Goal: Information Seeking & Learning: Learn about a topic

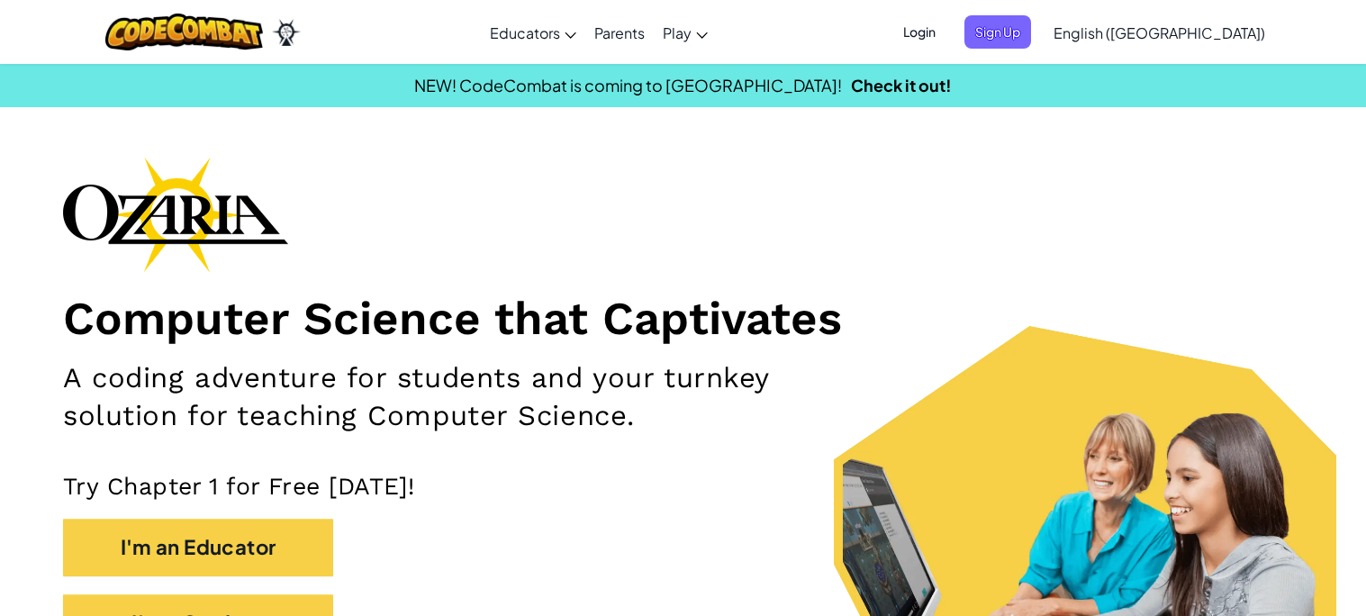
click at [946, 33] on span "Login" at bounding box center [919, 31] width 54 height 33
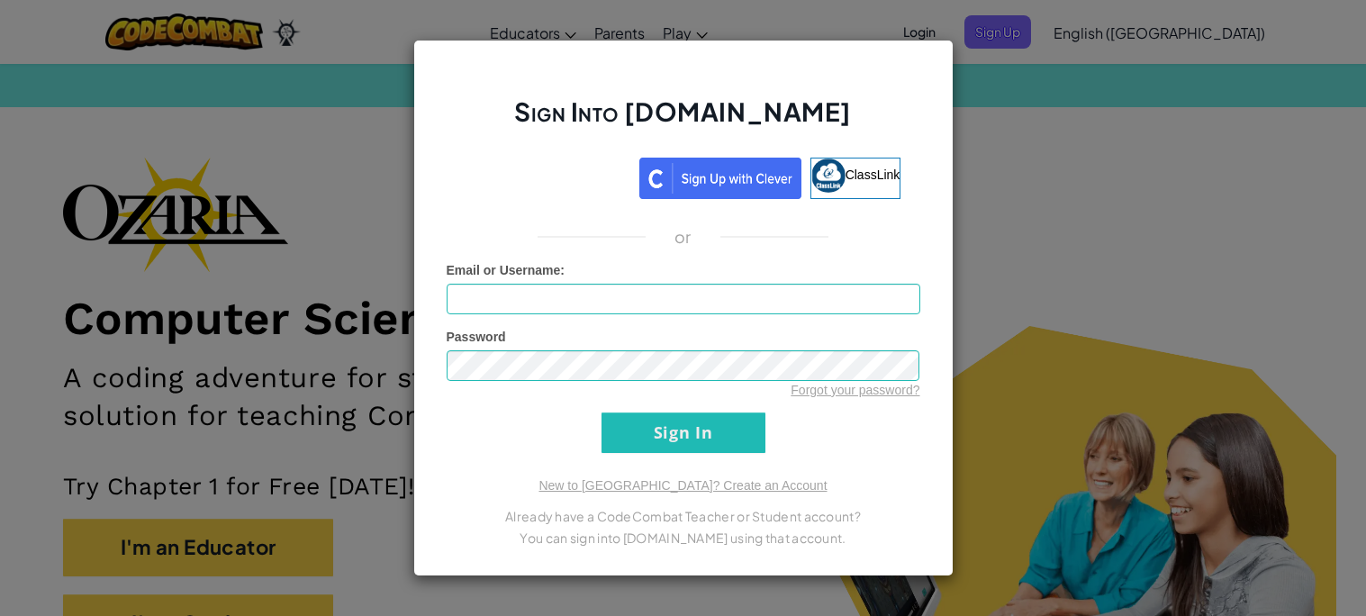
click at [996, 133] on div "Sign Into Ozaria.com ClassLink or Unknown Error Email or Username : Password Fo…" at bounding box center [683, 308] width 1366 height 616
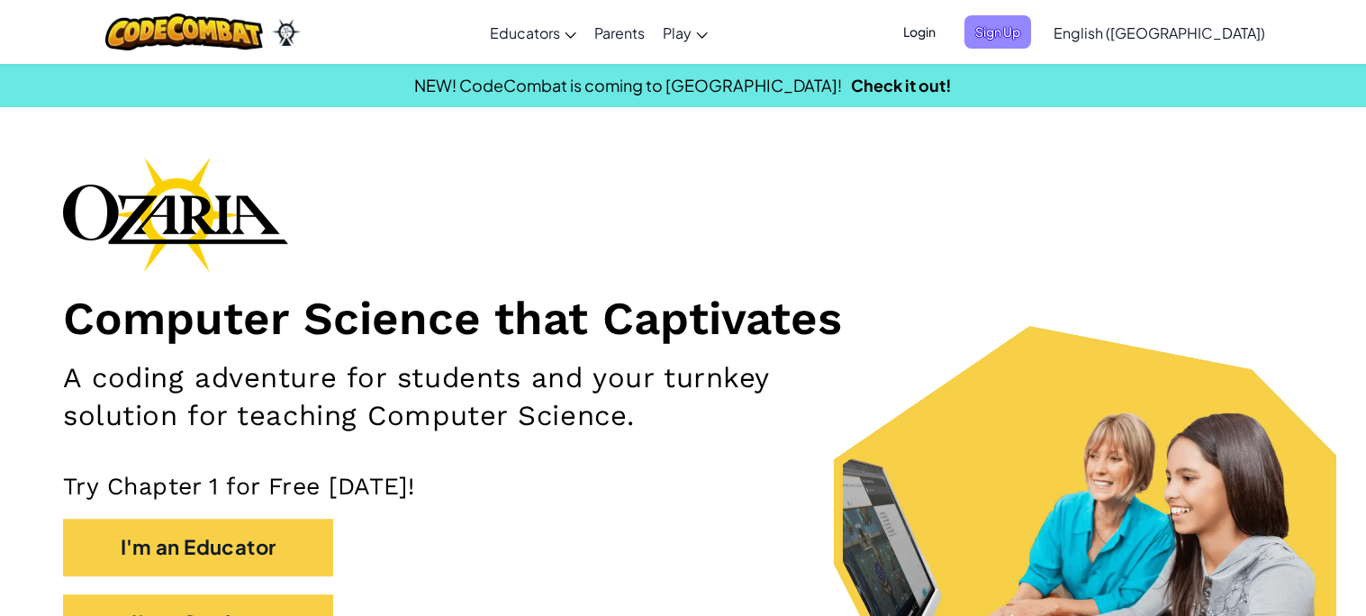
click at [1031, 24] on span "Sign Up" at bounding box center [997, 31] width 67 height 33
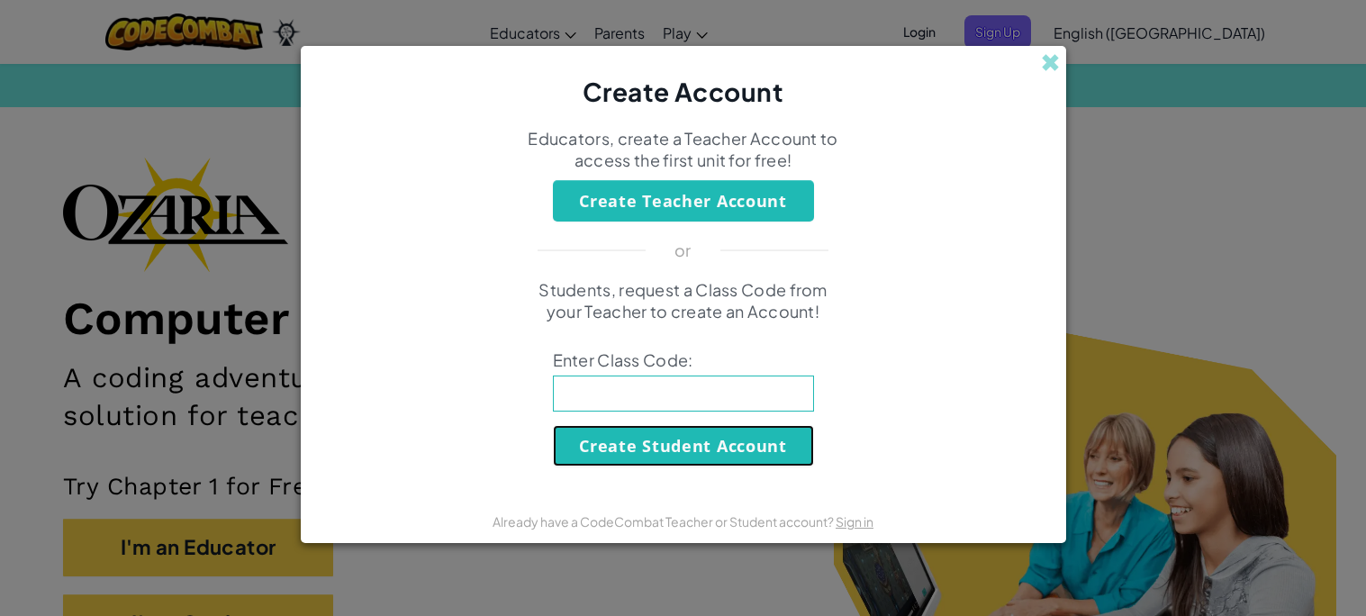
click at [665, 435] on button "Create Student Account" at bounding box center [683, 445] width 261 height 41
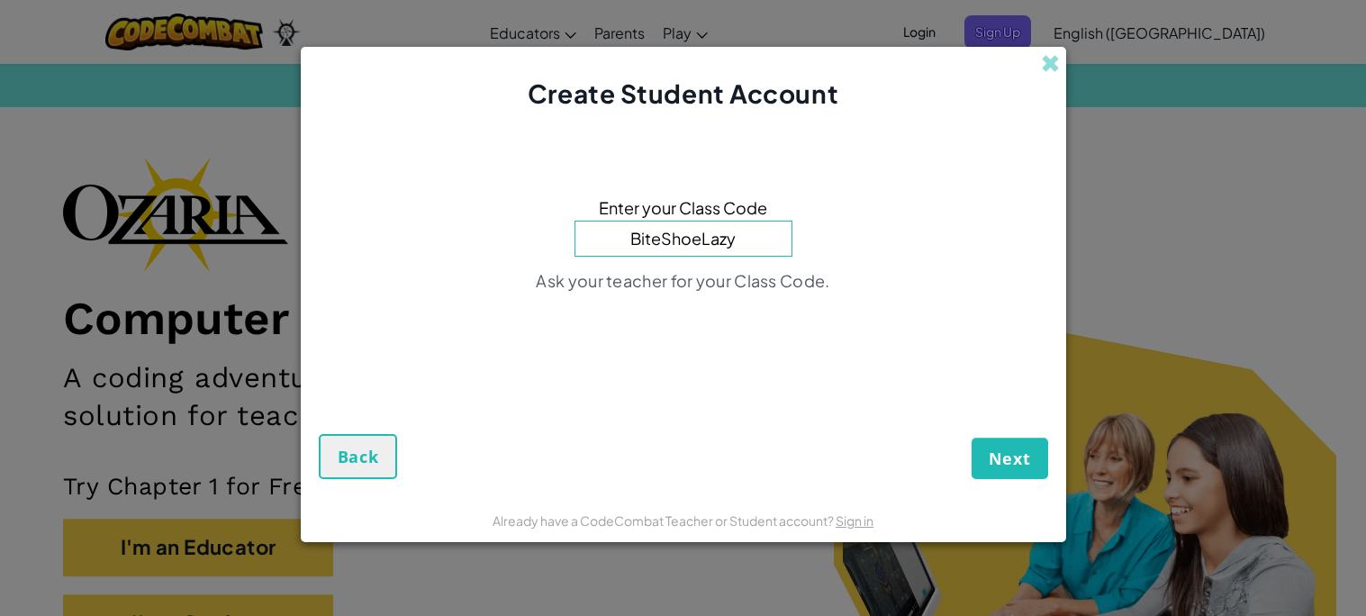
type input "BiteShoeLazy"
click at [971, 438] on button "Next" at bounding box center [1009, 458] width 77 height 41
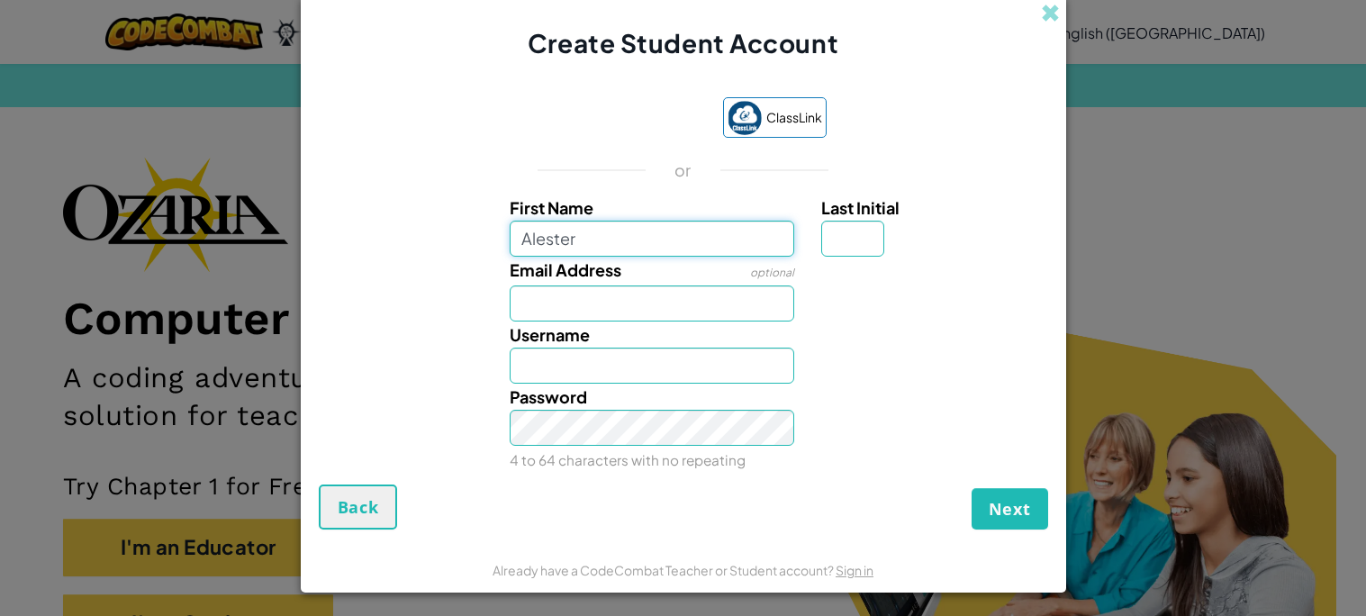
type input "Alester"
click at [852, 244] on input "Last Initial" at bounding box center [852, 239] width 63 height 36
type input "V"
type input "AlesterV"
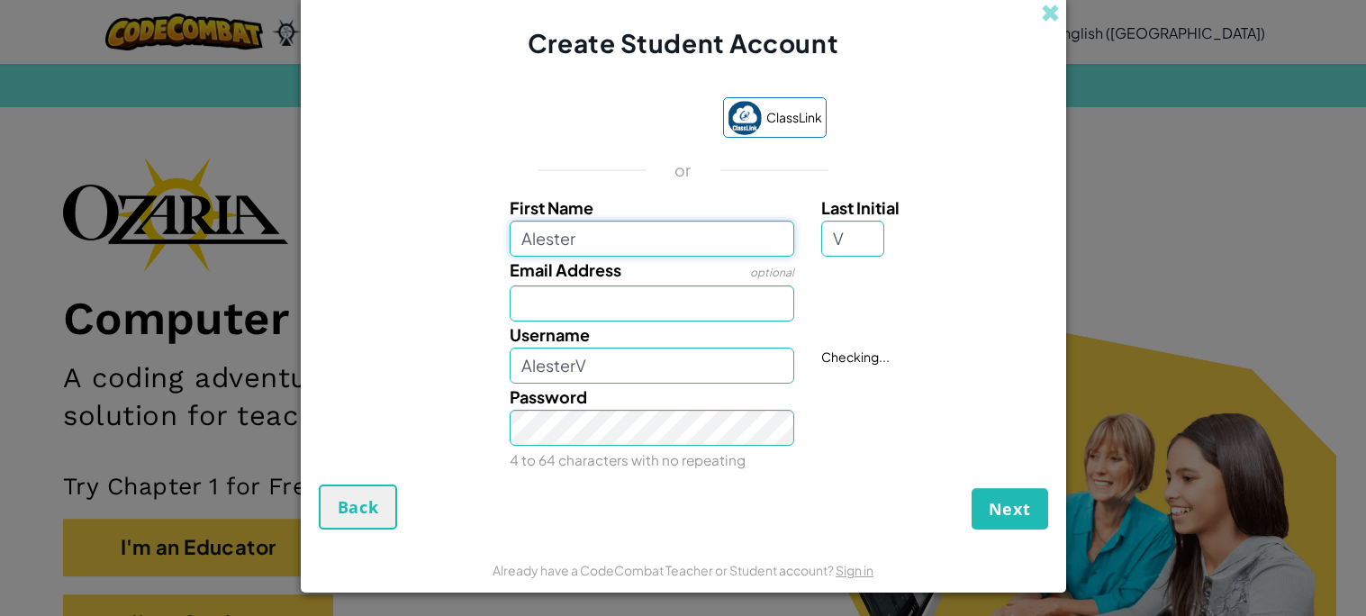
click at [604, 230] on input "Alester" at bounding box center [652, 239] width 284 height 36
click at [582, 297] on input "Email Address" at bounding box center [652, 303] width 284 height 36
type input "26avilla@dist13,org"
click at [604, 374] on input "AlesterV" at bounding box center [652, 366] width 284 height 36
type input "A"
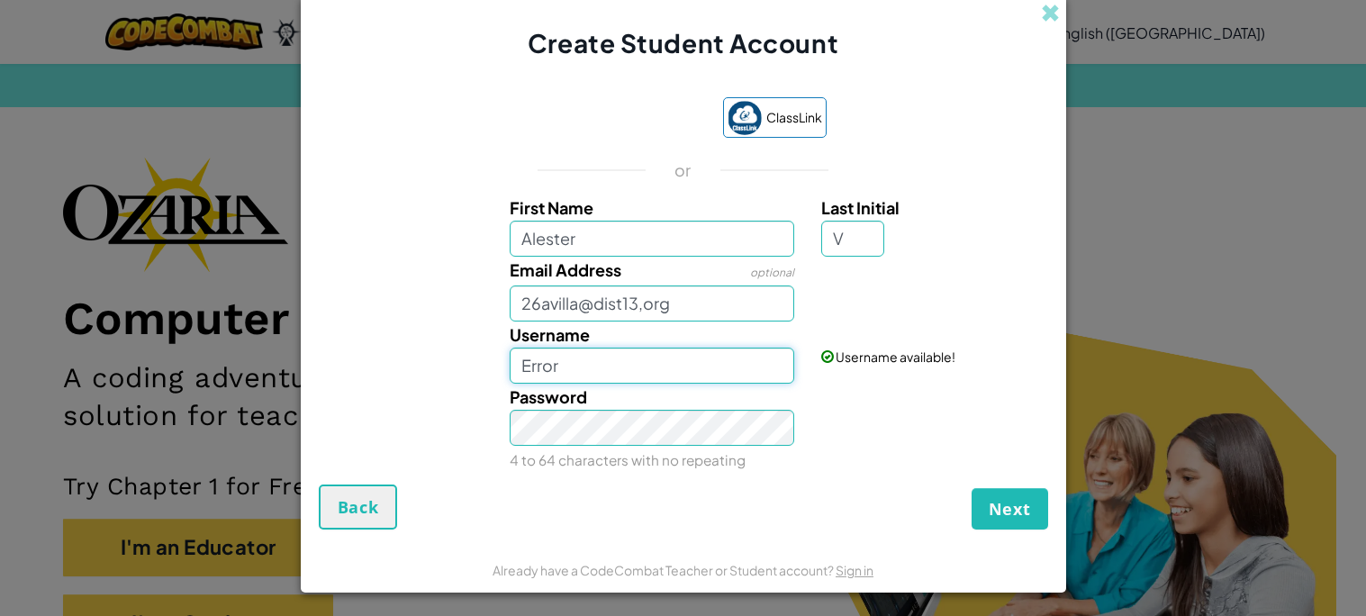
type input "Error"
click at [996, 515] on span "Next" at bounding box center [1010, 509] width 42 height 22
click at [595, 312] on input "26avilla@dist13,org" at bounding box center [652, 303] width 284 height 36
click at [643, 313] on input "26avilla@dist13,org" at bounding box center [652, 303] width 284 height 36
type input "26avilla@dist13.org"
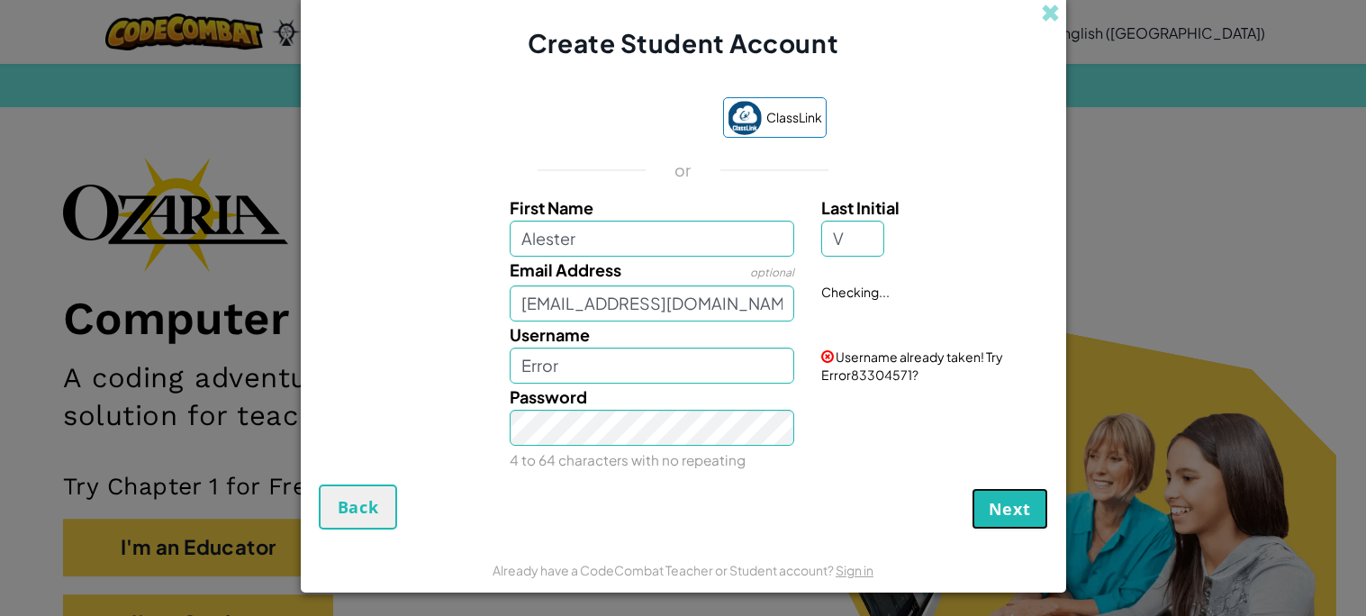
click at [1014, 510] on span "Next" at bounding box center [1010, 509] width 42 height 22
click at [646, 356] on input "Error" at bounding box center [652, 366] width 284 height 36
type input "E"
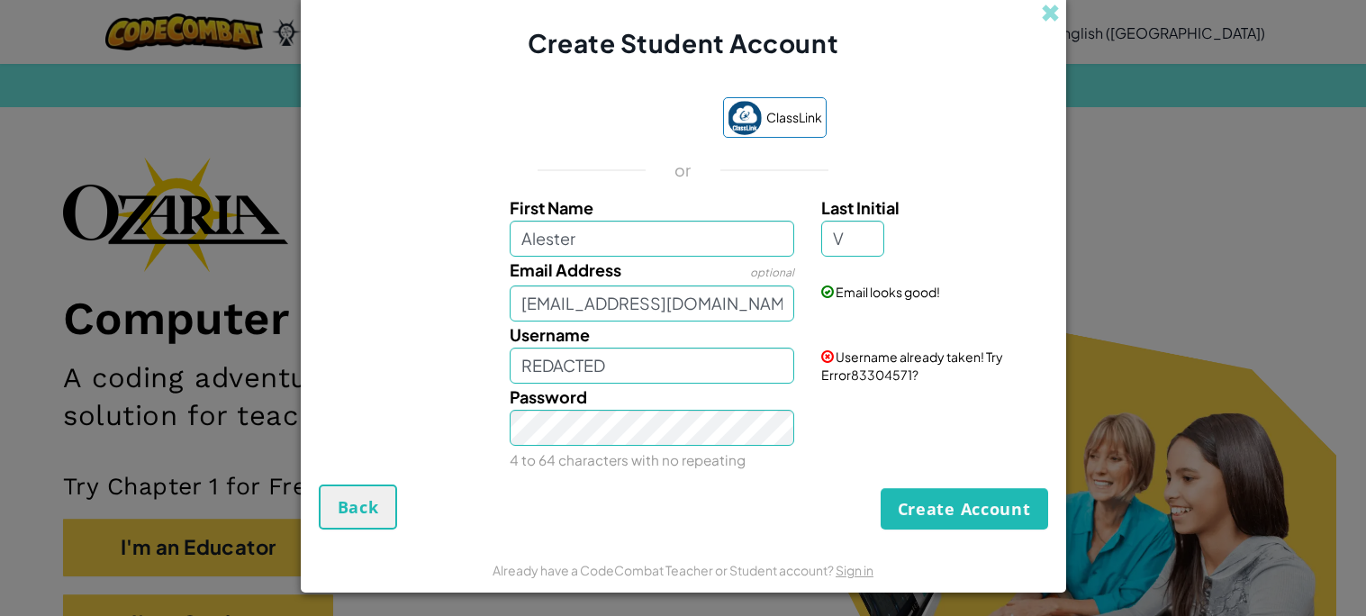
click at [1115, 474] on div "Create Student Account ClassLink or First Name Alester Last Initial V Email Add…" at bounding box center [683, 308] width 1366 height 616
click at [694, 369] on input "REDACTED" at bounding box center [652, 366] width 284 height 36
click at [519, 363] on input "REDACTED]" at bounding box center [652, 366] width 284 height 36
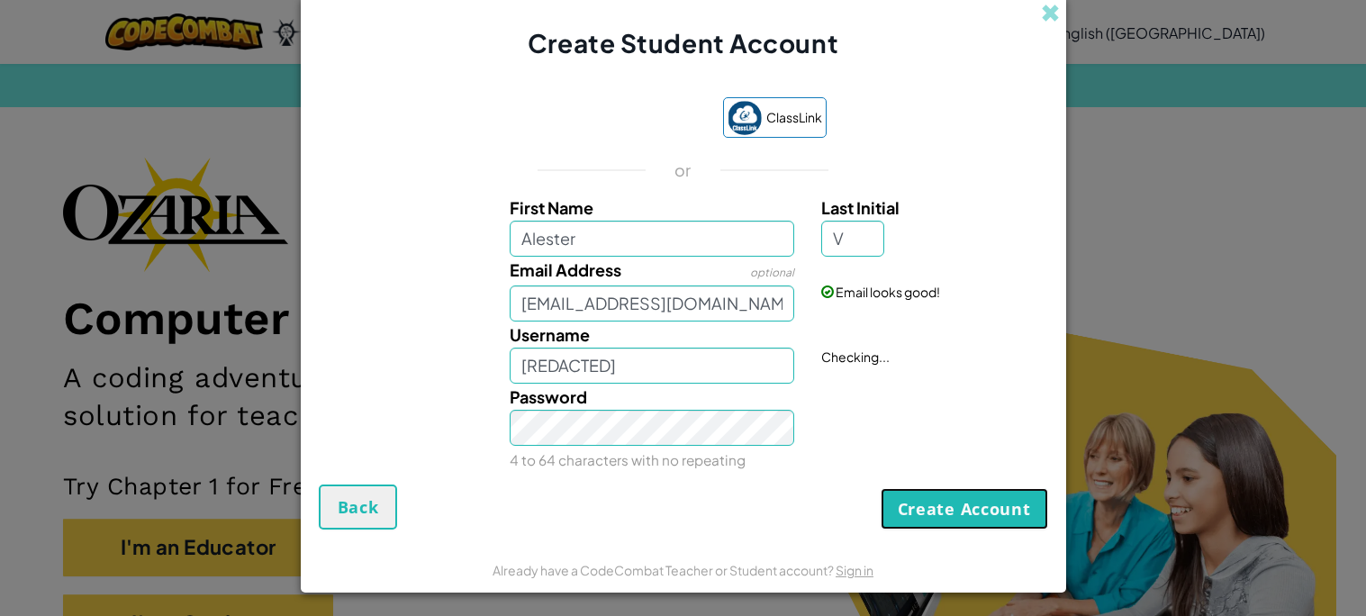
click at [926, 497] on button "Create Account" at bounding box center [963, 508] width 167 height 41
click at [900, 520] on button "Create Account" at bounding box center [963, 508] width 167 height 41
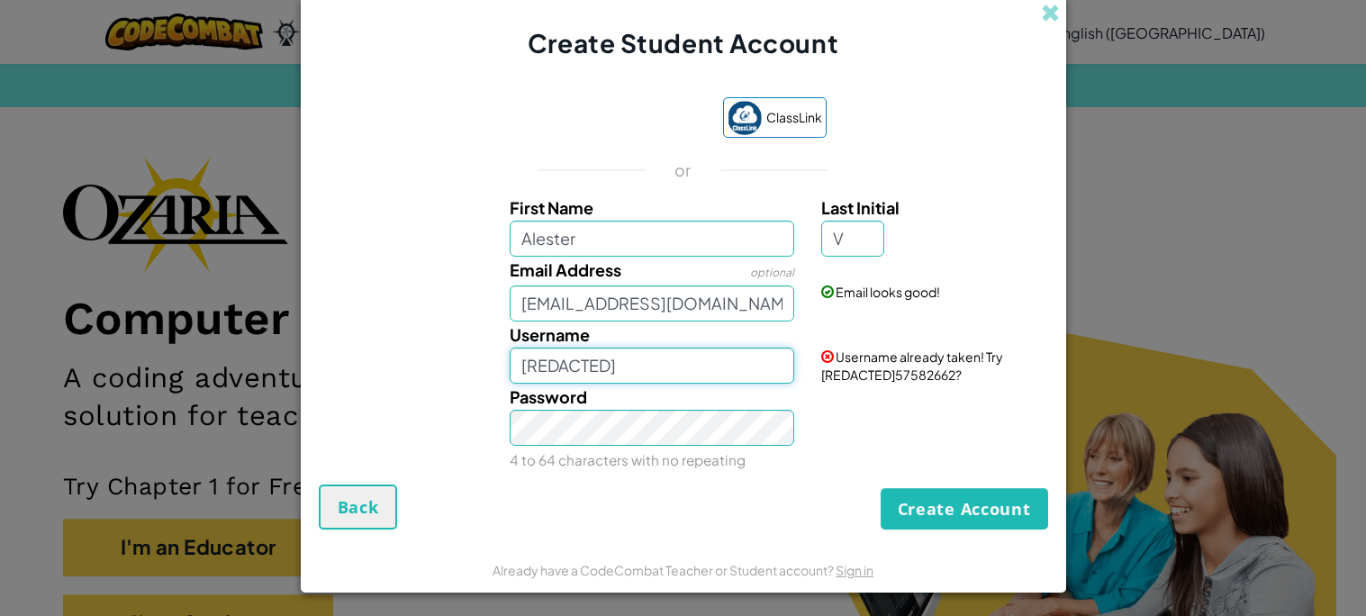
type input "\"
drag, startPoint x: 632, startPoint y: 379, endPoint x: 447, endPoint y: 386, distance: 184.7
click at [447, 386] on div "First Name Alester Last Initial V Email Address optional 26avilla@dist13.org Em…" at bounding box center [683, 330] width 720 height 272
type input "AlesterV"
click at [935, 463] on div "Password 4 to 64 characters with no repeating" at bounding box center [683, 428] width 747 height 89
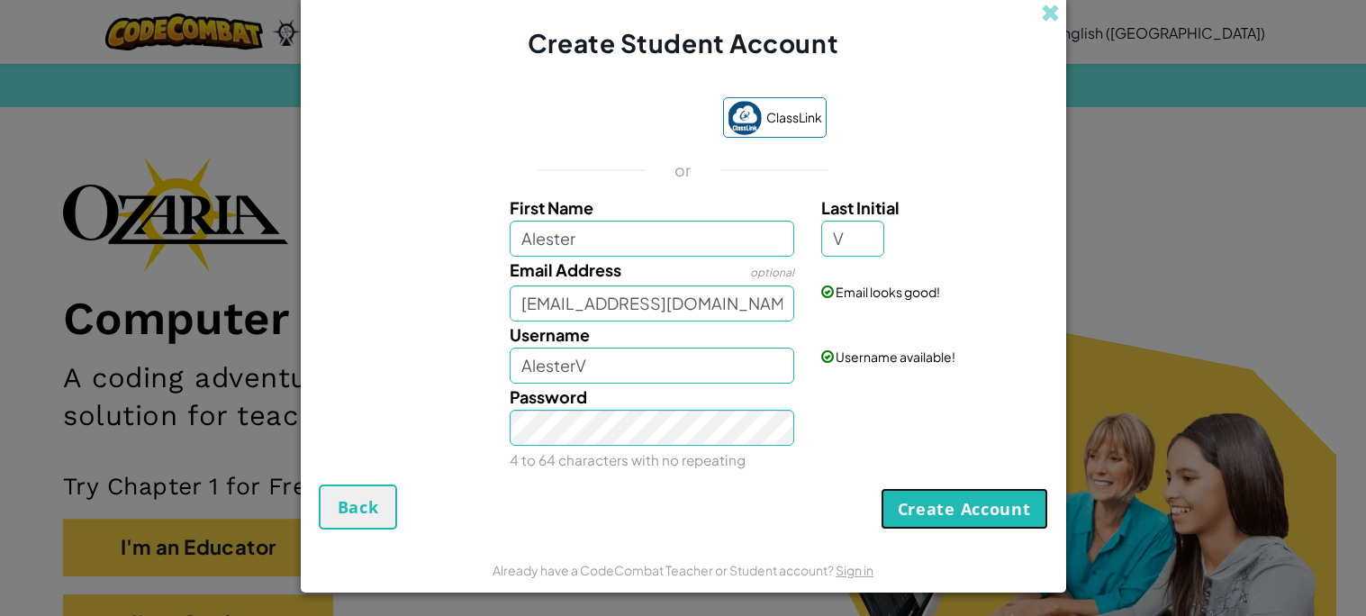
click at [958, 515] on button "Create Account" at bounding box center [963, 508] width 167 height 41
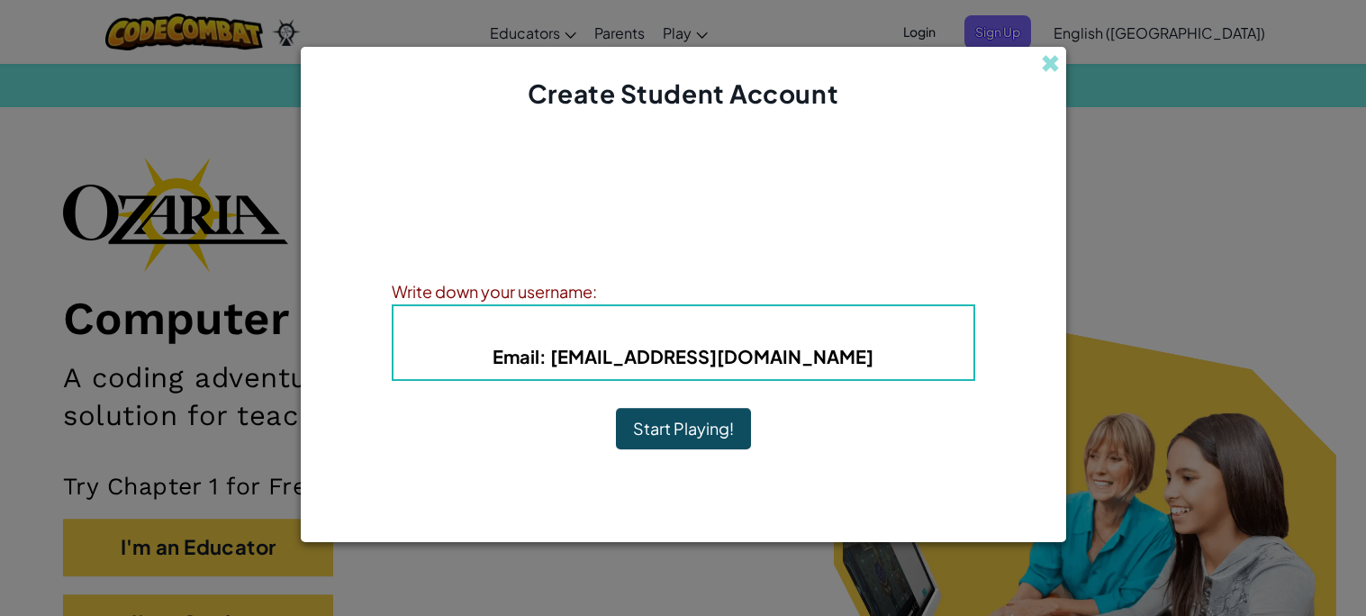
click at [653, 428] on button "Start Playing!" at bounding box center [683, 428] width 135 height 41
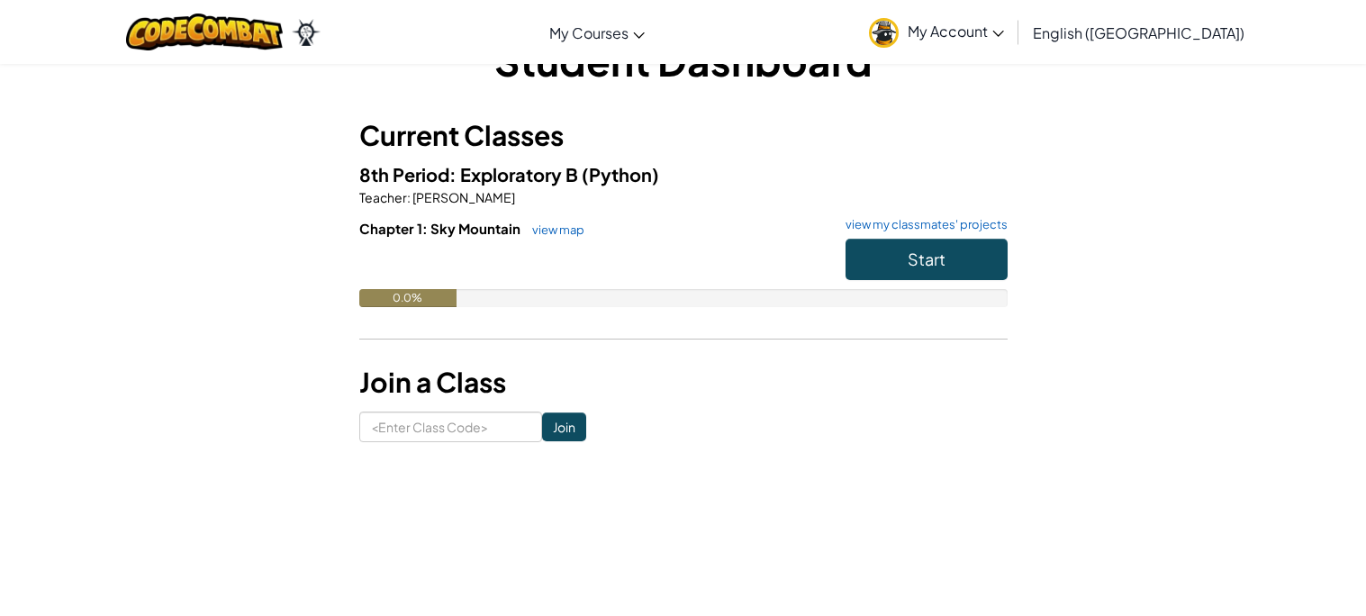
scroll to position [60, 0]
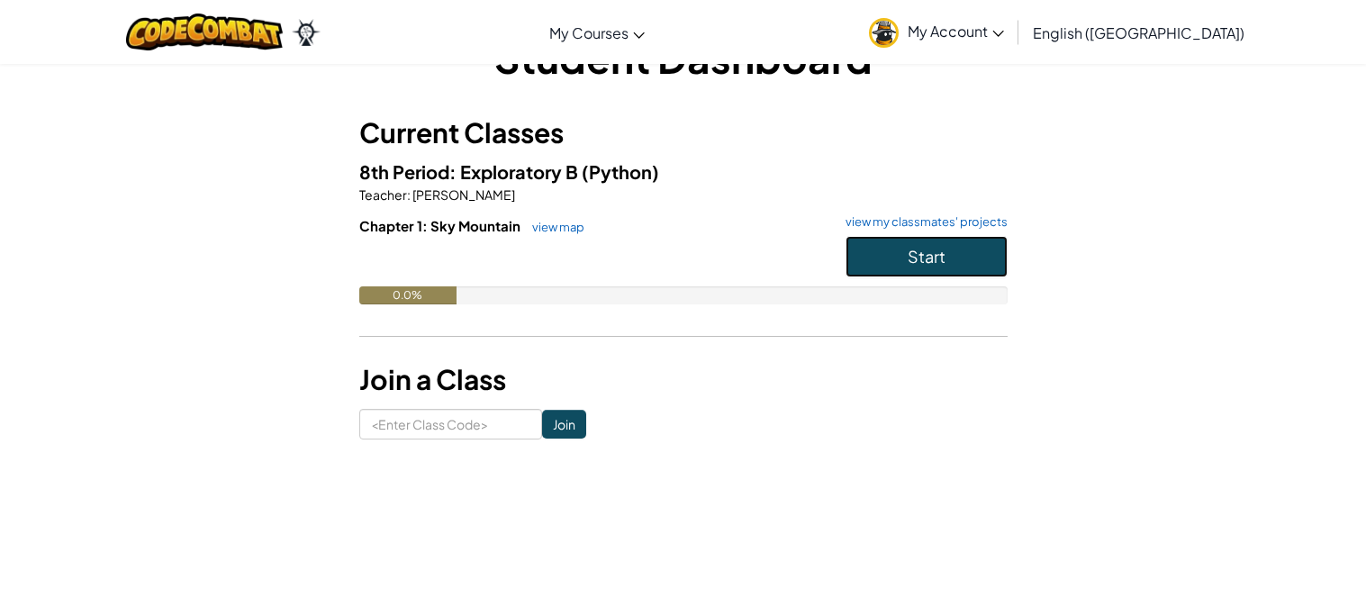
click at [965, 253] on button "Start" at bounding box center [926, 256] width 162 height 41
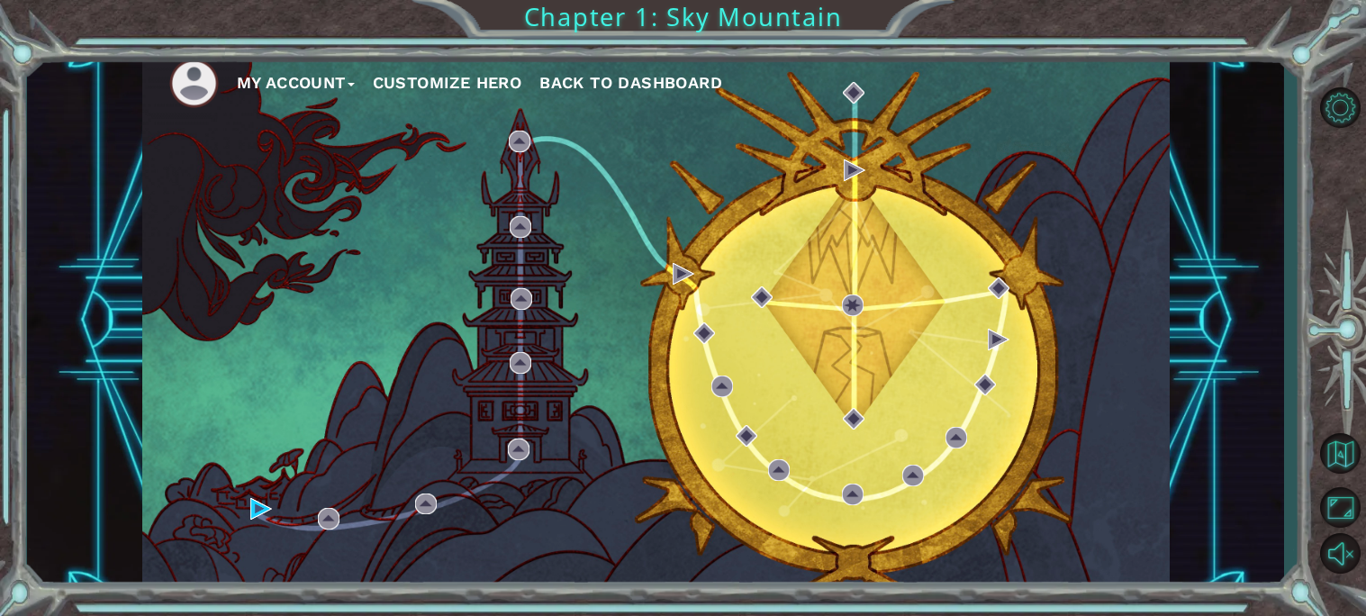
click at [1251, 27] on div "My Account Customize Hero Back to Dashboard Chapter 1: Sky Mountain" at bounding box center [683, 308] width 1366 height 616
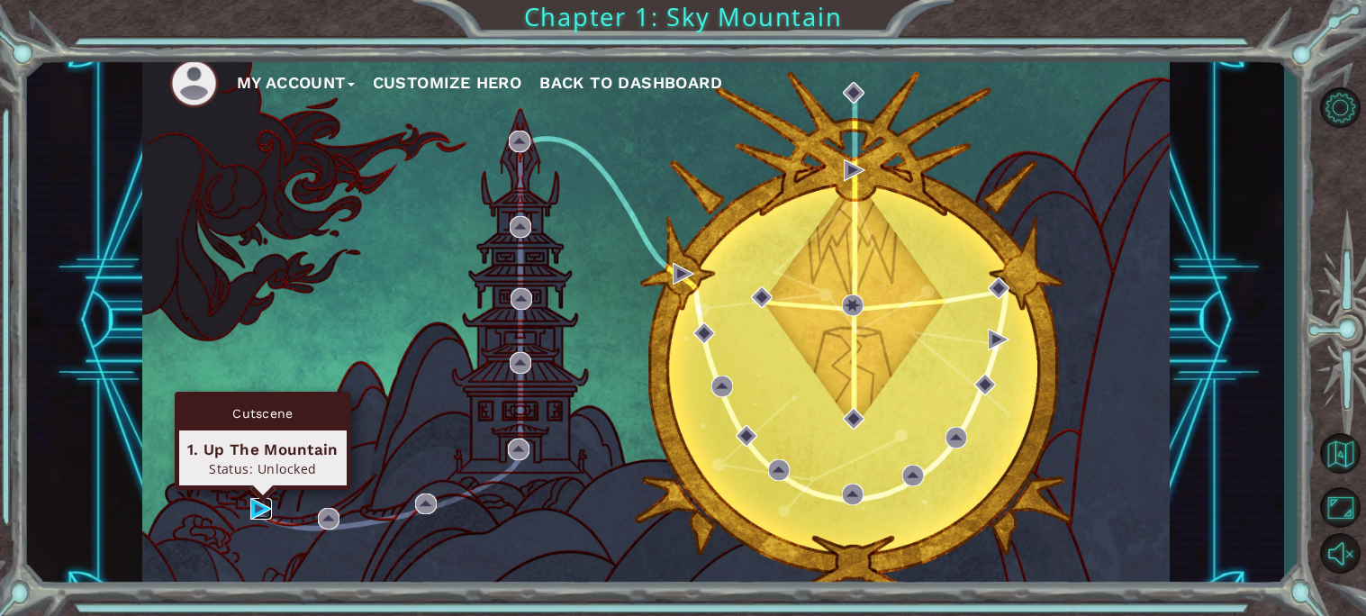
click at [257, 509] on img at bounding box center [261, 509] width 22 height 22
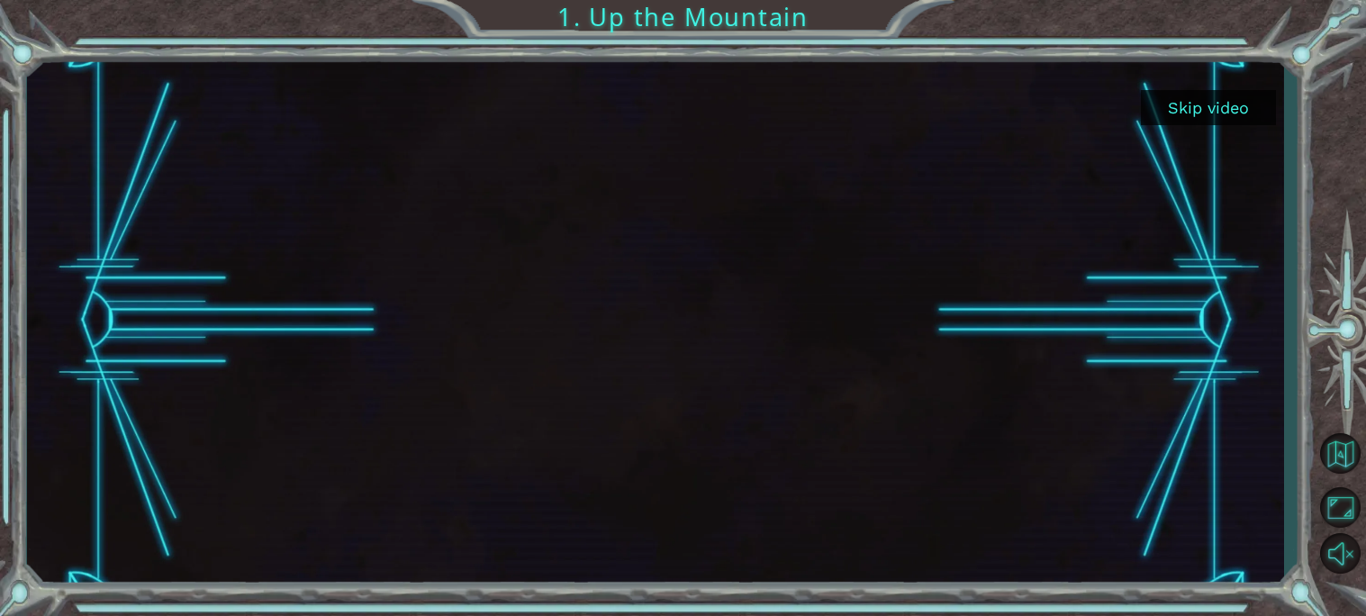
click at [1183, 113] on button "Skip video" at bounding box center [1208, 107] width 135 height 35
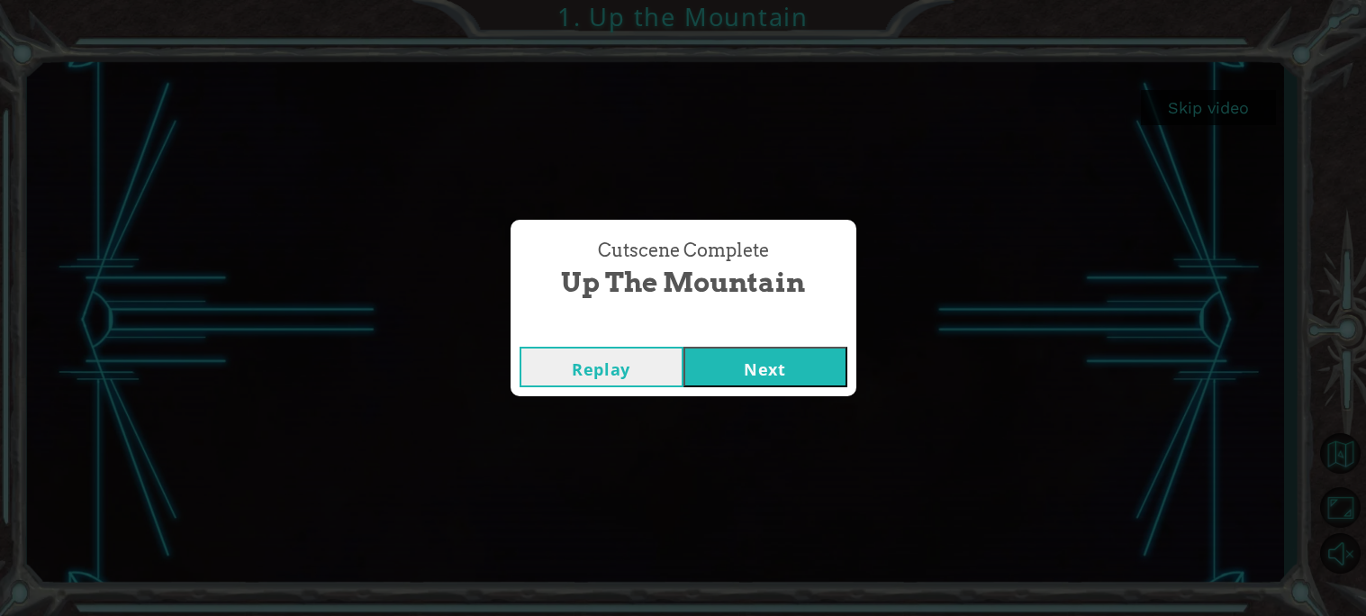
click at [725, 379] on button "Next" at bounding box center [765, 367] width 164 height 41
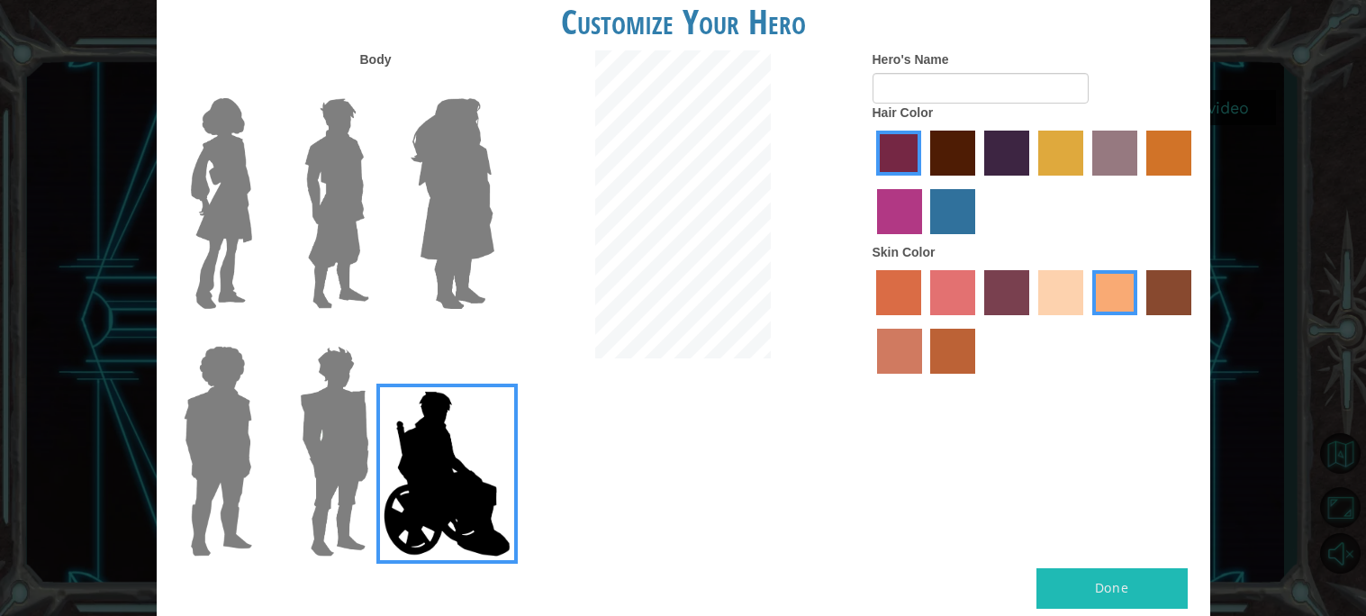
click at [338, 234] on img at bounding box center [337, 203] width 80 height 225
click at [376, 86] on input "Hero Lars" at bounding box center [376, 86] width 0 height 0
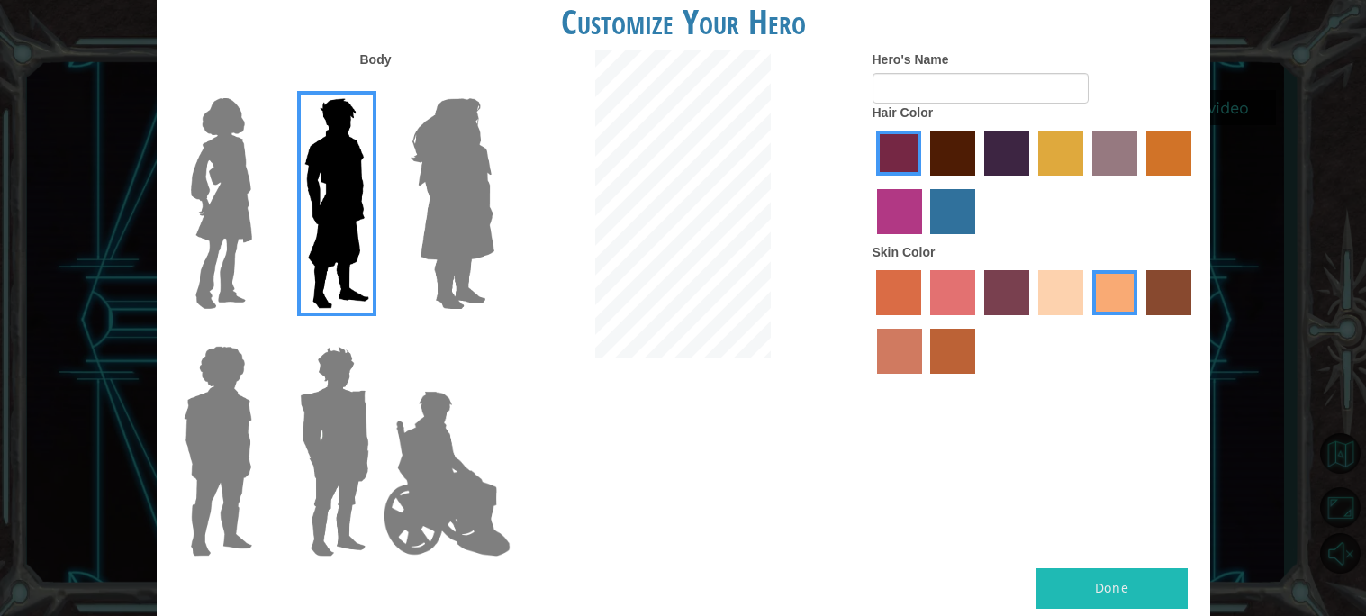
click at [307, 436] on img at bounding box center [335, 451] width 84 height 225
click at [376, 334] on input "Hero Garnet" at bounding box center [376, 334] width 0 height 0
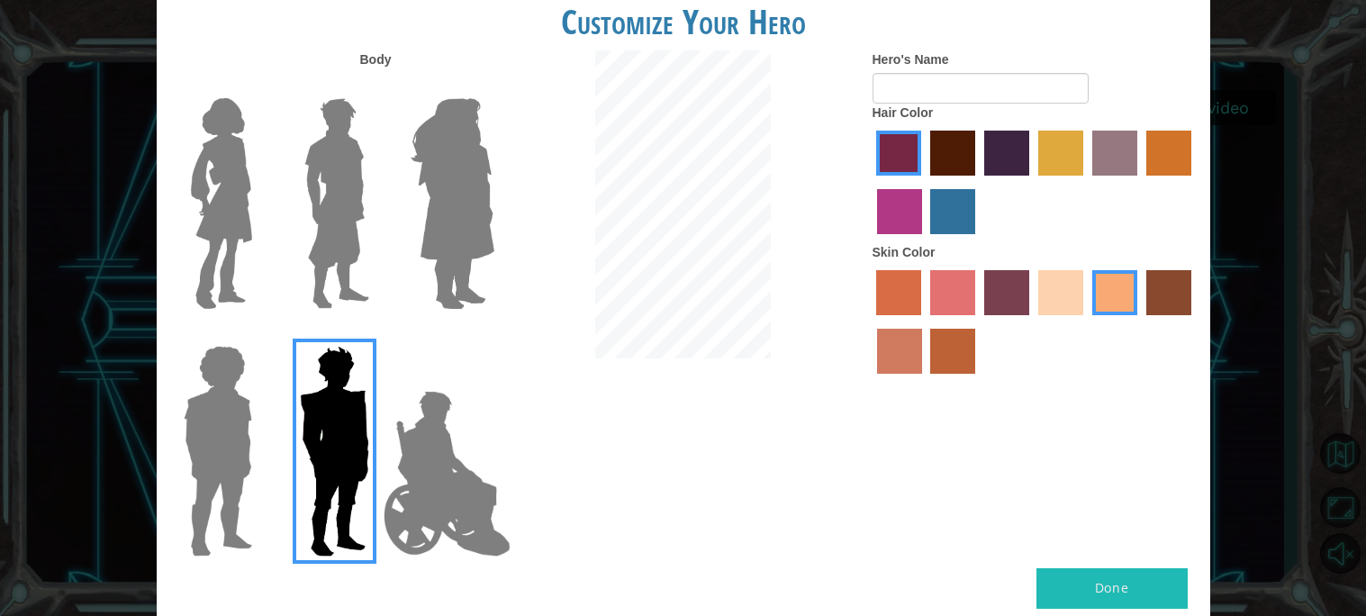
click at [200, 487] on img at bounding box center [217, 451] width 83 height 225
click at [259, 334] on input "Hero Steven" at bounding box center [259, 334] width 0 height 0
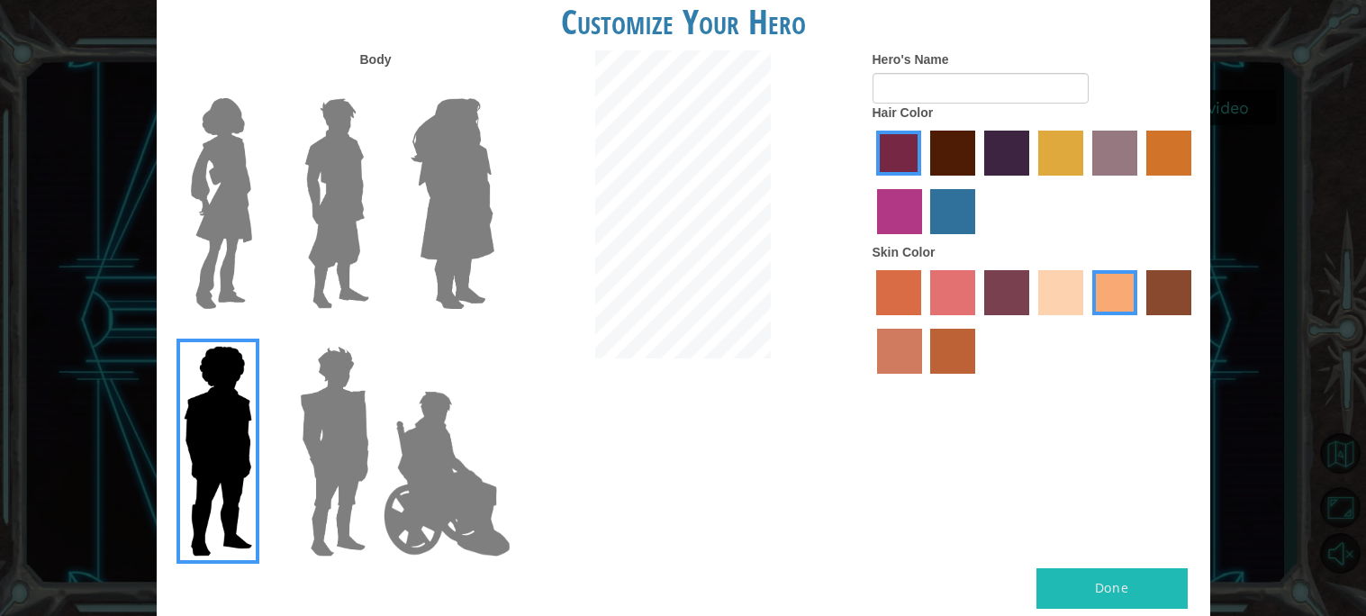
click at [462, 232] on img at bounding box center [452, 203] width 98 height 225
click at [493, 86] on input "Hero Amethyst" at bounding box center [493, 86] width 0 height 0
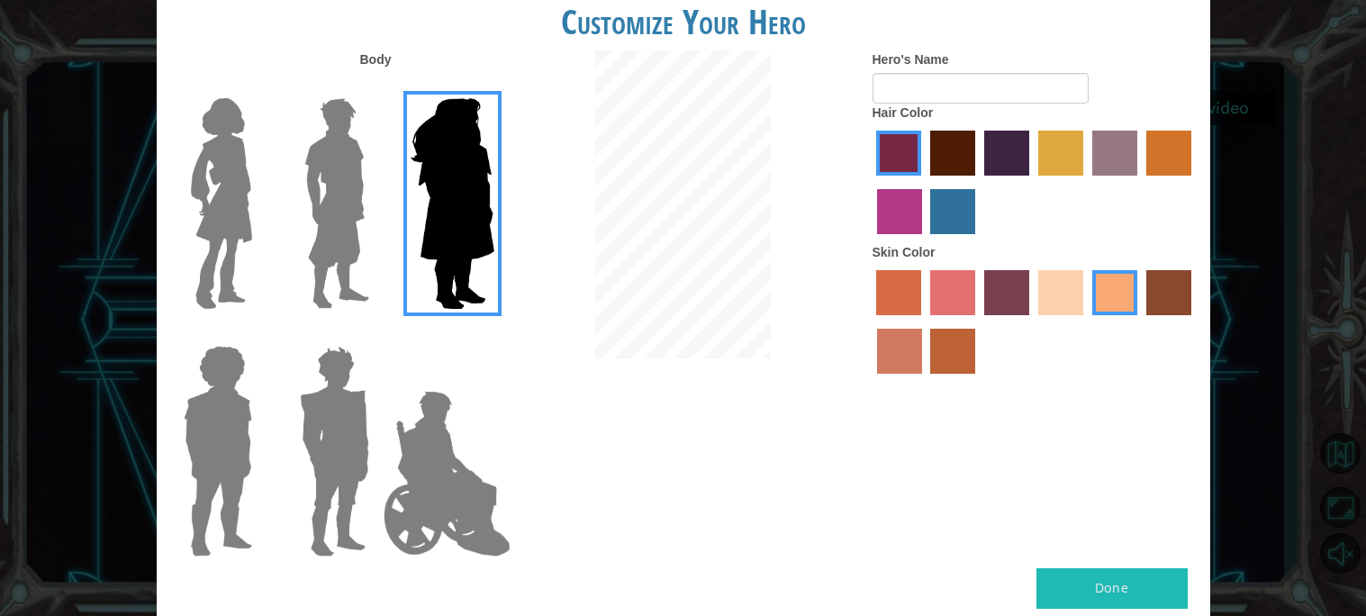
click at [456, 447] on img at bounding box center [446, 474] width 141 height 180
click at [493, 334] on input "Hero Jamie" at bounding box center [493, 334] width 0 height 0
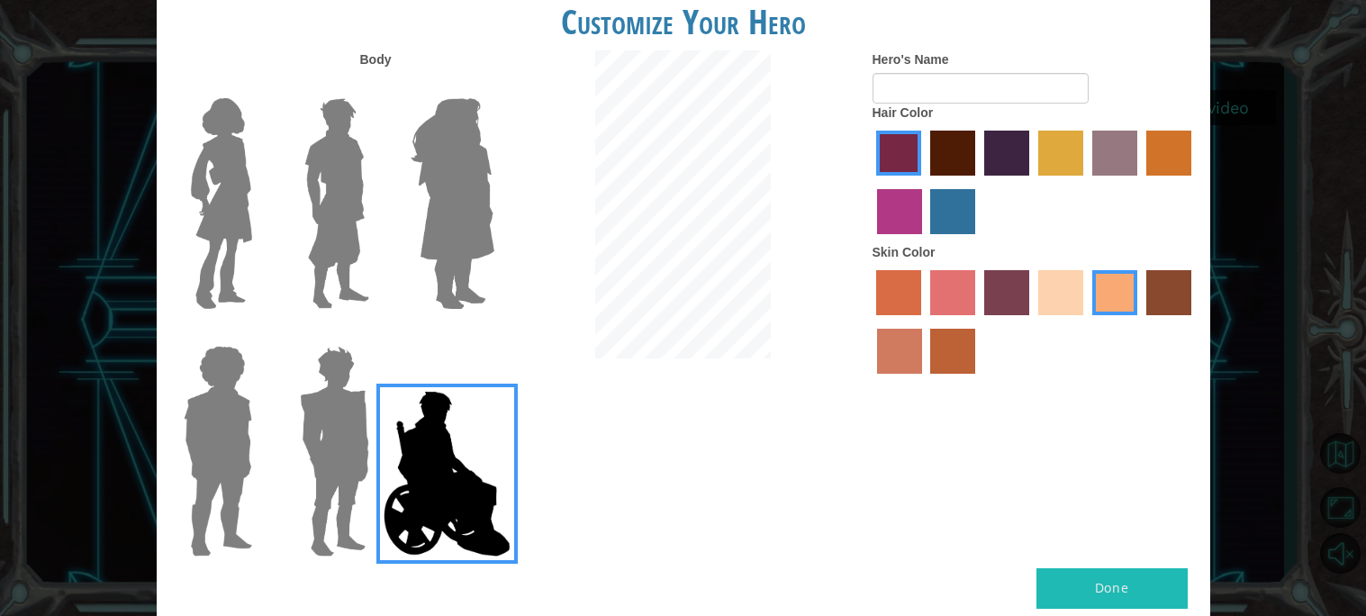
click at [337, 243] on img at bounding box center [337, 203] width 80 height 225
click at [376, 86] on input "Hero Lars" at bounding box center [376, 86] width 0 height 0
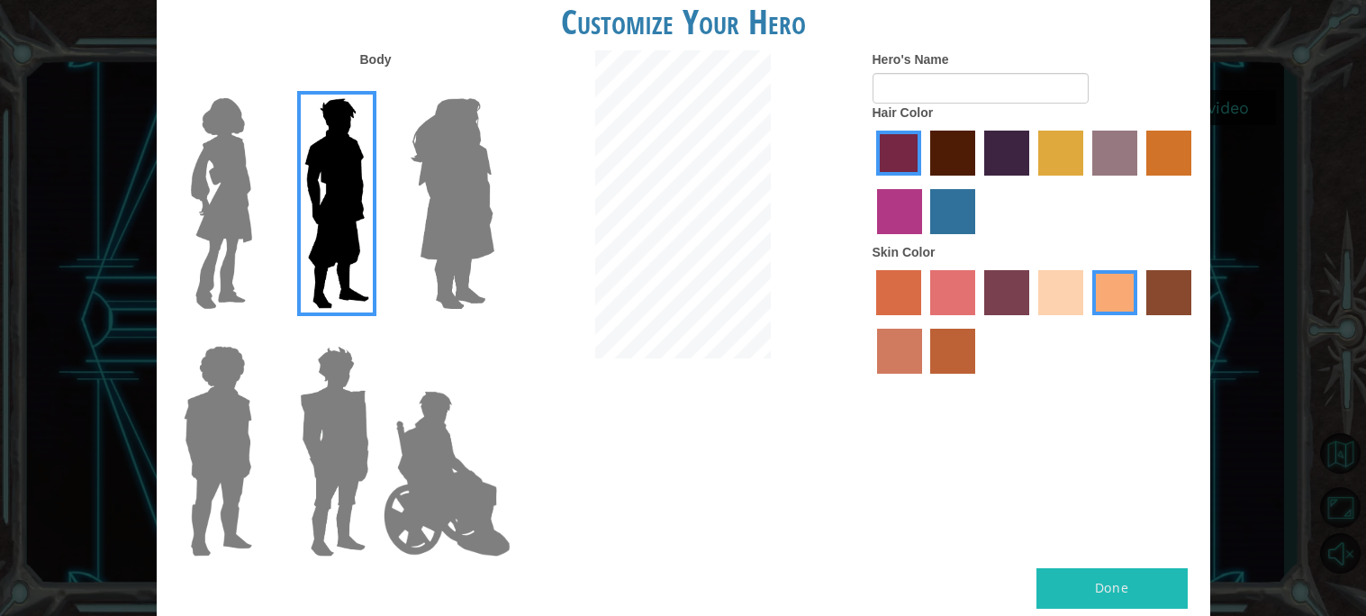
click at [1074, 300] on label "sandy beach skin color" at bounding box center [1060, 292] width 45 height 45
click at [1032, 321] on input "sandy beach skin color" at bounding box center [1032, 321] width 0 height 0
click at [989, 173] on label "hot purple hair color" at bounding box center [1006, 153] width 45 height 45
click at [978, 182] on input "hot purple hair color" at bounding box center [978, 182] width 0 height 0
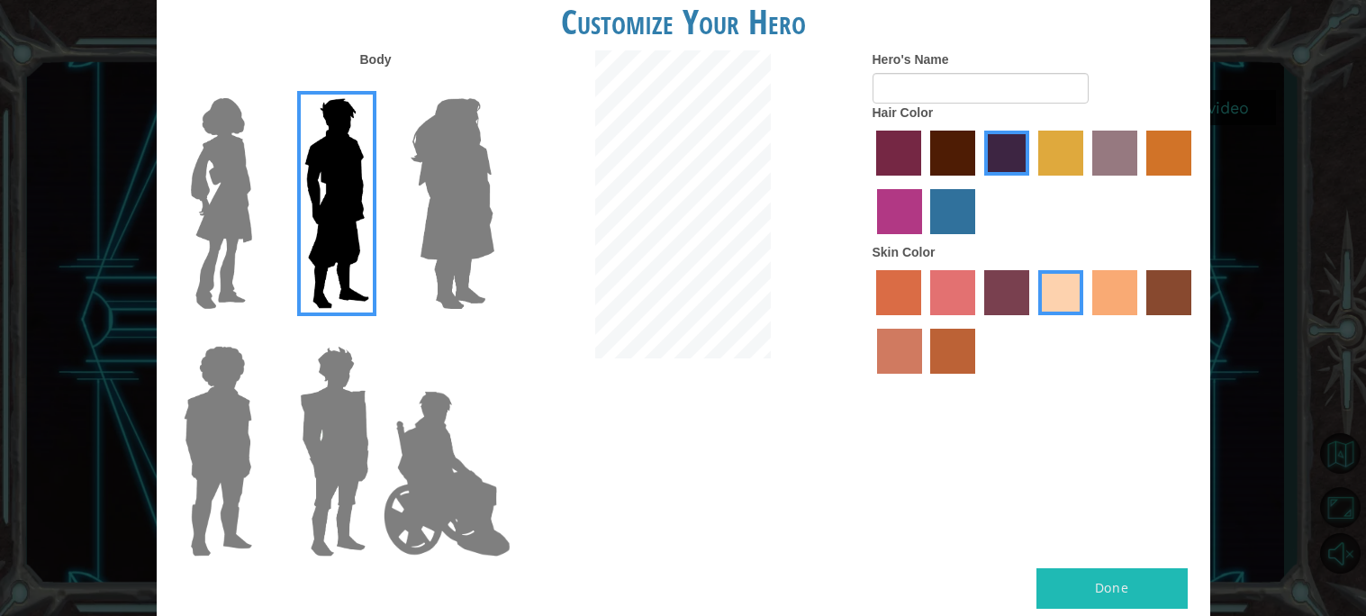
click at [1111, 591] on button "Done" at bounding box center [1111, 588] width 151 height 41
type input "Idiot"
click at [1141, 589] on button "Done" at bounding box center [1111, 588] width 151 height 41
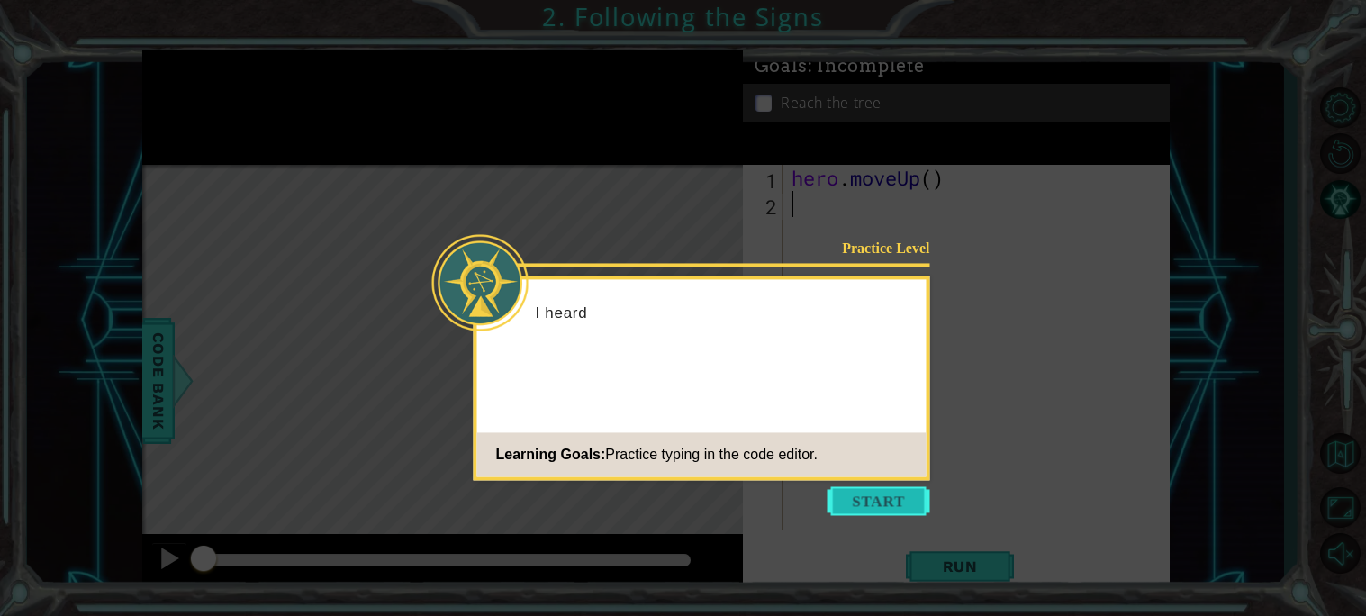
click at [853, 499] on button "Start" at bounding box center [878, 500] width 103 height 29
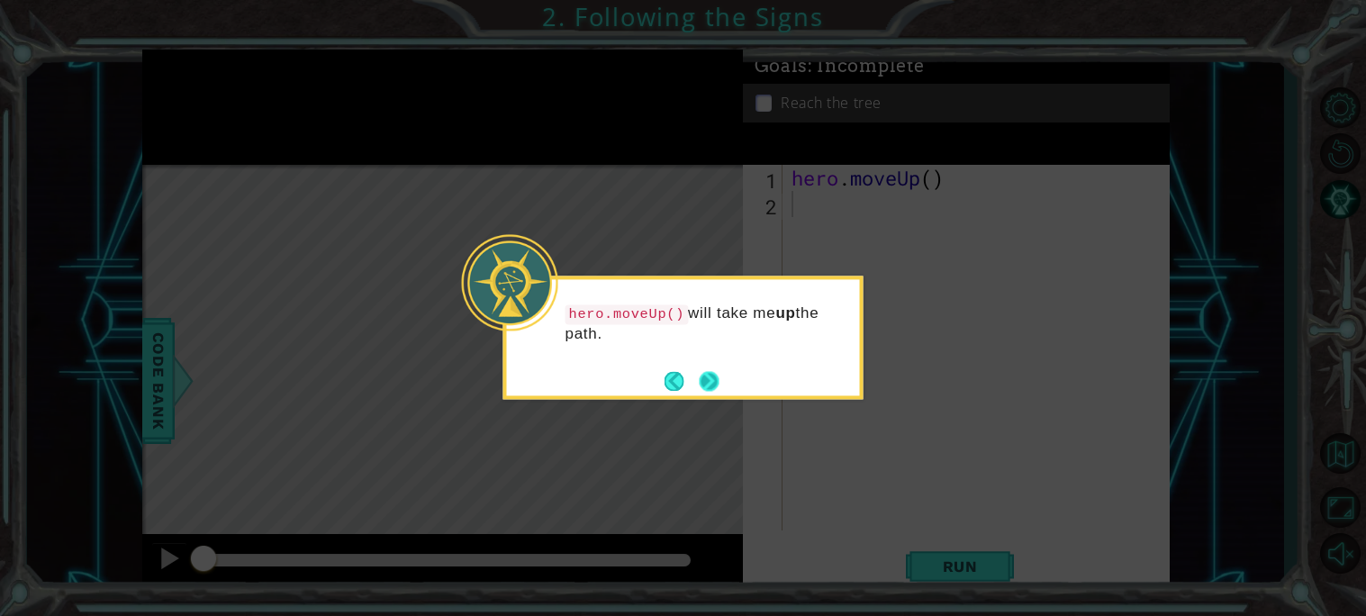
click at [702, 386] on button "Next" at bounding box center [709, 381] width 20 height 20
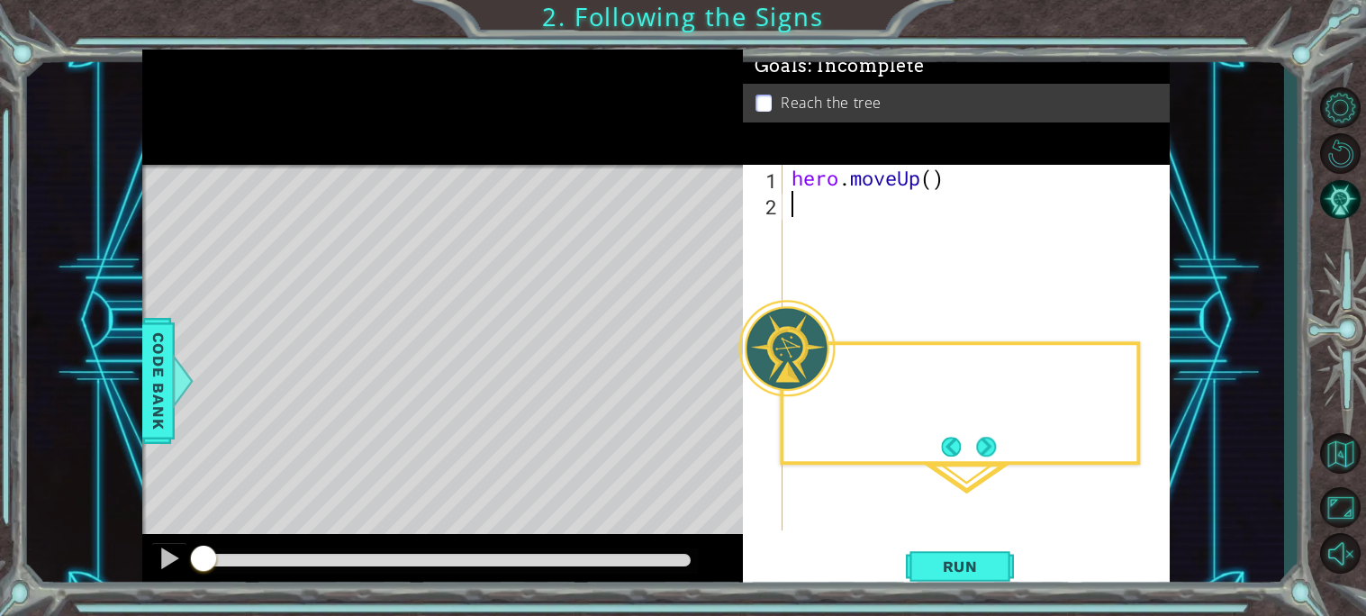
click at [702, 386] on div "Level Map" at bounding box center [558, 430] width 832 height 530
click at [942, 560] on span "Run" at bounding box center [960, 566] width 71 height 18
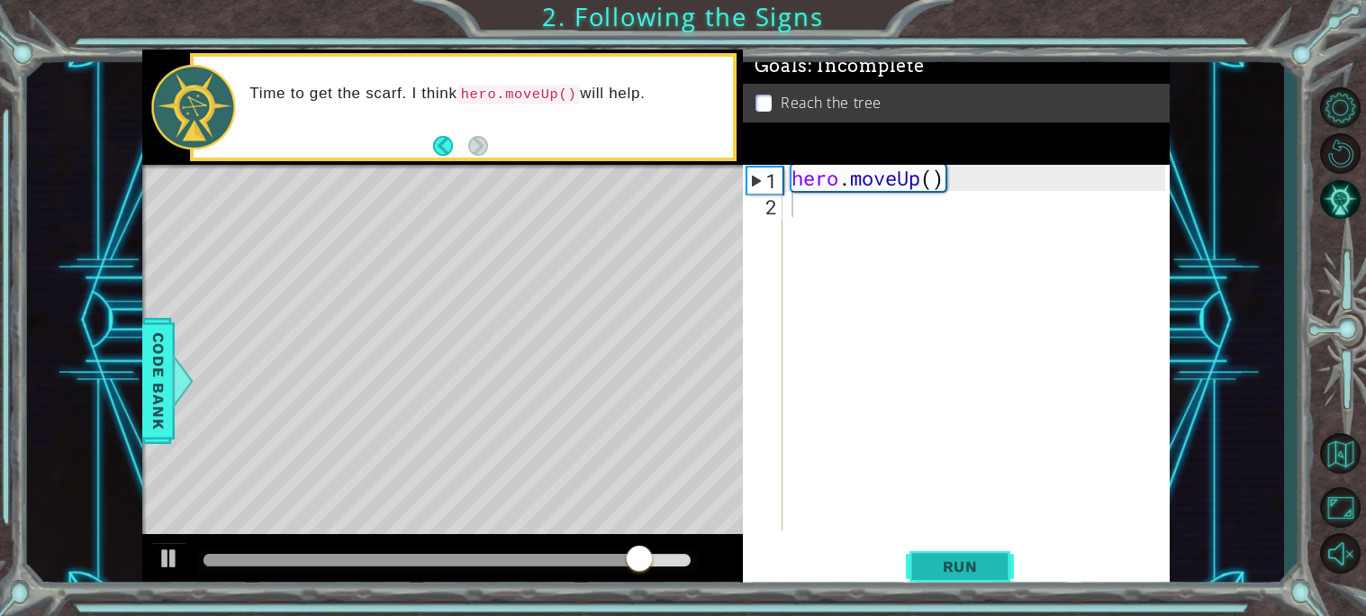
click at [963, 569] on span "Run" at bounding box center [960, 566] width 71 height 18
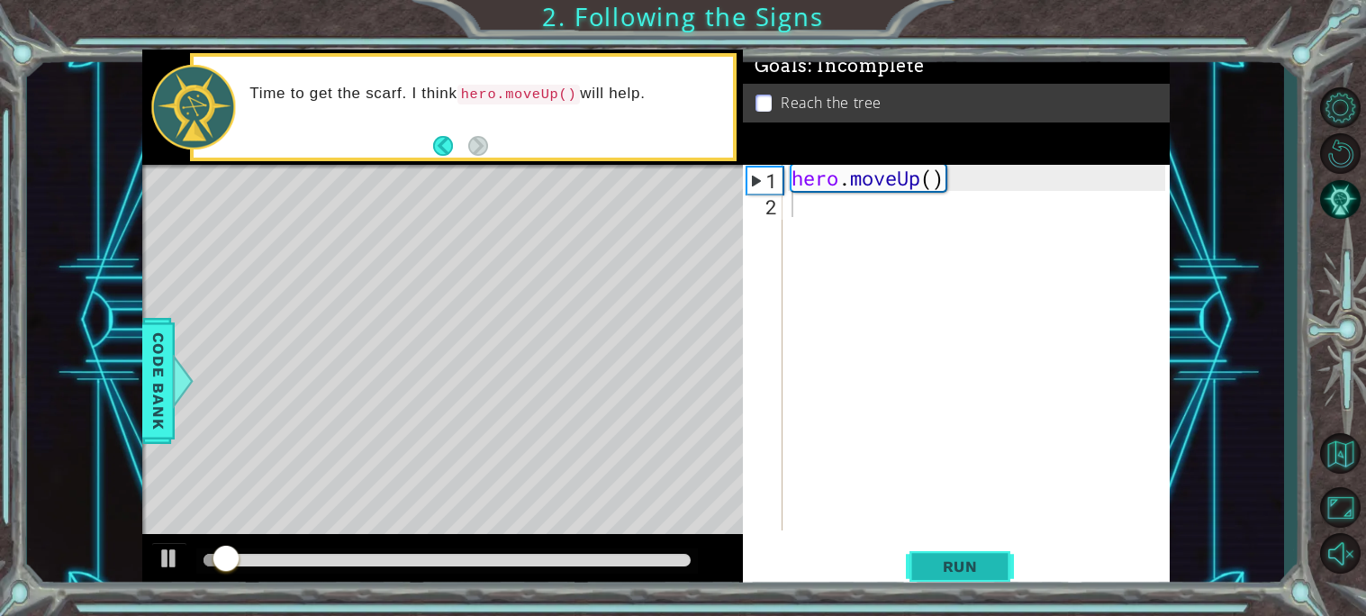
click at [963, 569] on span "Run" at bounding box center [960, 566] width 71 height 18
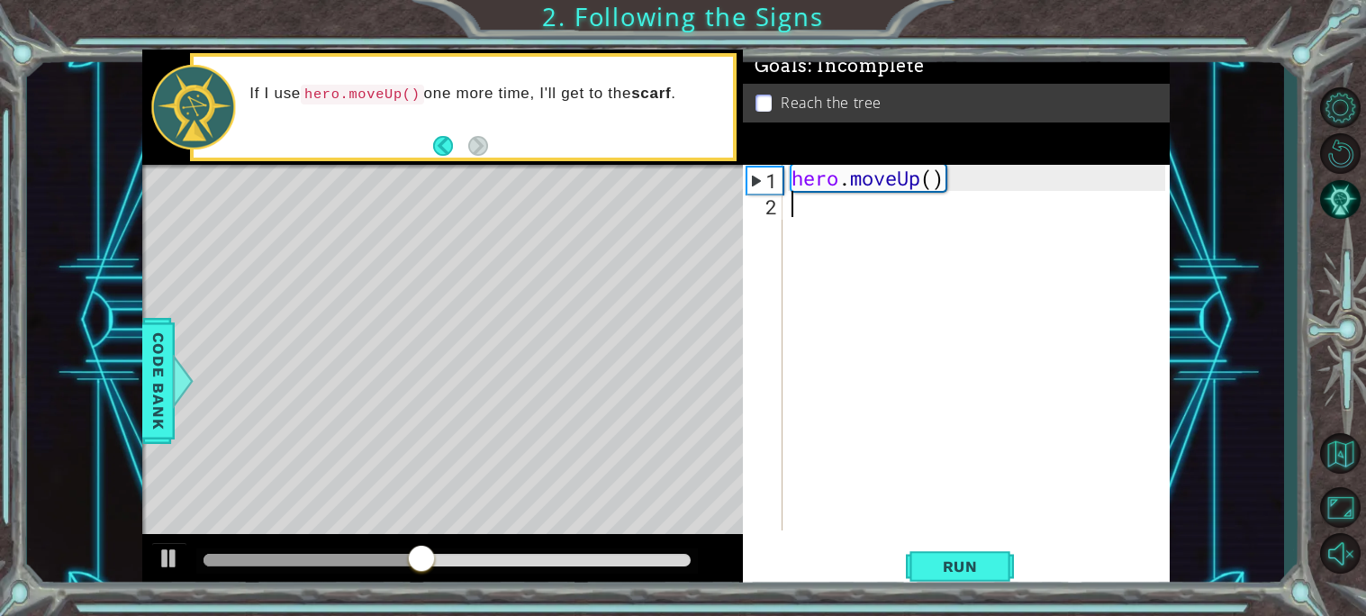
click at [828, 188] on div "hero . moveUp ( )" at bounding box center [981, 374] width 386 height 418
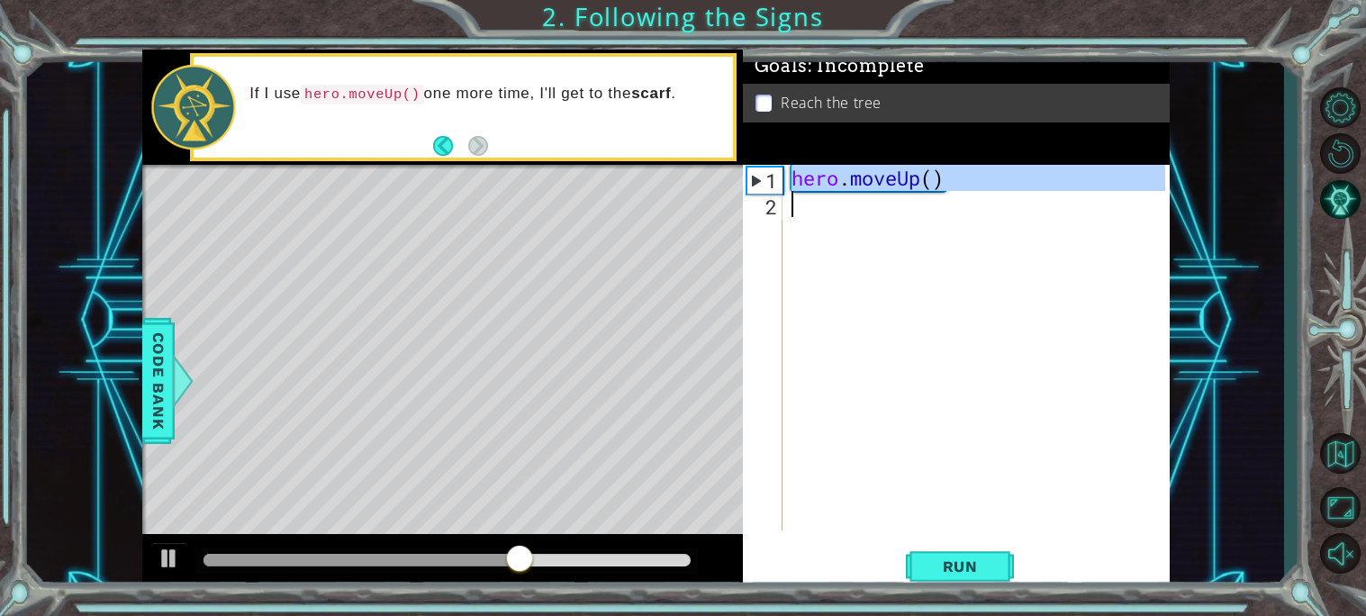
drag, startPoint x: 795, startPoint y: 185, endPoint x: 961, endPoint y: 196, distance: 166.1
click at [961, 196] on div "hero . moveUp ( )" at bounding box center [981, 374] width 386 height 418
type textarea "hero.moveUp()"
paste textarea "Code Area"
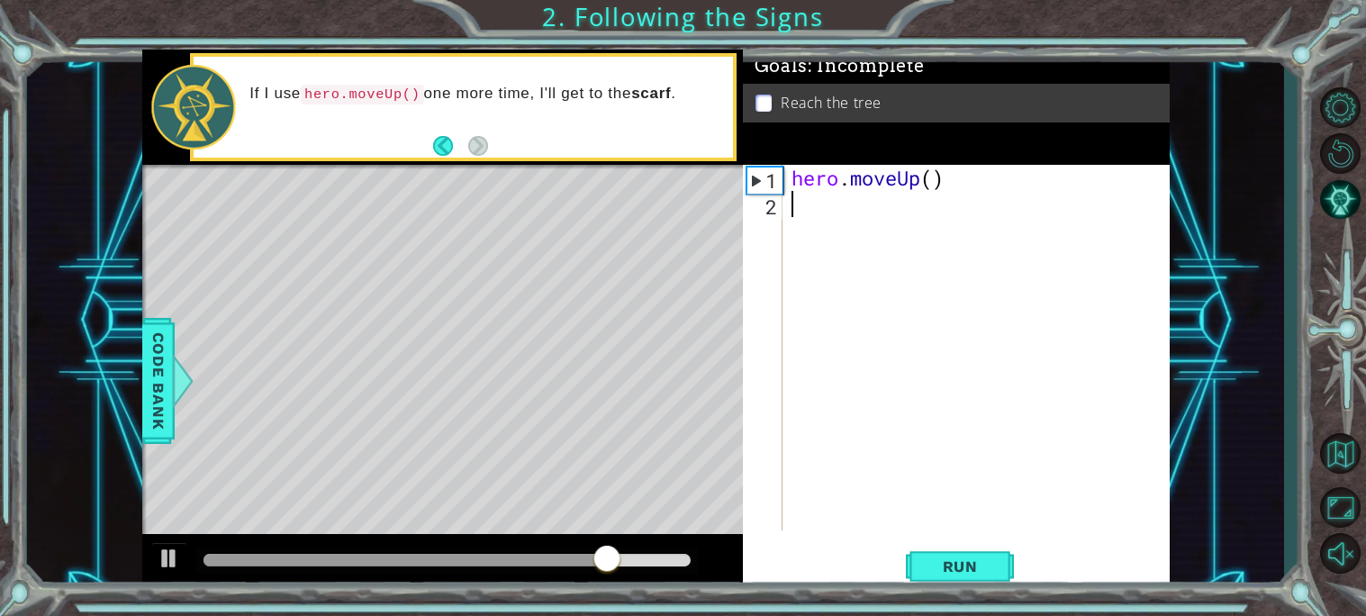
click at [906, 67] on span ": Incomplete" at bounding box center [866, 66] width 116 height 22
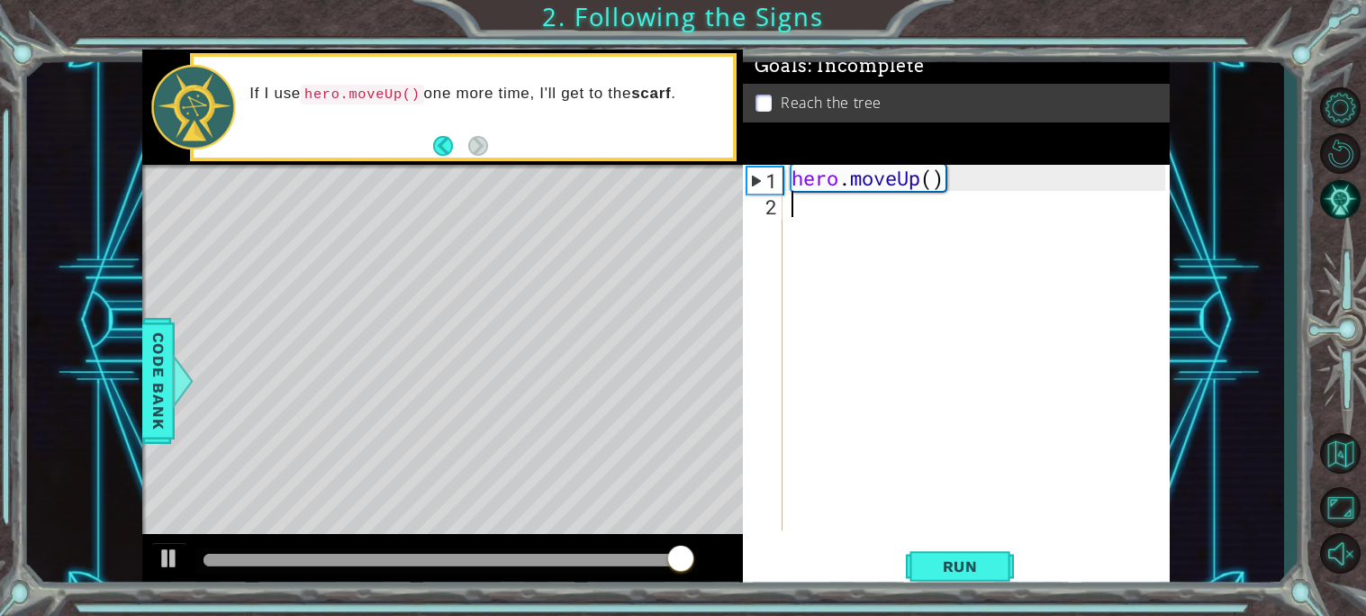
click at [834, 200] on div "hero . moveUp ( )" at bounding box center [981, 374] width 386 height 418
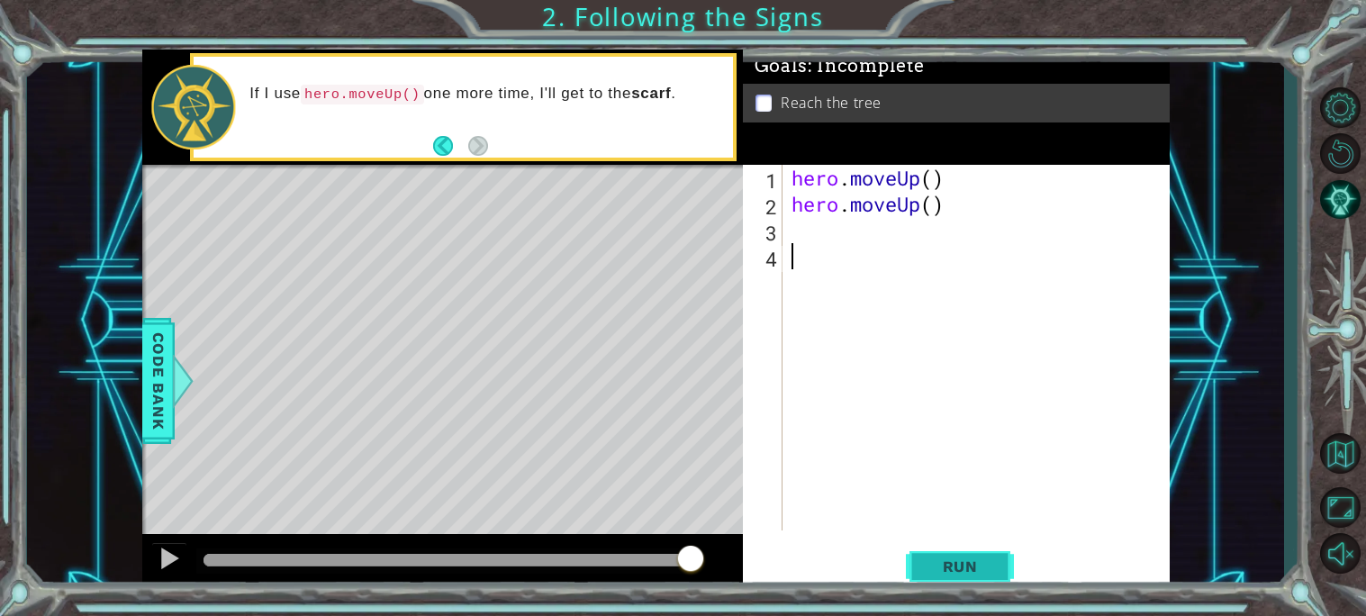
click at [958, 564] on span "Run" at bounding box center [960, 566] width 71 height 18
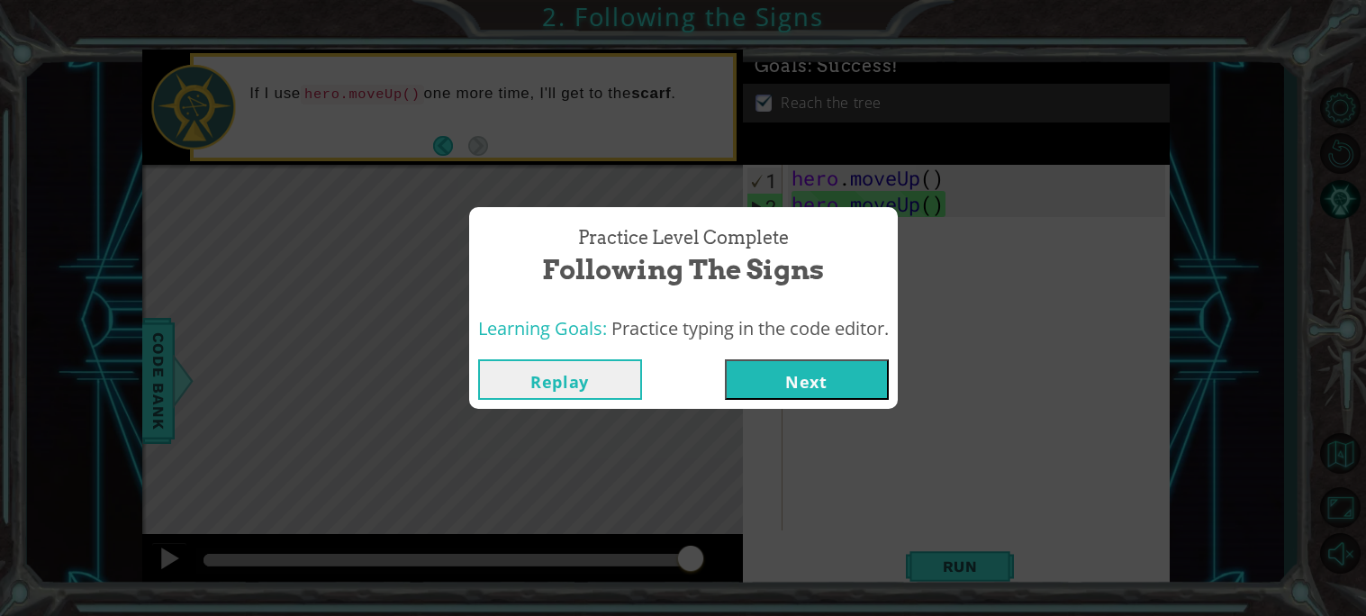
click at [795, 400] on button "Next" at bounding box center [807, 379] width 164 height 41
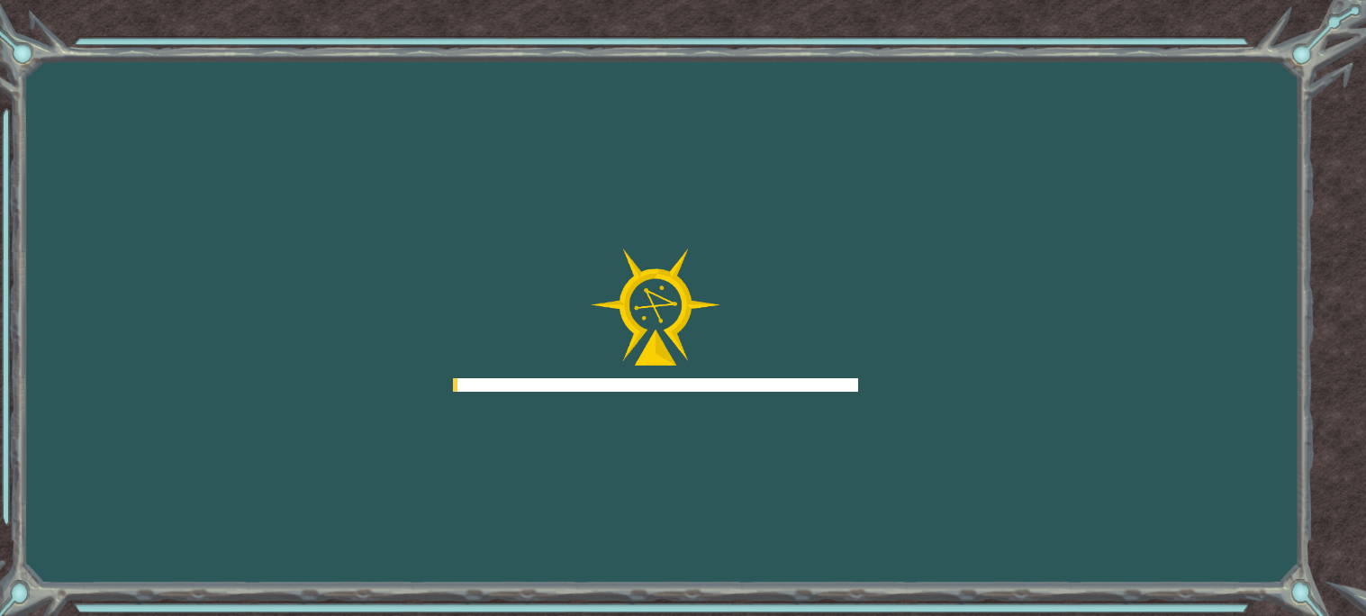
click at [798, 394] on div "Goals Error loading from server. Try refreshing the page. You'll need to join a…" at bounding box center [683, 308] width 1366 height 616
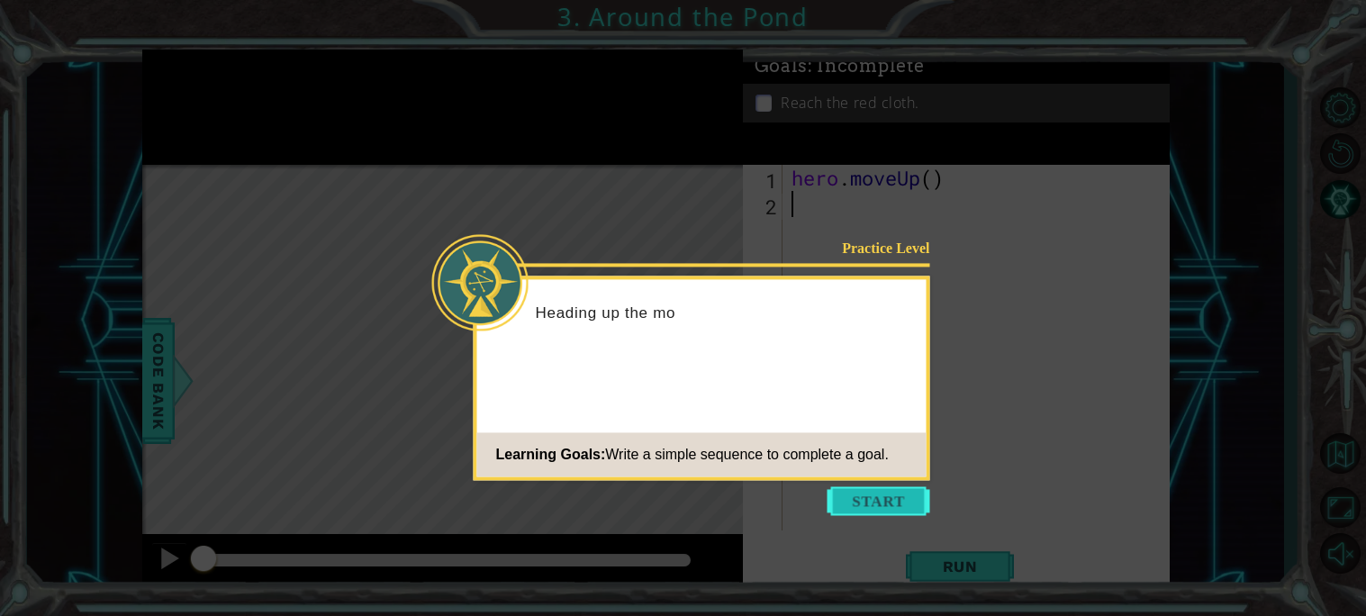
click at [857, 488] on button "Start" at bounding box center [878, 500] width 103 height 29
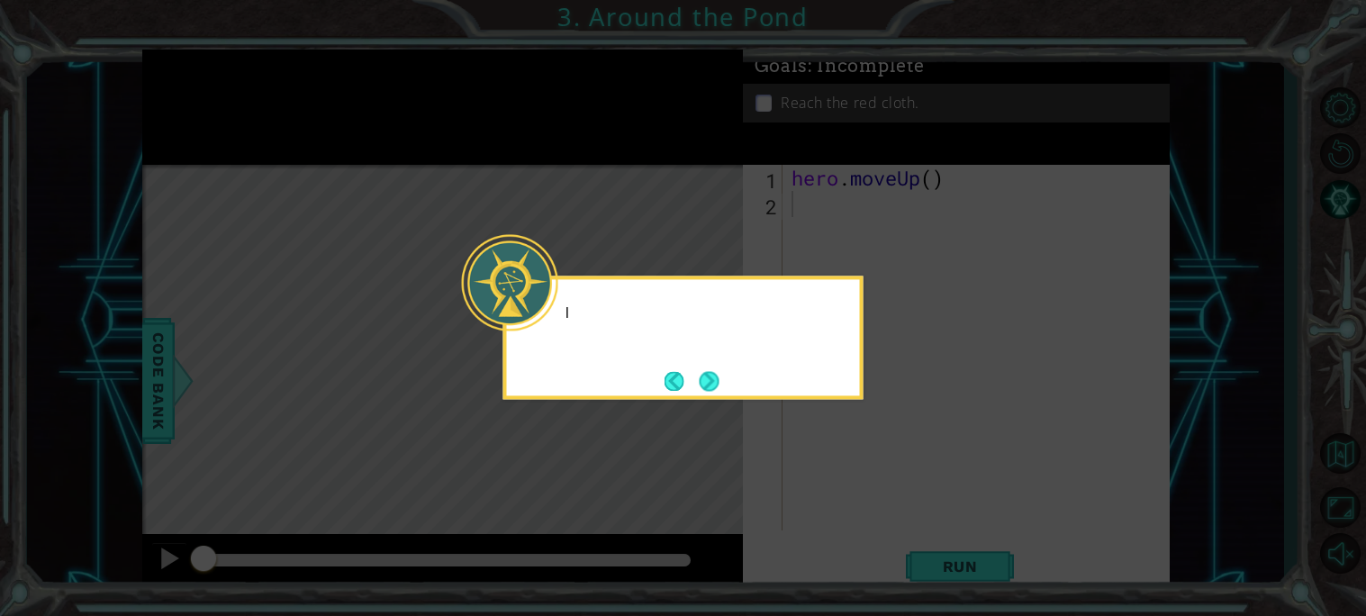
click at [879, 506] on icon at bounding box center [683, 308] width 1366 height 616
click at [778, 429] on icon at bounding box center [683, 308] width 1366 height 616
click at [700, 371] on button "Next" at bounding box center [709, 381] width 20 height 20
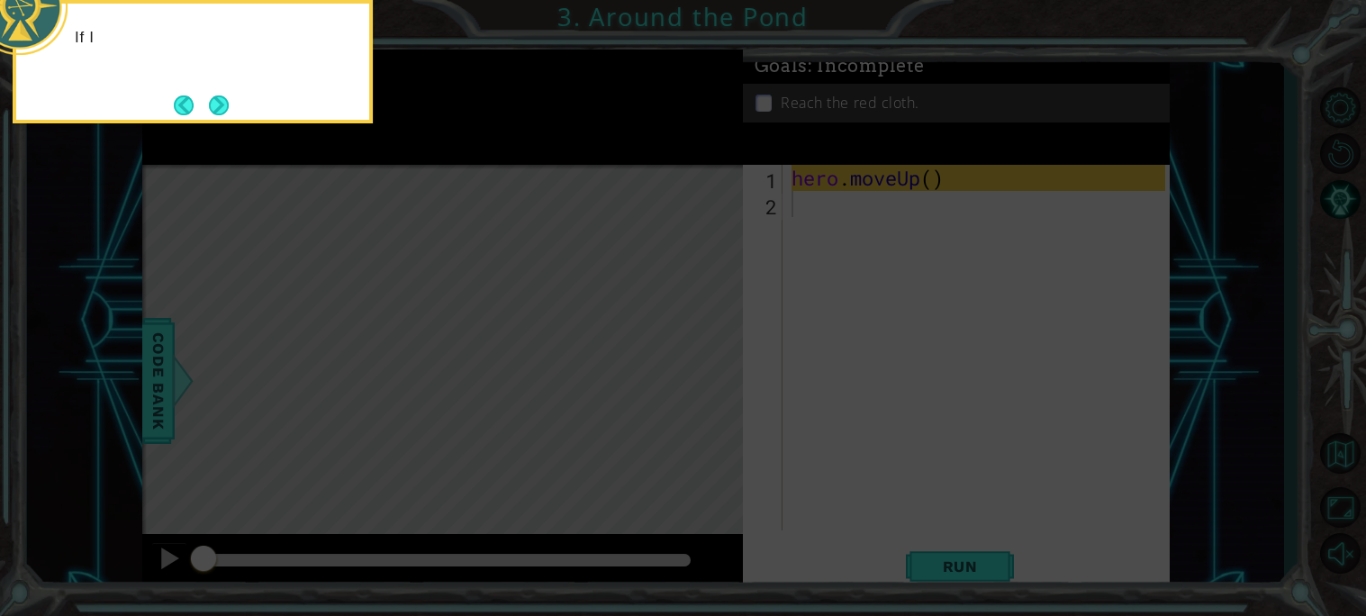
click at [709, 379] on icon at bounding box center [683, 92] width 1366 height 1047
click at [966, 247] on icon at bounding box center [683, 92] width 1366 height 1047
click at [220, 107] on button "Next" at bounding box center [219, 105] width 20 height 20
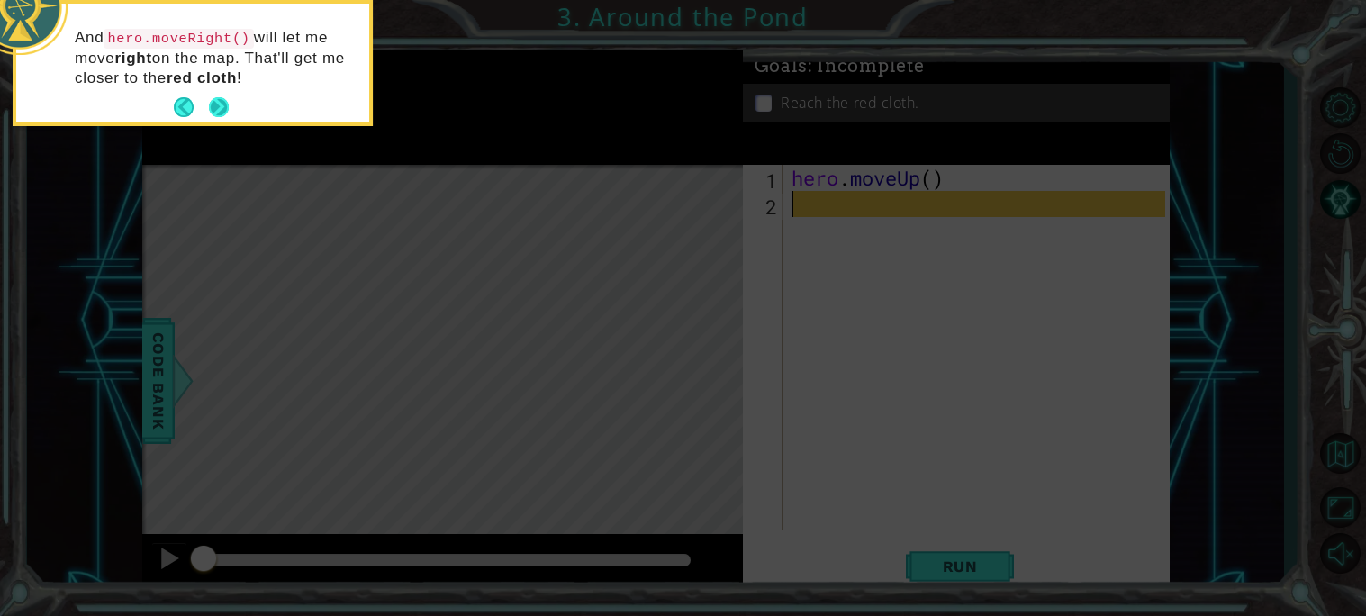
click at [228, 104] on button "Next" at bounding box center [219, 107] width 20 height 20
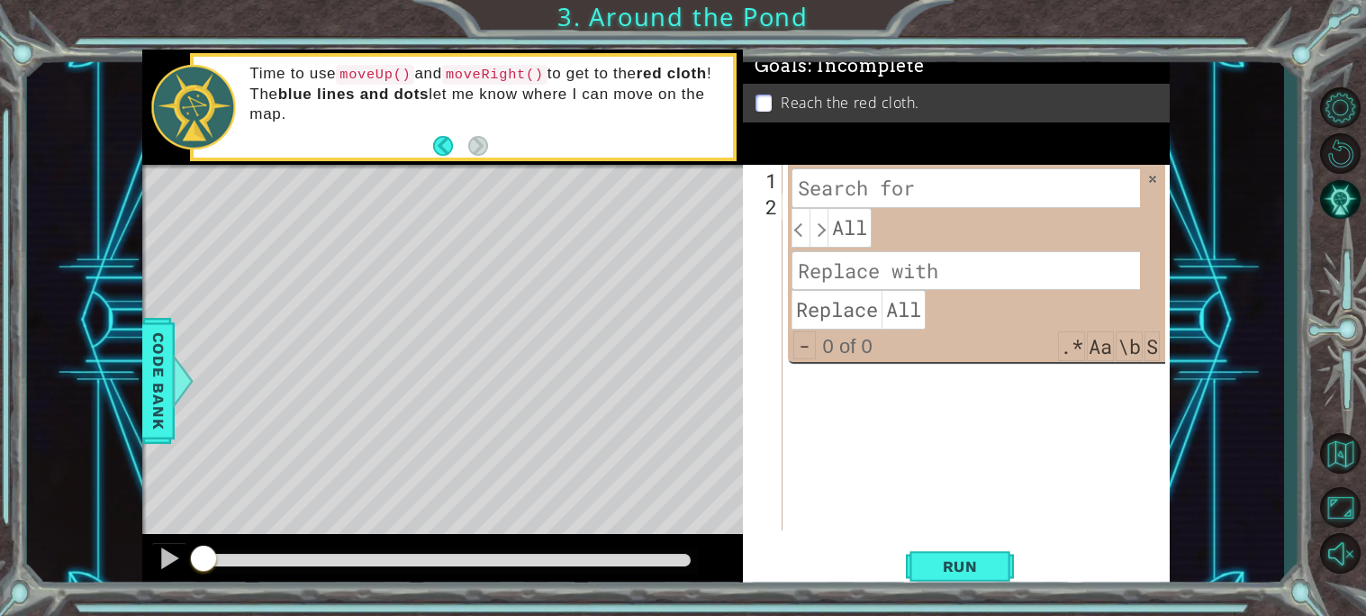
click at [849, 398] on div "hero . moveUp ( )" at bounding box center [981, 374] width 386 height 418
click at [775, 178] on div "1" at bounding box center [764, 180] width 36 height 26
click at [770, 181] on div "1" at bounding box center [764, 180] width 36 height 26
type textarea "hero.moveUp()"
click at [1151, 181] on span at bounding box center [1152, 179] width 13 height 13
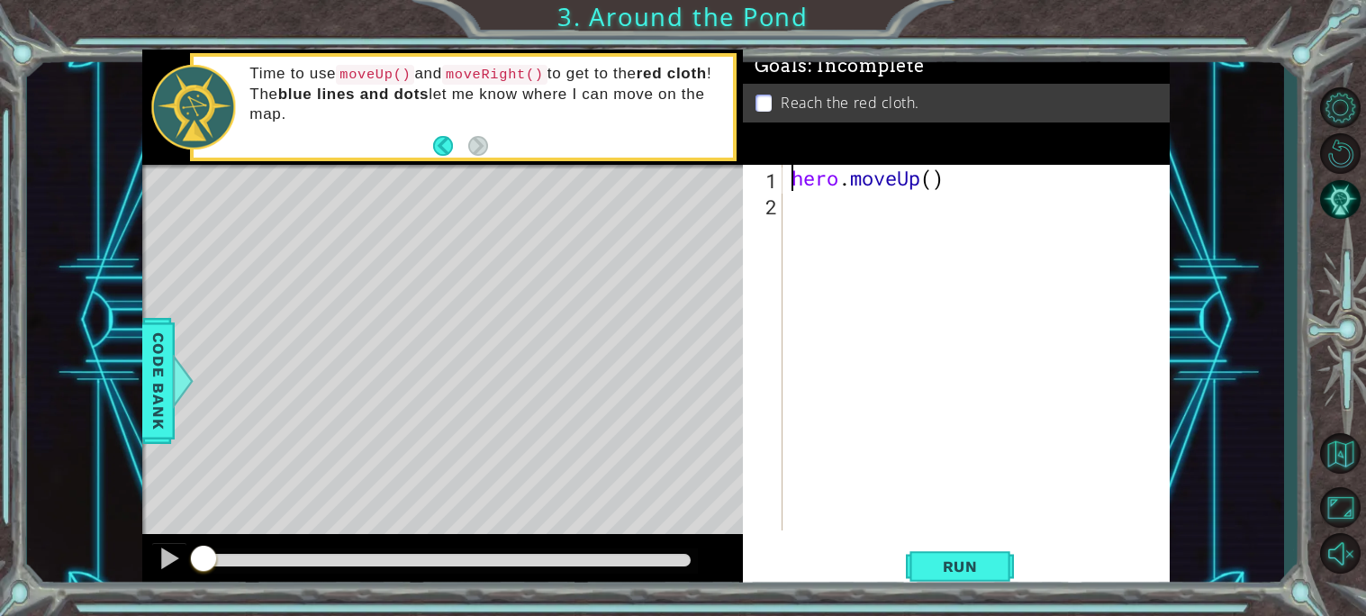
click at [808, 201] on div "hero . moveUp ( )" at bounding box center [981, 374] width 386 height 418
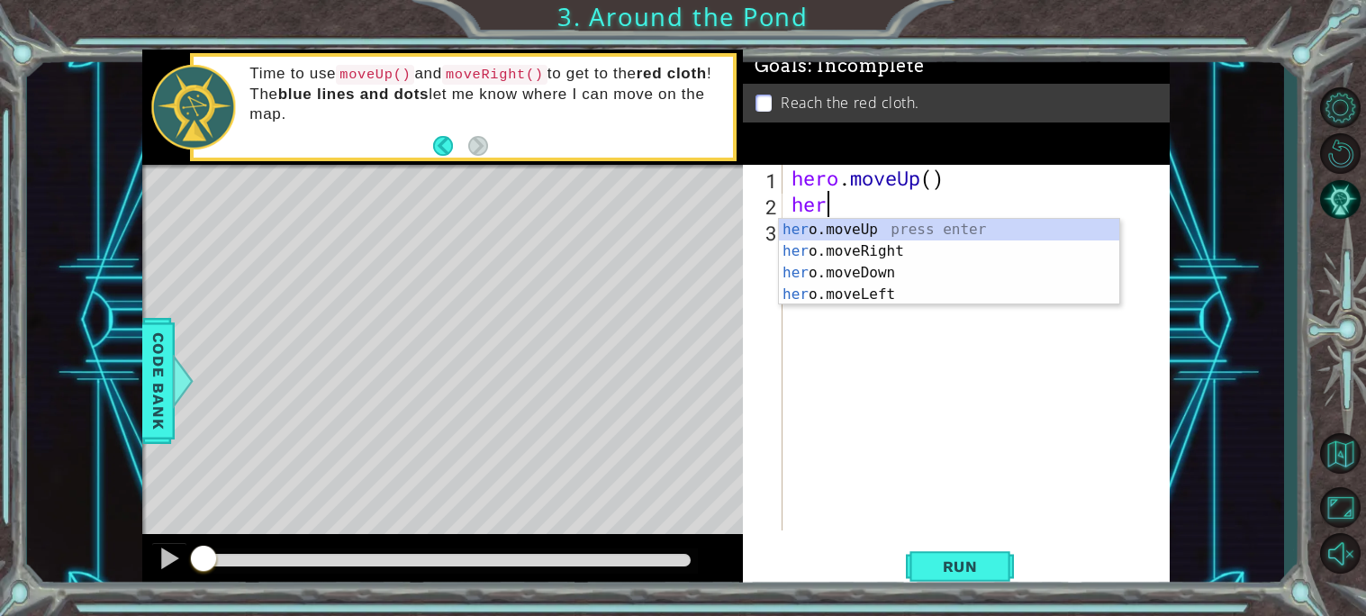
type textarea "hero"
click at [843, 256] on div "hero .moveUp press enter hero .moveRight press enter hero .moveDown press enter…" at bounding box center [949, 284] width 340 height 130
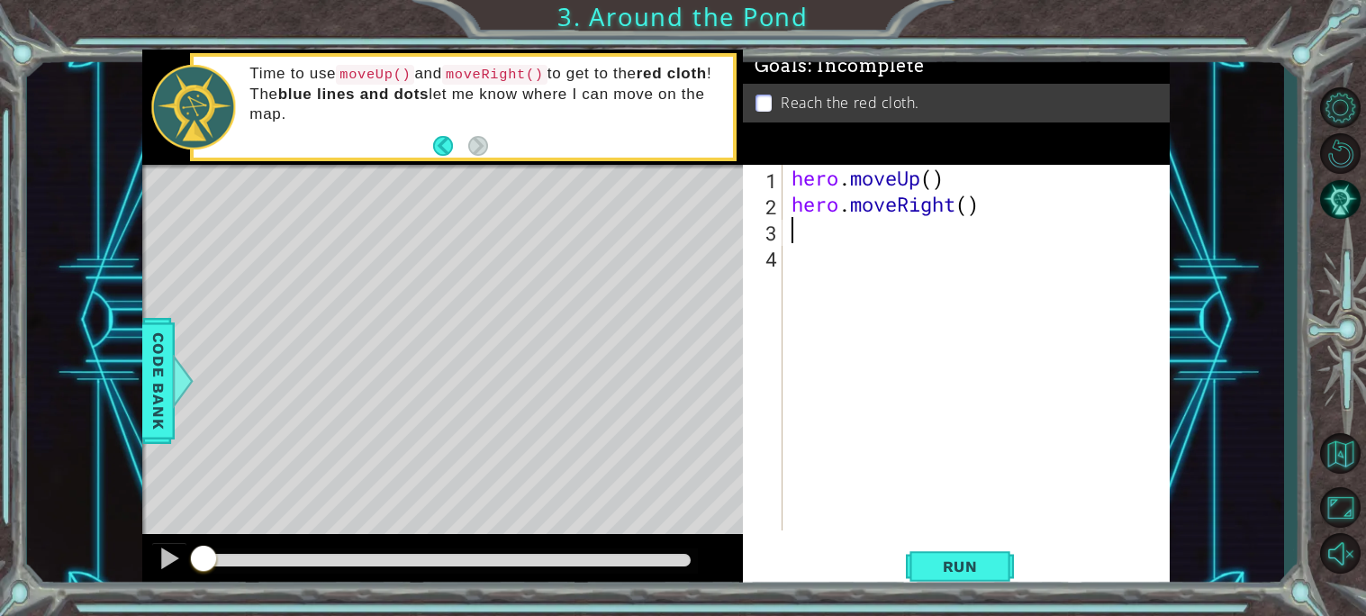
scroll to position [0, 0]
click at [953, 564] on span "Run" at bounding box center [960, 566] width 71 height 18
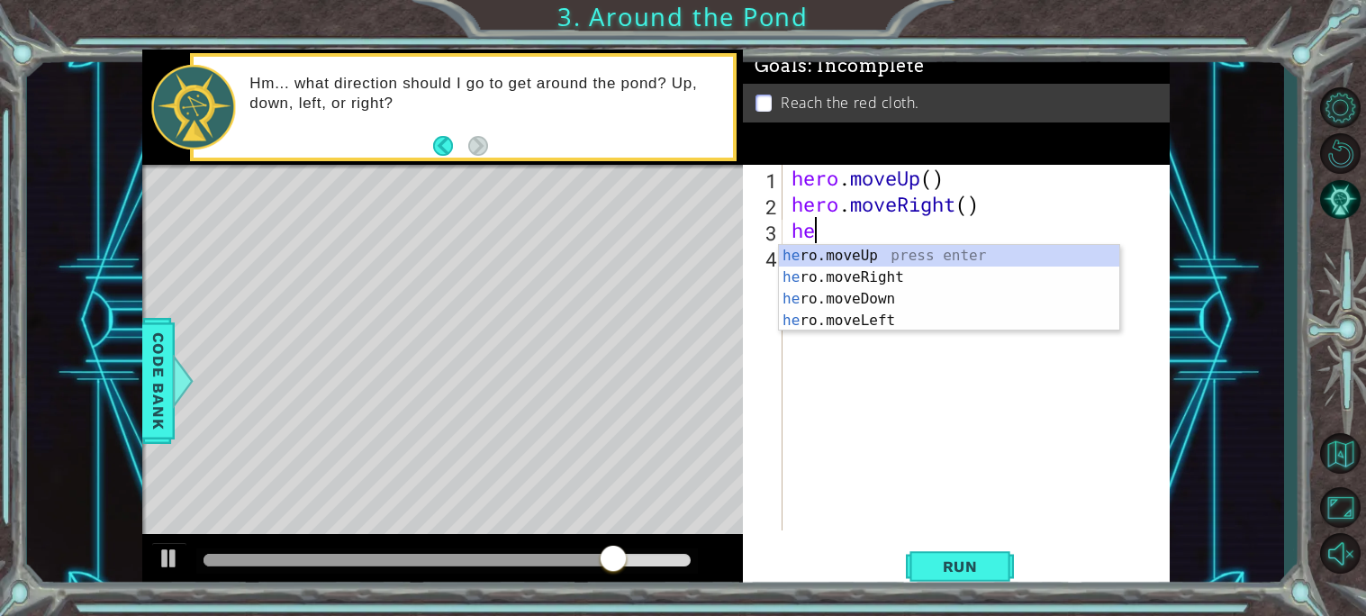
type textarea "her"
click at [862, 253] on div "her o.moveUp press enter her o.moveRight press enter her o.moveDown press enter…" at bounding box center [949, 310] width 340 height 130
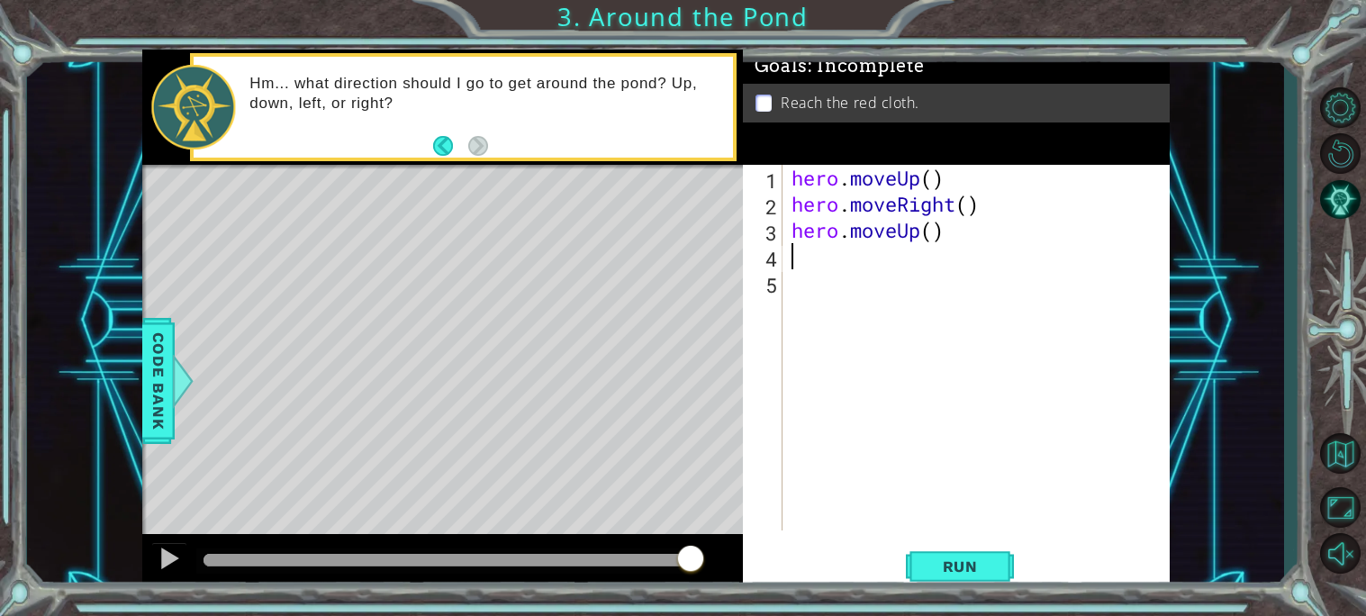
click at [862, 253] on div "hero . moveUp ( ) hero . moveRight ( ) hero . moveUp ( )" at bounding box center [981, 374] width 386 height 418
type textarea "hero.mhoveUp()"
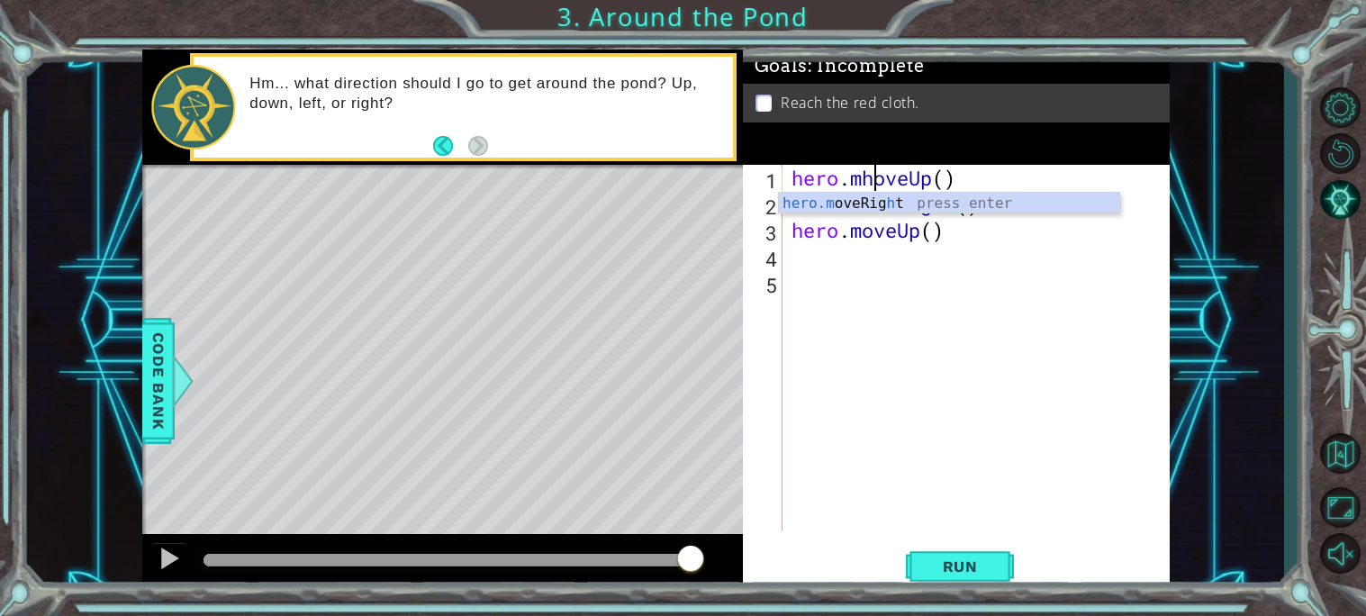
click at [858, 282] on div "hero . mhoveUp ( ) hero . moveRight ( ) hero . moveUp ( )" at bounding box center [981, 374] width 386 height 418
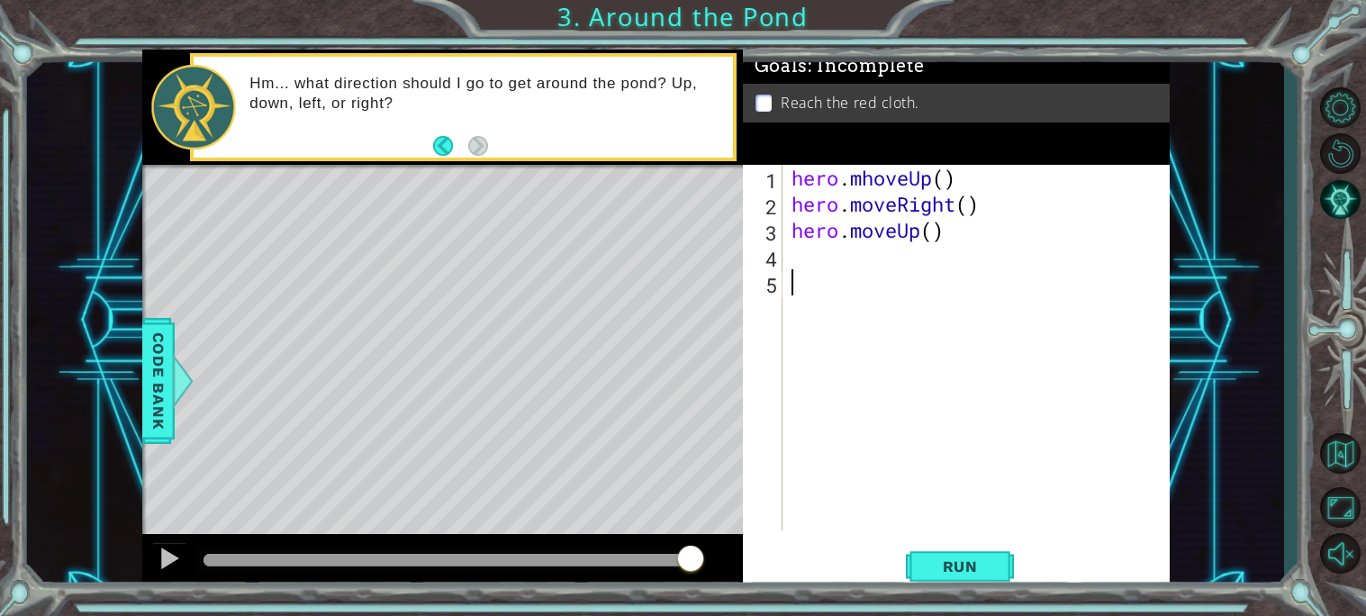
scroll to position [0, 0]
click at [875, 171] on div "hero . mhoveUp ( ) hero . moveRight ( ) hero . moveUp ( )" at bounding box center [981, 374] width 386 height 418
type textarea "hero.moveUp()"
click at [830, 284] on div "hero . moveUp ( ) hero . moveRight ( ) hero . moveUp ( )" at bounding box center [981, 374] width 386 height 418
click at [843, 255] on div "hero . moveUp ( ) hero . moveRight ( ) hero . moveUp ( )" at bounding box center [981, 374] width 386 height 418
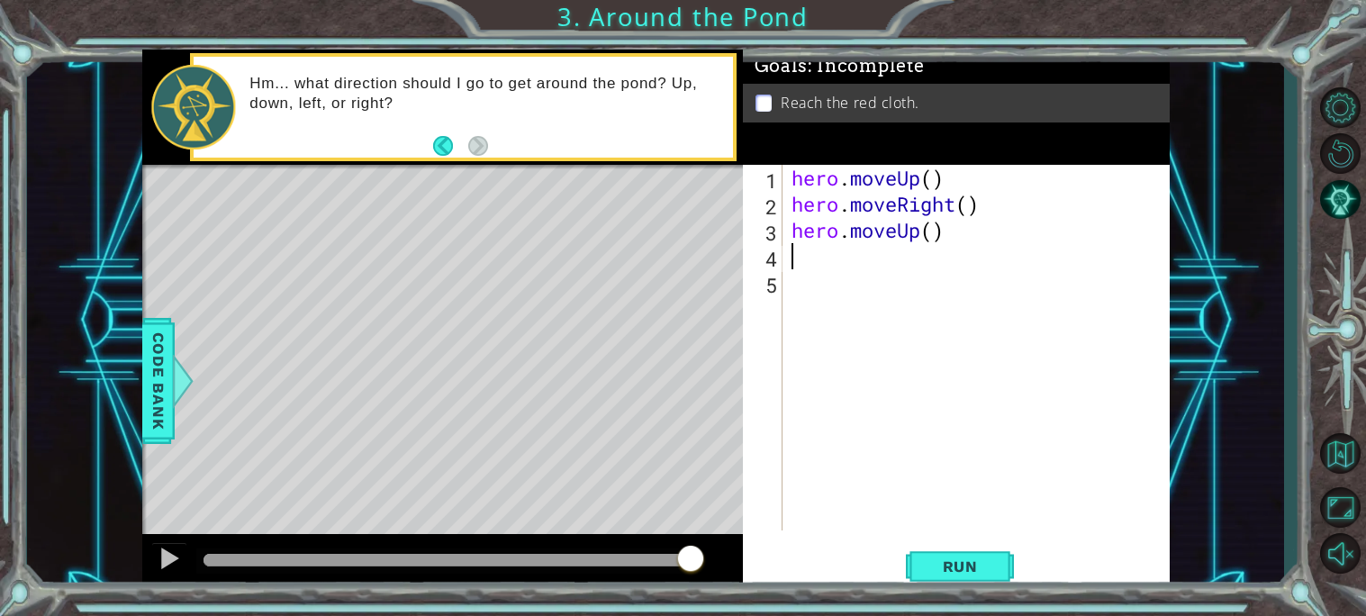
type textarea "h"
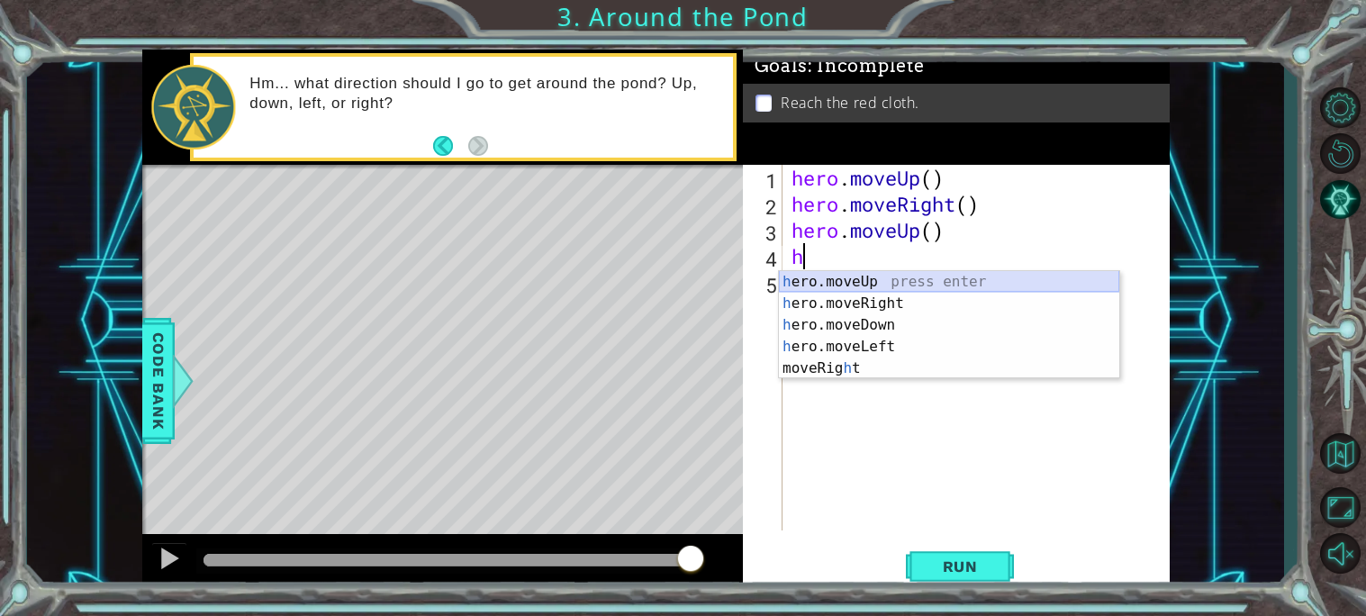
click at [890, 278] on div "h ero.moveUp press enter h ero.moveRight press enter h ero.moveDown press enter…" at bounding box center [949, 346] width 340 height 151
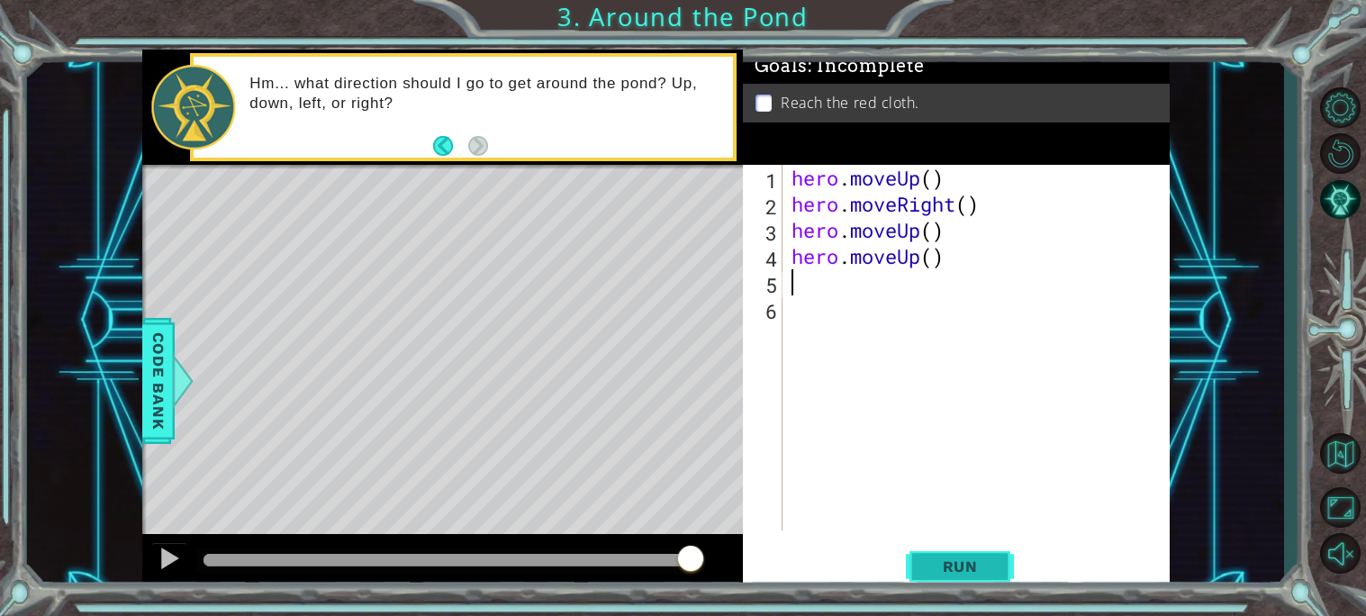
click at [979, 573] on span "Run" at bounding box center [960, 566] width 71 height 18
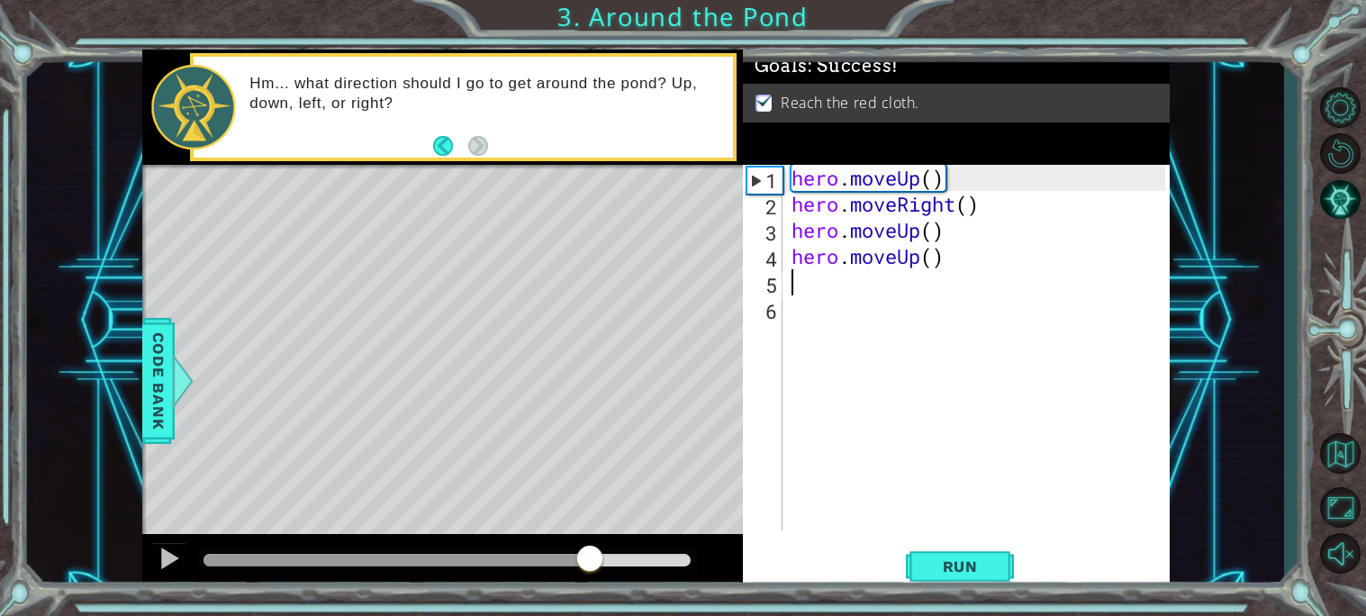
drag, startPoint x: 342, startPoint y: 554, endPoint x: 638, endPoint y: 576, distance: 297.1
click at [638, 576] on div at bounding box center [442, 563] width 601 height 58
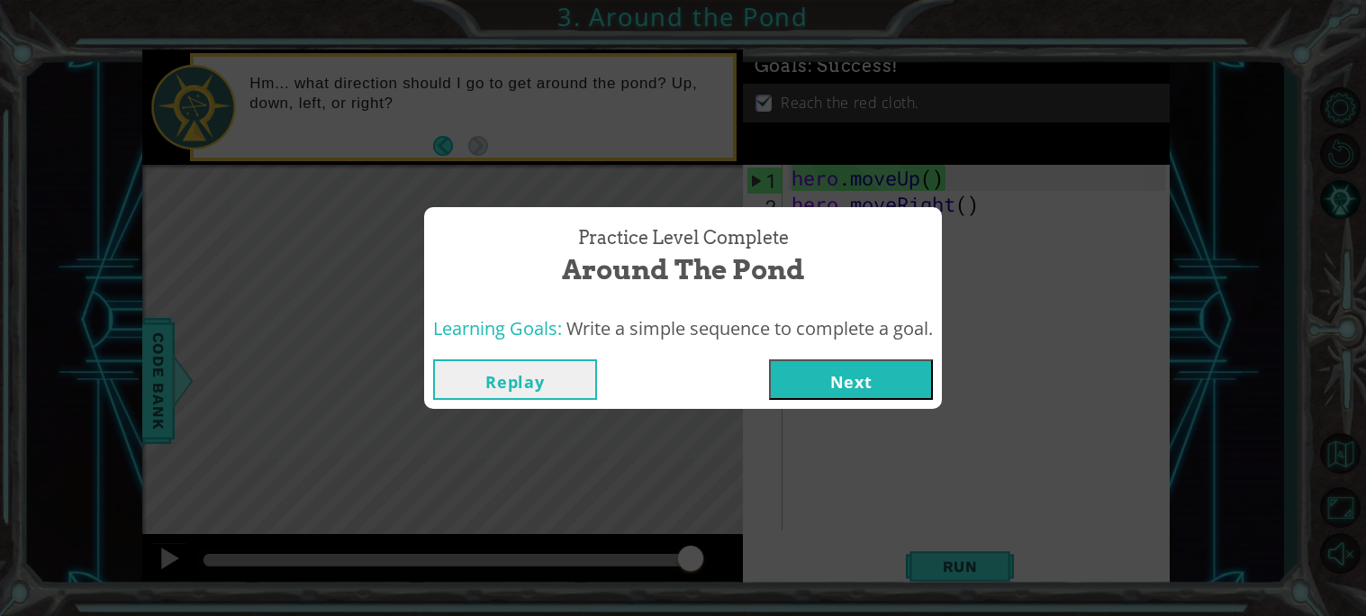
click at [852, 375] on button "Next" at bounding box center [851, 379] width 164 height 41
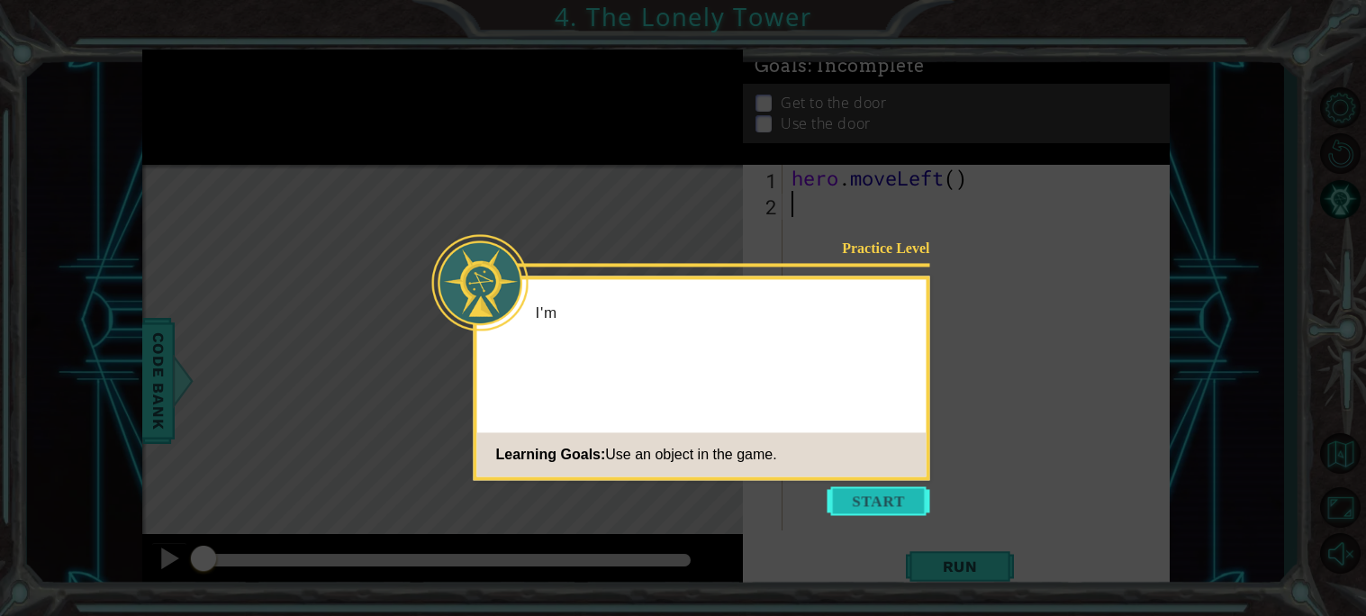
click at [875, 503] on button "Start" at bounding box center [878, 500] width 103 height 29
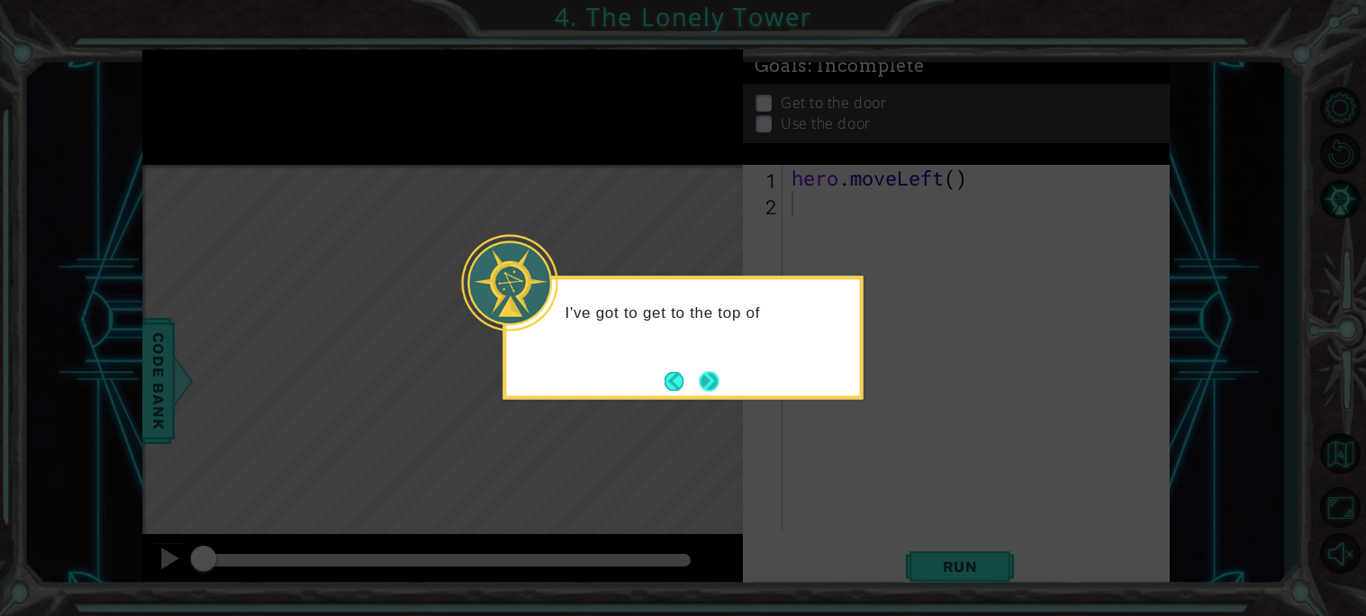
click at [717, 384] on button "Next" at bounding box center [709, 381] width 20 height 20
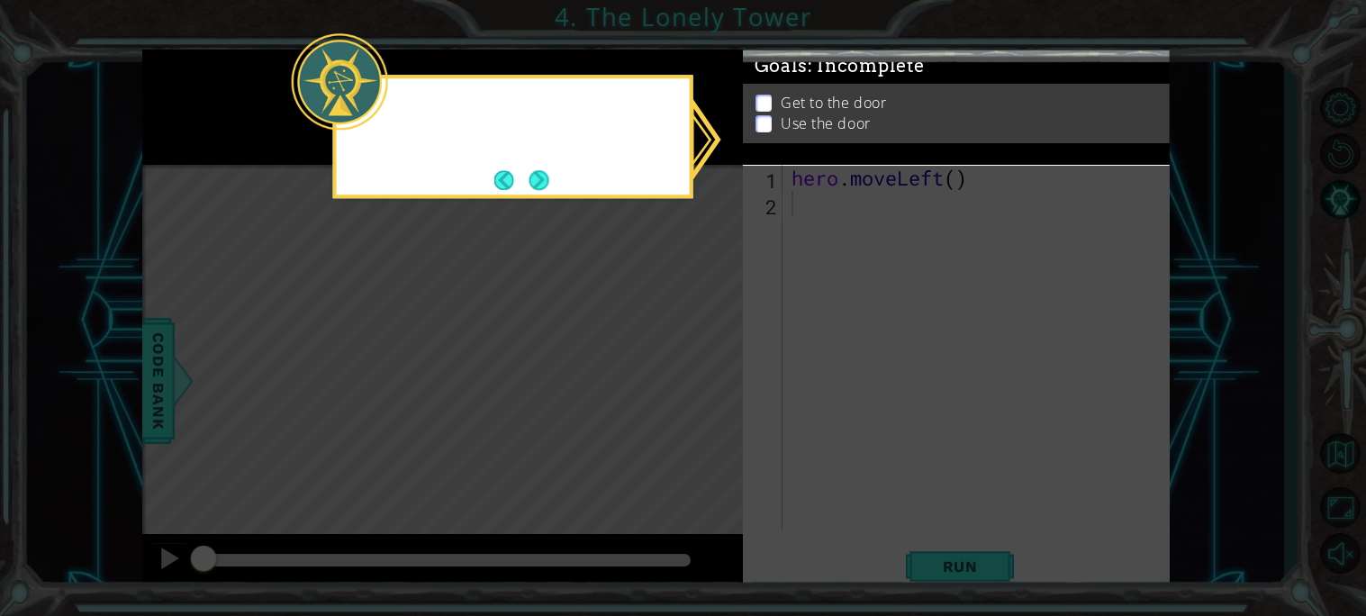
click at [717, 384] on icon at bounding box center [683, 308] width 1366 height 616
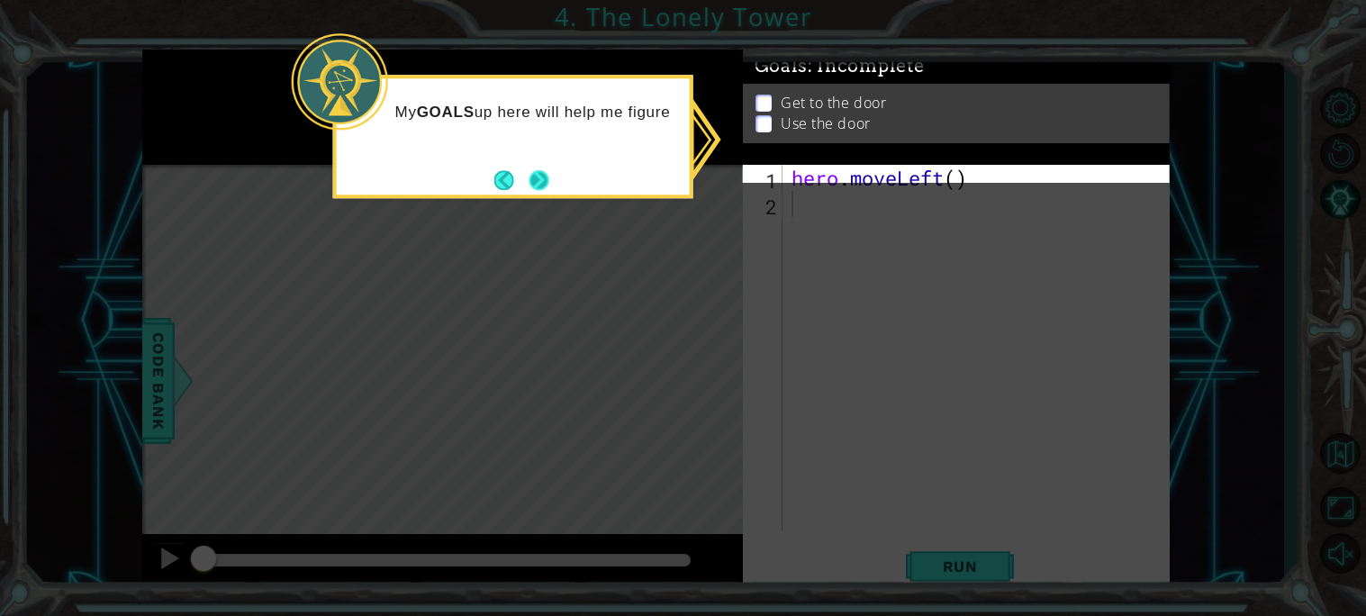
click at [541, 174] on button "Next" at bounding box center [539, 180] width 20 height 20
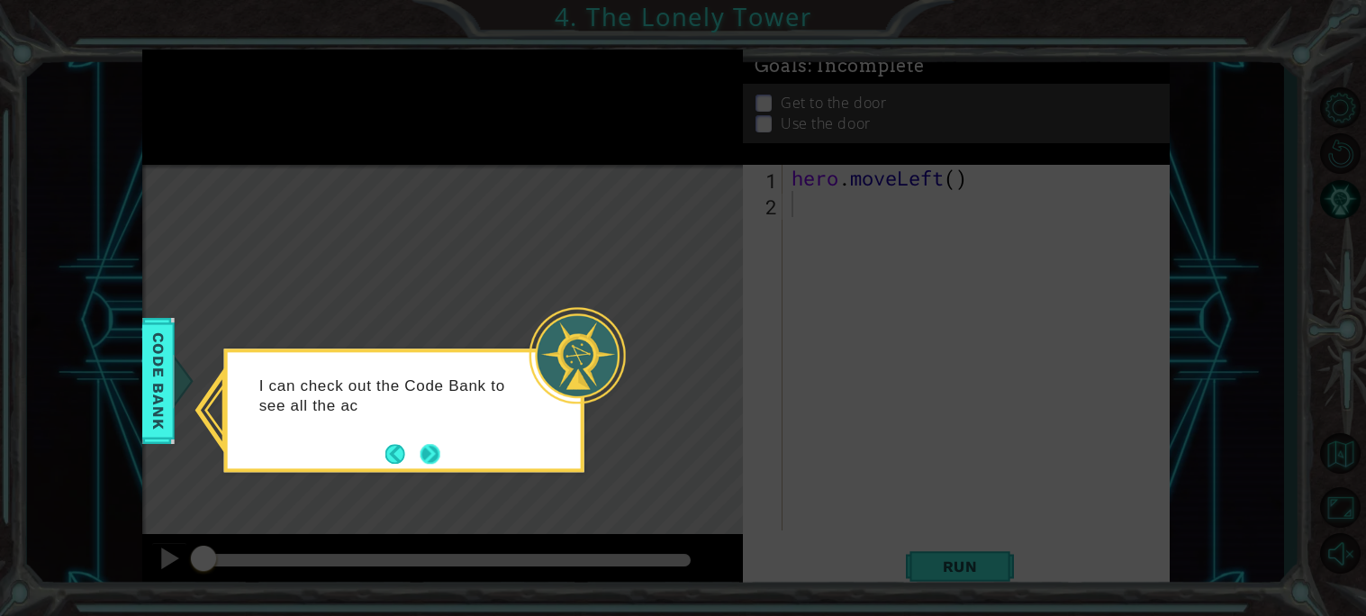
click at [420, 450] on button "Next" at bounding box center [430, 454] width 20 height 20
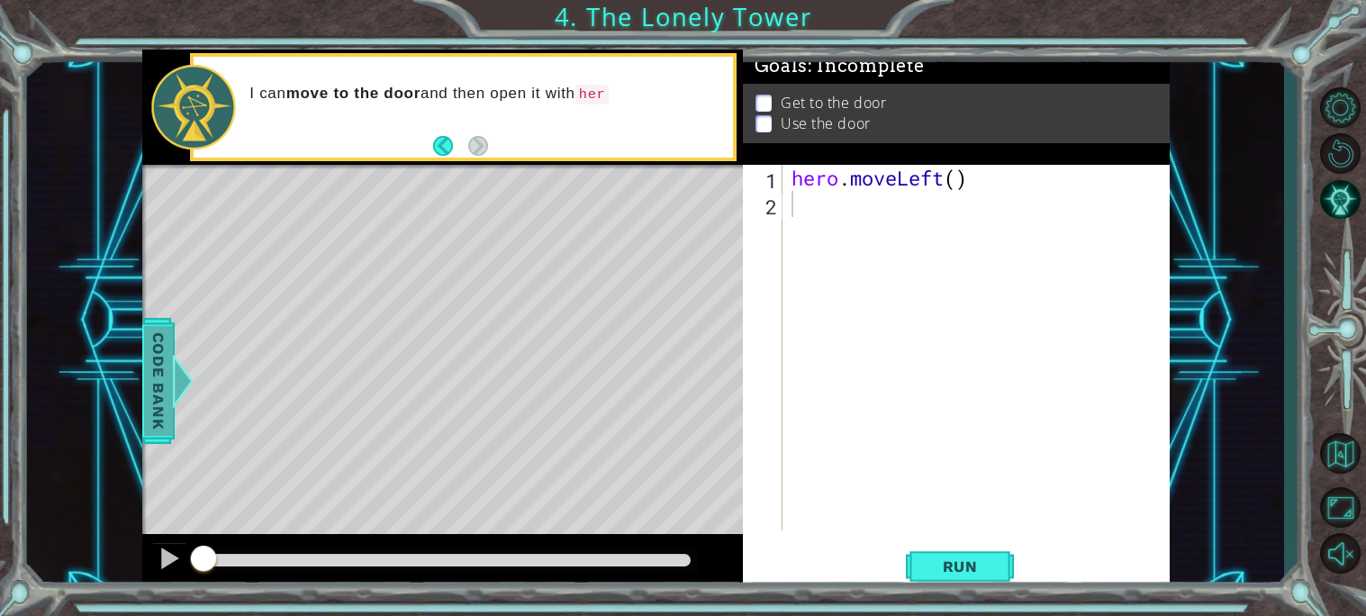
click at [174, 401] on div at bounding box center [181, 381] width 23 height 54
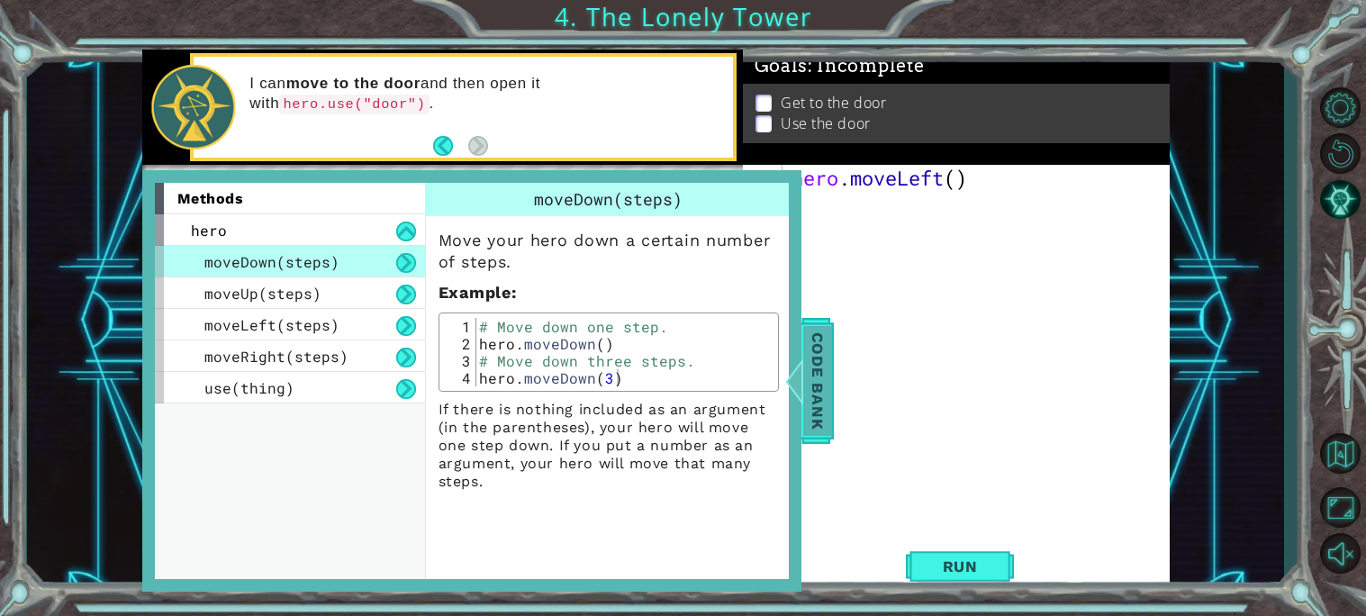
click at [816, 369] on span "Code Bank" at bounding box center [814, 381] width 29 height 110
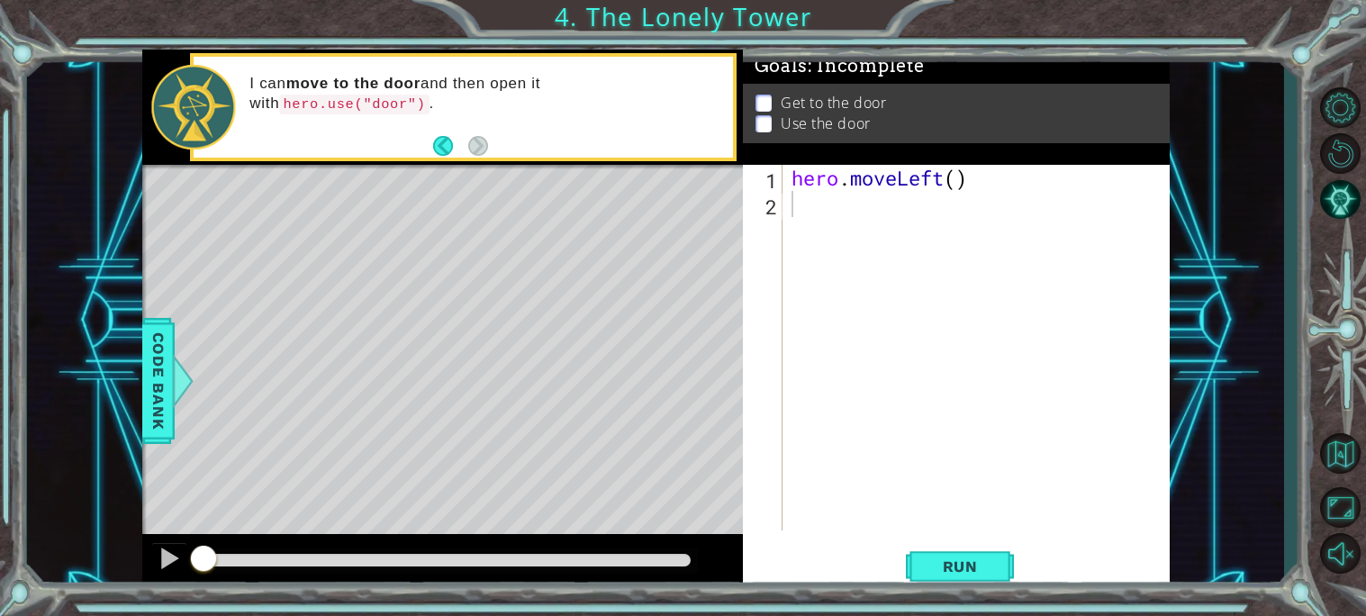
click at [791, 223] on div "hero . moveLeft ( )" at bounding box center [981, 374] width 386 height 418
type textarea "j"
type textarea "h"
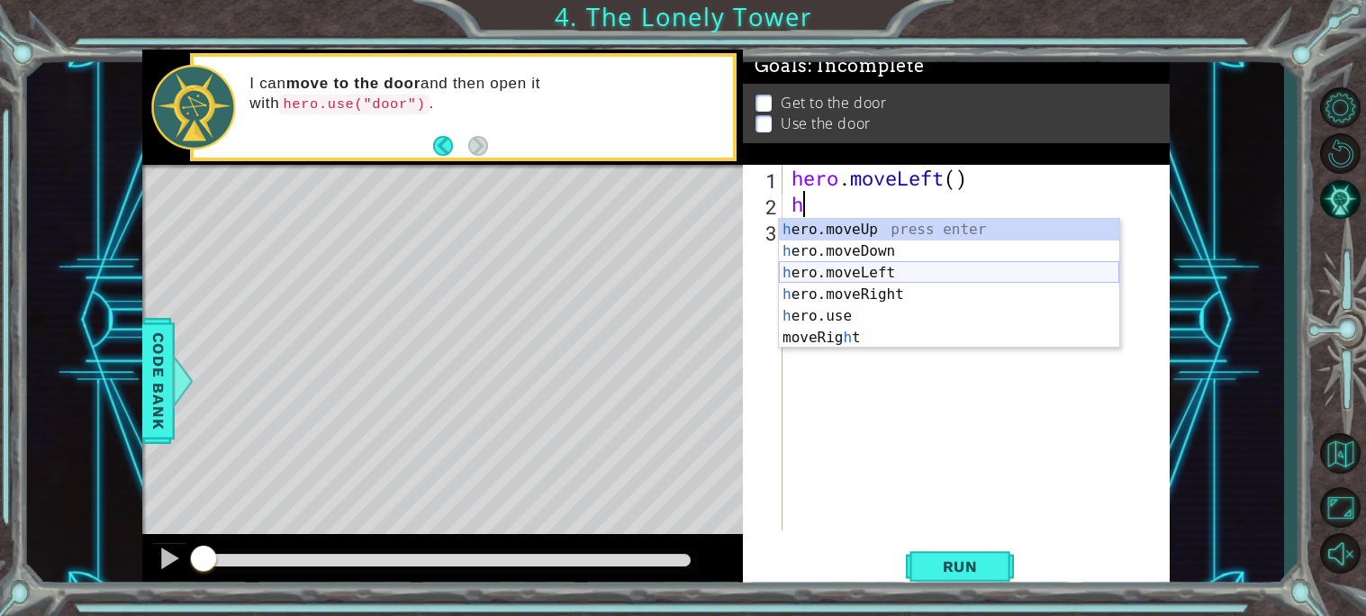
click at [859, 270] on div "h ero.moveUp press enter h ero.moveDown press enter h ero.moveLeft press enter …" at bounding box center [949, 305] width 340 height 173
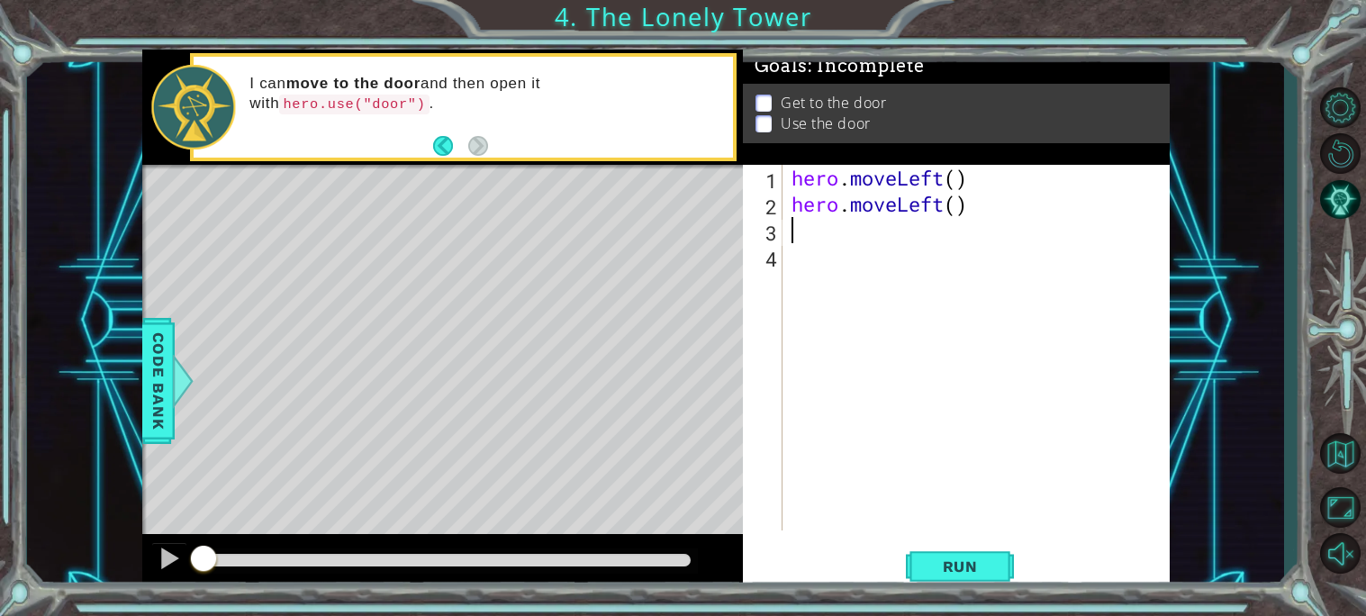
type textarea "h"
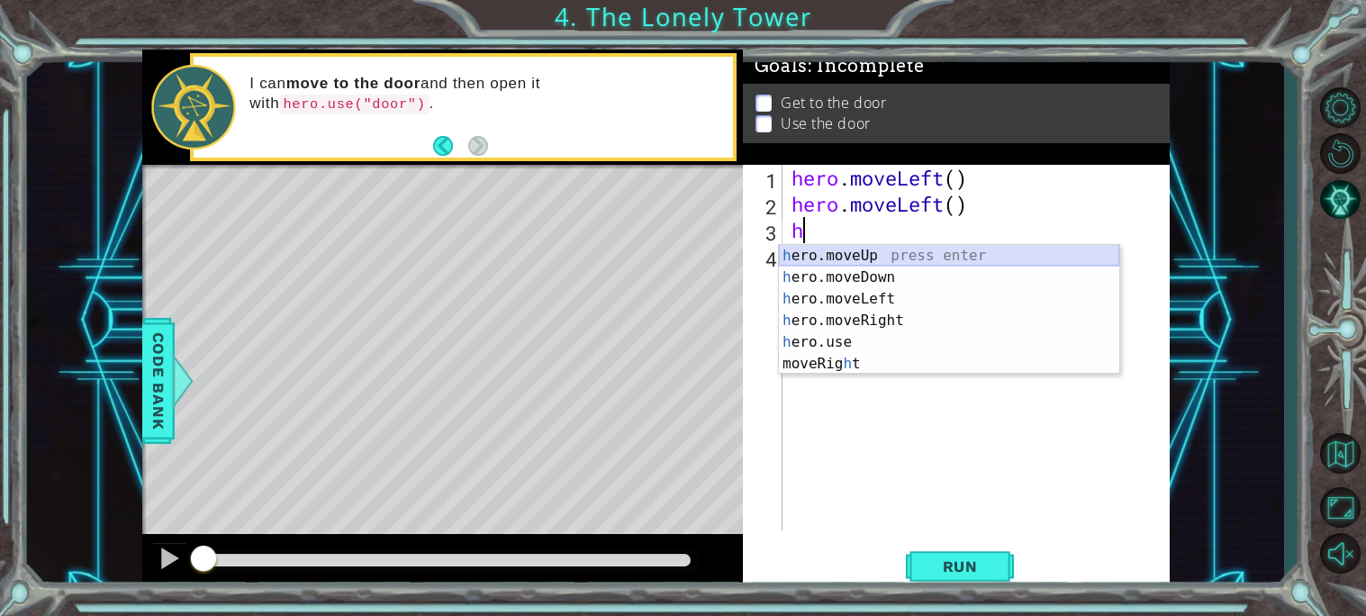
click at [855, 256] on div "h ero.moveUp press enter h ero.moveDown press enter h ero.moveLeft press enter …" at bounding box center [949, 331] width 340 height 173
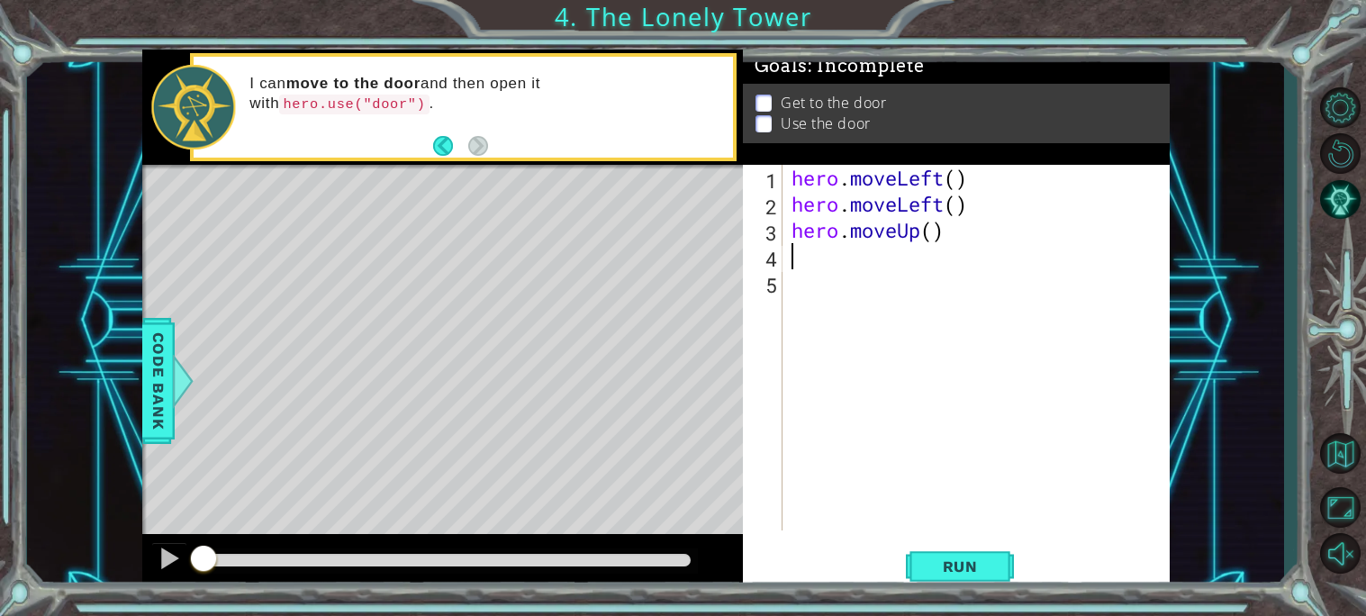
type textarea "h"
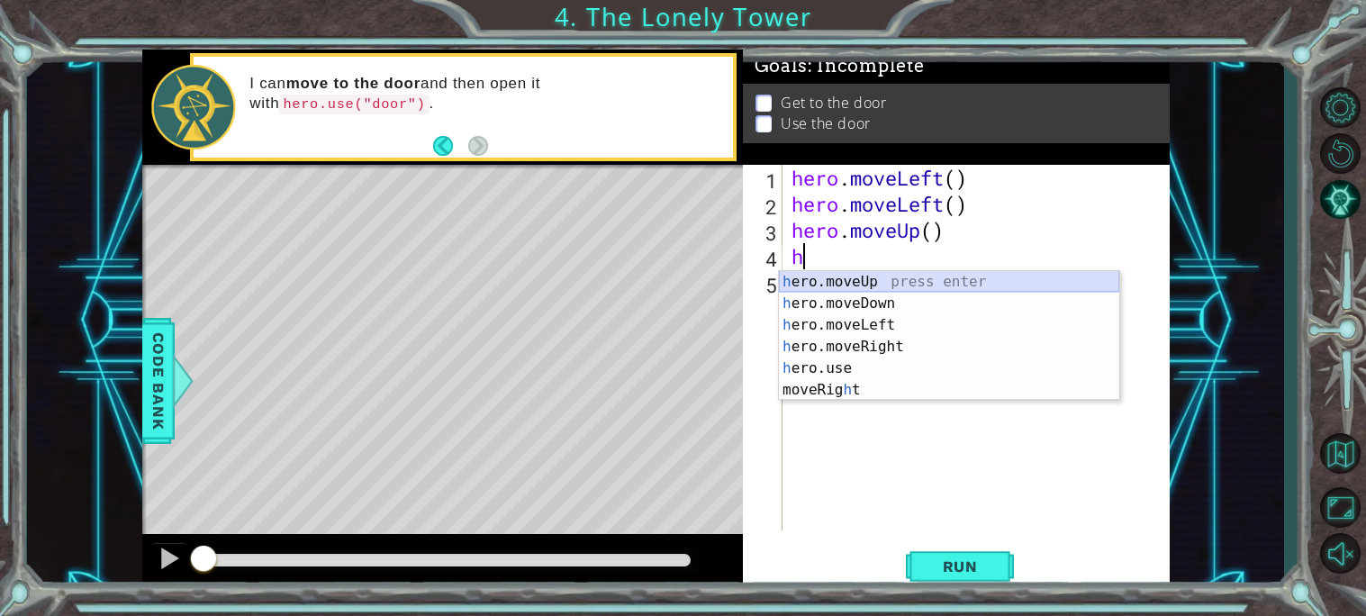
click at [834, 284] on div "h ero.moveUp press enter h ero.moveDown press enter h ero.moveLeft press enter …" at bounding box center [949, 357] width 340 height 173
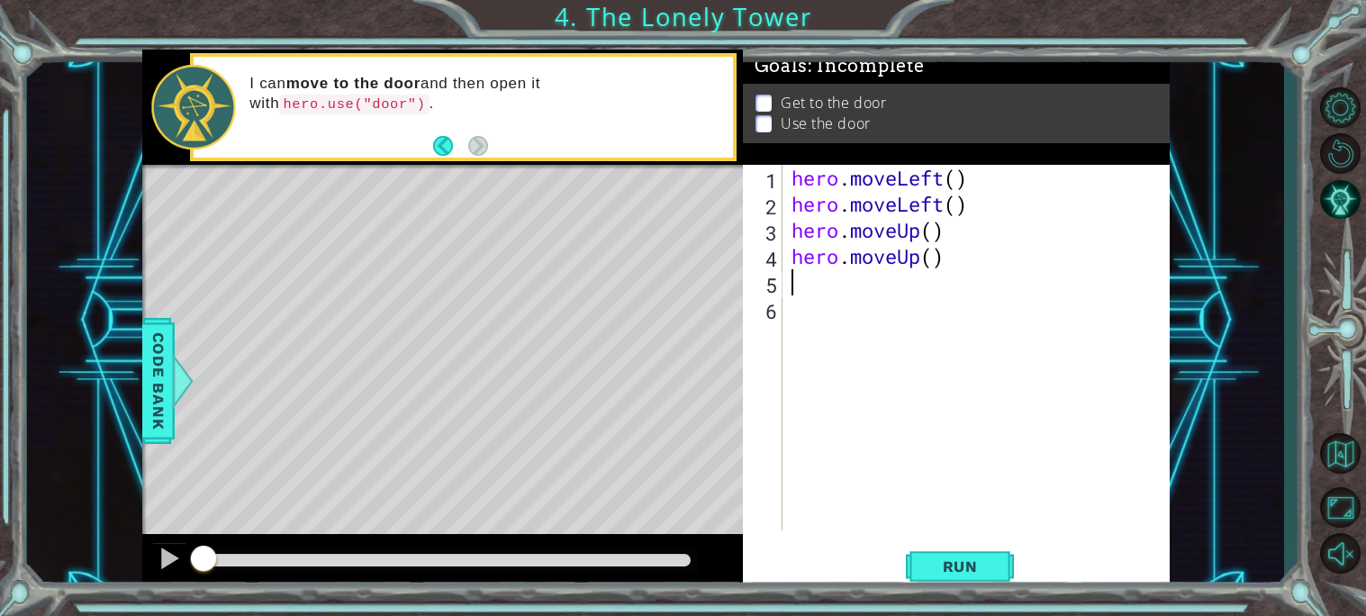
type textarea "h"
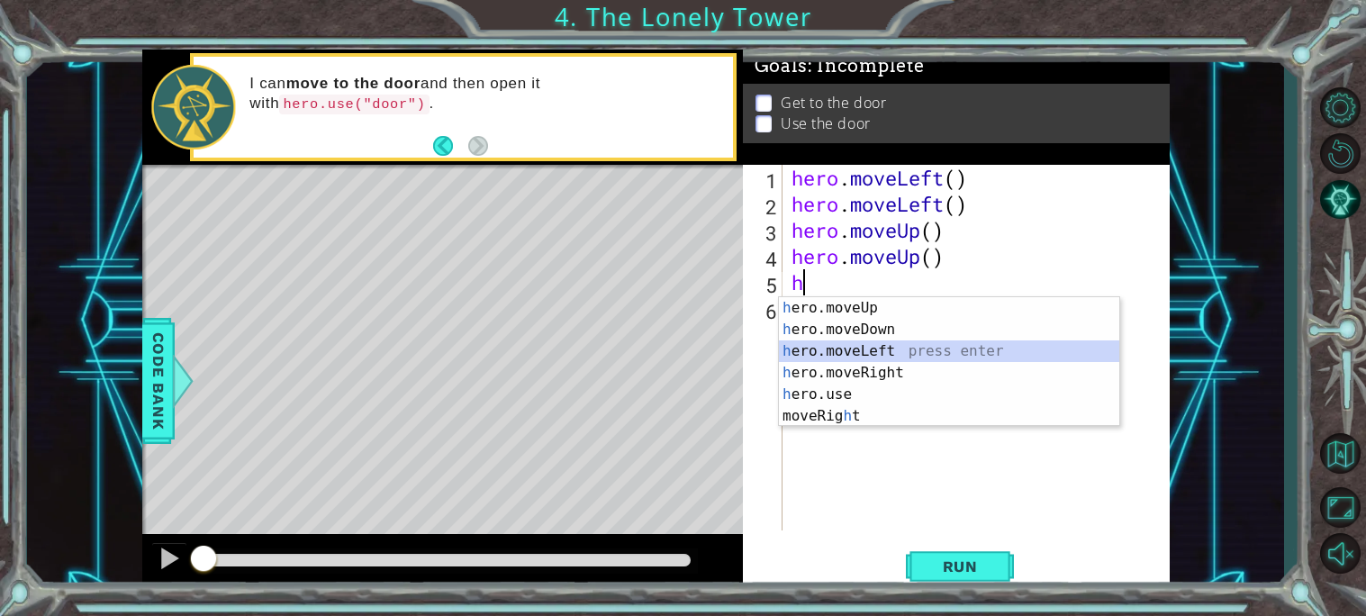
click at [864, 358] on div "h ero.moveUp press enter h ero.moveDown press enter h ero.moveLeft press enter …" at bounding box center [949, 383] width 340 height 173
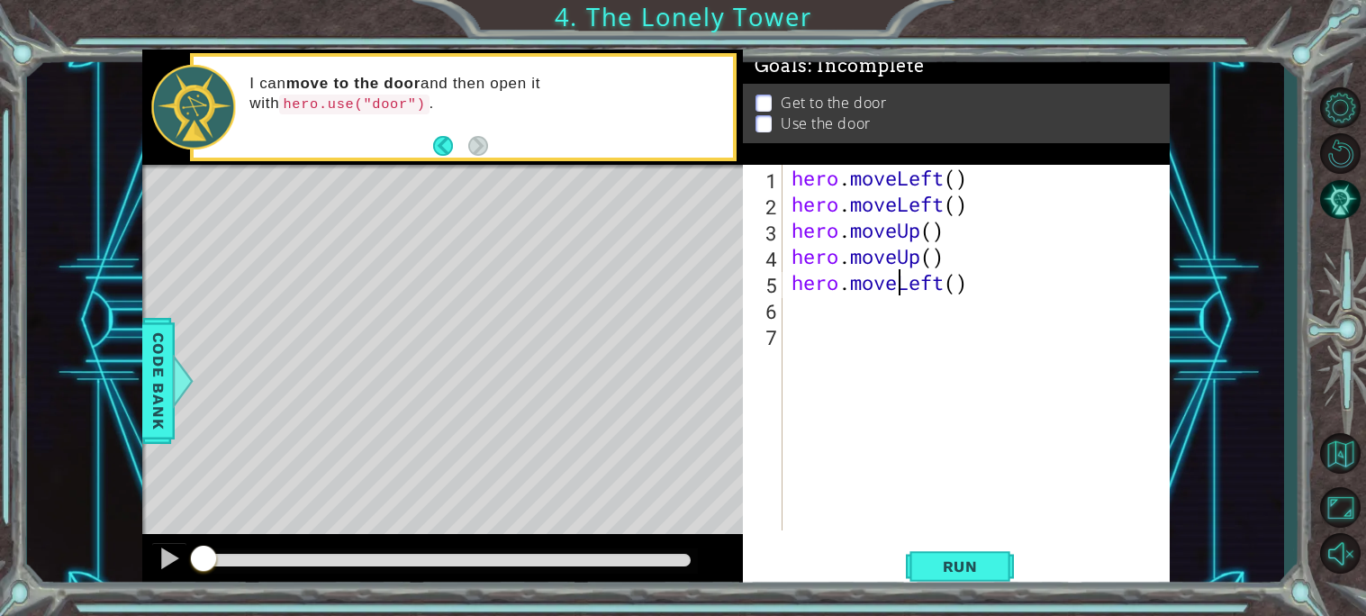
click at [903, 293] on div "hero . moveLeft ( ) hero . moveLeft ( ) hero . moveUp ( ) hero . moveUp ( ) her…" at bounding box center [981, 374] width 386 height 418
click at [944, 285] on div "hero . moveLeft ( ) hero . moveLeft ( ) hero . moveUp ( ) hero . moveUp ( ) her…" at bounding box center [981, 374] width 386 height 418
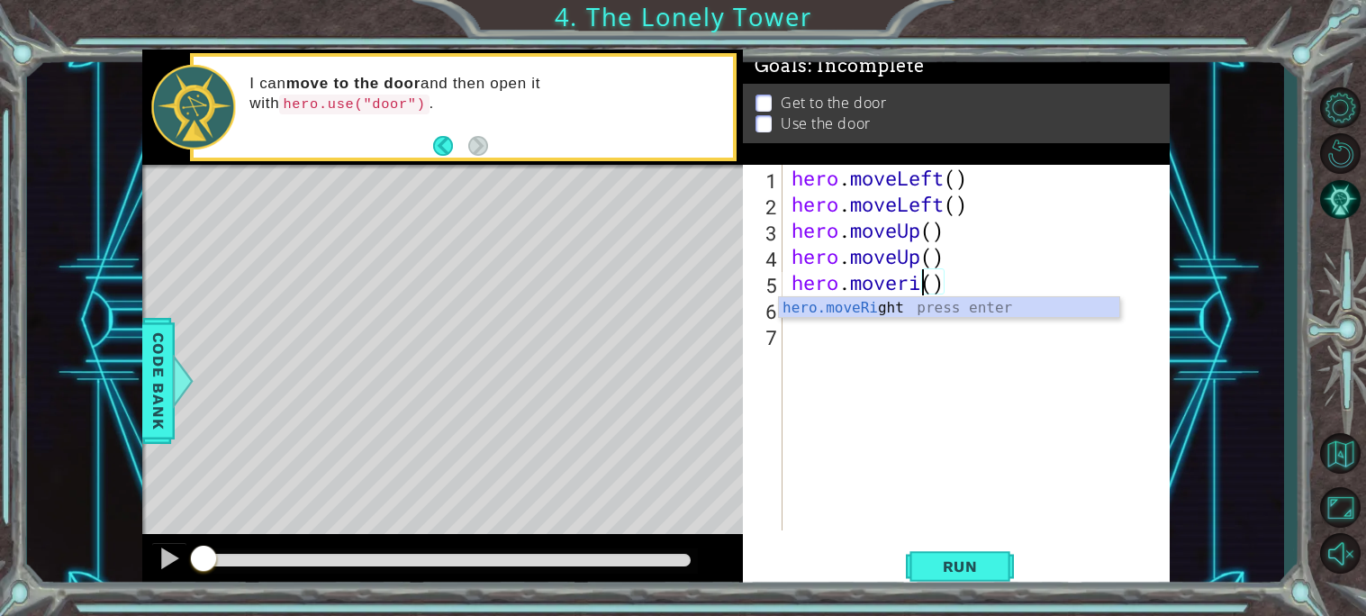
scroll to position [0, 6]
click at [924, 315] on div "hero.moveRight press enter" at bounding box center [949, 329] width 340 height 65
type textarea "hero.moveRight"
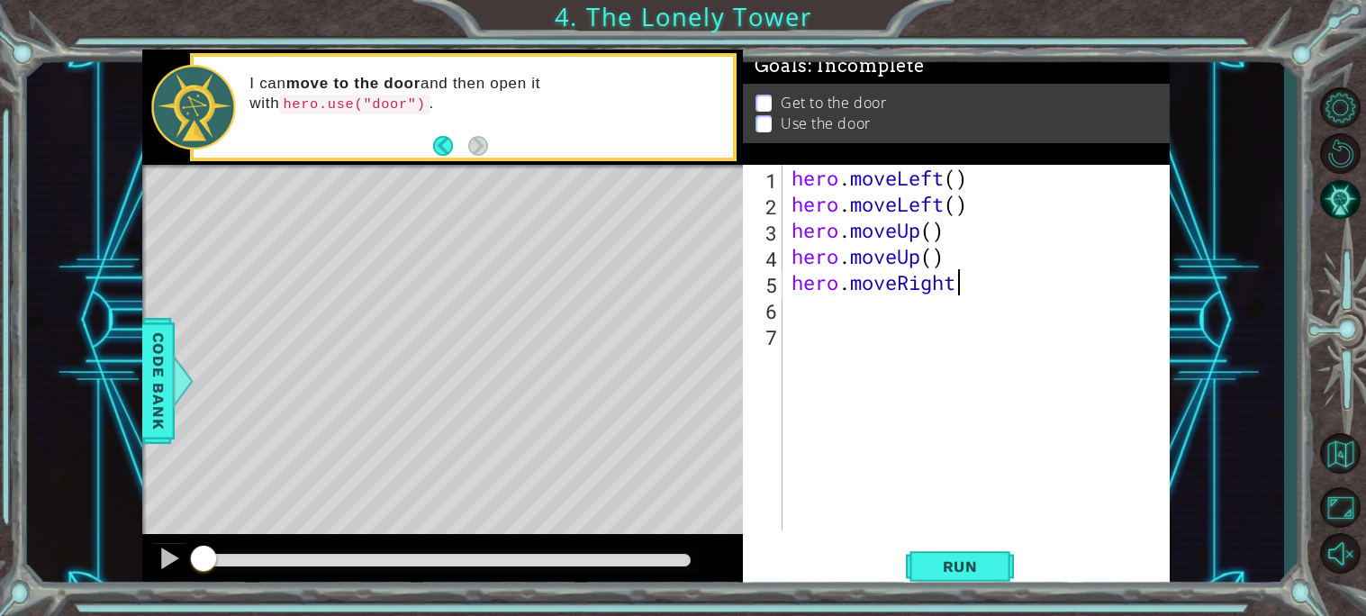
scroll to position [0, 5]
click at [911, 325] on div "hero . moveLeft ( ) hero . moveLeft ( ) hero . moveUp ( ) hero . moveUp ( ) her…" at bounding box center [981, 374] width 386 height 418
click at [919, 318] on div "hero . moveLeft ( ) hero . moveLeft ( ) hero . moveUp ( ) hero . moveUp ( ) her…" at bounding box center [981, 374] width 386 height 418
type textarea "h"
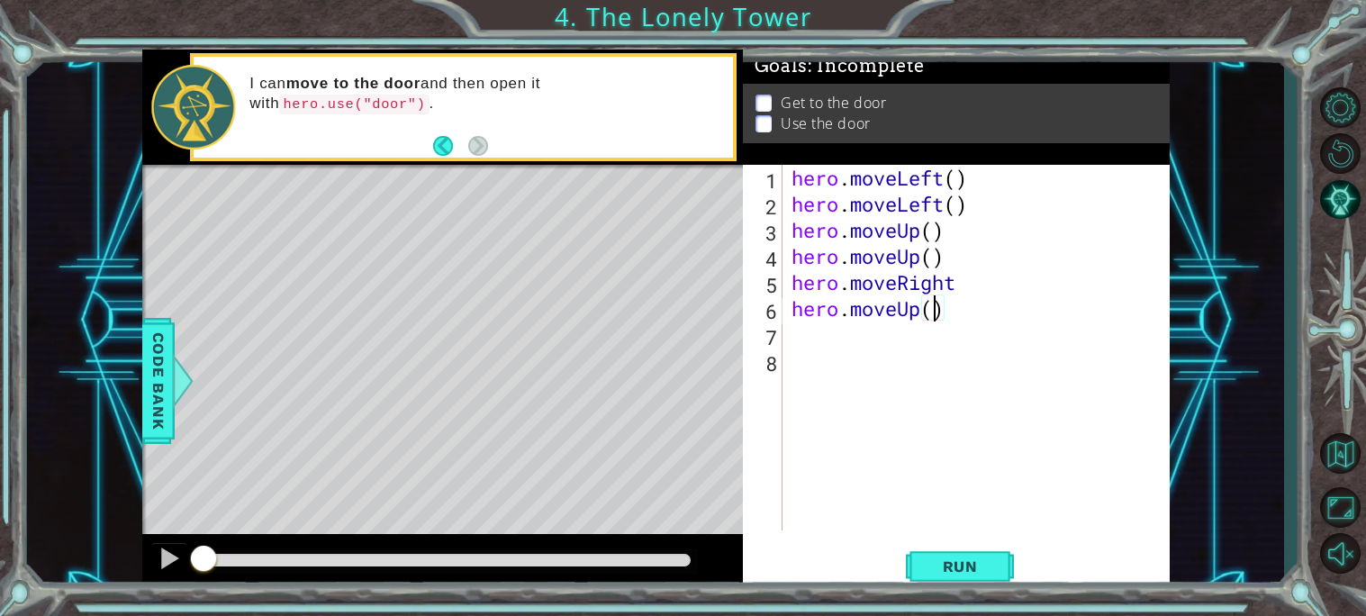
click at [932, 316] on div "hero . moveLeft ( ) hero . moveLeft ( ) hero . moveUp ( ) hero . moveUp ( ) her…" at bounding box center [981, 374] width 386 height 418
click at [917, 316] on div "hero . moveLeft ( ) hero . moveLeft ( ) hero . moveUp ( ) hero . moveUp ( ) her…" at bounding box center [981, 374] width 386 height 418
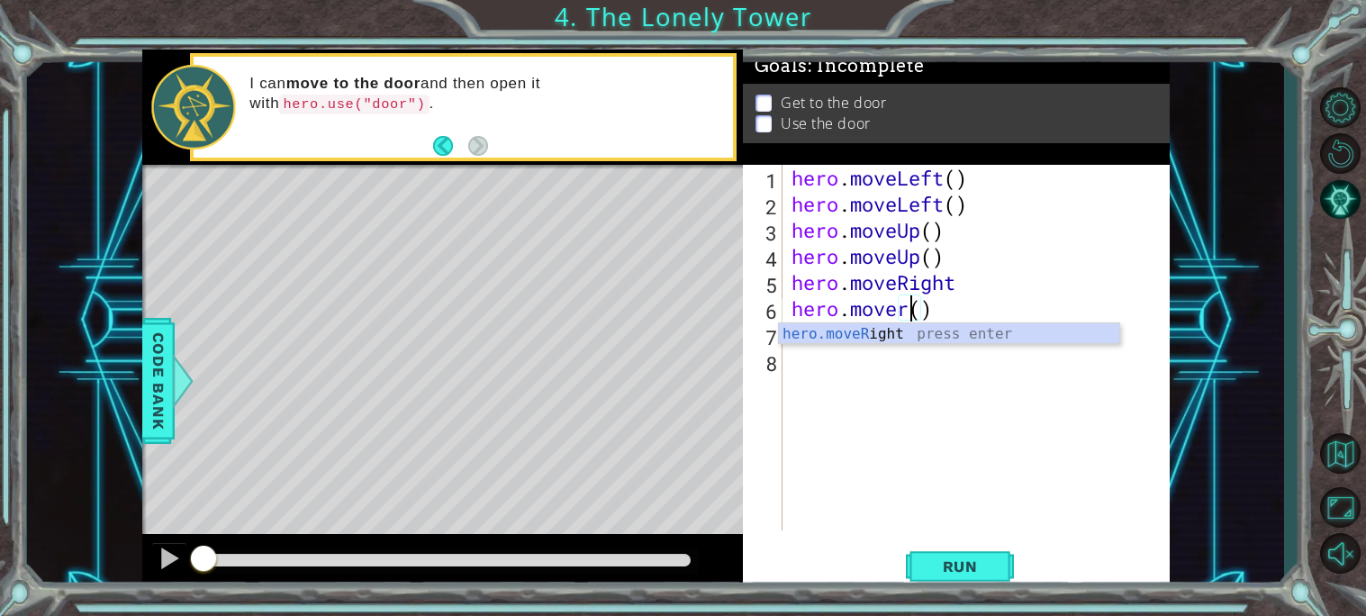
scroll to position [0, 5]
type textarea "hero.moveRight"
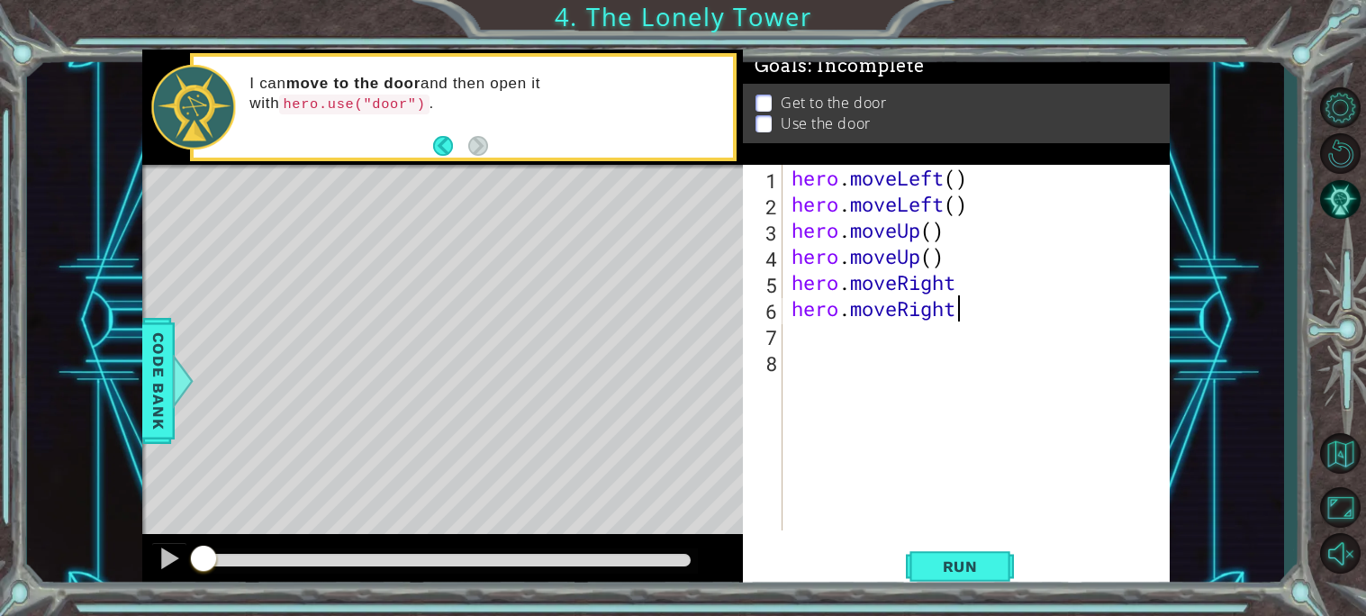
click at [867, 328] on div "hero . moveLeft ( ) hero . moveLeft ( ) hero . moveUp ( ) hero . moveUp ( ) her…" at bounding box center [981, 374] width 386 height 418
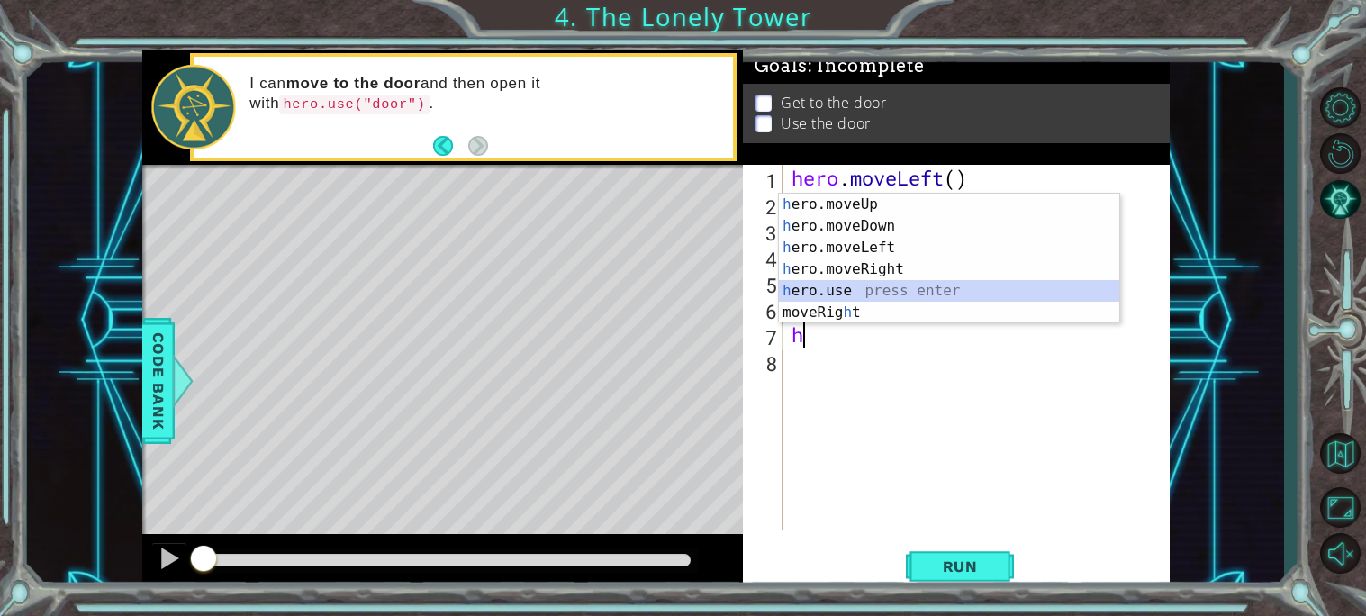
click at [835, 292] on div "h ero.moveUp press enter h ero.moveDown press enter h ero.moveLeft press enter …" at bounding box center [949, 280] width 340 height 173
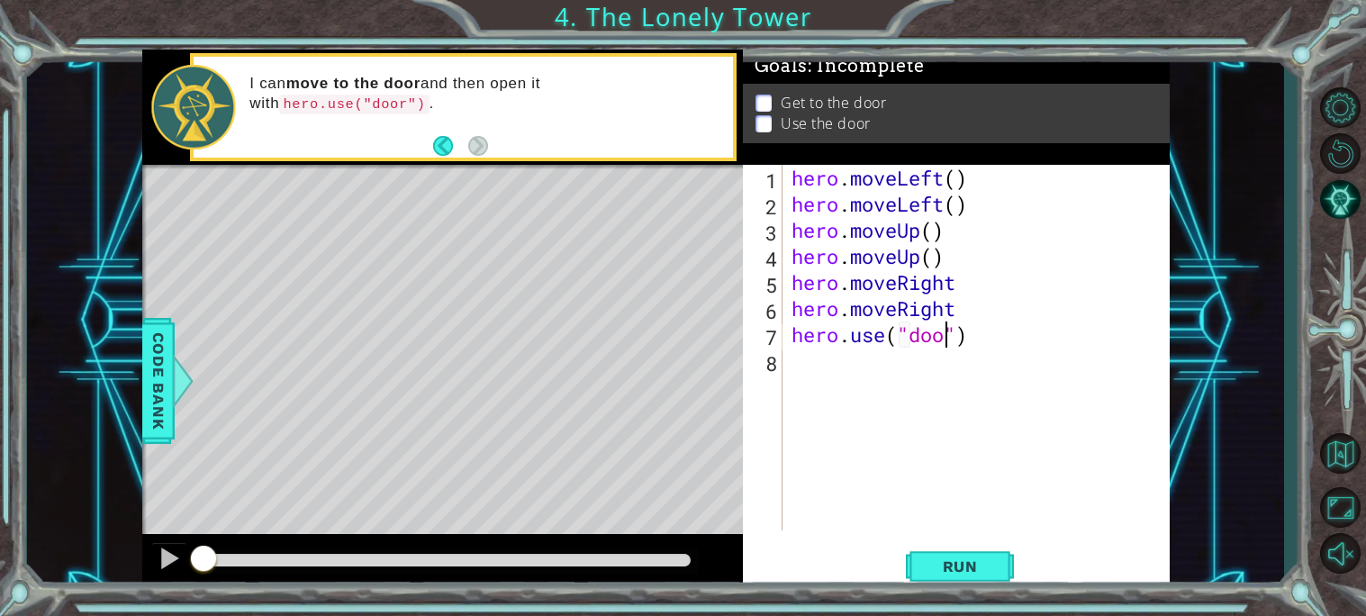
scroll to position [0, 6]
click at [968, 571] on span "Run" at bounding box center [960, 566] width 71 height 18
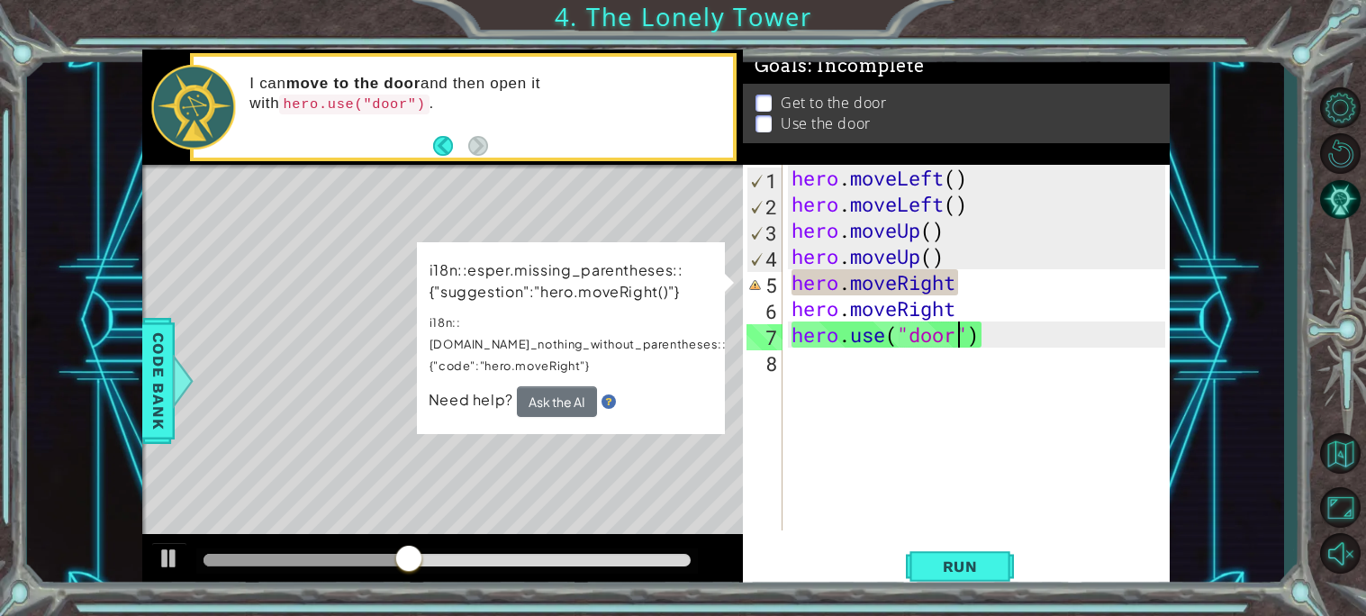
click at [678, 424] on div "Level Map" at bounding box center [558, 430] width 832 height 530
click at [910, 286] on div "hero . moveLeft ( ) hero . moveLeft ( ) hero . moveUp ( ) hero . moveUp ( ) her…" at bounding box center [981, 374] width 386 height 418
click at [176, 562] on div at bounding box center [169, 557] width 23 height 23
click at [832, 282] on div "hero . moveLeft ( ) hero . moveLeft ( ) hero . moveUp ( ) hero . moveUp ( ) her…" at bounding box center [981, 374] width 386 height 418
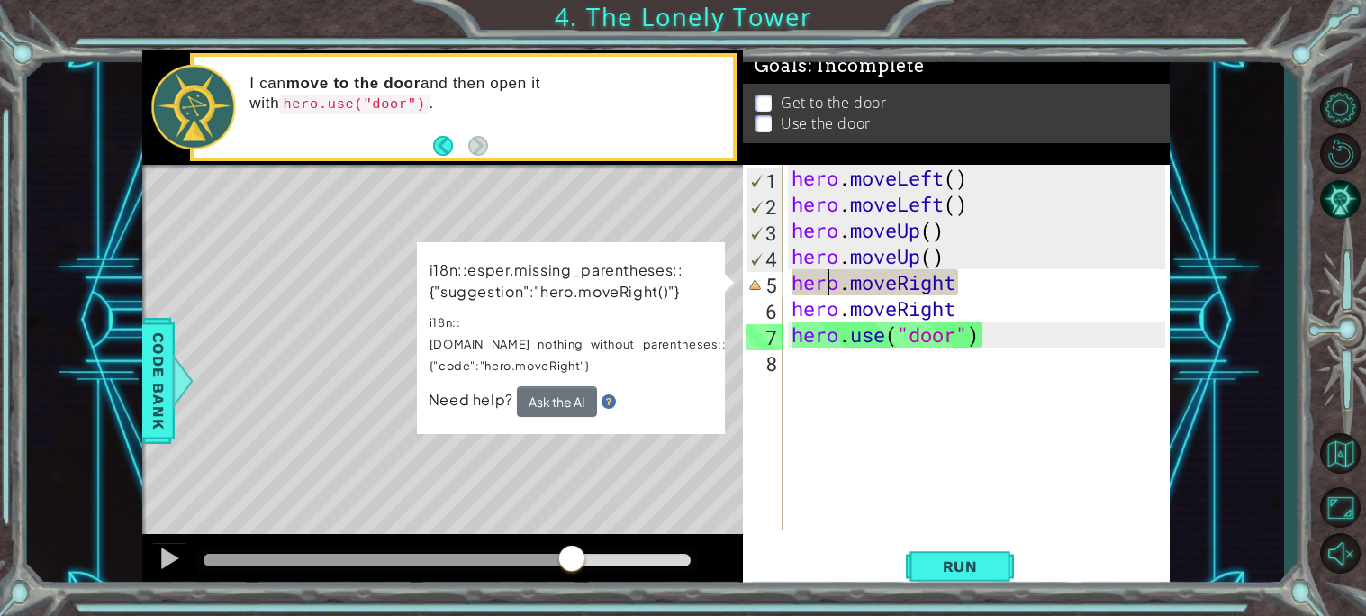
click at [960, 283] on div "hero . moveLeft ( ) hero . moveLeft ( ) hero . moveUp ( ) hero . moveUp ( ) her…" at bounding box center [981, 374] width 386 height 418
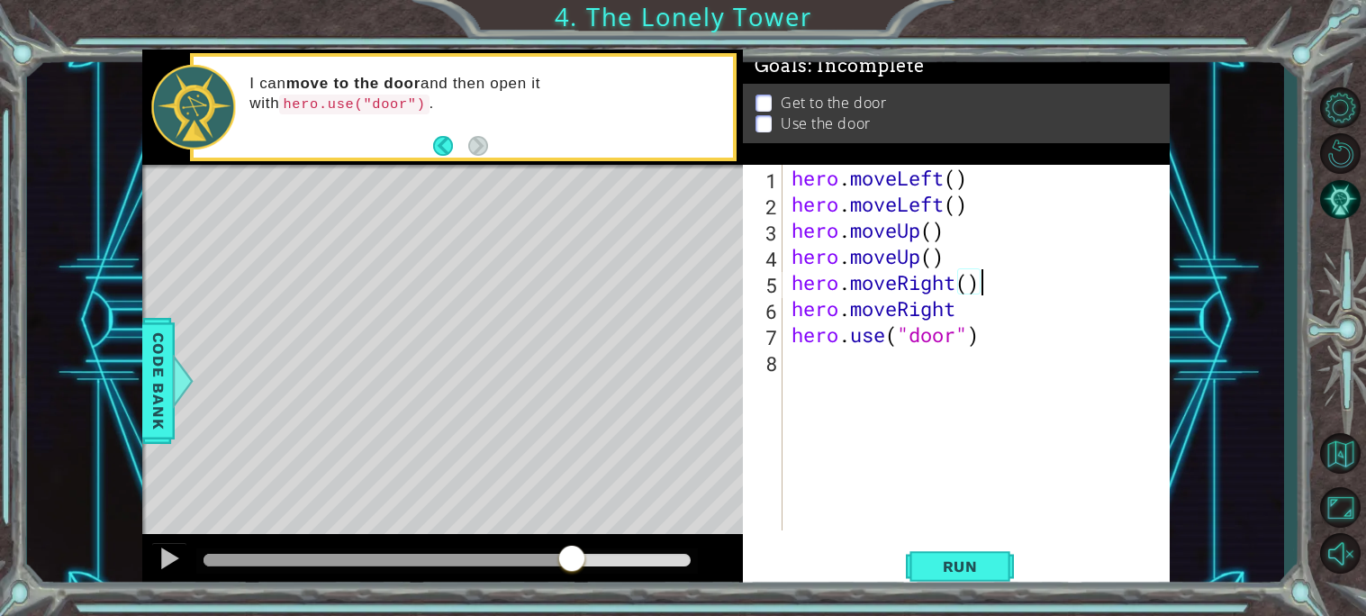
click at [971, 312] on div "hero . moveLeft ( ) hero . moveLeft ( ) hero . moveUp ( ) hero . moveUp ( ) her…" at bounding box center [981, 374] width 386 height 418
type textarea "hero.moveRight()"
click at [966, 564] on span "Run" at bounding box center [960, 566] width 71 height 18
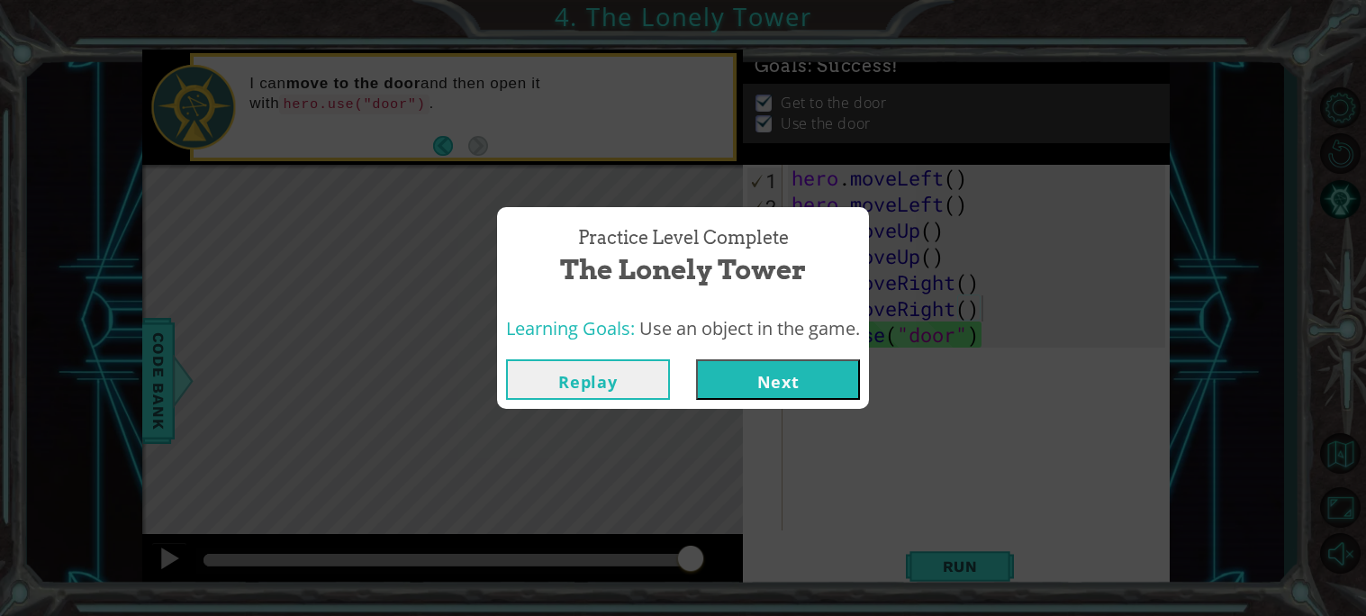
click at [775, 376] on button "Next" at bounding box center [778, 379] width 164 height 41
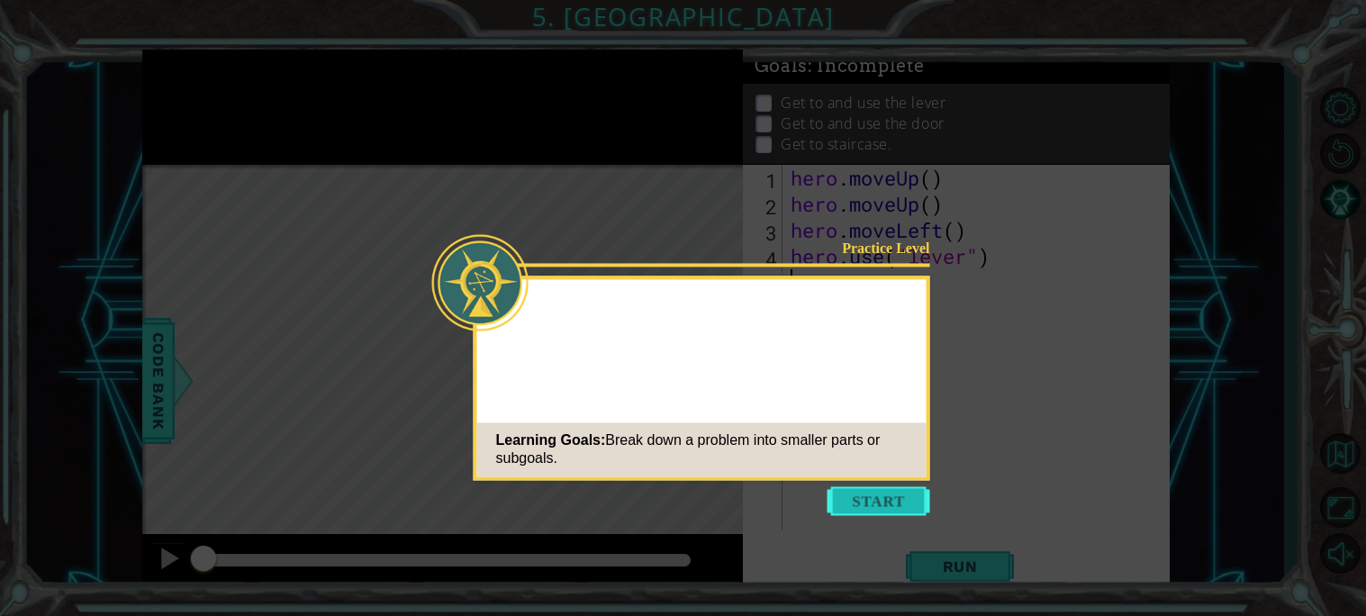
click at [911, 492] on button "Start" at bounding box center [878, 500] width 103 height 29
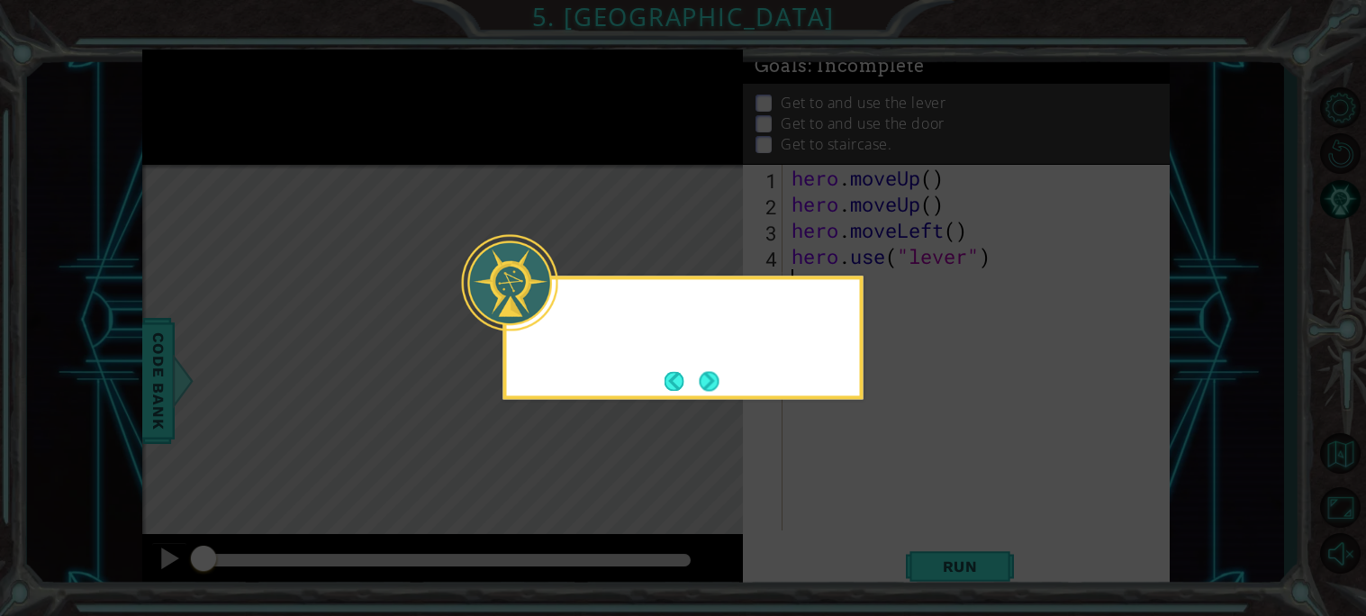
click at [547, 311] on div at bounding box center [510, 282] width 96 height 96
click at [700, 384] on button "Next" at bounding box center [709, 381] width 21 height 21
click at [700, 384] on icon at bounding box center [683, 308] width 1366 height 616
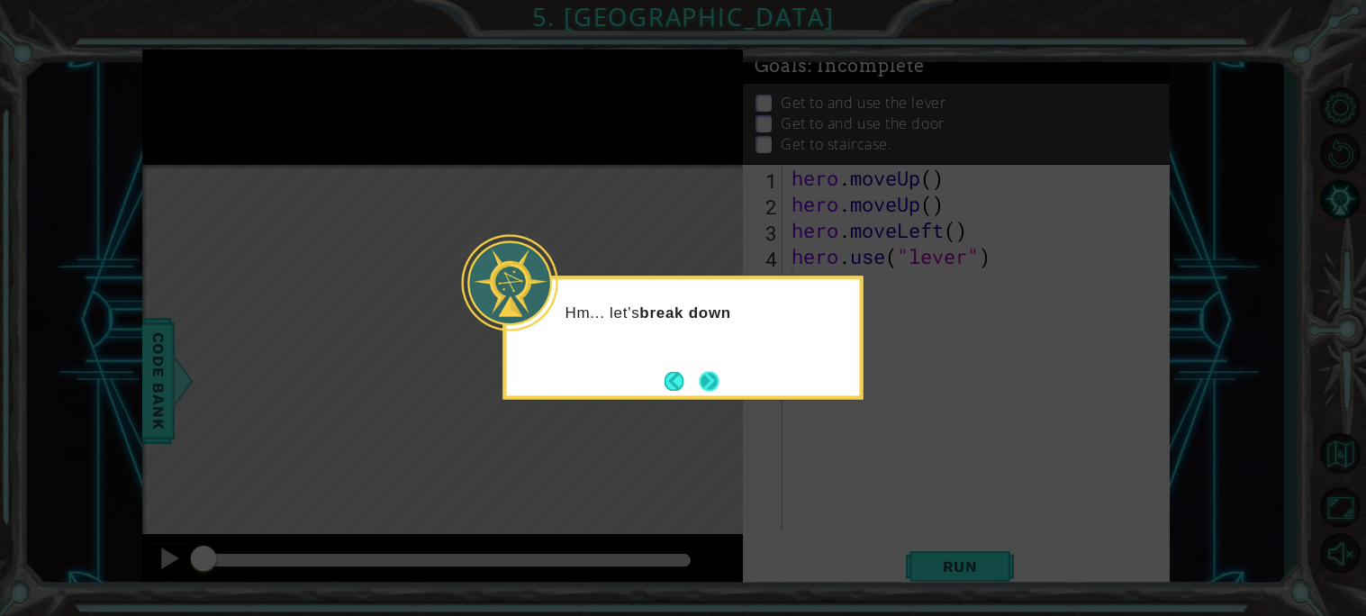
click at [700, 384] on icon at bounding box center [683, 308] width 1366 height 616
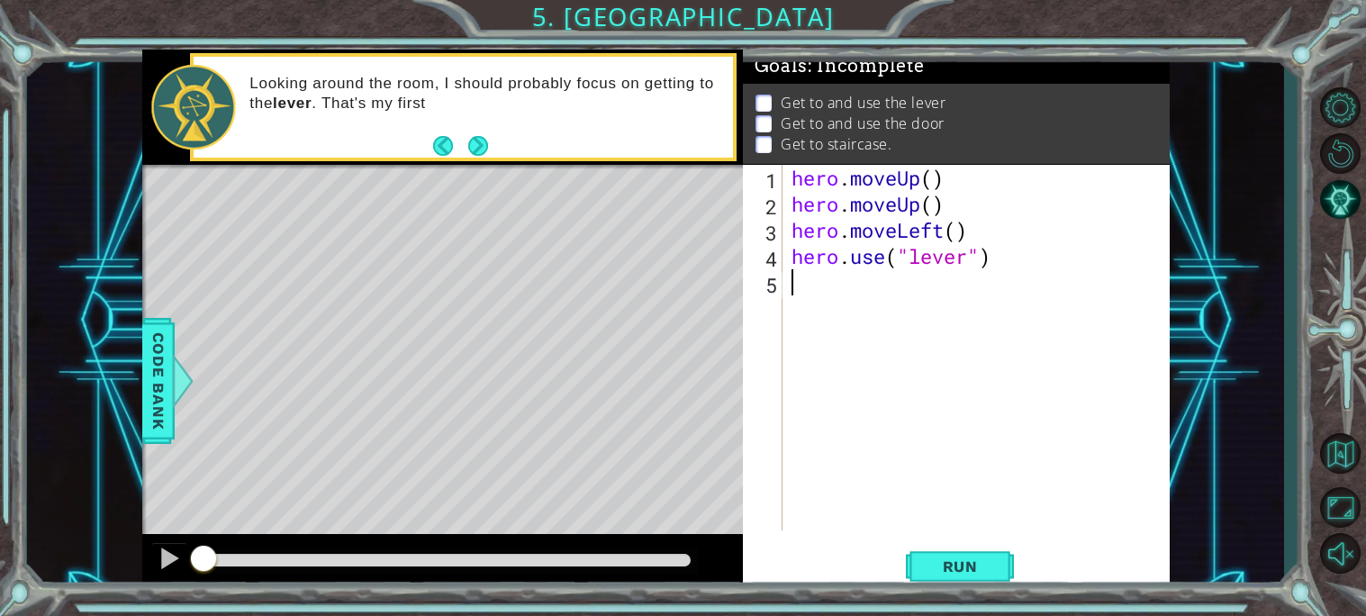
click at [937, 181] on div "hero . moveUp ( ) hero . moveUp ( ) hero . moveLeft ( ) hero . use ( "lever" )" at bounding box center [981, 374] width 386 height 418
click at [945, 213] on div "hero . moveUp ( 2 ) hero . moveUp ( ) hero . moveLeft ( ) hero . use ( "lever" )" at bounding box center [981, 374] width 386 height 418
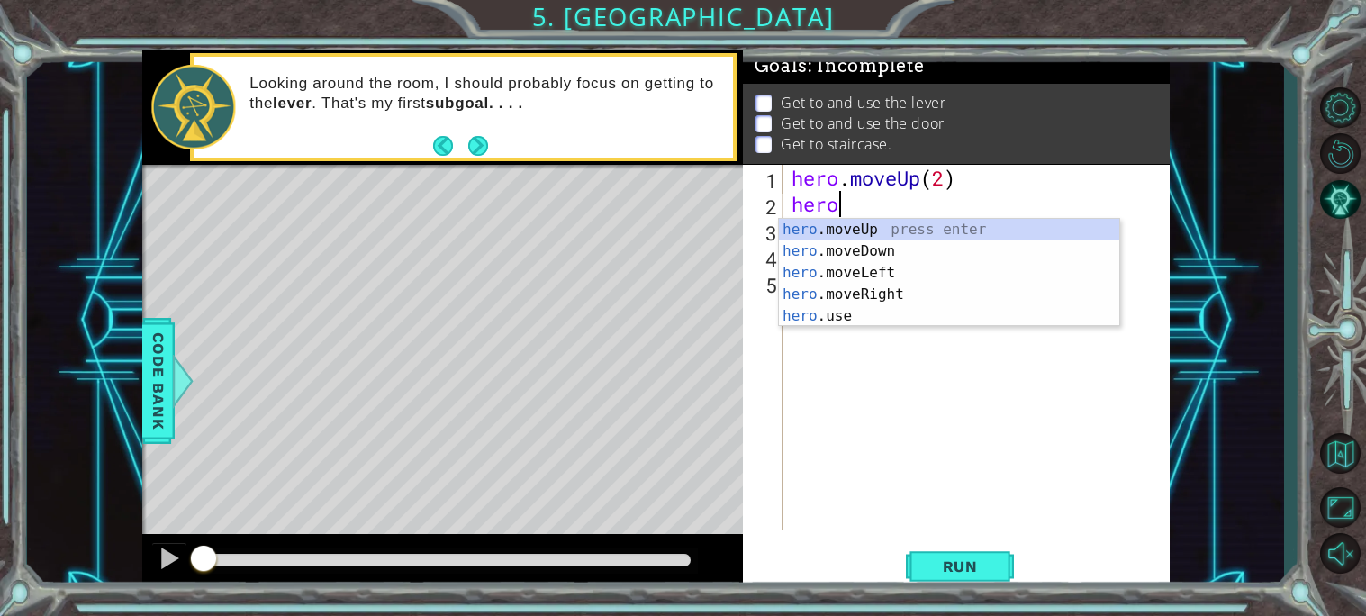
scroll to position [0, 1]
type textarea "h"
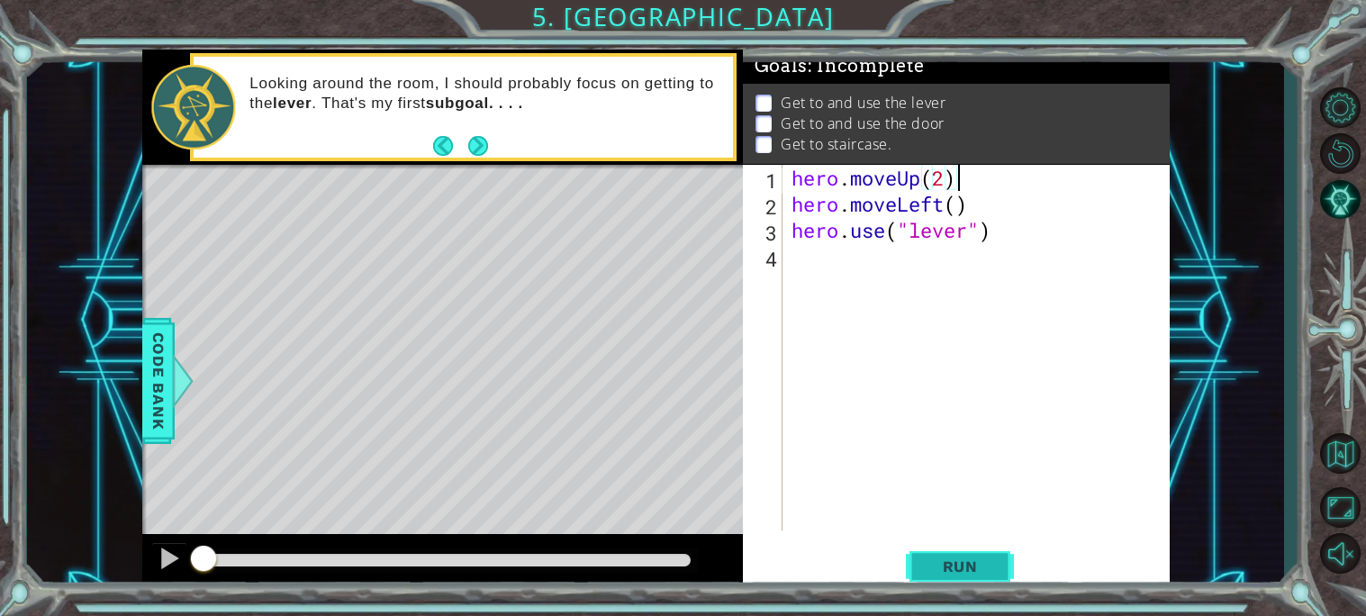
type textarea "hero.moveUp(2)"
click at [948, 572] on span "Run" at bounding box center [960, 566] width 71 height 18
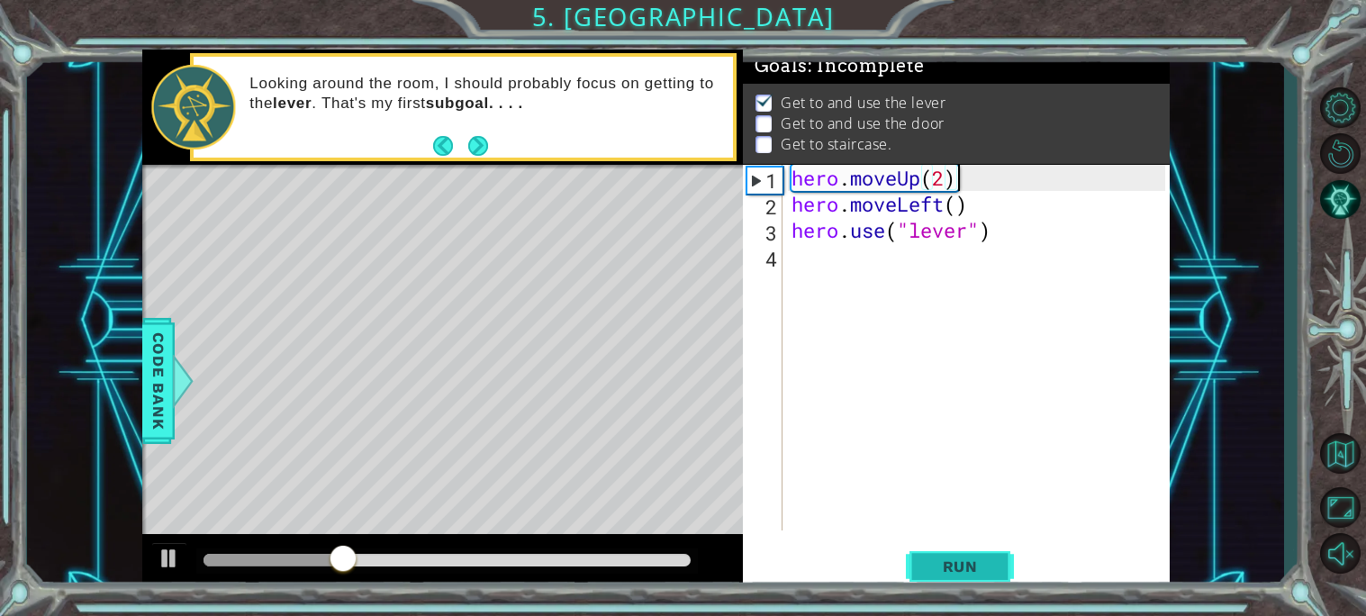
click at [939, 555] on button "Run" at bounding box center [960, 566] width 108 height 42
click at [897, 275] on div "hero . moveUp ( 2 ) hero . moveLeft ( ) hero . use ( "lever" )" at bounding box center [981, 374] width 386 height 418
type textarea "H"
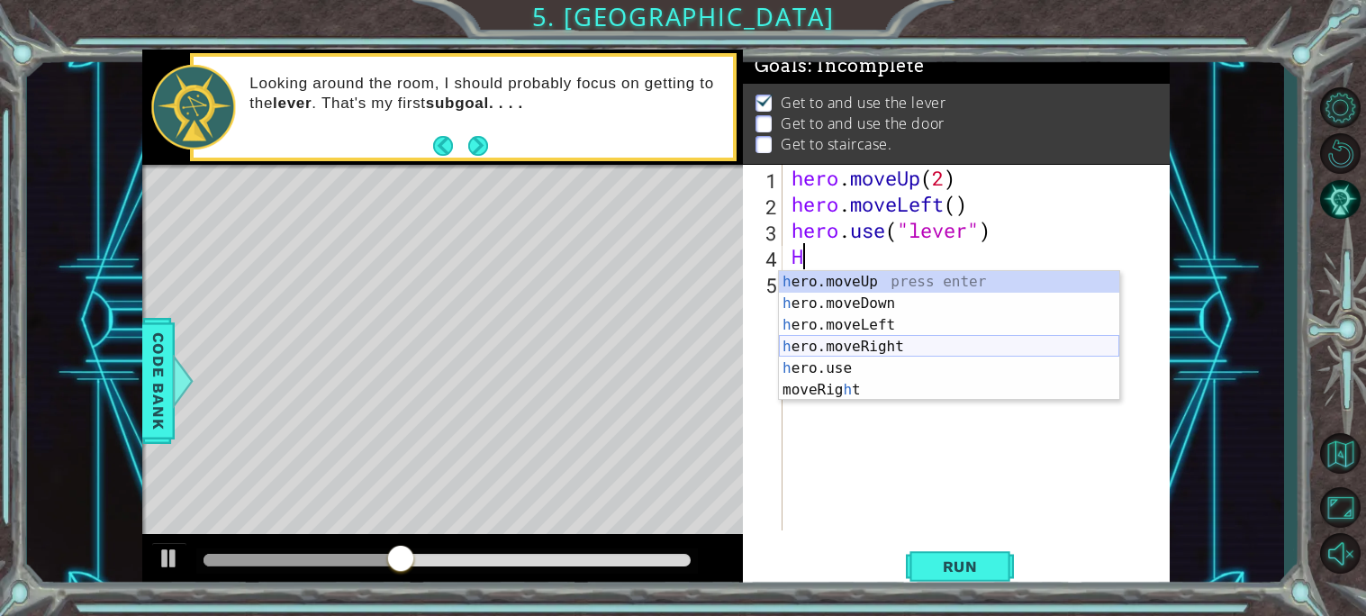
click at [844, 346] on div "h ero.moveUp press enter h ero.moveDown press enter h ero.moveLeft press enter …" at bounding box center [949, 357] width 340 height 173
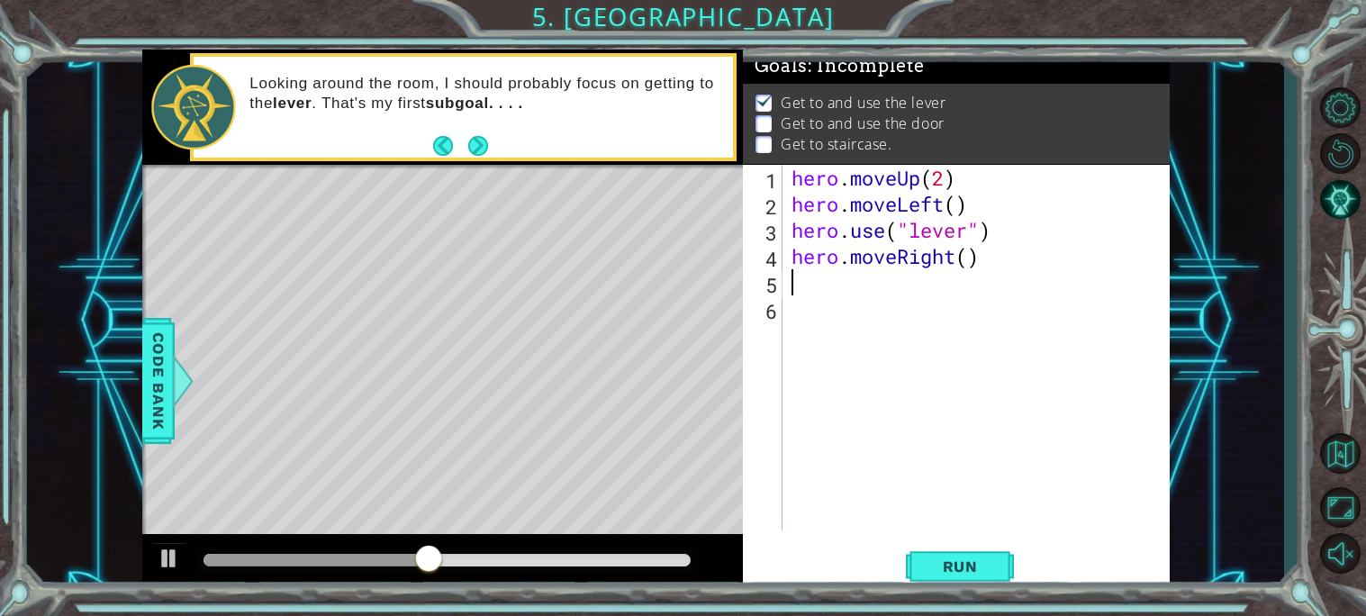
click at [972, 264] on div "hero . moveUp ( 2 ) hero . moveLeft ( ) hero . use ( "lever" ) hero . moveRight…" at bounding box center [981, 374] width 386 height 418
type textarea "hero.moveRight(3)"
click at [847, 285] on div "hero . moveUp ( 2 ) hero . moveLeft ( ) hero . use ( "lever" ) hero . moveRight…" at bounding box center [981, 374] width 386 height 418
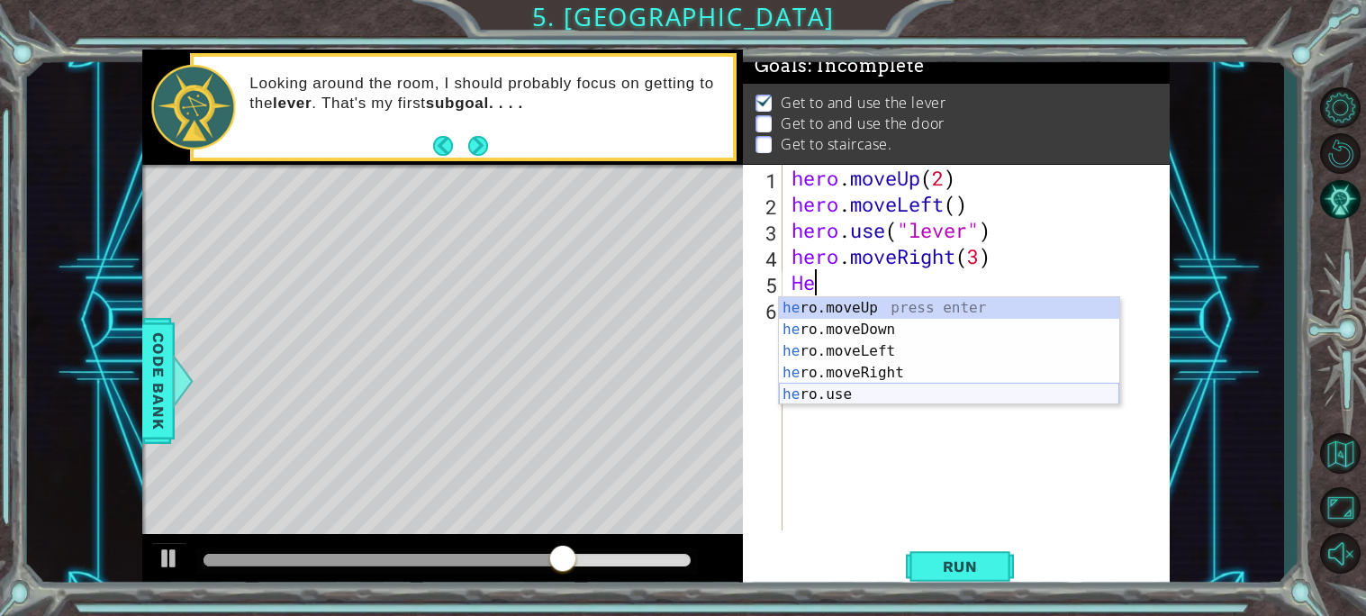
click at [864, 393] on div "he ro.moveUp press enter he ro.moveDown press enter he ro.moveLeft press enter …" at bounding box center [949, 372] width 340 height 151
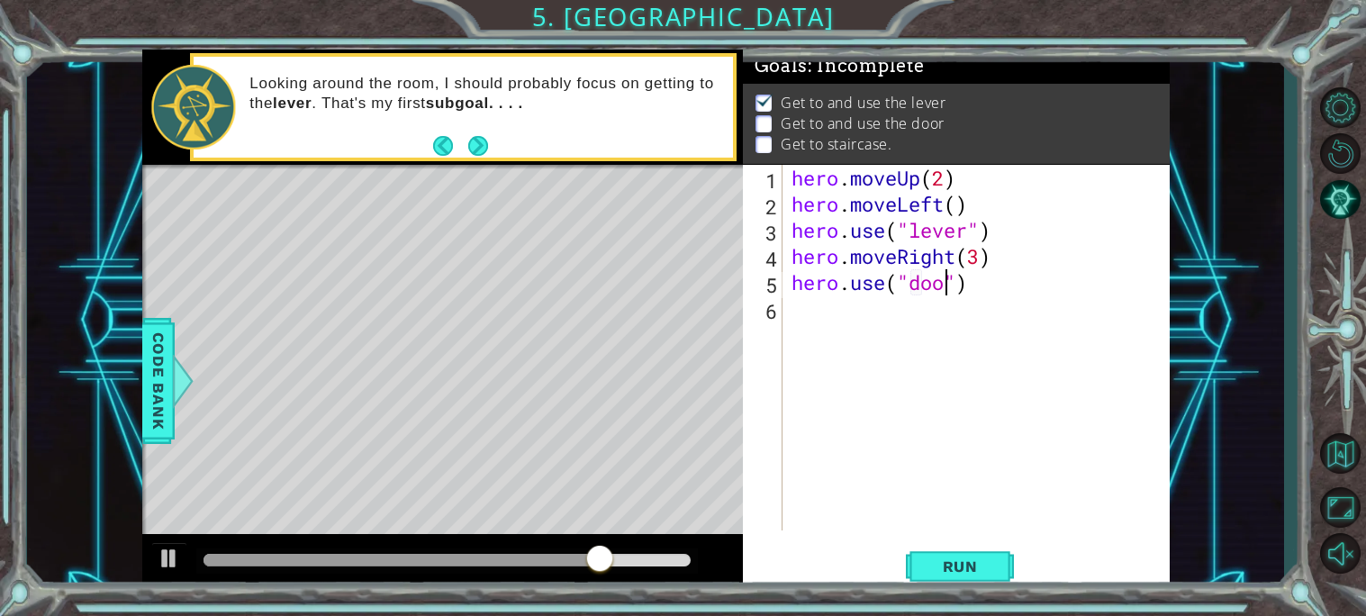
scroll to position [0, 6]
type textarea "hero.use("door")"
click at [897, 320] on div "hero . moveUp ( 2 ) hero . moveLeft ( ) hero . use ( "lever" ) hero . moveRight…" at bounding box center [981, 374] width 386 height 418
type textarea "h"
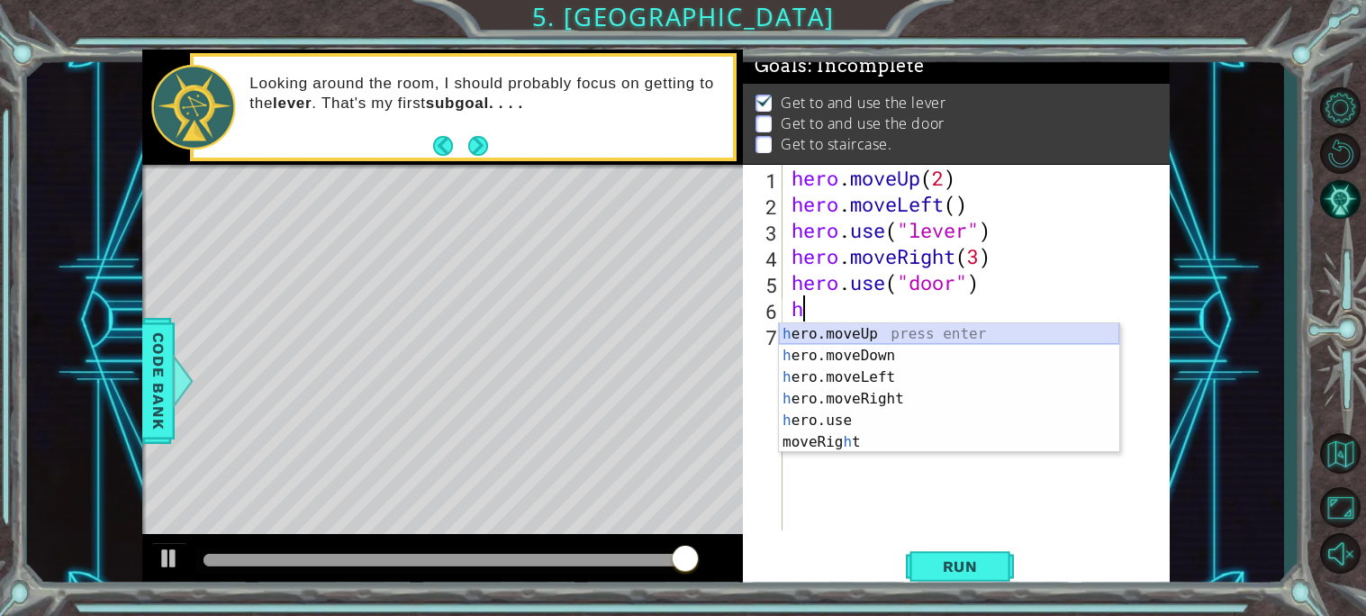
click at [844, 329] on div "h ero.moveUp press enter h ero.moveDown press enter h ero.moveLeft press enter …" at bounding box center [949, 409] width 340 height 173
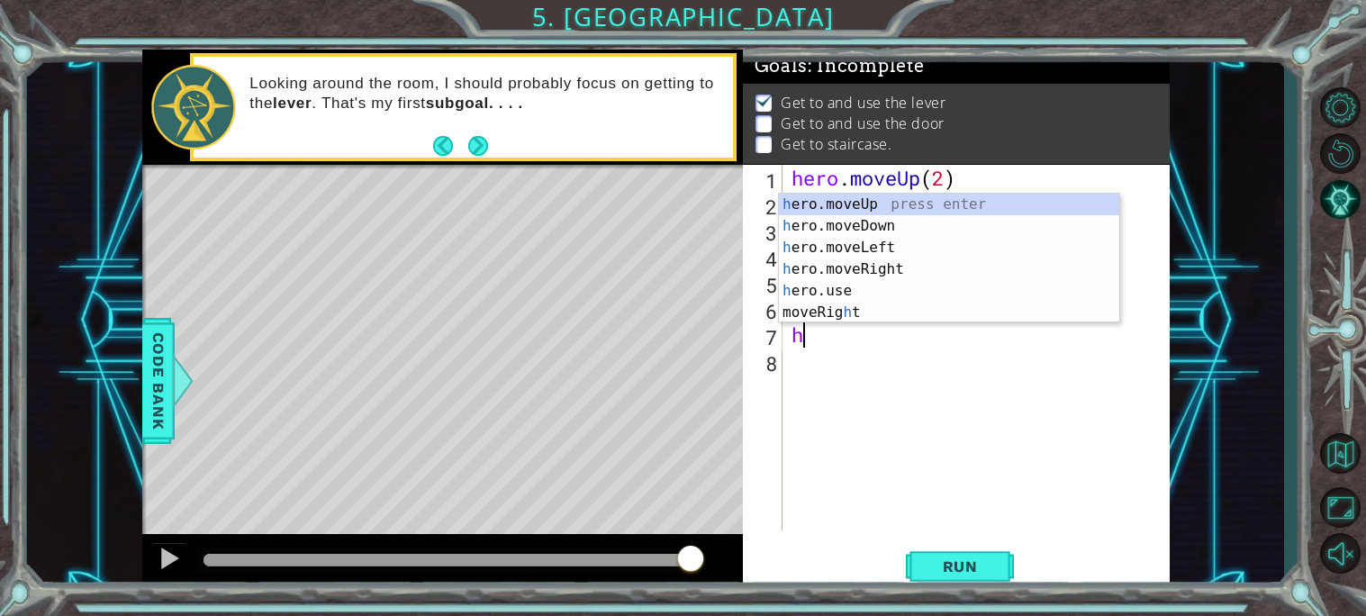
type textarea "he"
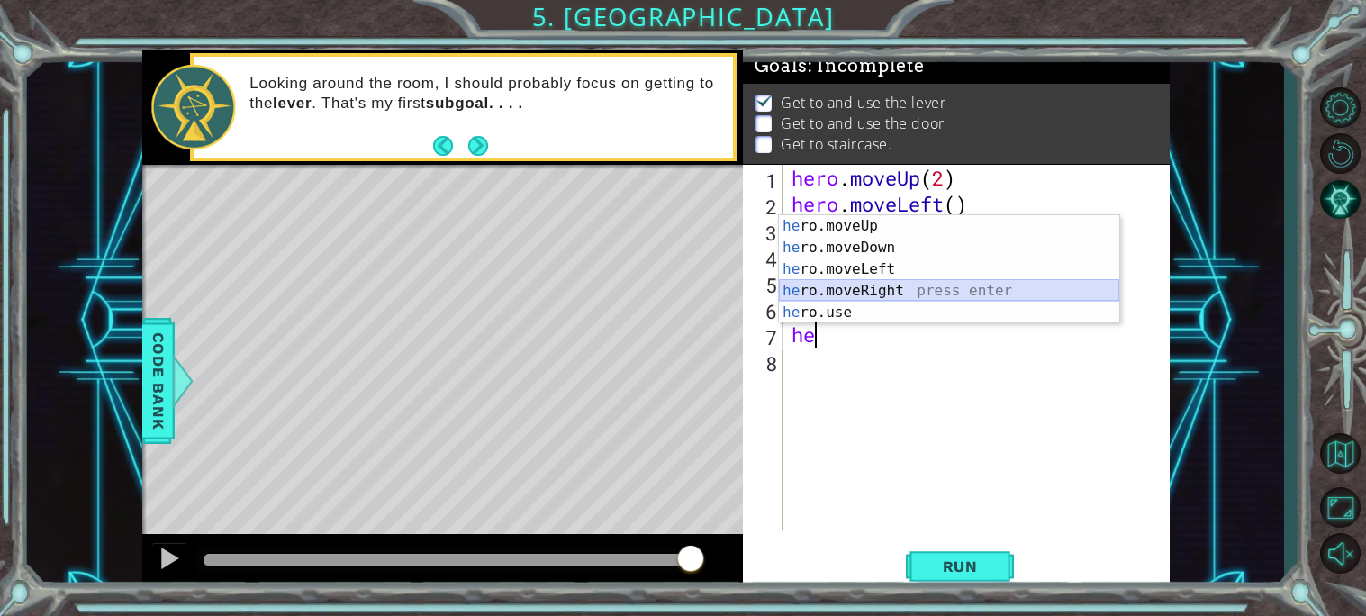
click at [878, 282] on div "he ro.moveUp press enter he ro.moveDown press enter he ro.moveLeft press enter …" at bounding box center [949, 290] width 340 height 151
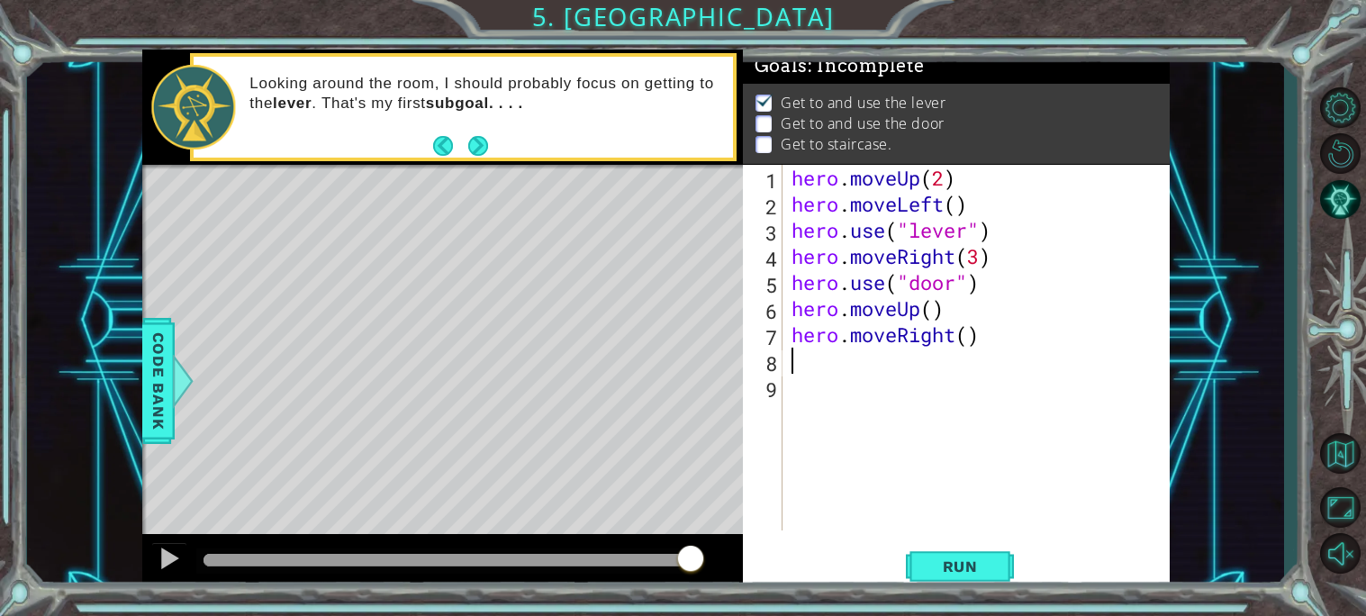
type textarea "3"
click at [968, 341] on div "hero . moveUp ( 2 ) hero . moveLeft ( ) hero . use ( "lever" ) hero . moveRight…" at bounding box center [981, 374] width 386 height 418
type textarea "hero.moveRight(3)"
click at [970, 372] on div "hero . moveUp ( 2 ) hero . moveLeft ( ) hero . use ( "lever" ) hero . moveRight…" at bounding box center [981, 374] width 386 height 418
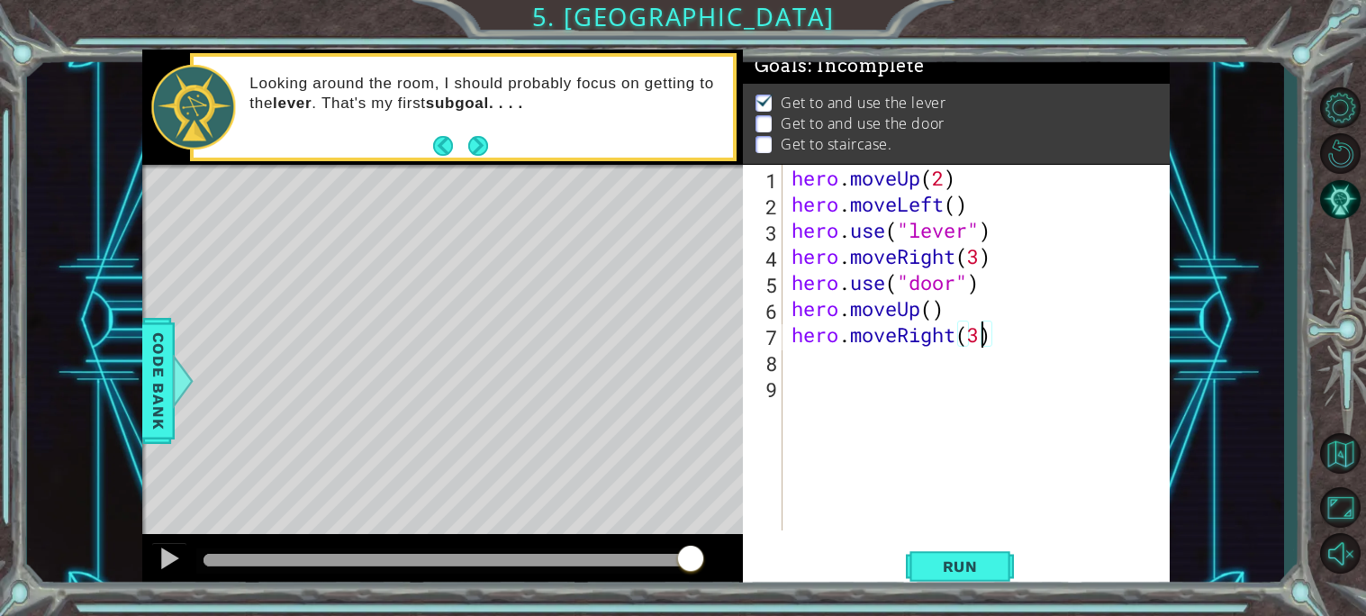
scroll to position [0, 0]
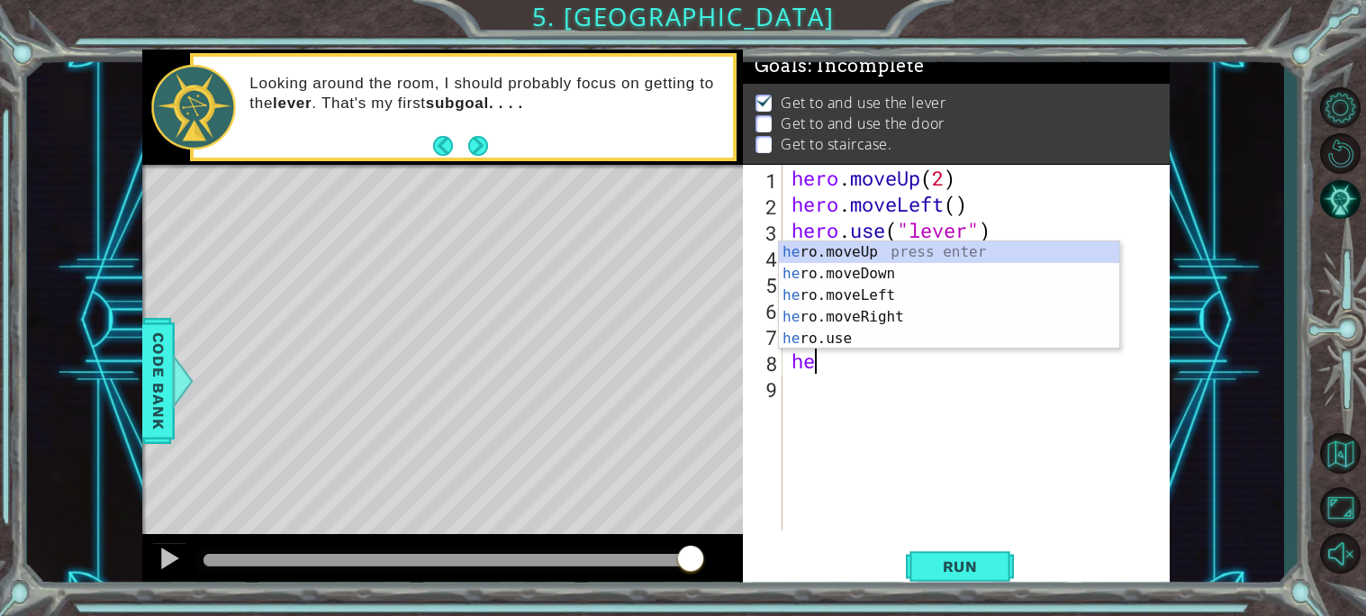
type textarea "hero"
click at [899, 248] on div "hero .moveUp press enter hero .moveDown press enter hero .moveLeft press enter …" at bounding box center [949, 316] width 340 height 151
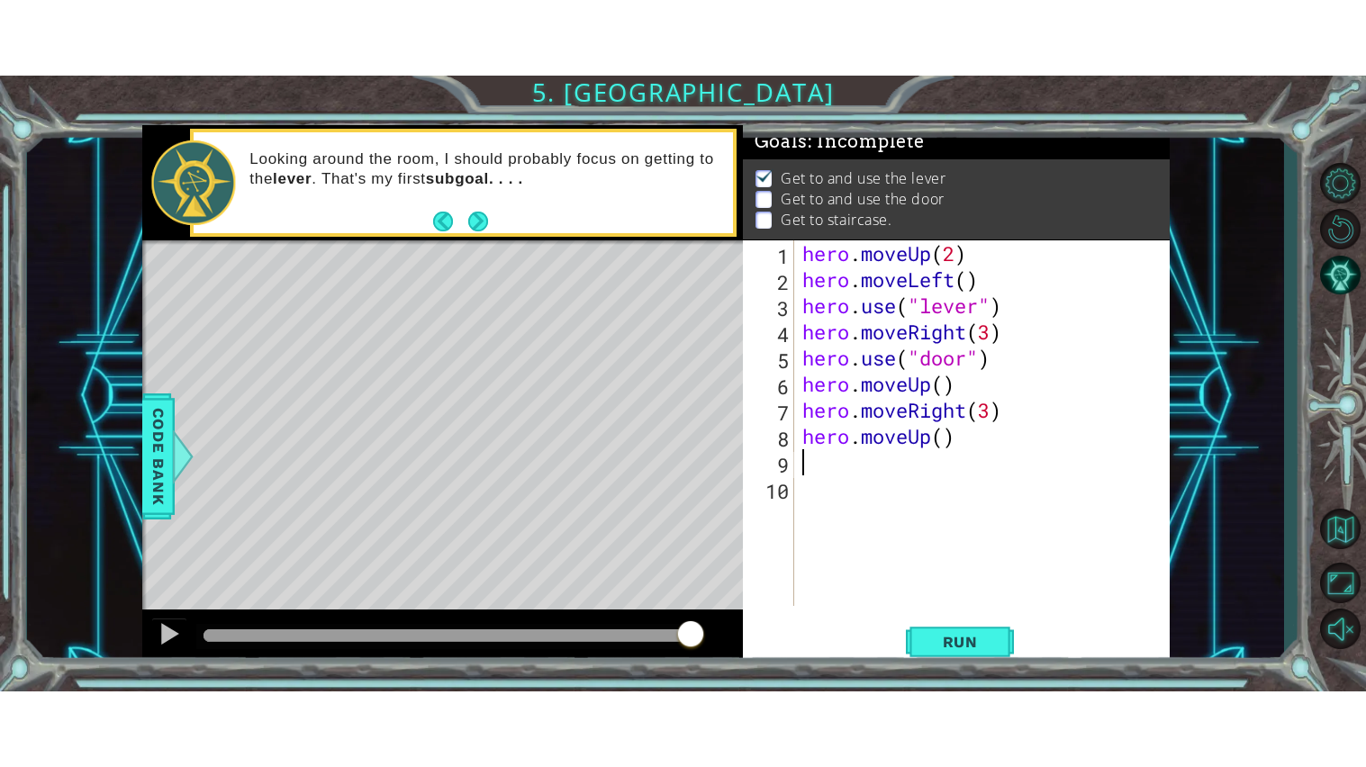
scroll to position [0, 0]
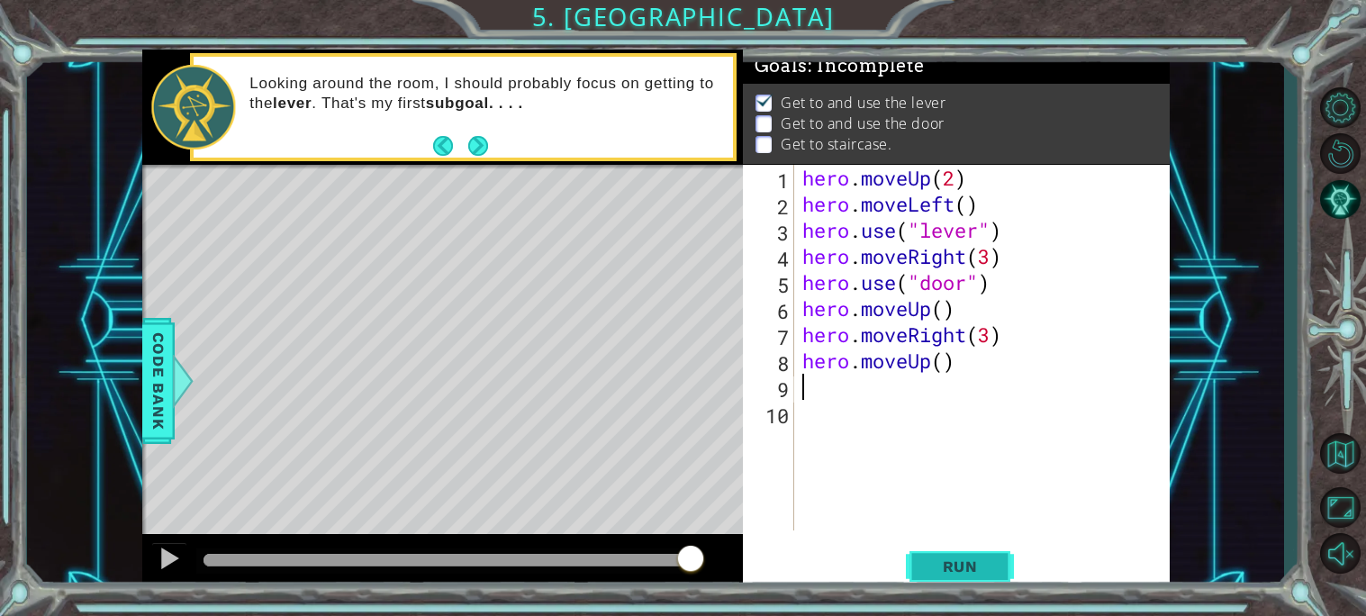
click at [933, 555] on button "Run" at bounding box center [960, 566] width 108 height 42
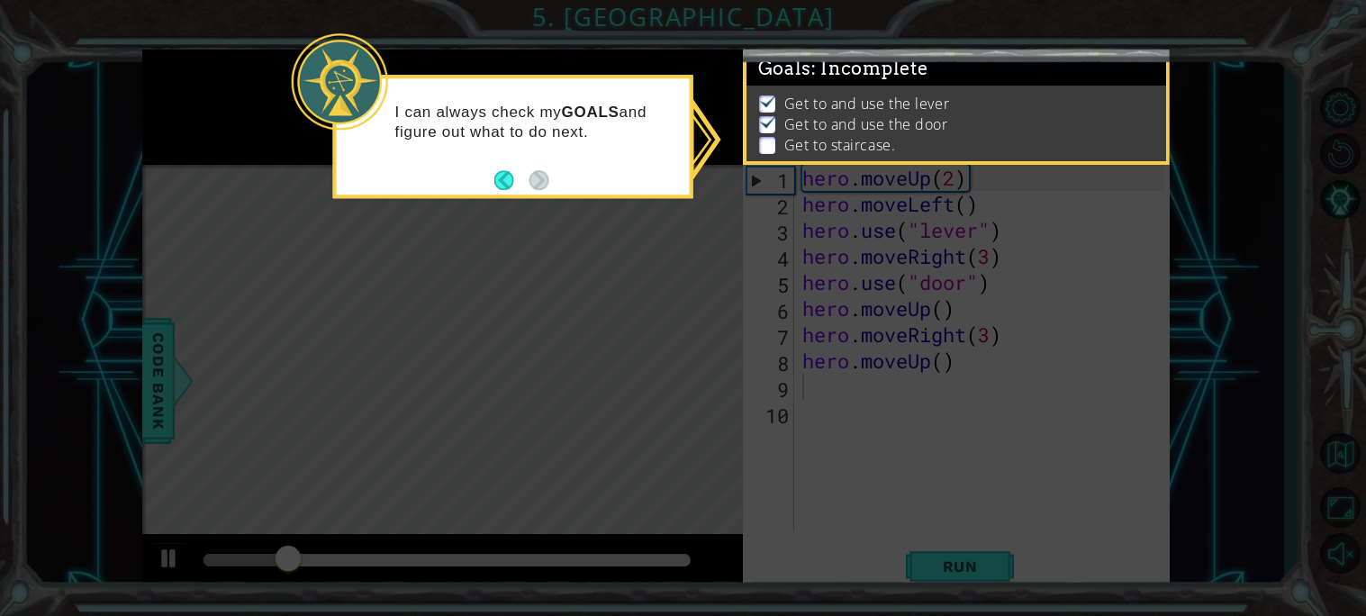
click at [594, 374] on icon at bounding box center [683, 308] width 1366 height 616
click at [461, 170] on div "I can always check my GOALS and figure out what to do next." at bounding box center [513, 131] width 353 height 91
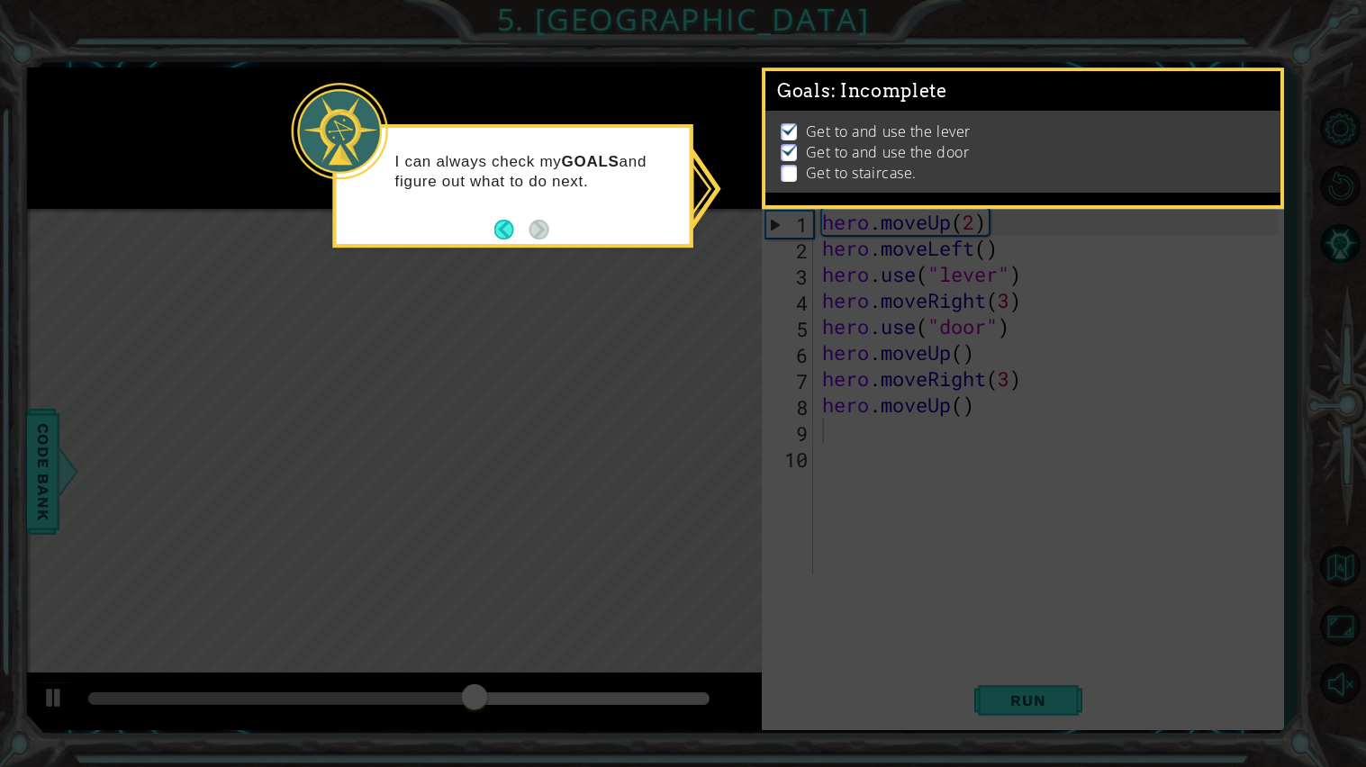
click at [784, 286] on icon at bounding box center [683, 383] width 1366 height 767
click at [497, 220] on button "Back" at bounding box center [511, 230] width 35 height 20
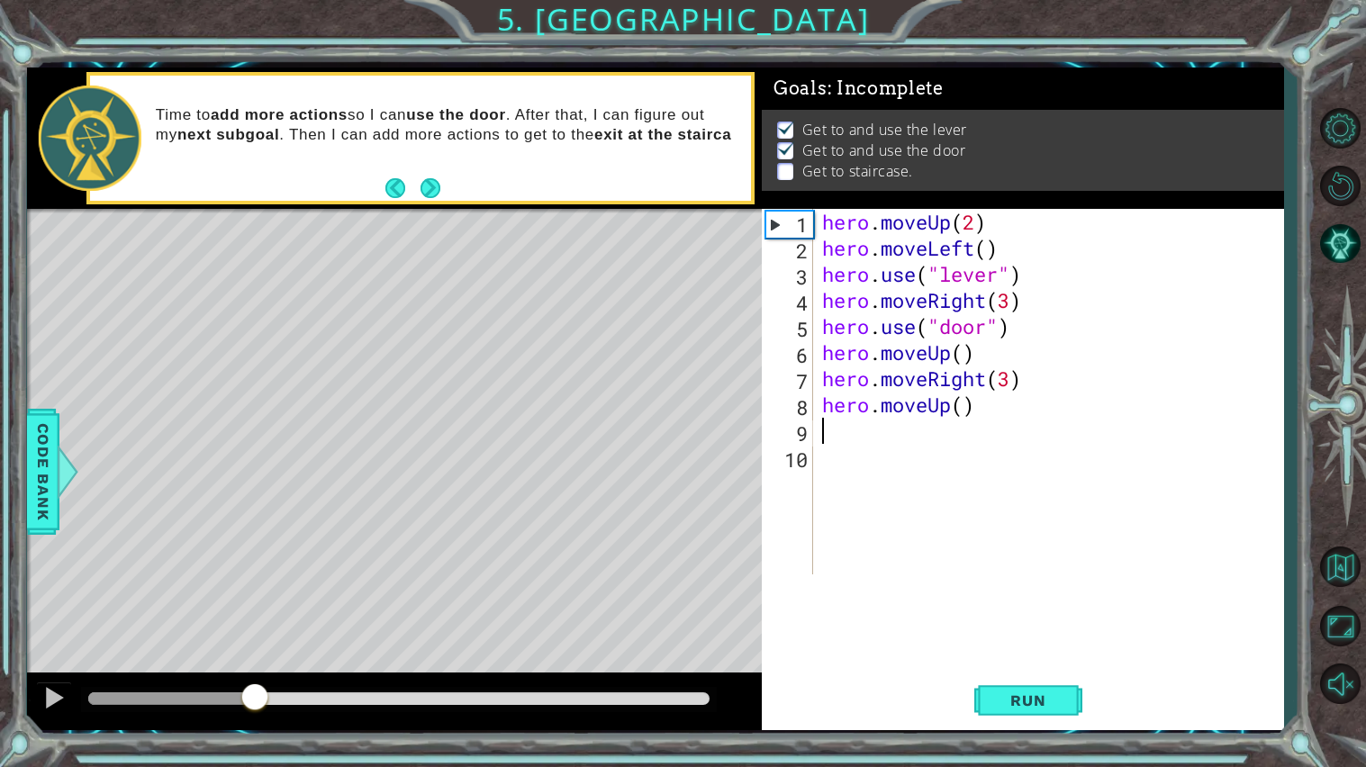
drag, startPoint x: 574, startPoint y: 697, endPoint x: 207, endPoint y: 690, distance: 367.4
click at [239, 615] on div at bounding box center [255, 698] width 32 height 32
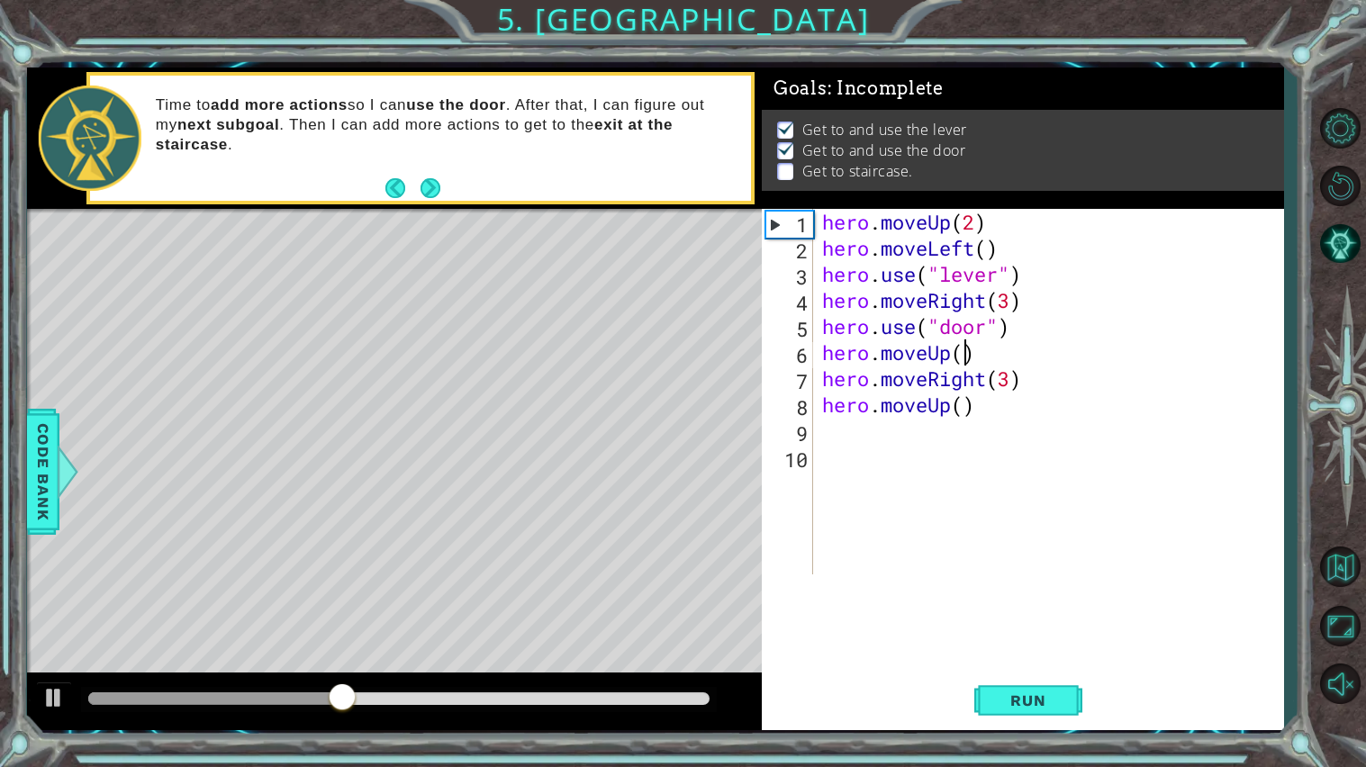
click at [962, 356] on div "hero . moveUp ( 2 ) hero . moveLeft ( ) hero . use ( "lever" ) hero . moveRight…" at bounding box center [1052, 418] width 469 height 418
click at [1028, 615] on span "Run" at bounding box center [1027, 700] width 71 height 18
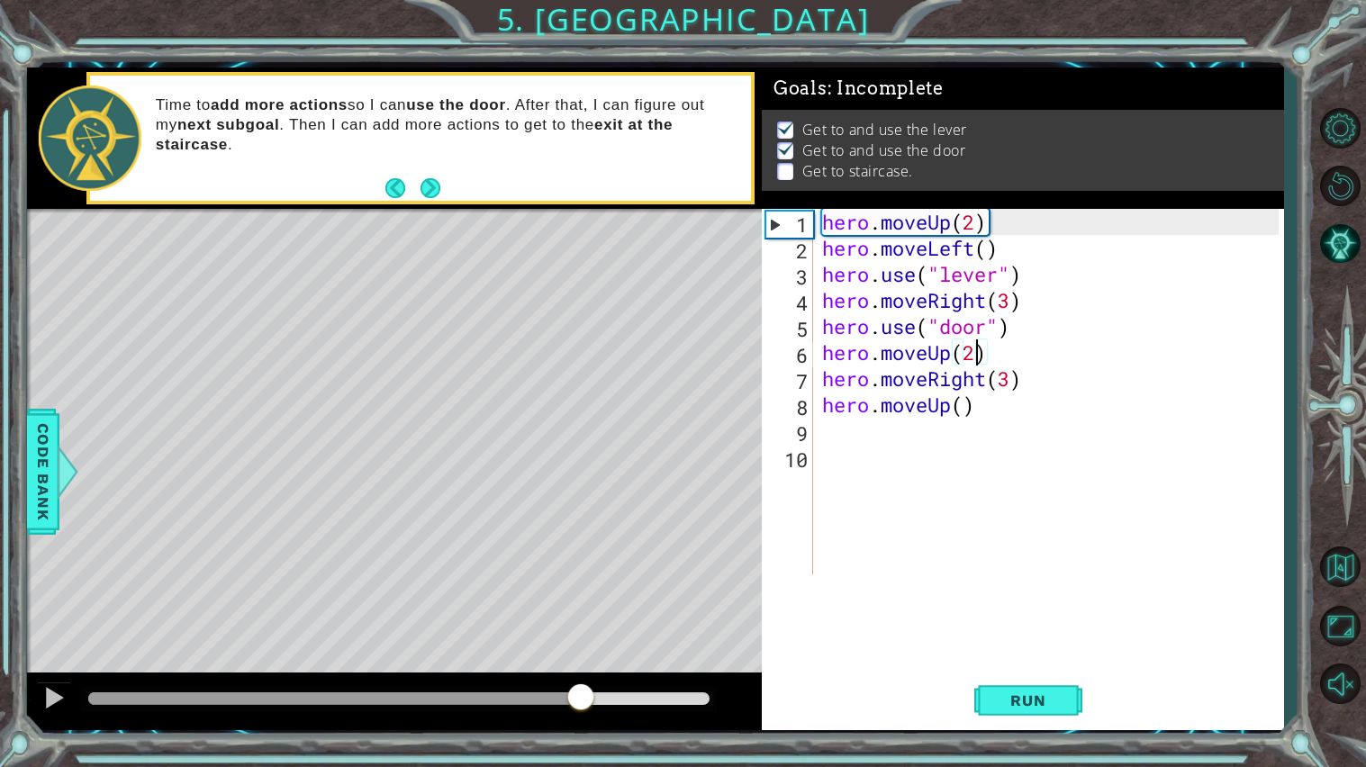
drag, startPoint x: 555, startPoint y: 702, endPoint x: 582, endPoint y: 706, distance: 26.4
click at [582, 615] on div at bounding box center [398, 698] width 621 height 13
drag, startPoint x: 679, startPoint y: 704, endPoint x: 377, endPoint y: 676, distance: 302.9
click at [377, 615] on div at bounding box center [394, 702] width 735 height 58
click at [249, 615] on div "methods hero moveDown(steps) moveUp(steps) moveLeft(steps) moveRight(steps) use…" at bounding box center [655, 399] width 1257 height 663
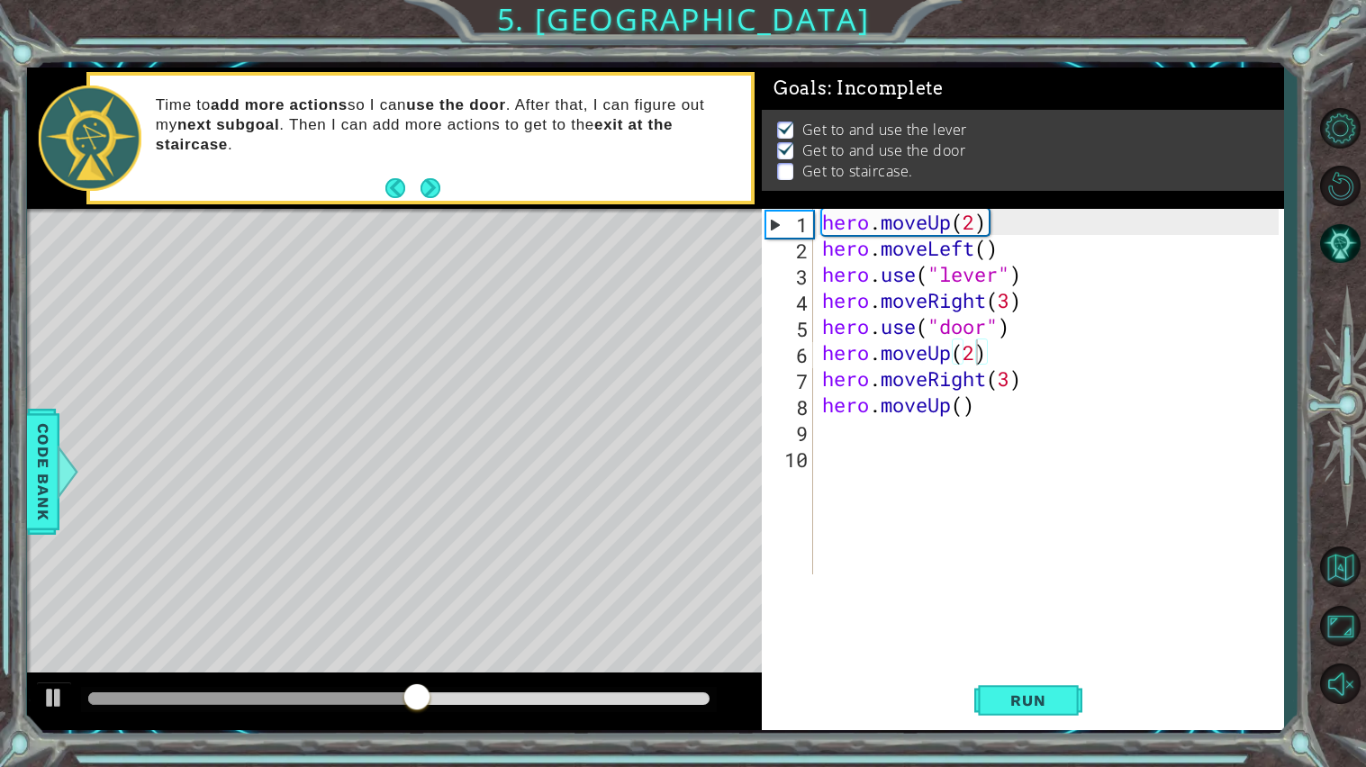
click at [278, 615] on div at bounding box center [252, 698] width 328 height 13
click at [59, 615] on div at bounding box center [53, 697] width 23 height 23
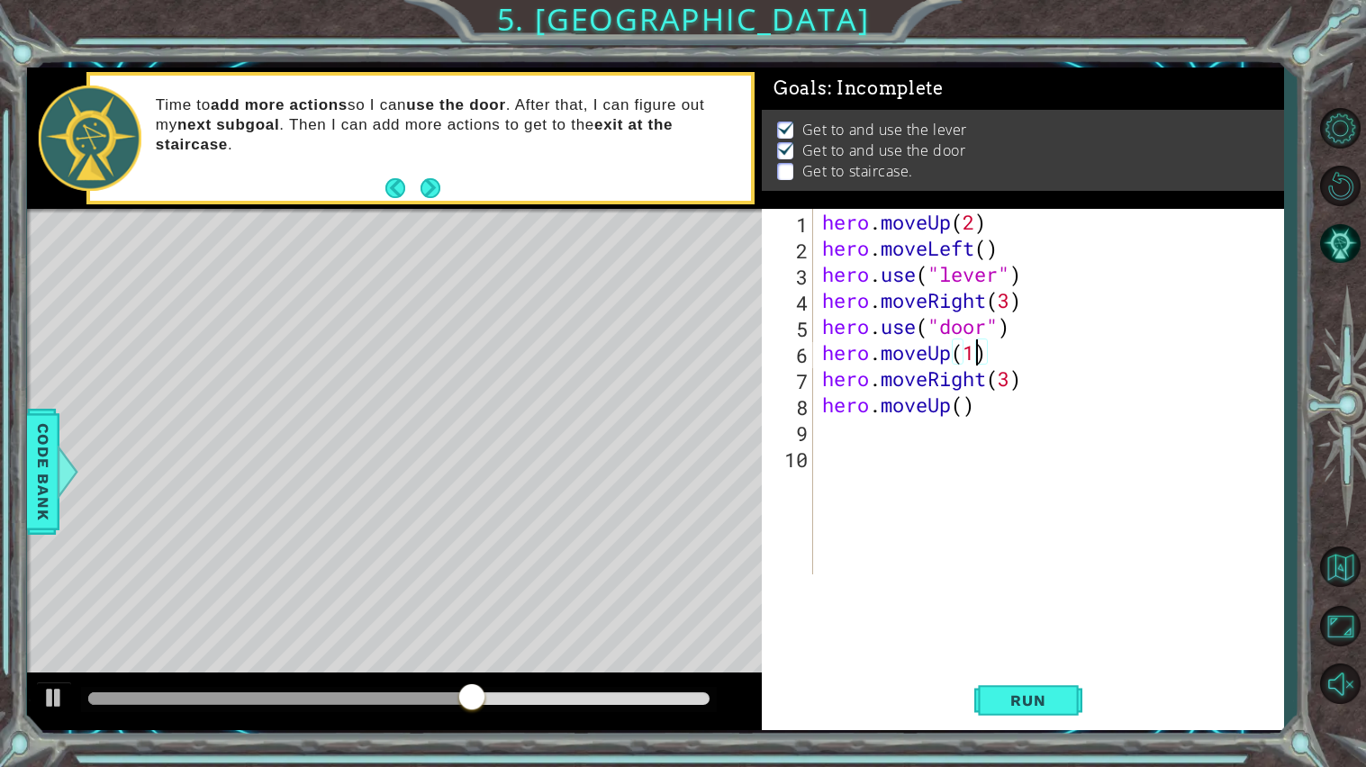
click at [989, 384] on div "hero . moveUp ( 2 ) hero . moveLeft ( ) hero . use ( "lever" ) hero . moveRight…" at bounding box center [1052, 418] width 469 height 418
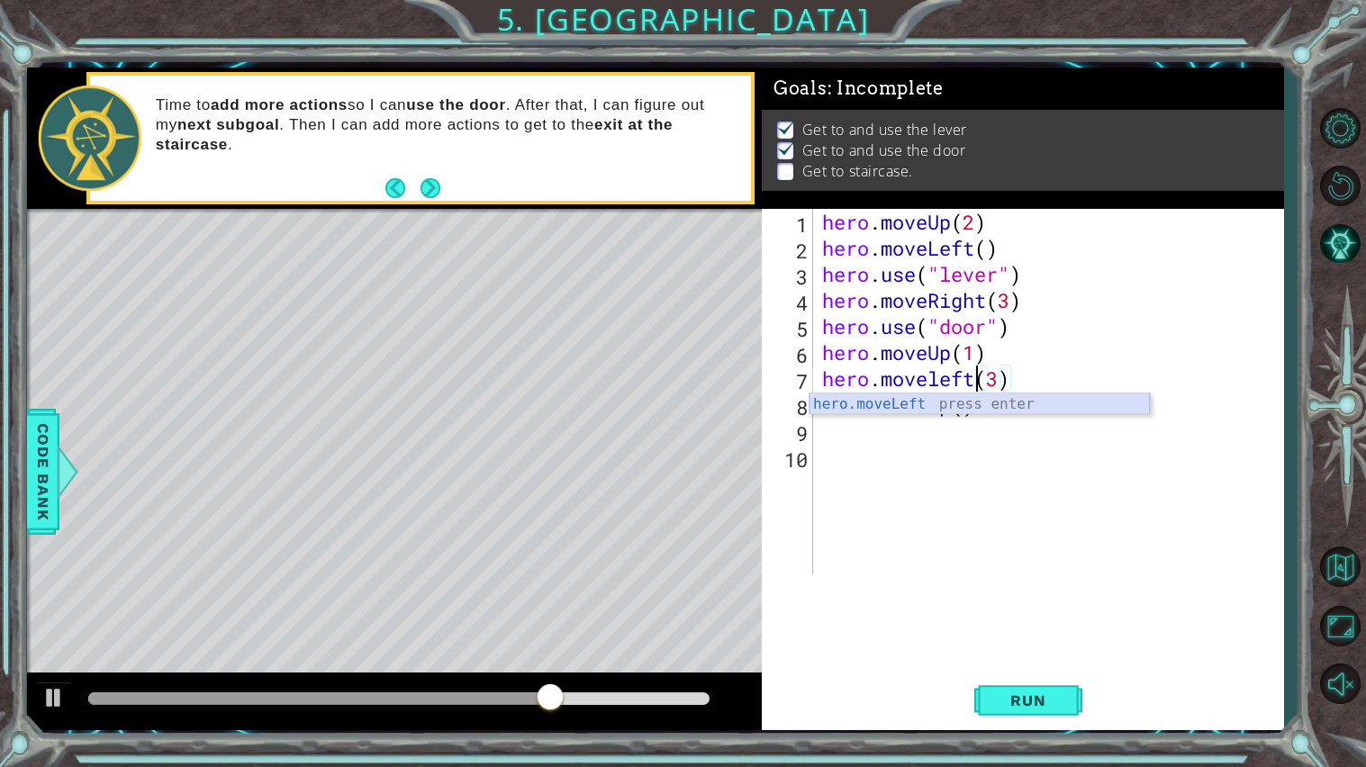
click at [983, 404] on div "hero.moveLeft press enter" at bounding box center [979, 425] width 340 height 65
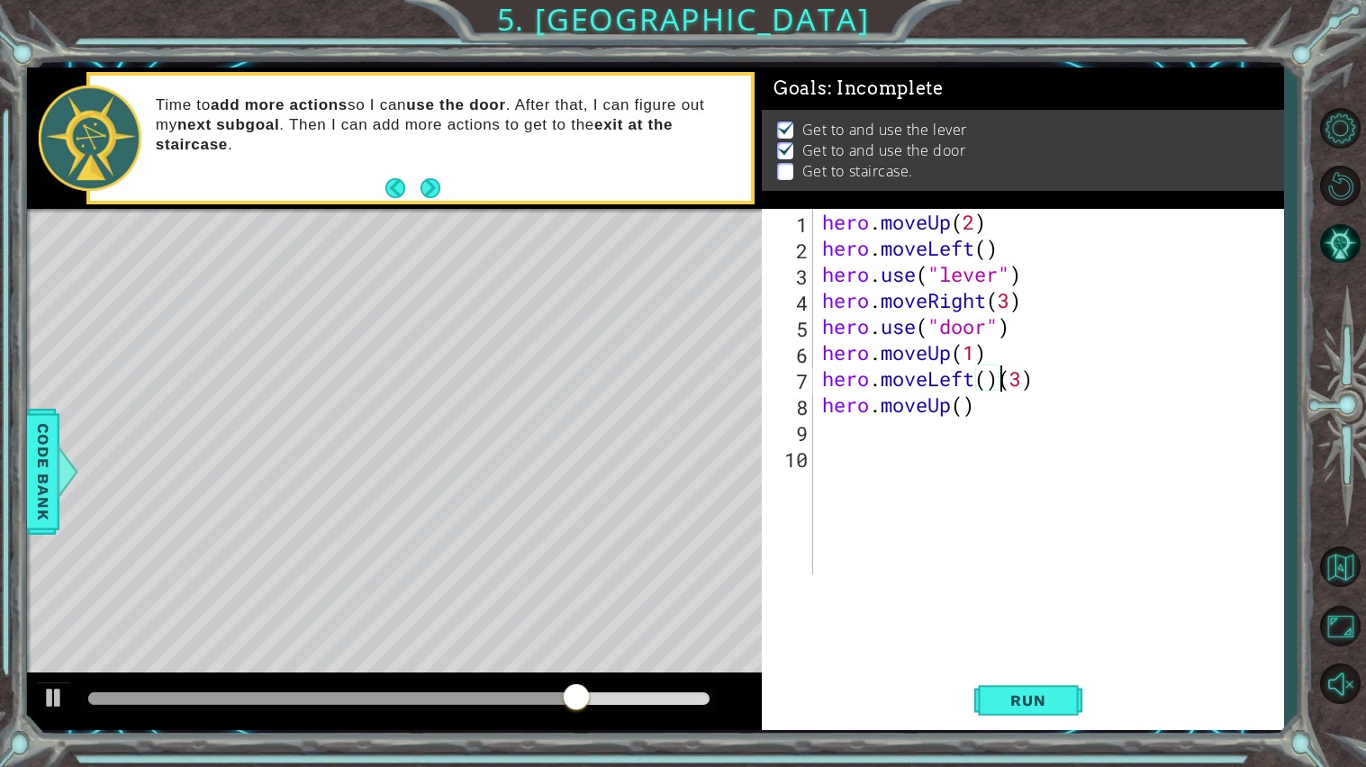
scroll to position [0, 1]
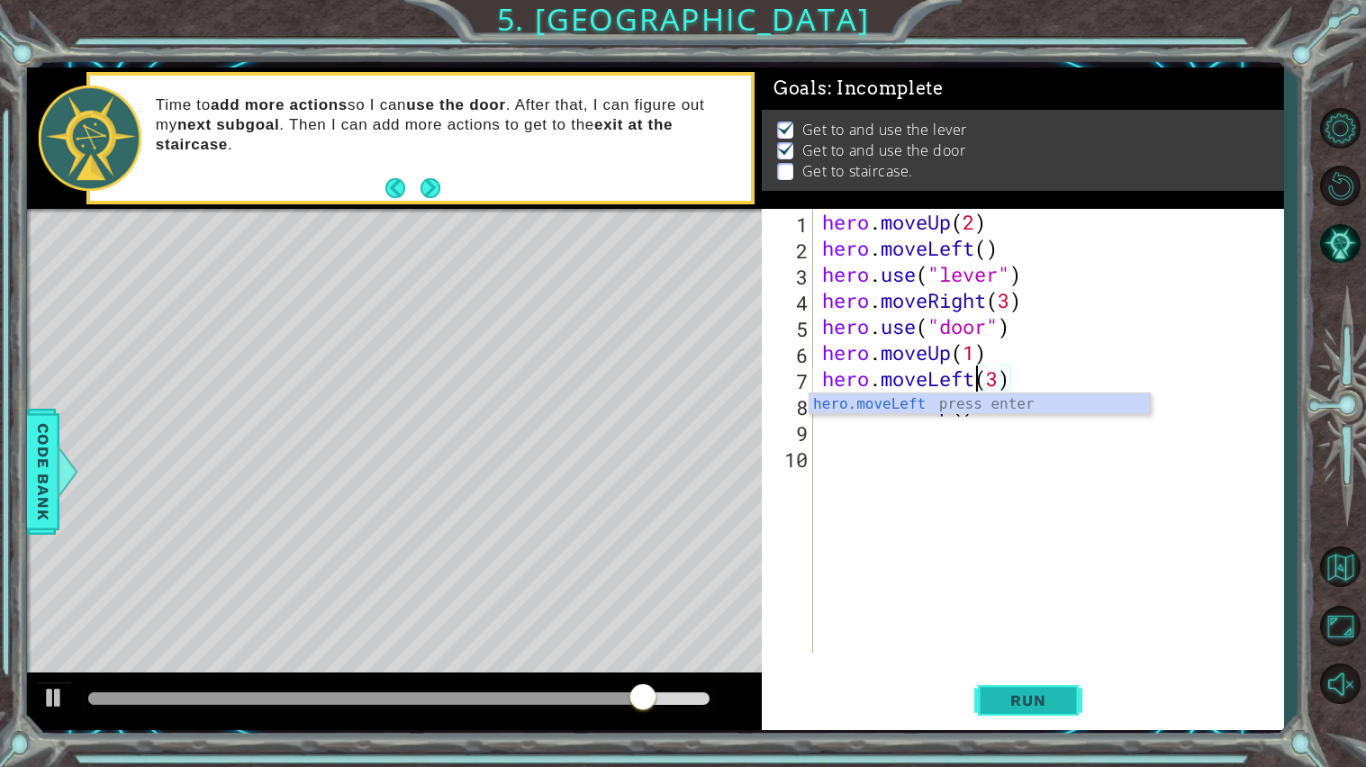
click at [1015, 615] on span "Run" at bounding box center [1027, 700] width 71 height 18
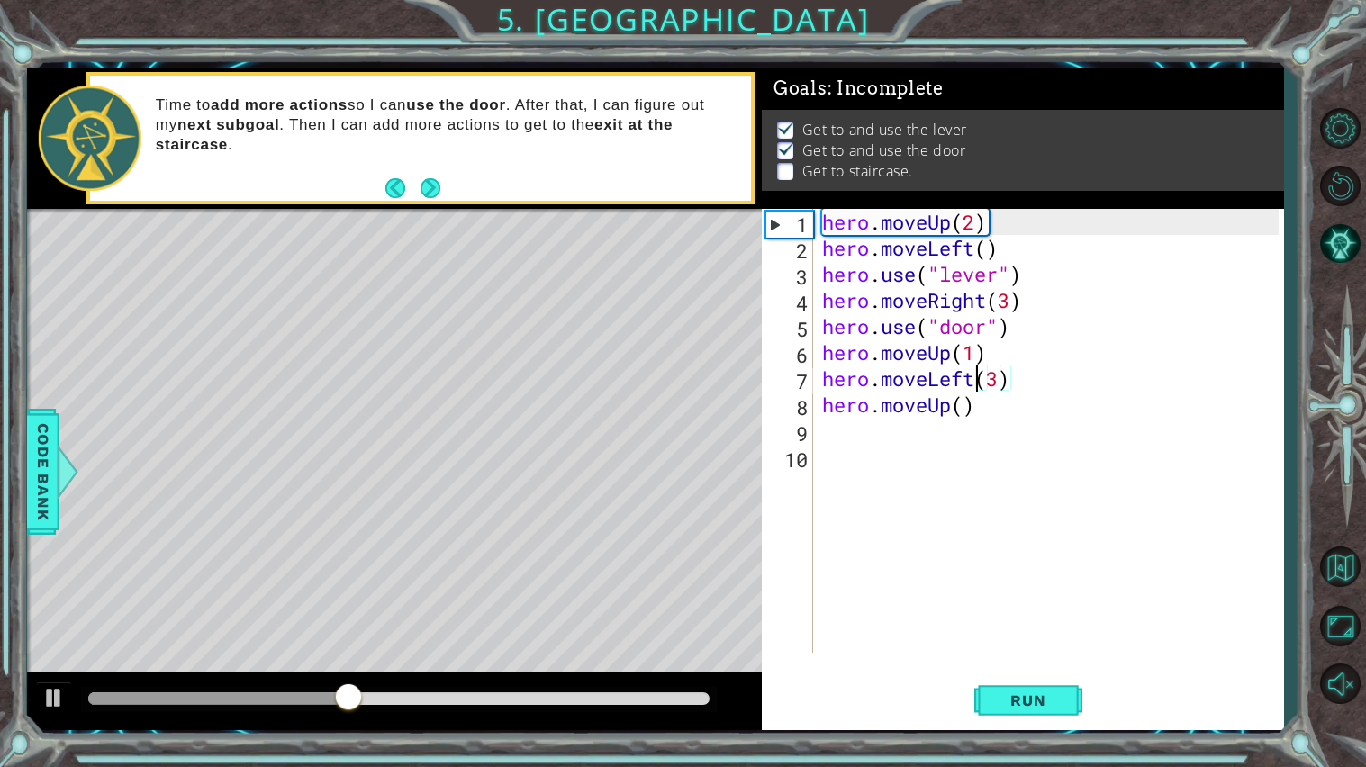
click at [975, 354] on div "hero . moveUp ( 2 ) hero . moveLeft ( ) hero . use ( "lever" ) hero . moveRight…" at bounding box center [1052, 457] width 469 height 496
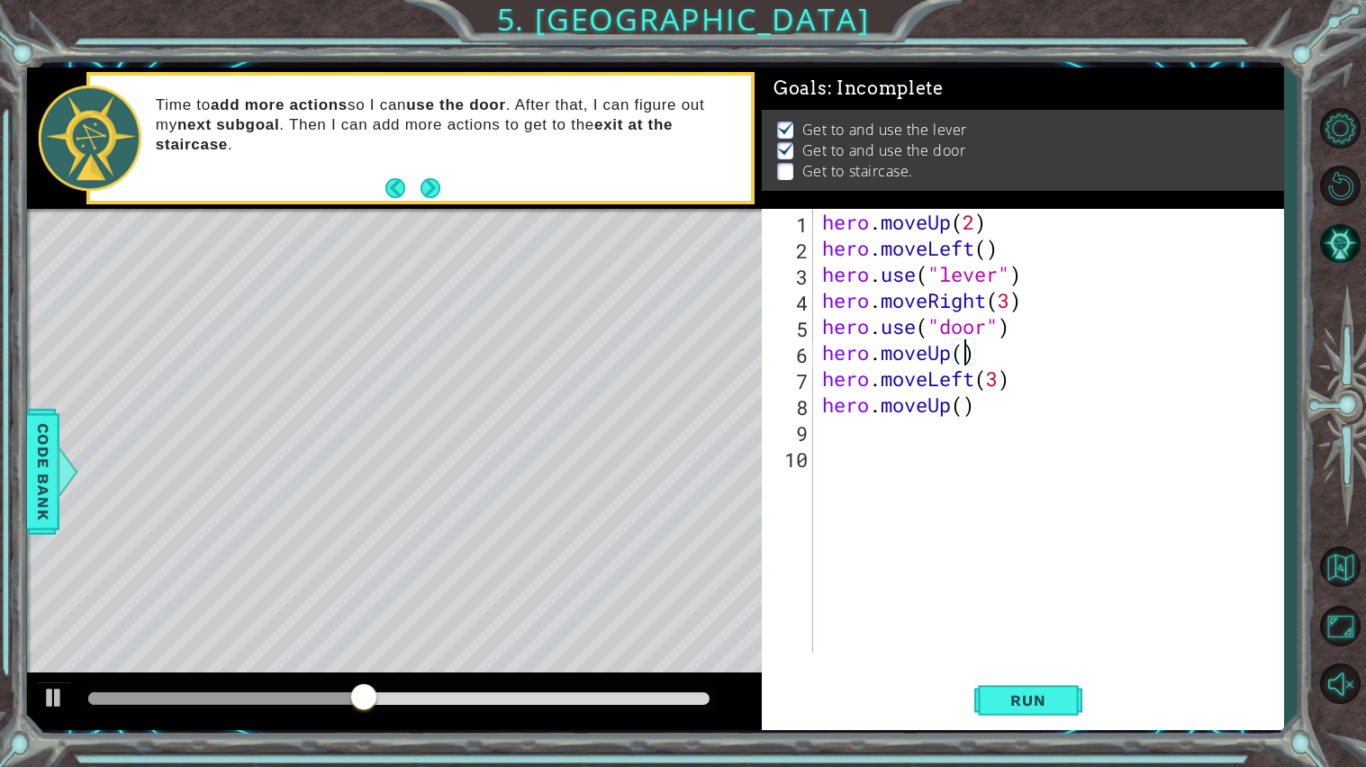
scroll to position [0, 5]
type textarea "hero.moveUp(2)"
click at [993, 615] on span "Run" at bounding box center [1027, 700] width 71 height 18
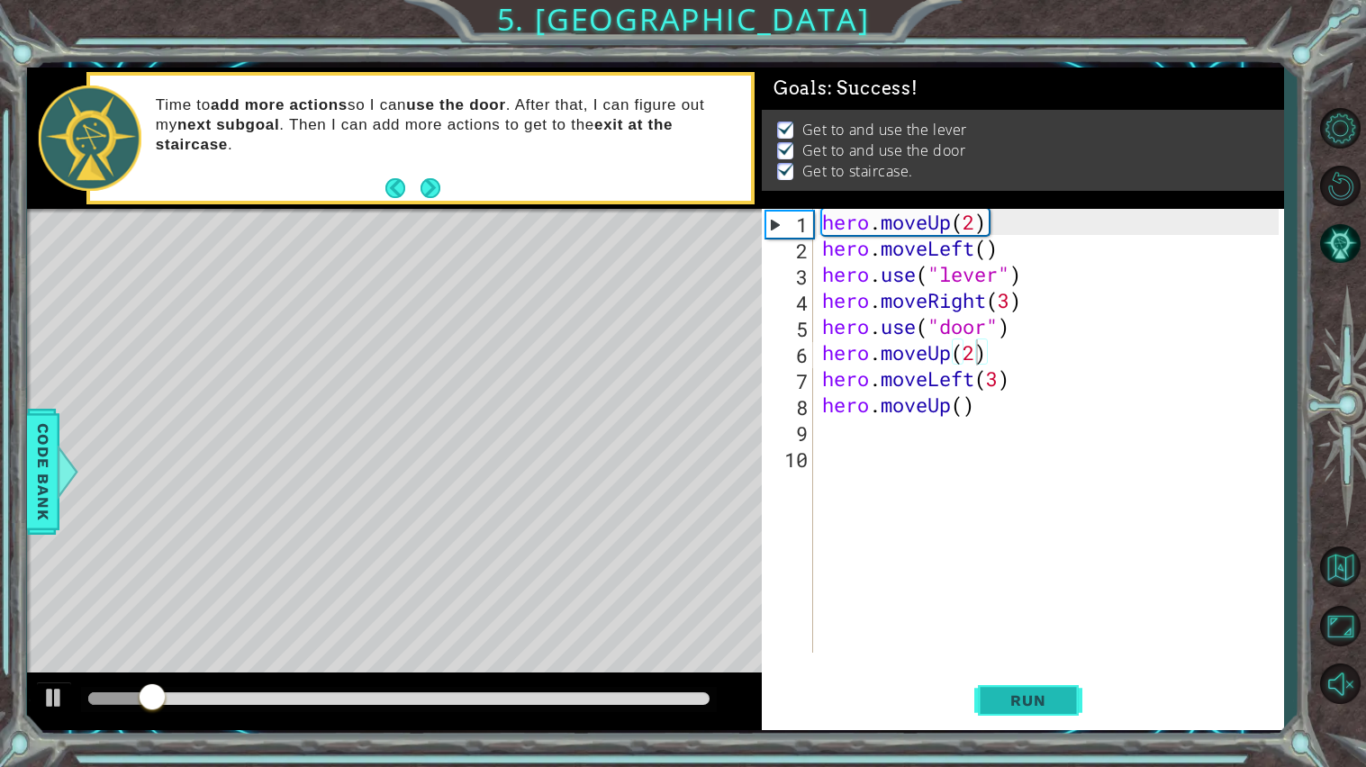
click at [993, 615] on span "Run" at bounding box center [1027, 700] width 71 height 18
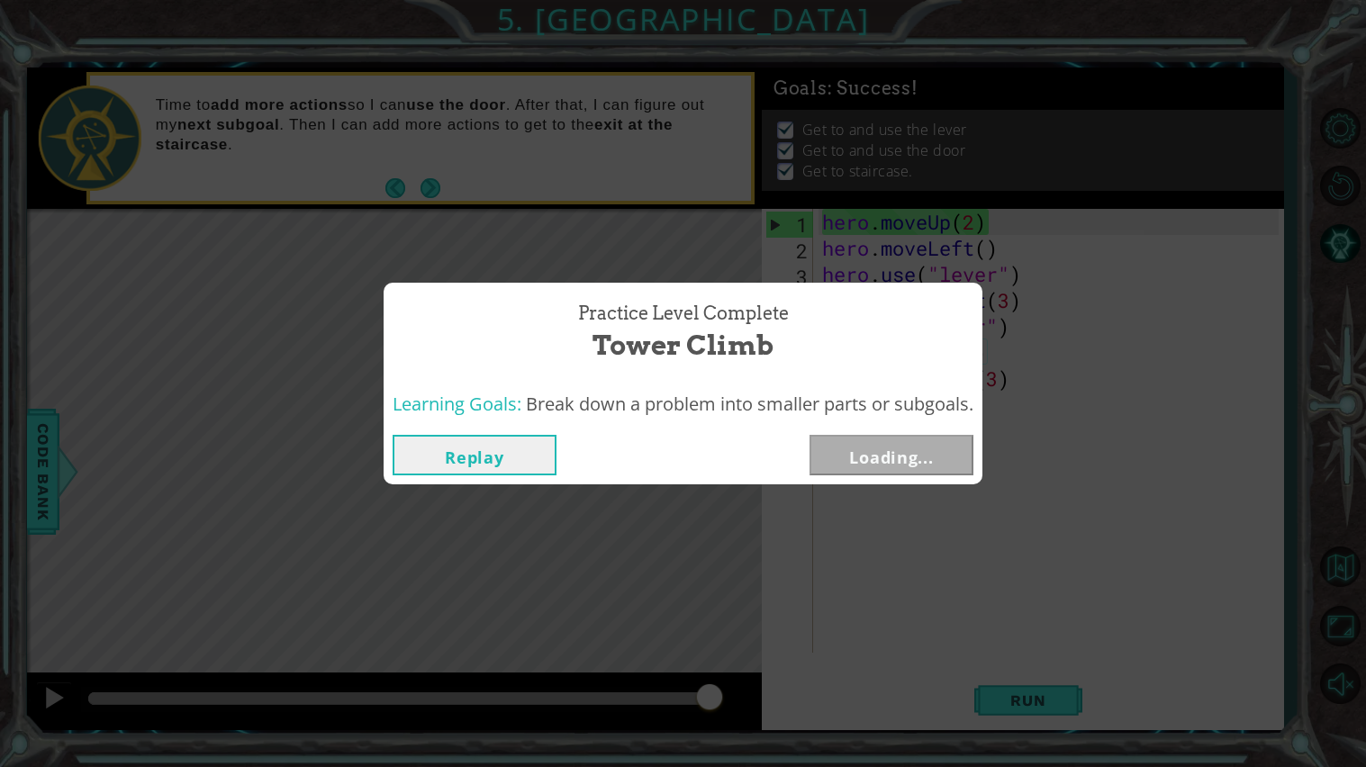
drag, startPoint x: 253, startPoint y: 697, endPoint x: 879, endPoint y: 764, distance: 629.3
click at [879, 615] on body "1 ההההההההההההההההההההההההההההההההההההההההההההההההההההההההההההההההההההההההההההה…" at bounding box center [683, 383] width 1366 height 767
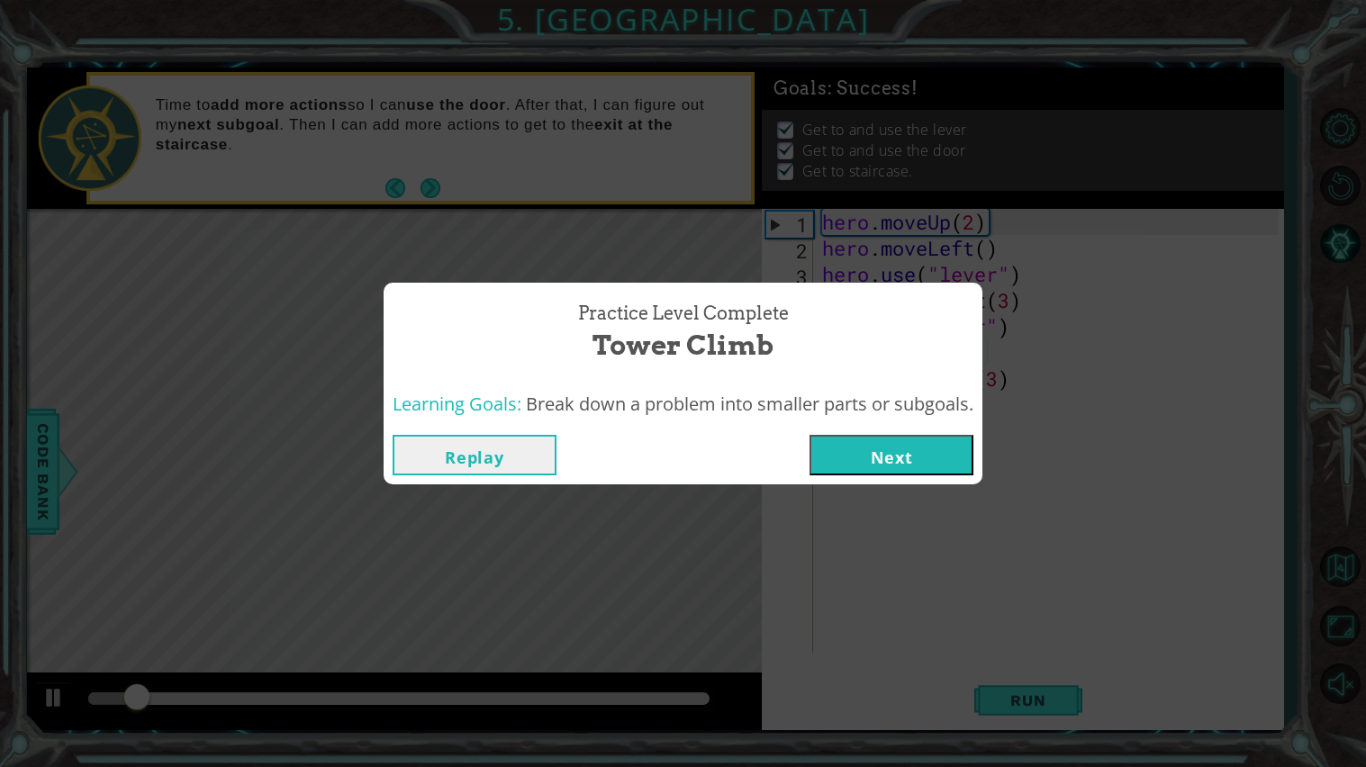
click at [904, 459] on button "Next" at bounding box center [891, 455] width 164 height 41
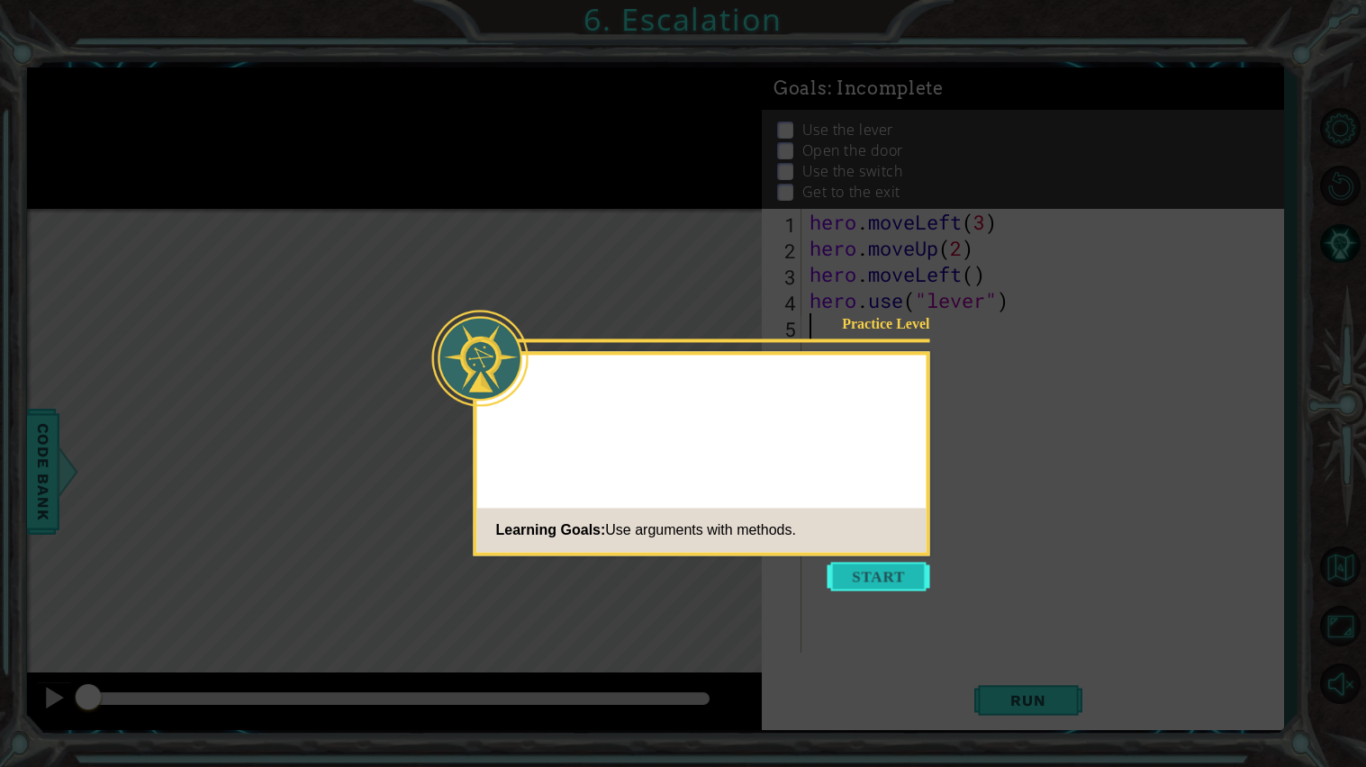
click at [860, 573] on button "Start" at bounding box center [878, 576] width 103 height 29
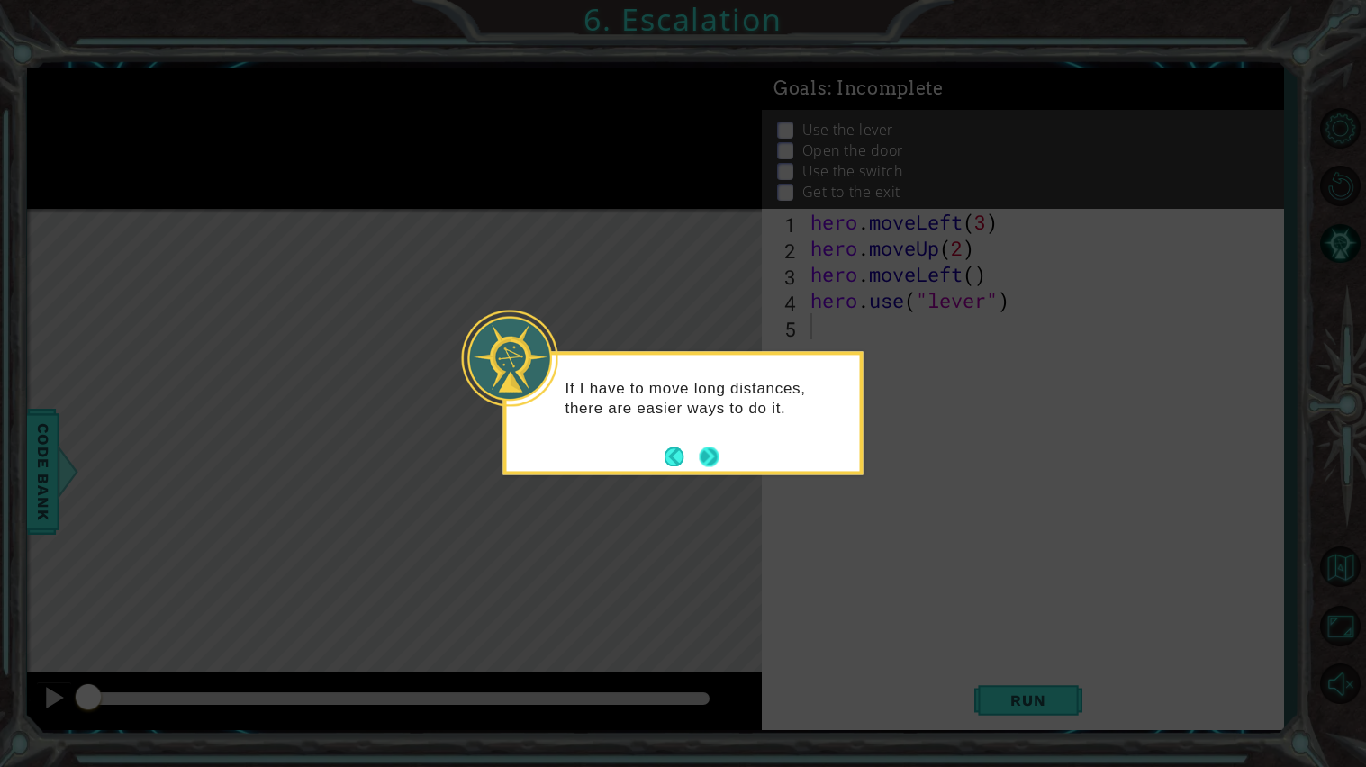
click at [706, 461] on button "Next" at bounding box center [709, 457] width 22 height 22
click at [706, 461] on icon at bounding box center [683, 383] width 1366 height 767
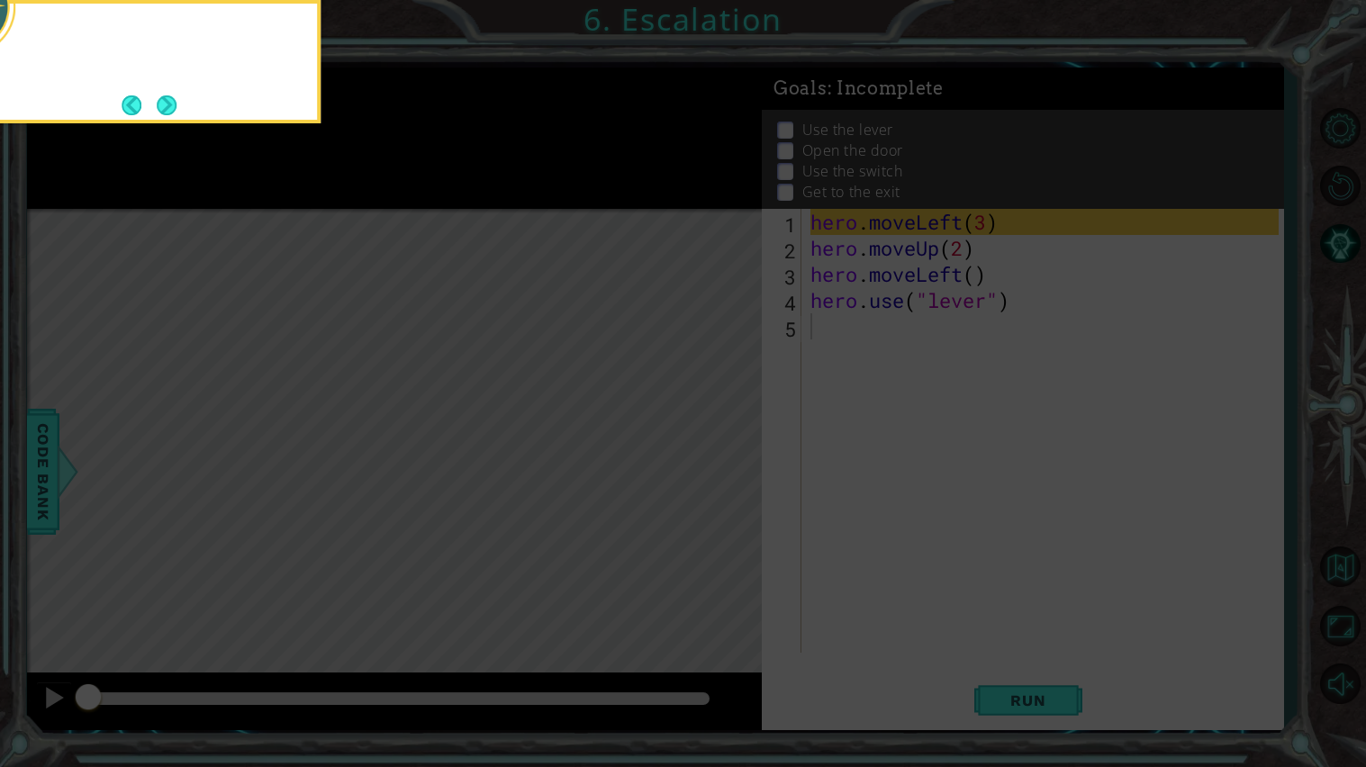
click at [706, 461] on icon at bounding box center [683, 123] width 1366 height 1287
click at [159, 112] on button "Next" at bounding box center [167, 105] width 20 height 20
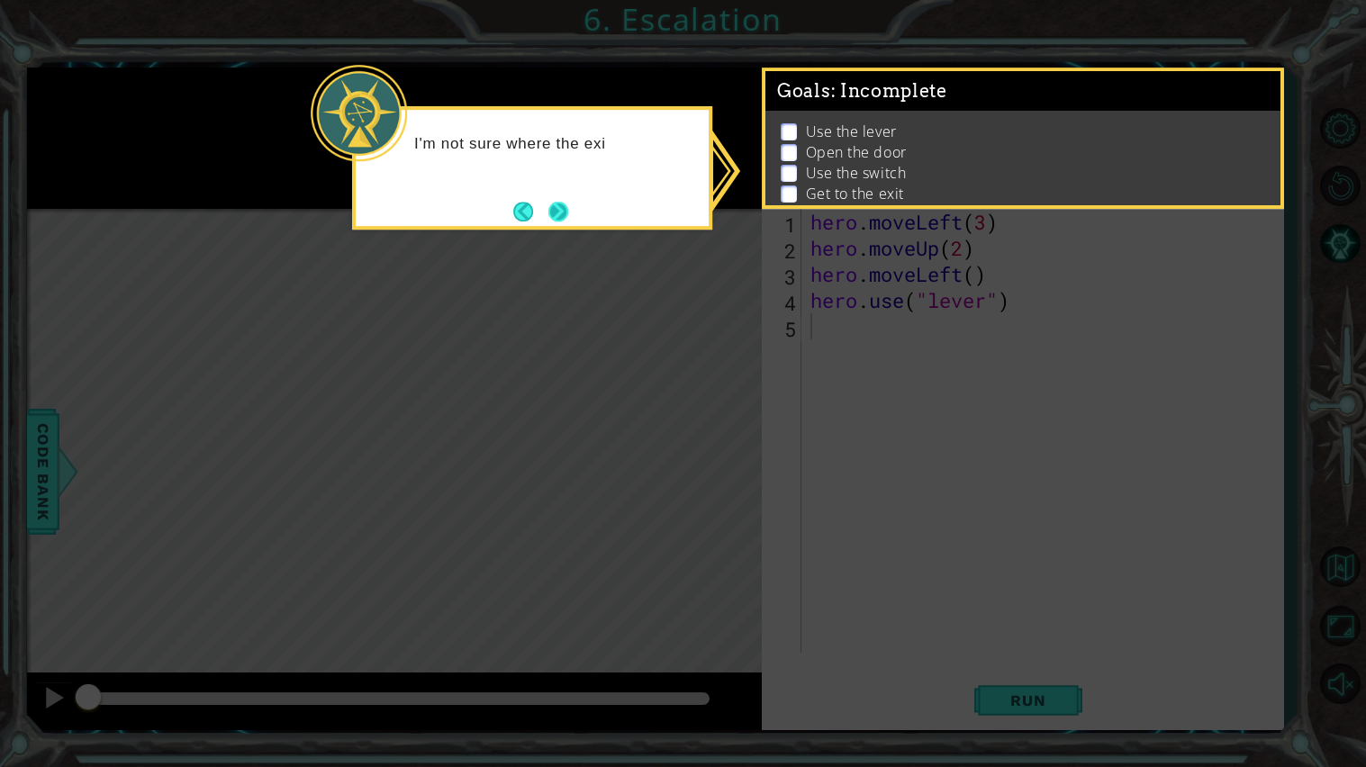
click at [548, 221] on button "Next" at bounding box center [558, 212] width 20 height 20
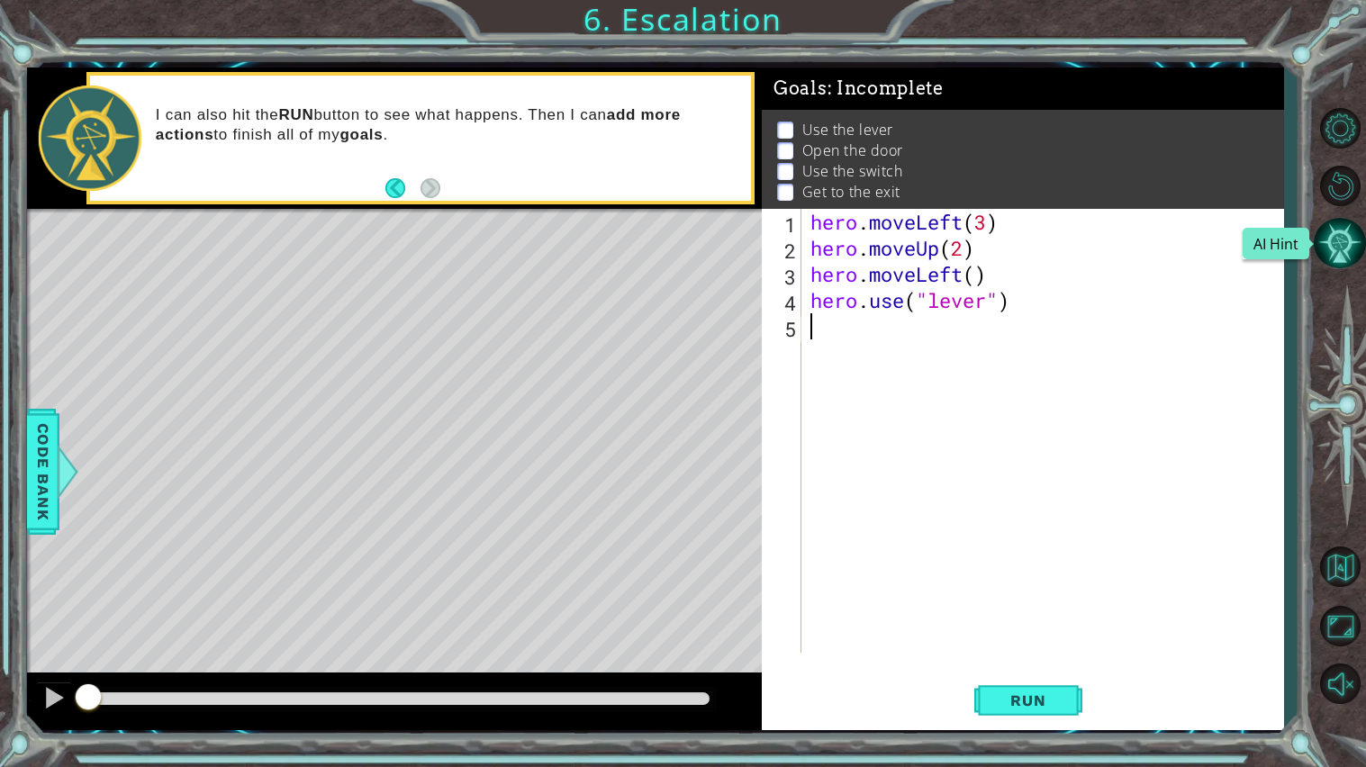
click at [1340, 242] on button "AI Hint" at bounding box center [1340, 243] width 52 height 52
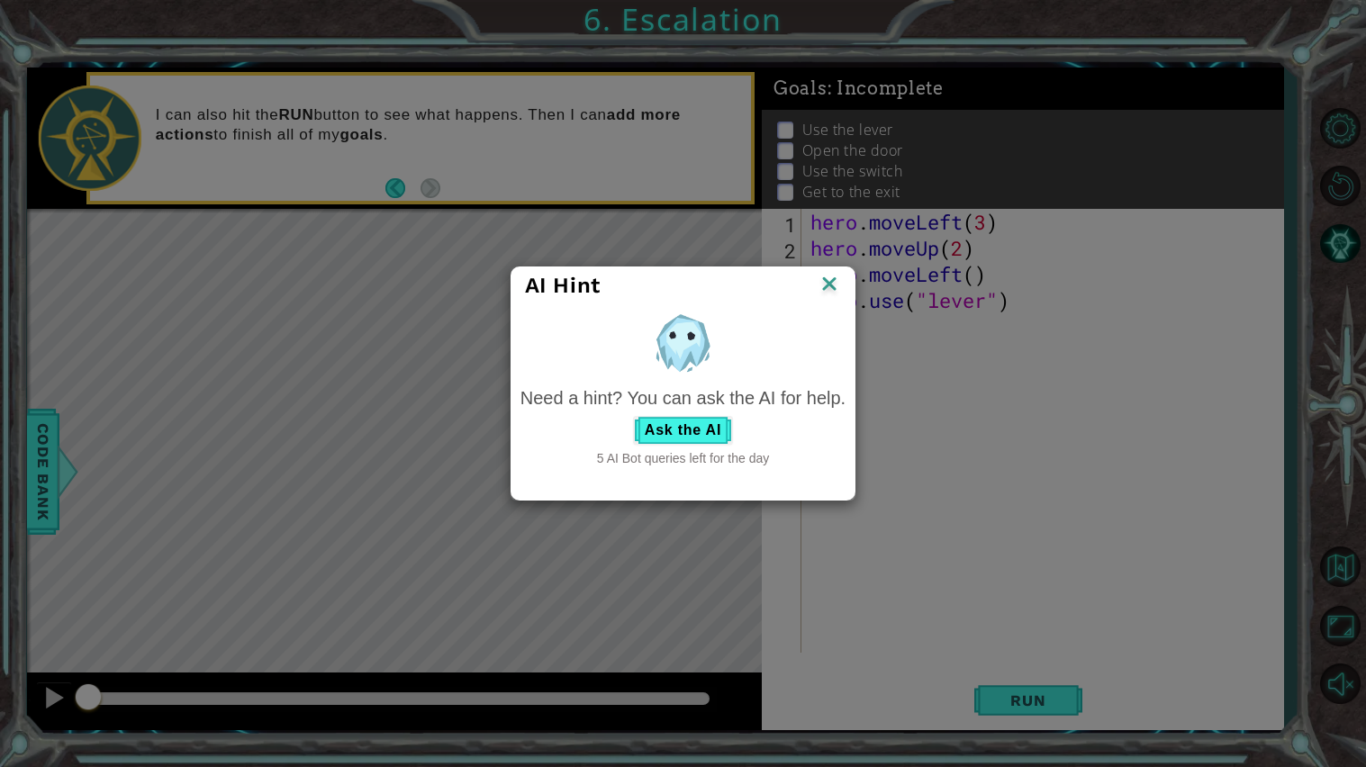
click at [825, 281] on img at bounding box center [828, 285] width 23 height 27
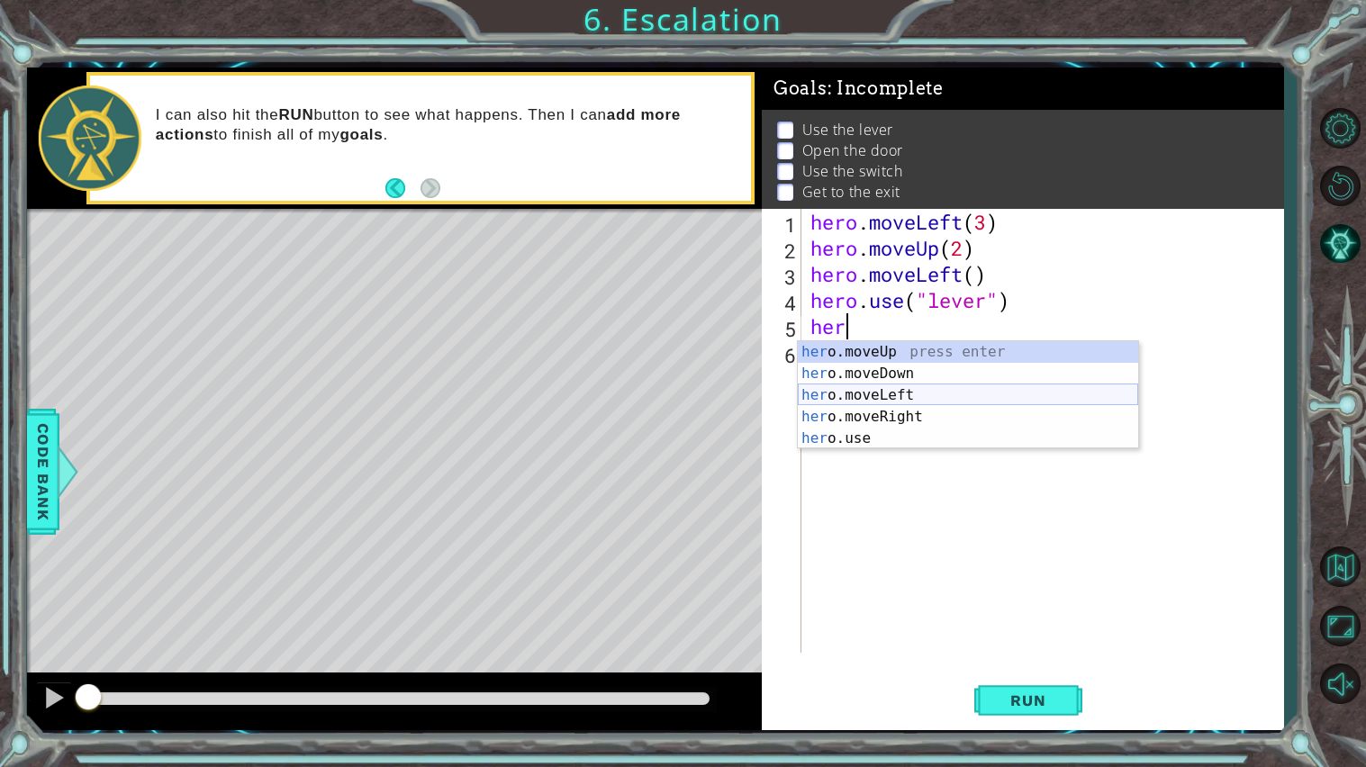
click at [914, 393] on div "her o.moveUp press enter her o.moveDown press enter her o.moveLeft press enter …" at bounding box center [968, 416] width 340 height 151
type textarea "hero.moveLeft(1)"
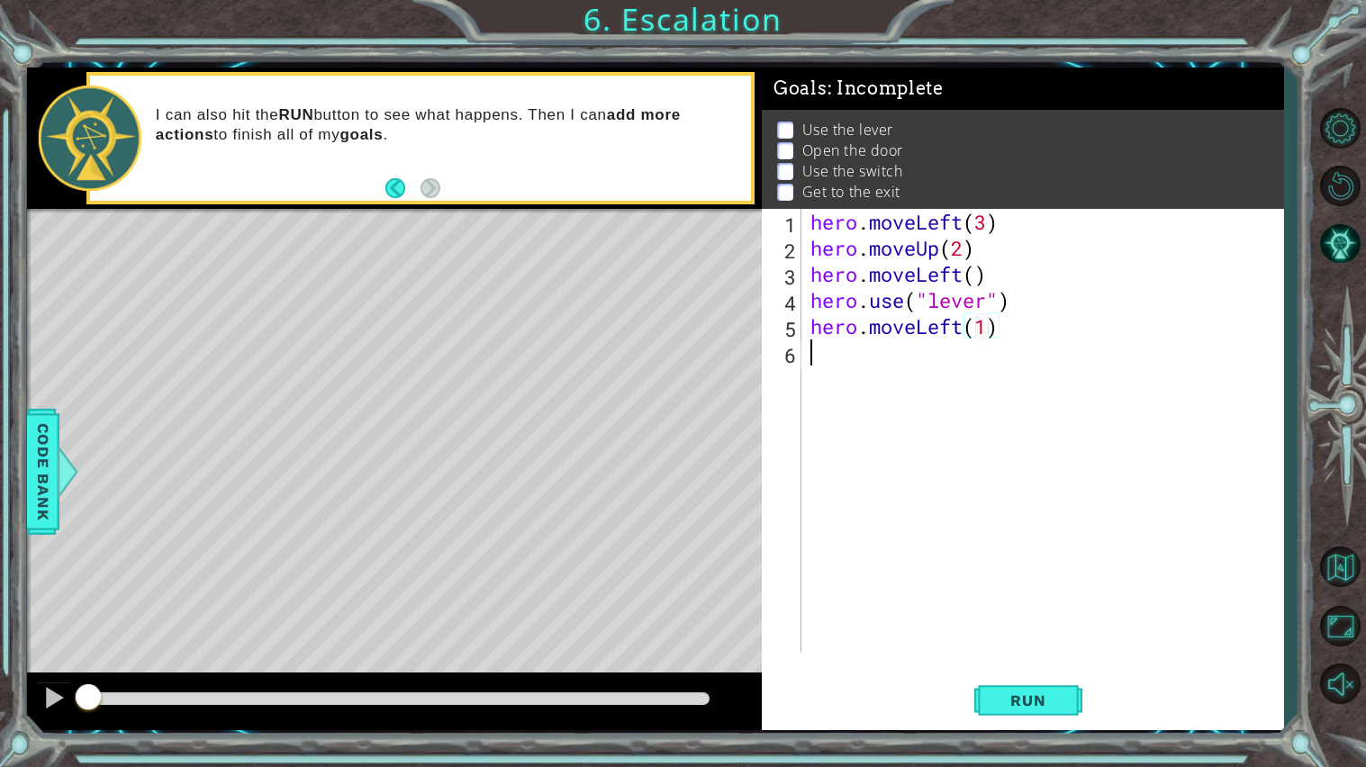
click at [891, 363] on div "hero . moveLeft ( 3 ) hero . moveUp ( 2 ) hero . moveLeft ( ) hero . use ( "lev…" at bounding box center [1047, 457] width 481 height 496
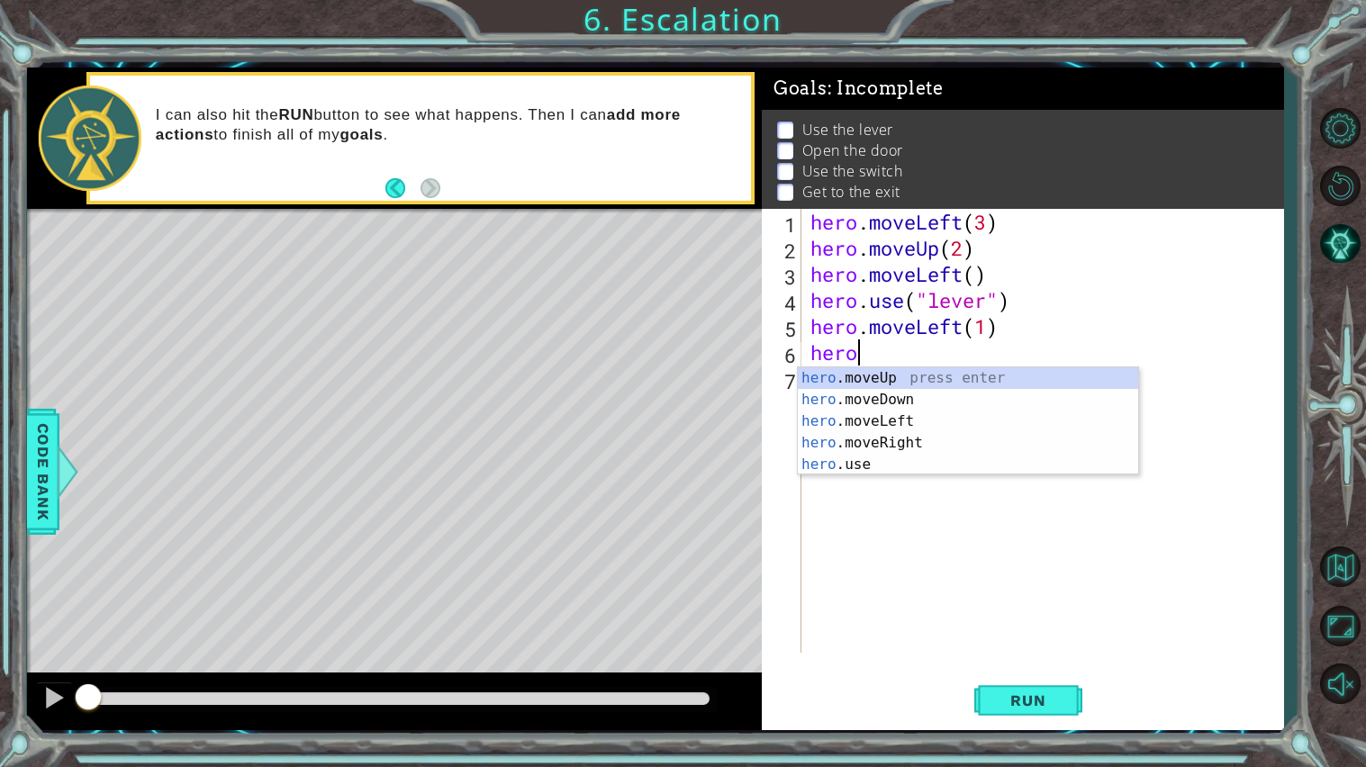
scroll to position [0, 1]
click at [855, 461] on div "hero .moveUp press enter hero .moveDown press enter hero .moveLeft press enter …" at bounding box center [968, 442] width 340 height 151
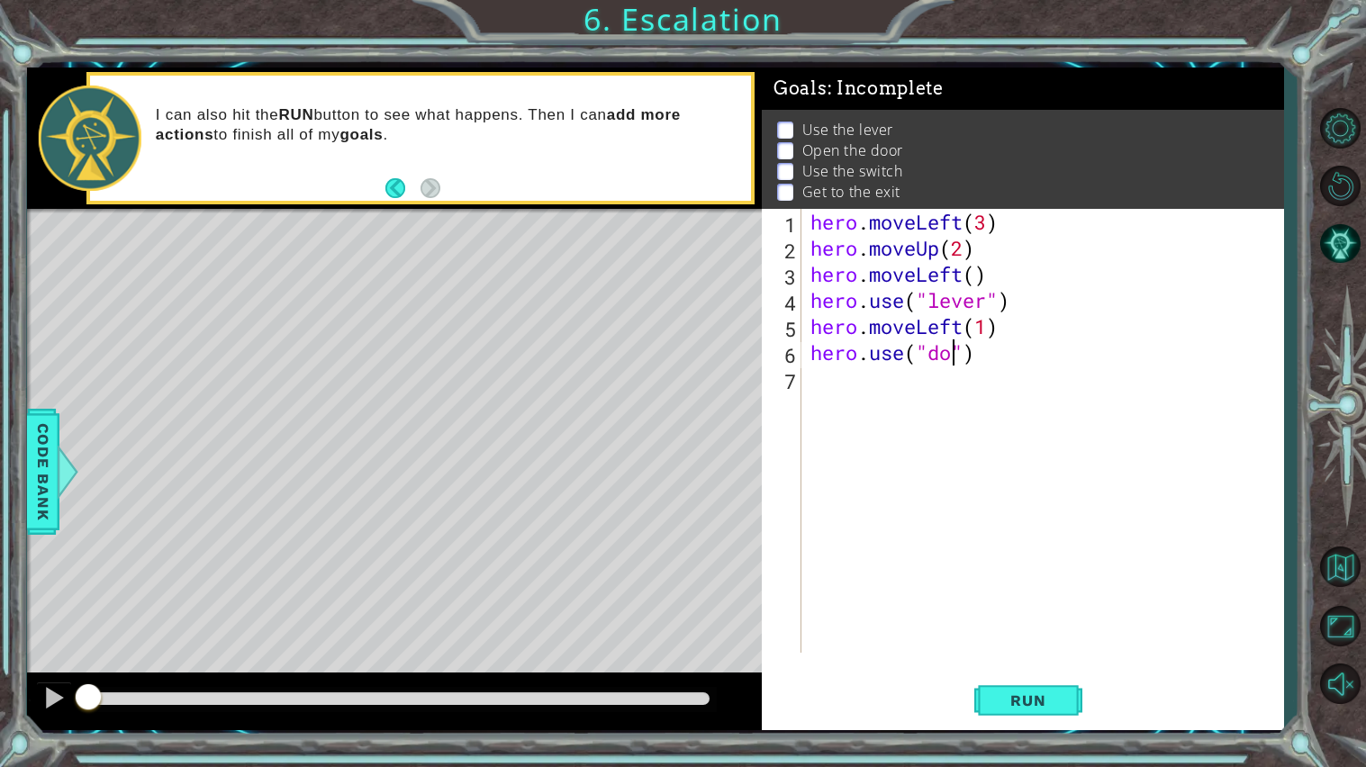
type textarea "hero.use("door")"
click at [897, 389] on div "hero . moveLeft ( 3 ) hero . moveUp ( 2 ) hero . moveLeft ( ) hero . use ( "lev…" at bounding box center [1047, 457] width 481 height 496
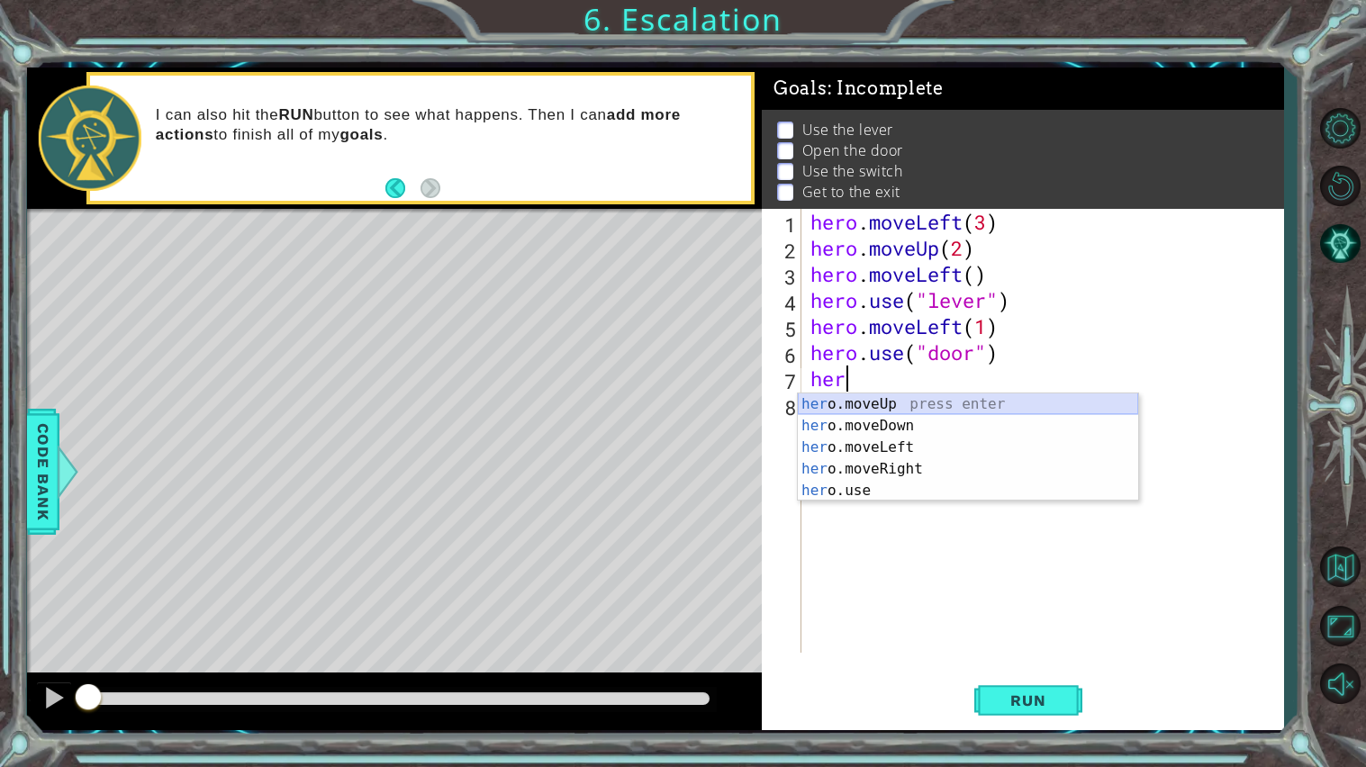
click at [890, 406] on div "her o.moveUp press enter her o.moveDown press enter her o.moveLeft press enter …" at bounding box center [968, 468] width 340 height 151
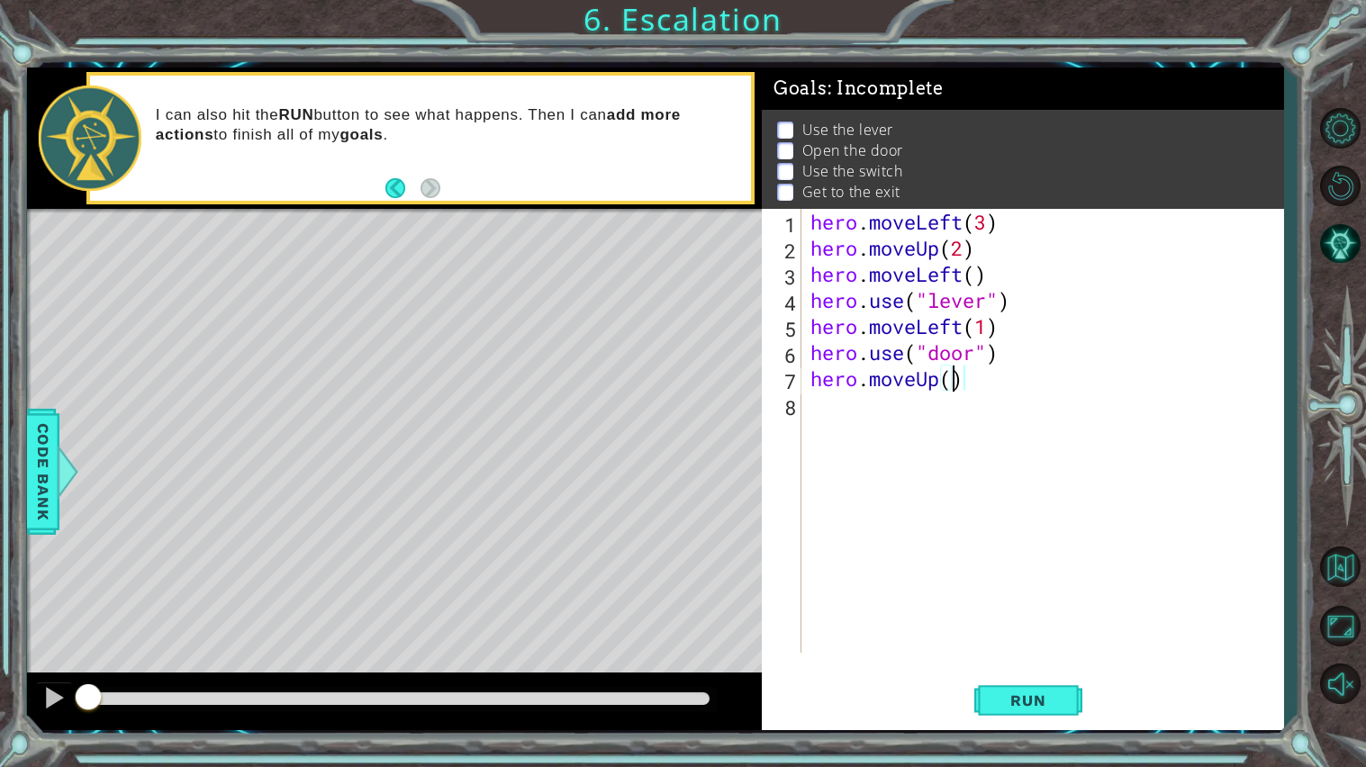
type textarea "hero.moveUp(2)"
click at [846, 403] on div "hero . moveLeft ( 3 ) hero . moveUp ( 2 ) hero . moveLeft ( ) hero . use ( "lev…" at bounding box center [1047, 457] width 481 height 496
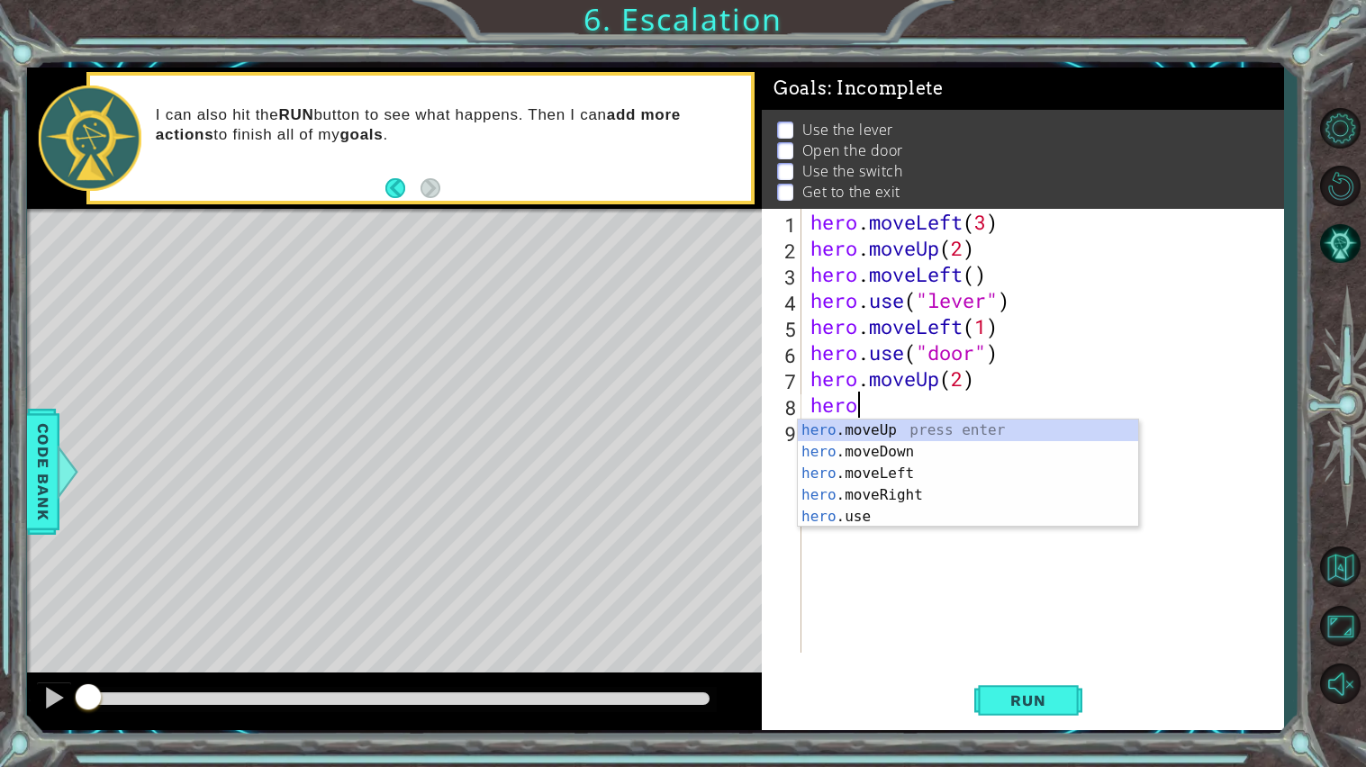
scroll to position [0, 1]
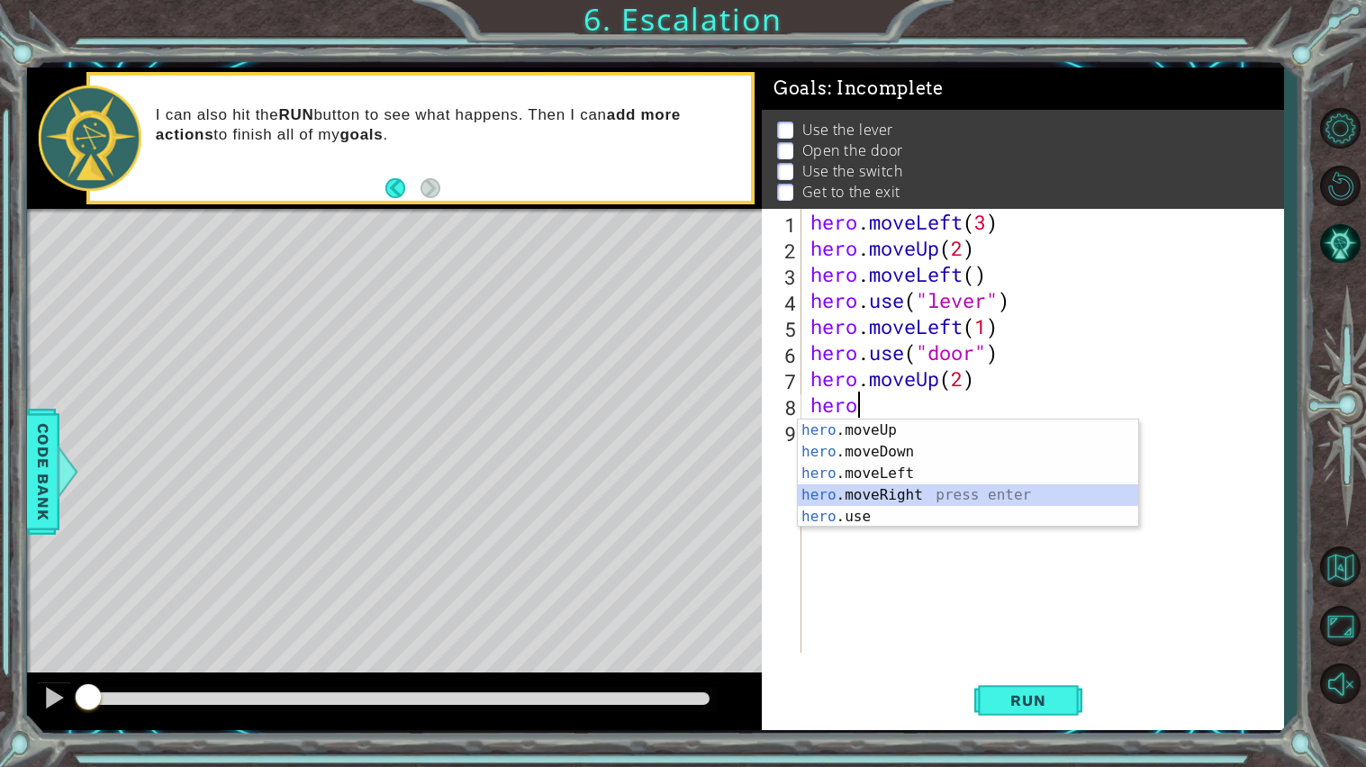
click at [879, 494] on div "hero .moveUp press enter hero .moveDown press enter hero .moveLeft press enter …" at bounding box center [968, 495] width 340 height 151
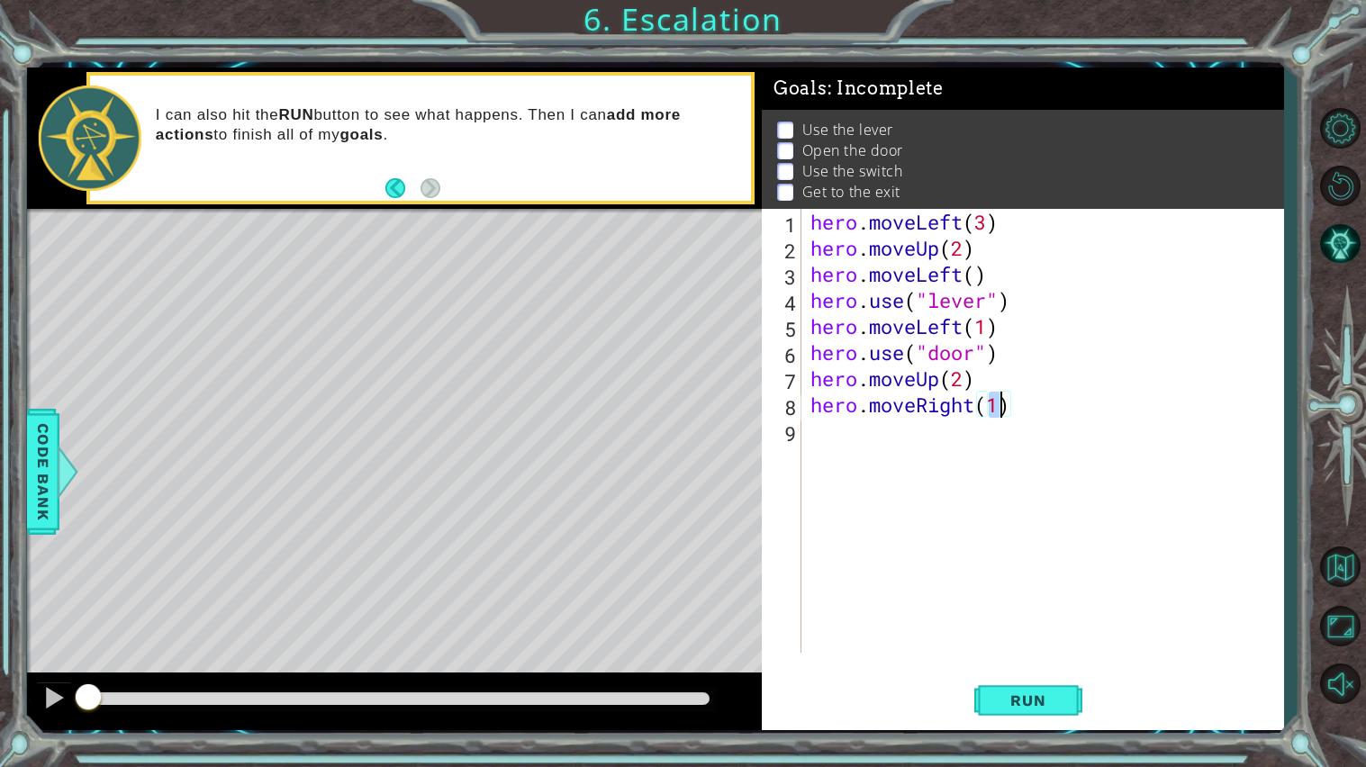
type textarea "hero.moveRight(2)"
click at [960, 431] on div "hero . moveLeft ( 3 ) hero . moveUp ( 2 ) hero . moveLeft ( ) hero . use ( "lev…" at bounding box center [1047, 457] width 481 height 496
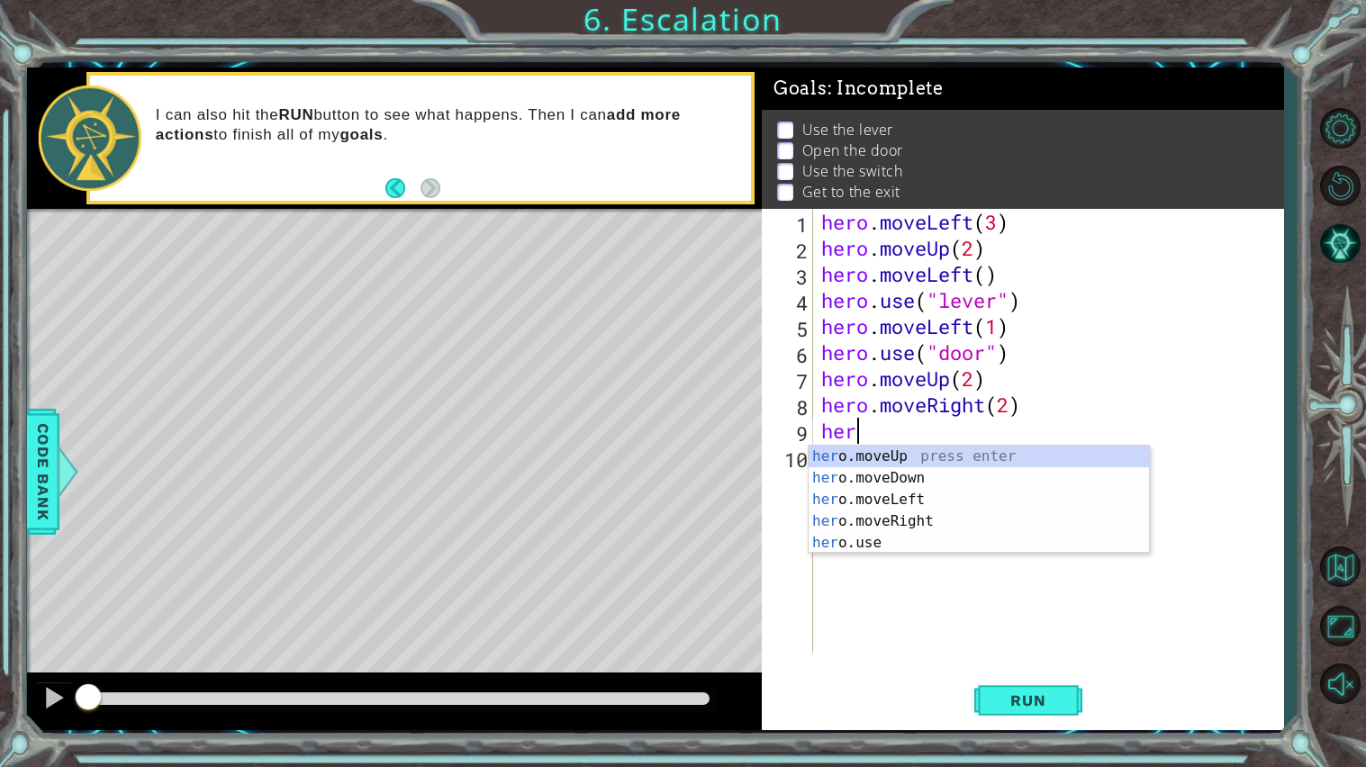
scroll to position [0, 1]
click at [908, 547] on div "hero .moveUp press enter hero .moveDown press enter hero .moveLeft press enter …" at bounding box center [978, 521] width 340 height 151
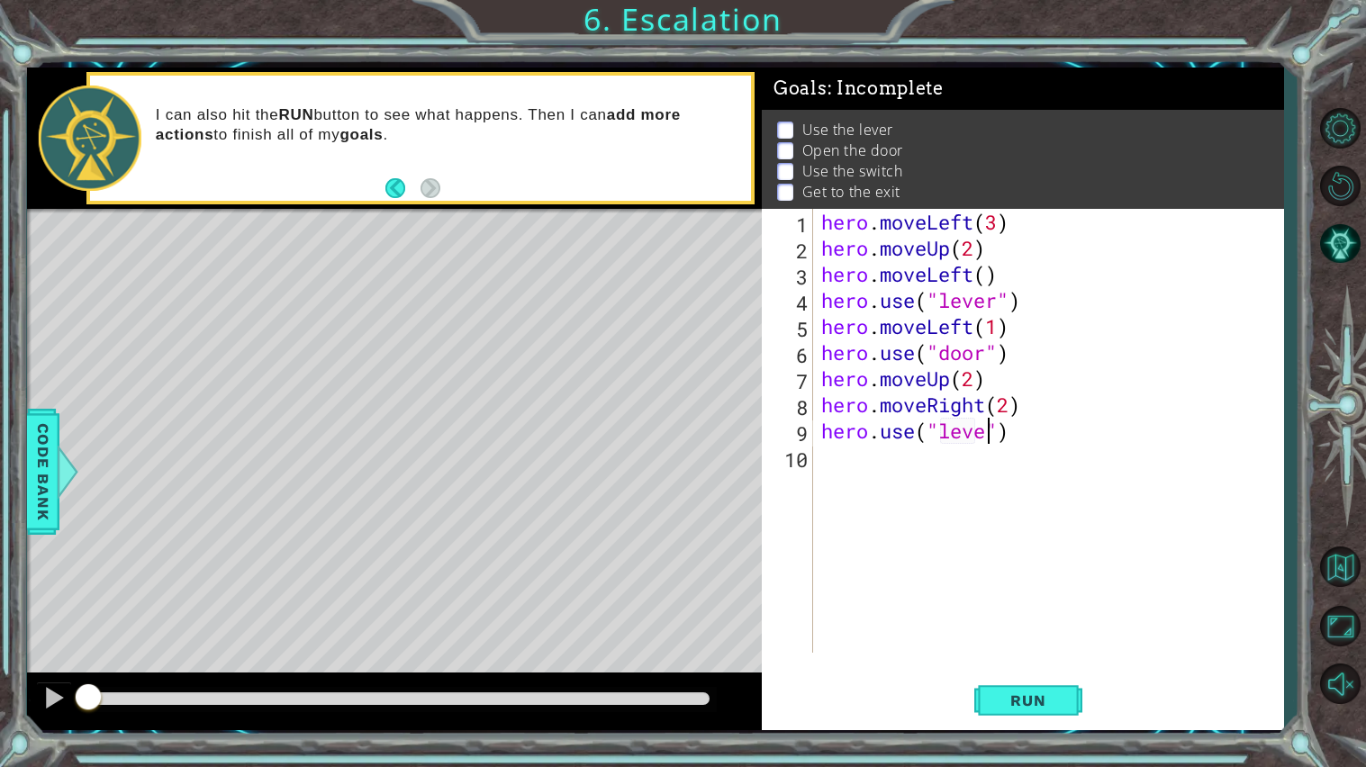
scroll to position [0, 7]
click at [1005, 615] on span "Run" at bounding box center [1027, 700] width 71 height 18
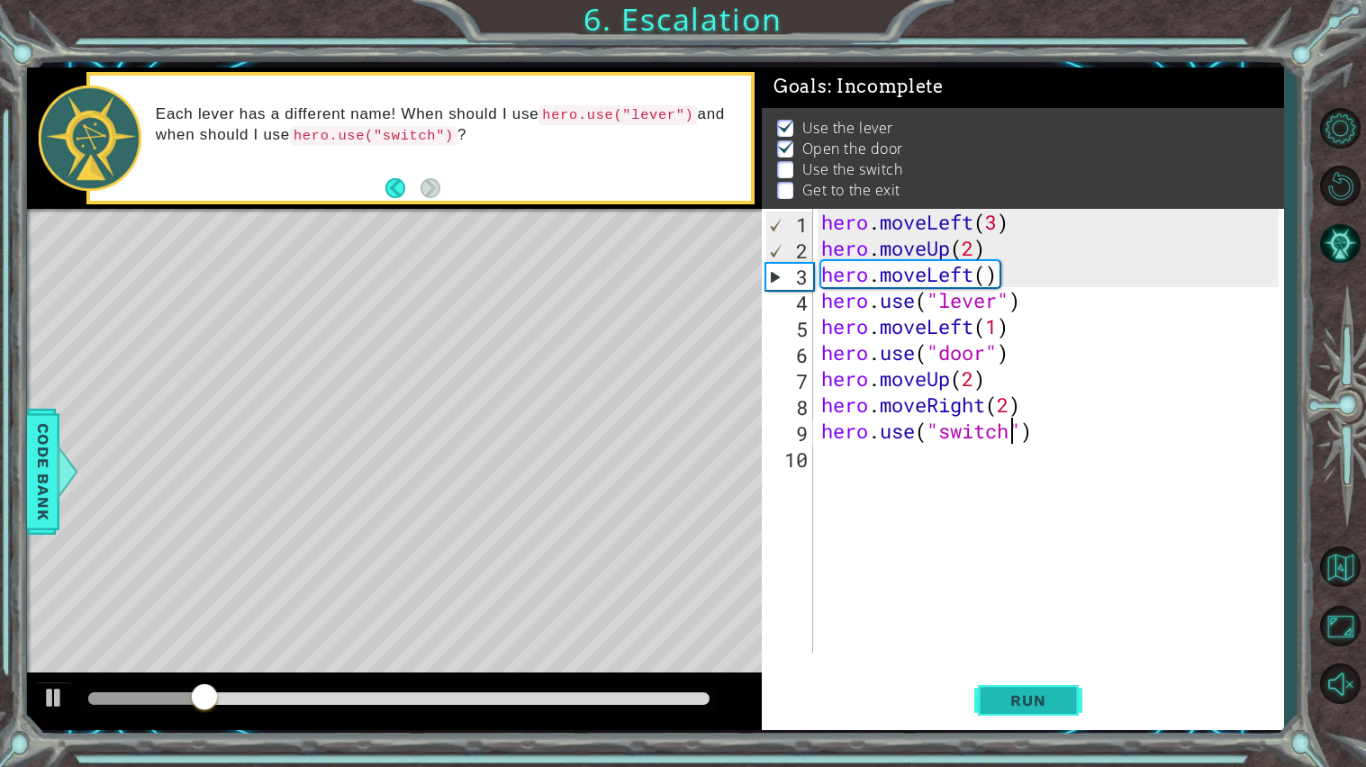
type textarea "hero.use("switch")"
click at [1015, 615] on button "Run" at bounding box center [1028, 700] width 108 height 52
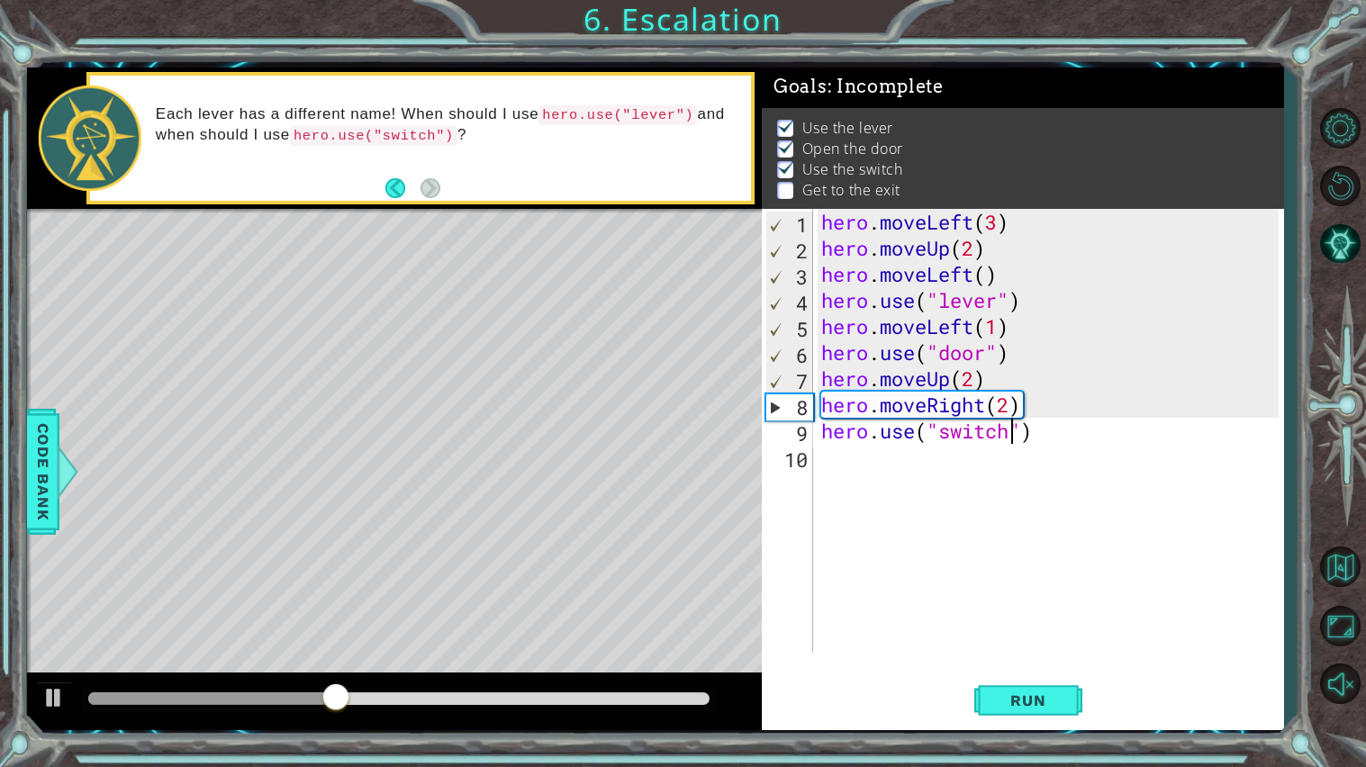
click at [883, 466] on div "hero . moveLeft ( 3 ) hero . moveUp ( 2 ) hero . moveLeft ( ) hero . use ( "lev…" at bounding box center [1052, 457] width 470 height 496
type textarea "l"
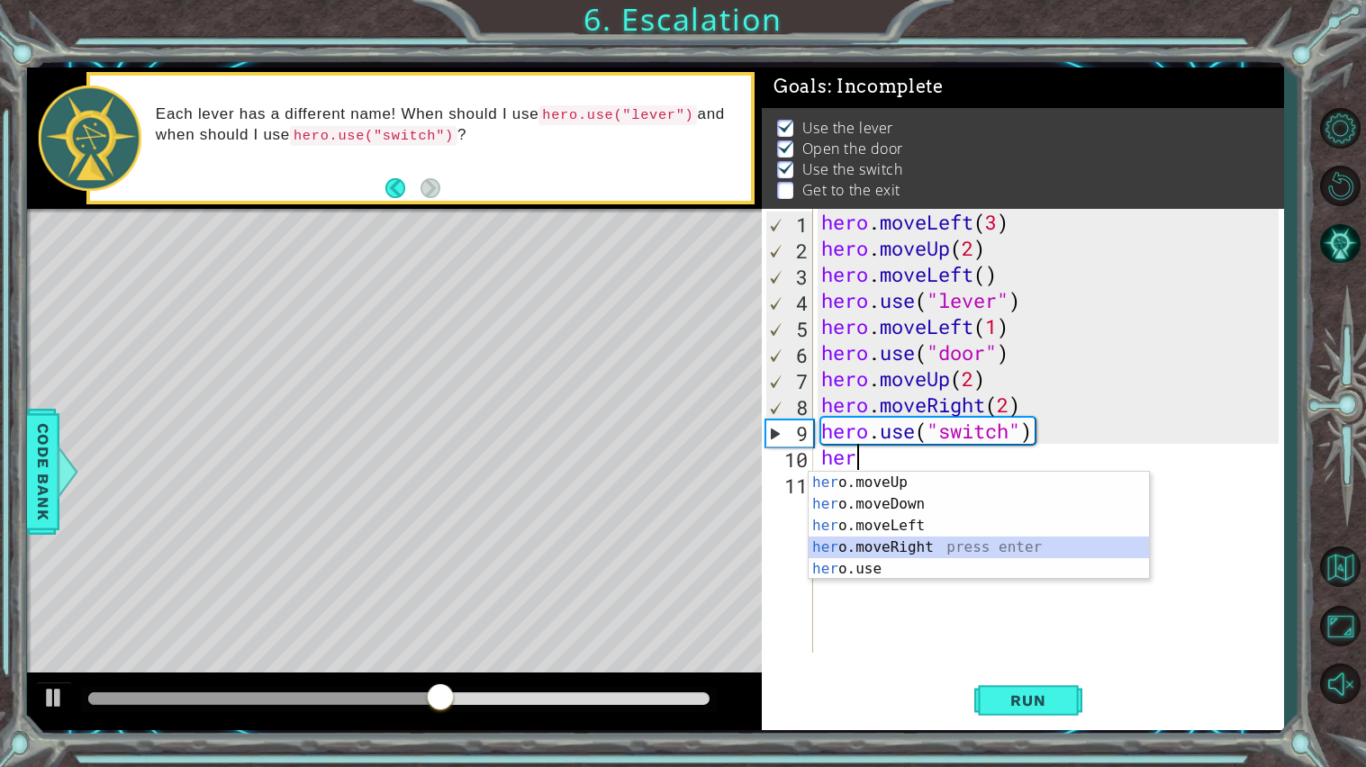
click at [897, 548] on div "her o.moveUp press enter her o.moveDown press enter her o.moveLeft press enter …" at bounding box center [978, 547] width 340 height 151
type textarea "hero.moveRight(1)"
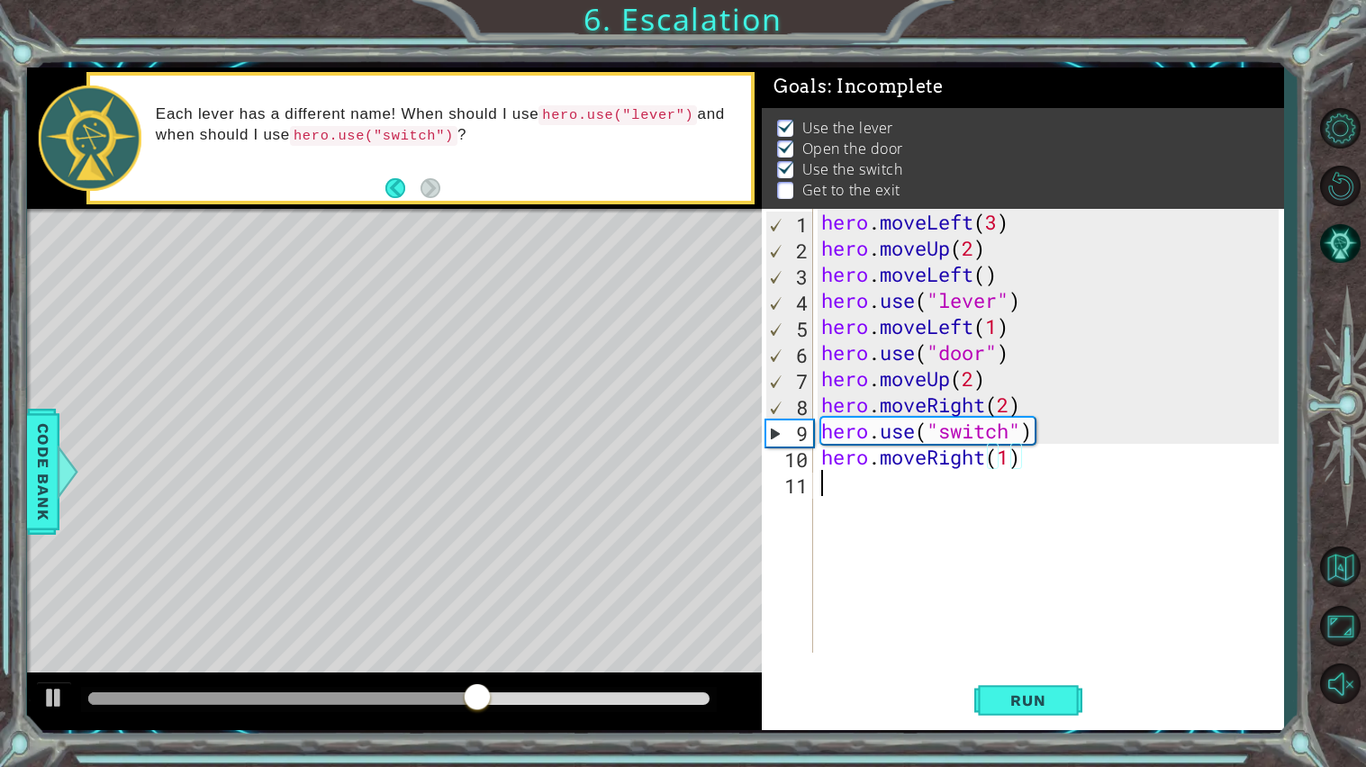
click at [912, 493] on div "hero . moveLeft ( 3 ) hero . moveUp ( 2 ) hero . moveLeft ( ) hero . use ( "lev…" at bounding box center [1052, 457] width 470 height 496
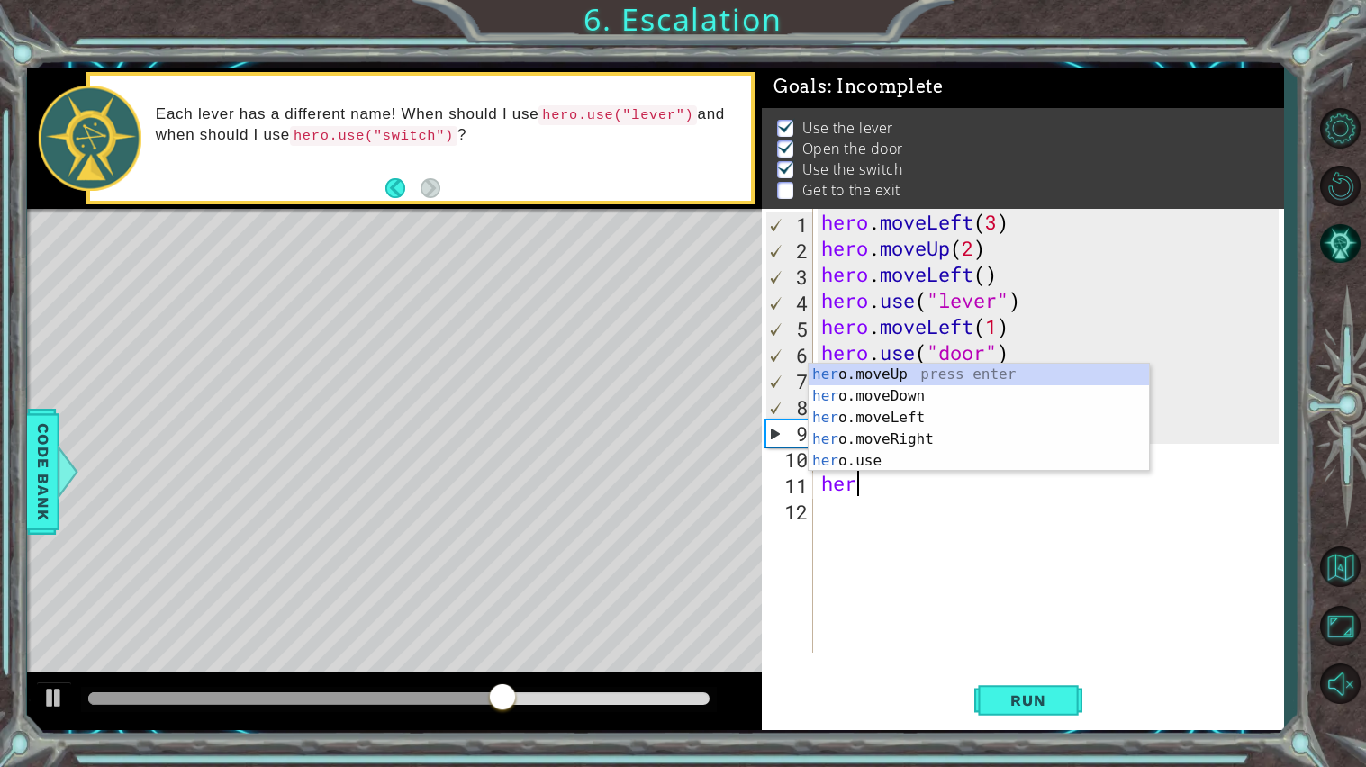
scroll to position [0, 1]
click at [887, 373] on div "hero .moveUp press enter hero .moveDown press enter hero .moveLeft press enter …" at bounding box center [978, 439] width 340 height 151
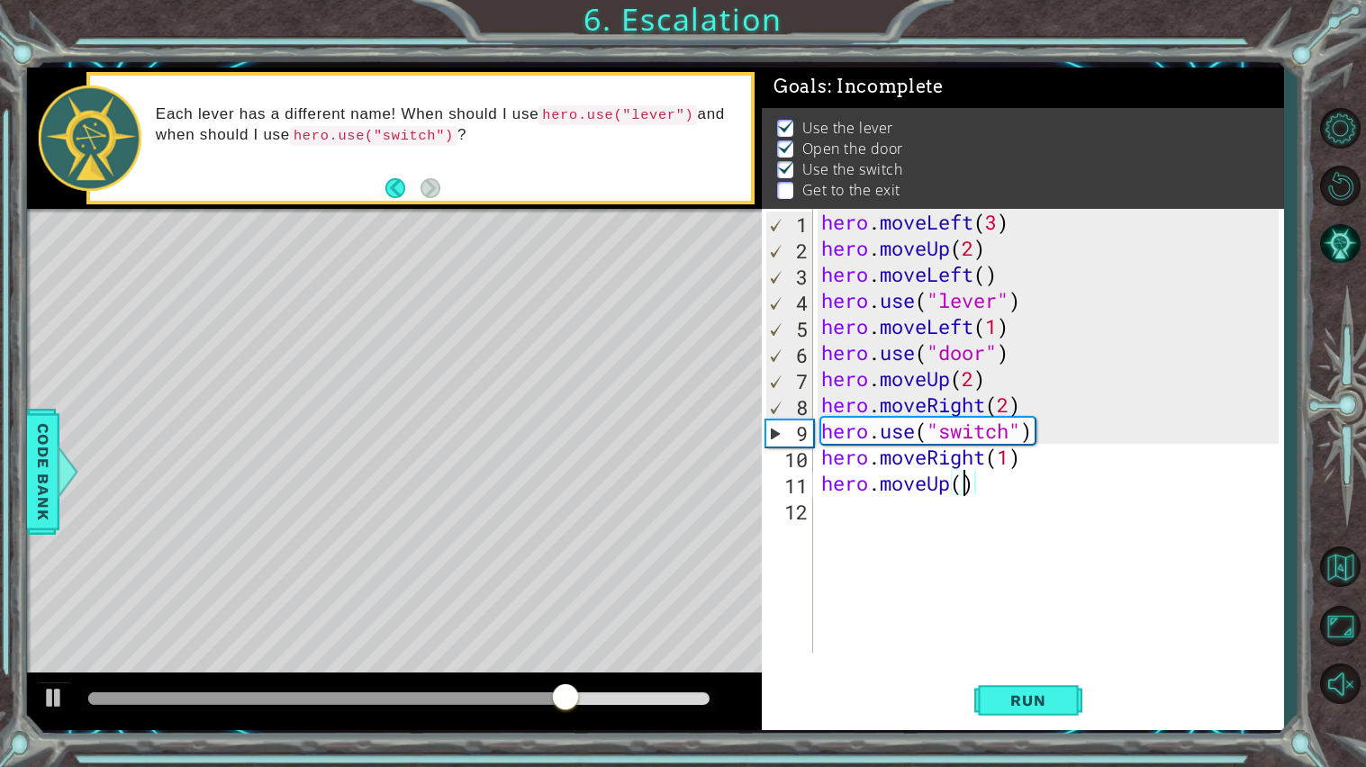
scroll to position [0, 5]
type textarea "hero.moveUp(2)"
click at [1030, 615] on span "Run" at bounding box center [1027, 700] width 71 height 18
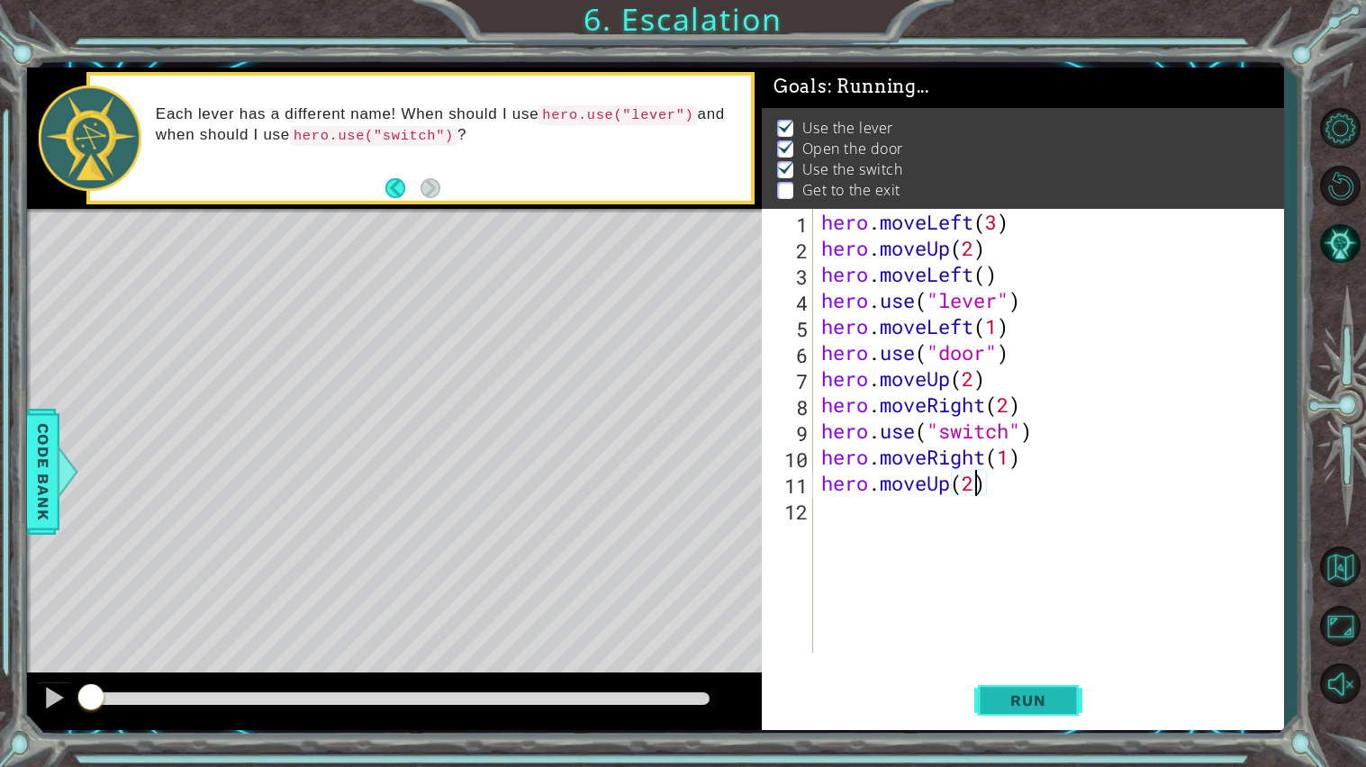
click at [1030, 615] on span "Run" at bounding box center [1027, 700] width 71 height 18
click at [1012, 615] on button "Run" at bounding box center [1028, 700] width 108 height 52
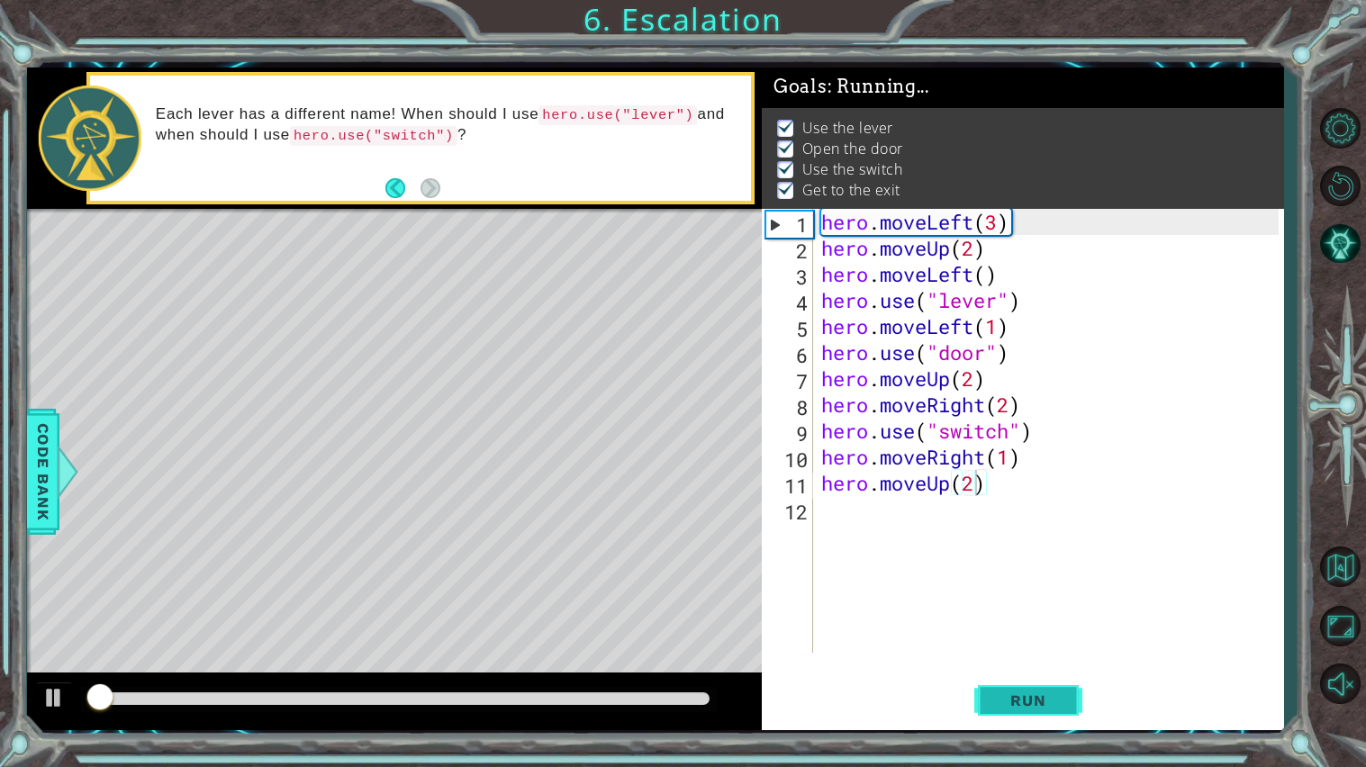
click at [1022, 615] on button "Run" at bounding box center [1028, 700] width 108 height 52
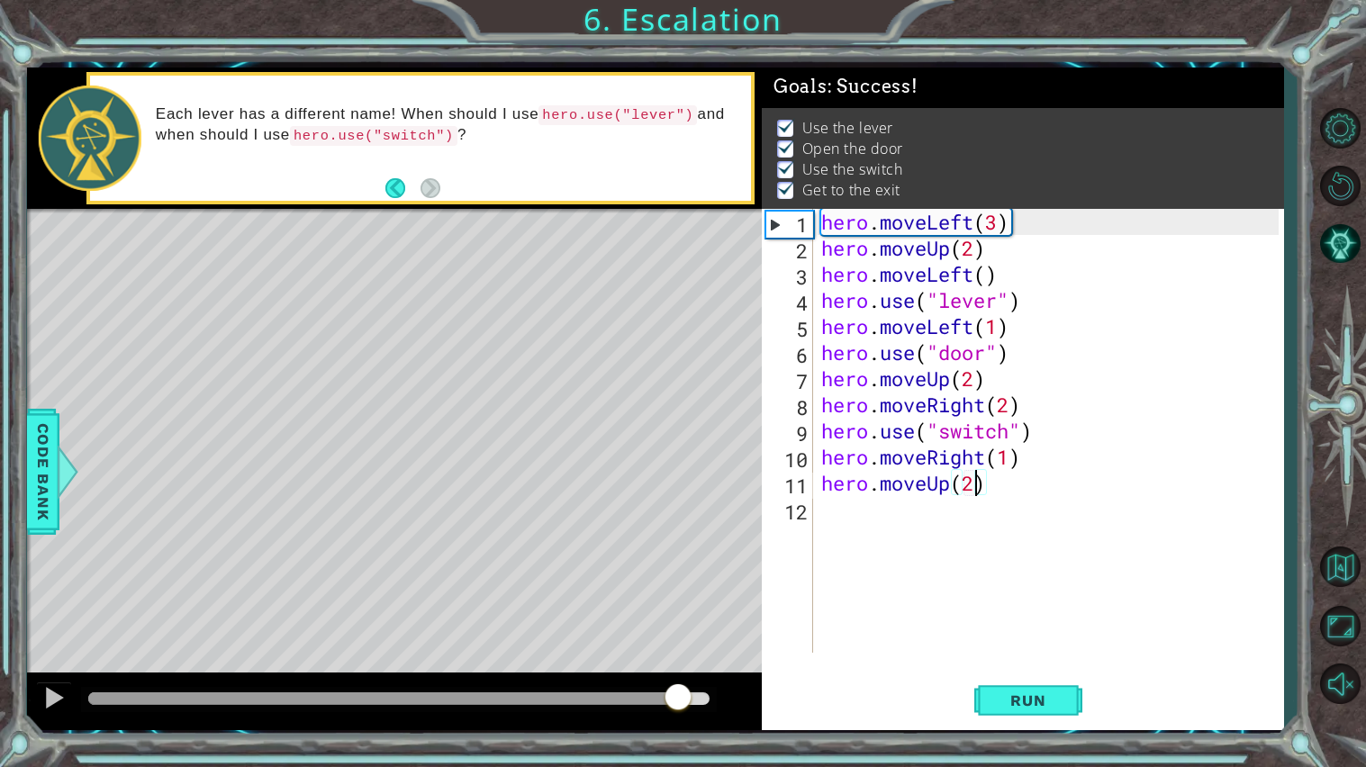
click at [679, 615] on div at bounding box center [398, 698] width 621 height 13
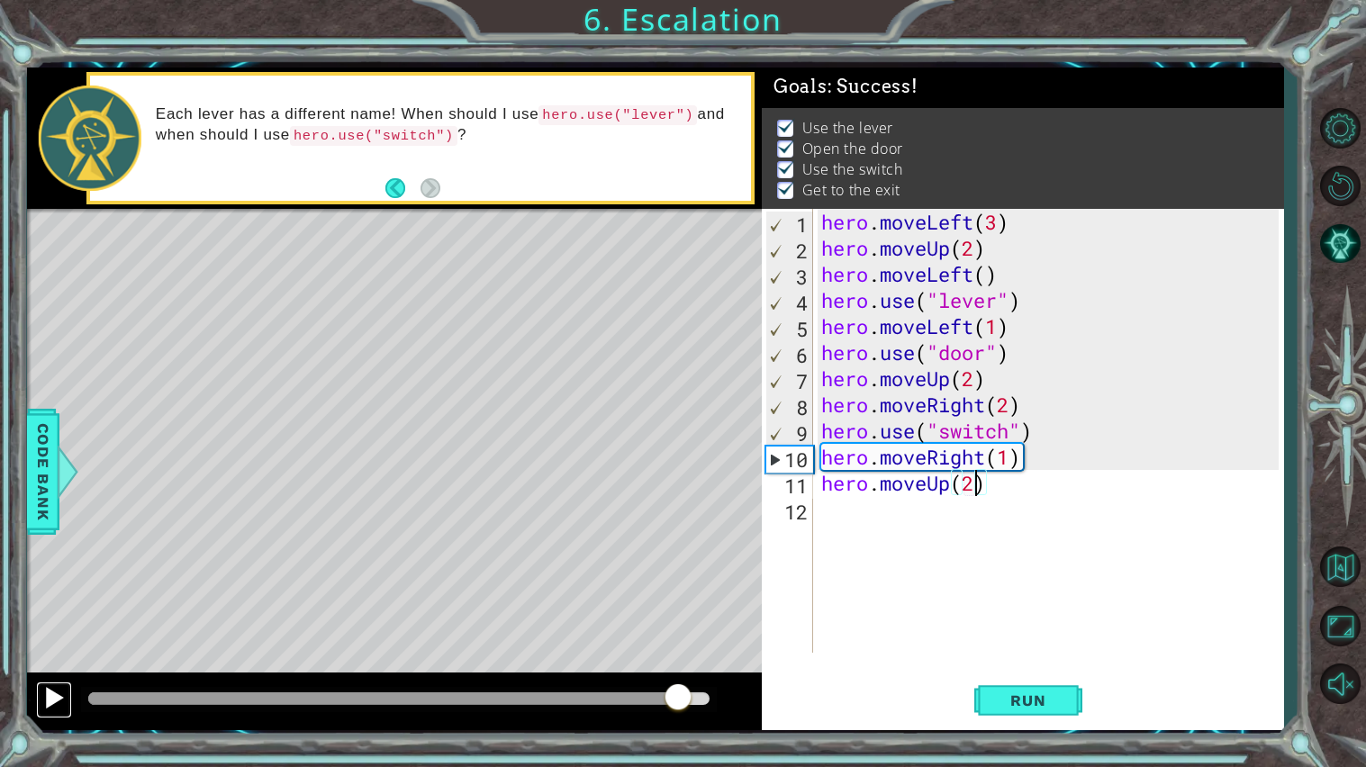
click at [63, 615] on div at bounding box center [53, 697] width 23 height 23
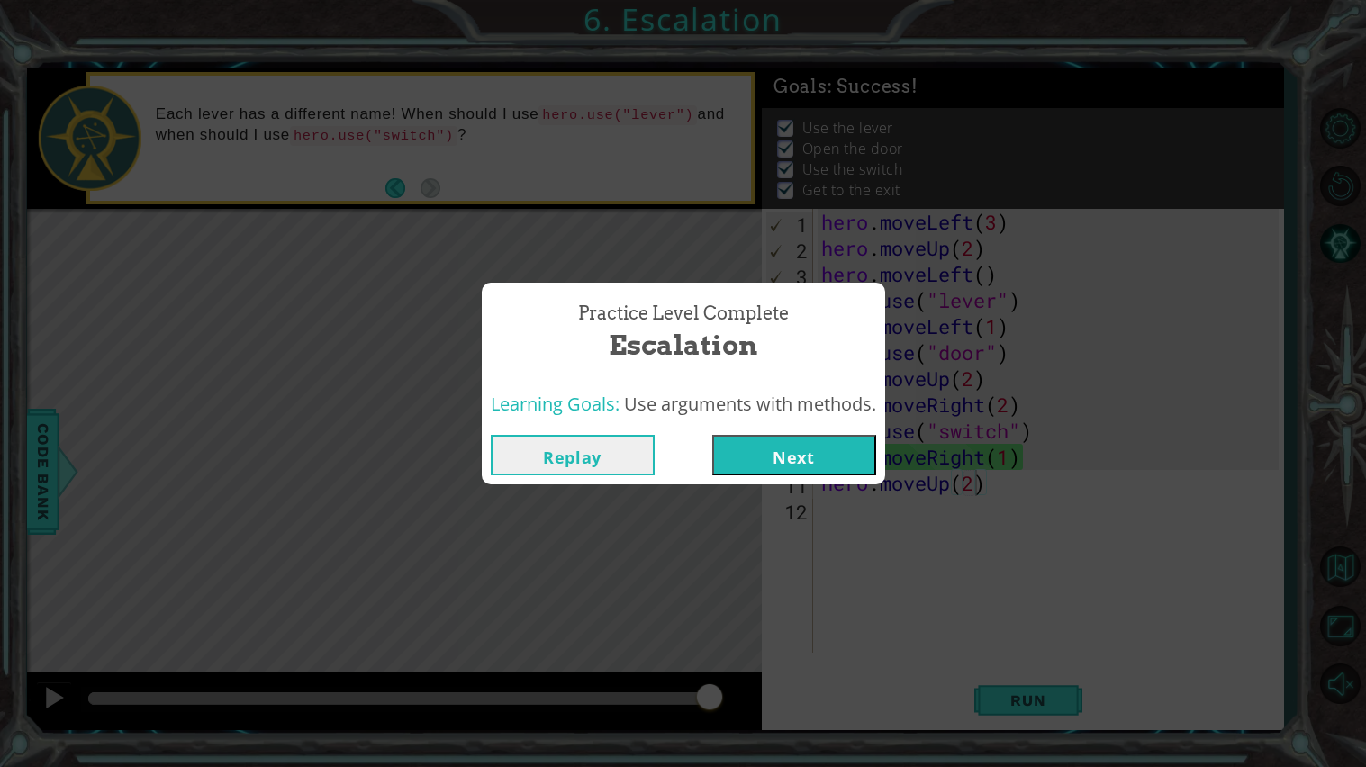
click at [829, 454] on button "Next" at bounding box center [794, 455] width 164 height 41
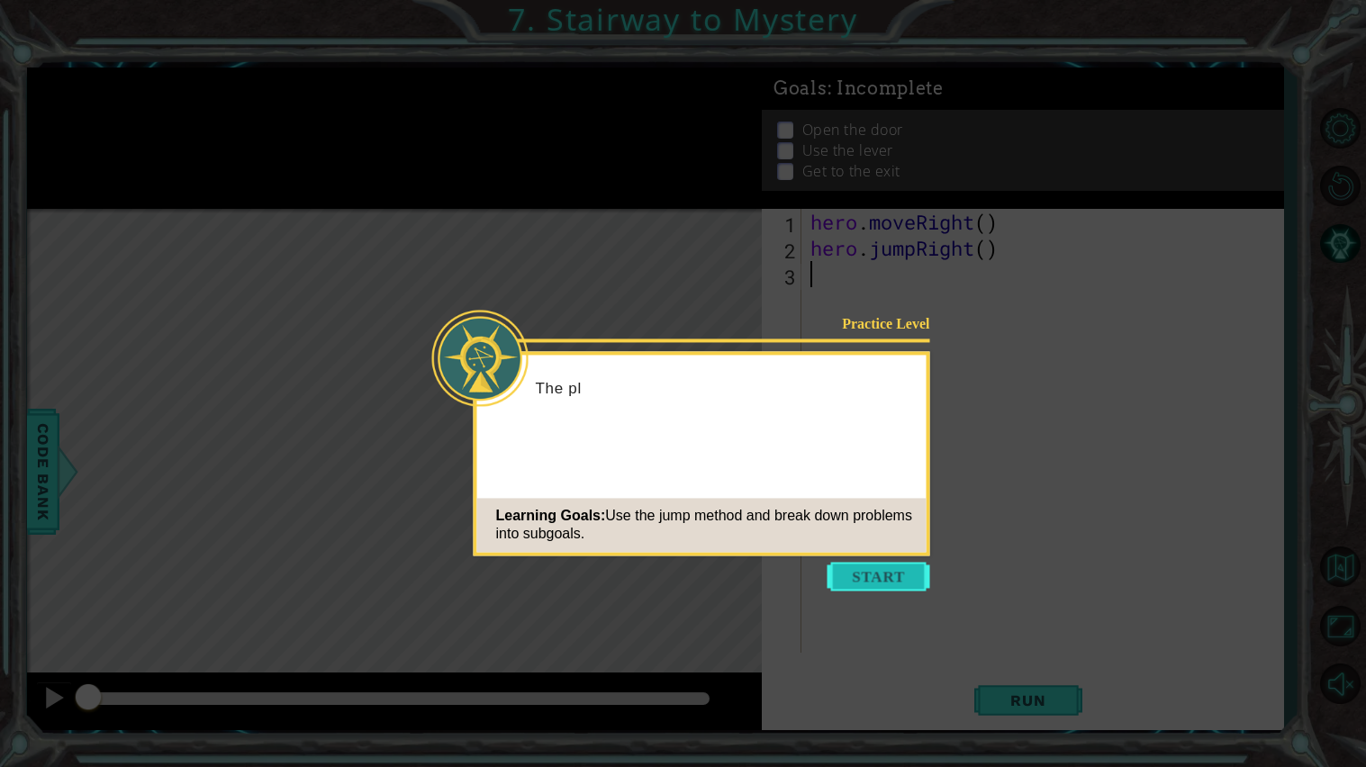
click at [865, 583] on button "Start" at bounding box center [878, 576] width 103 height 29
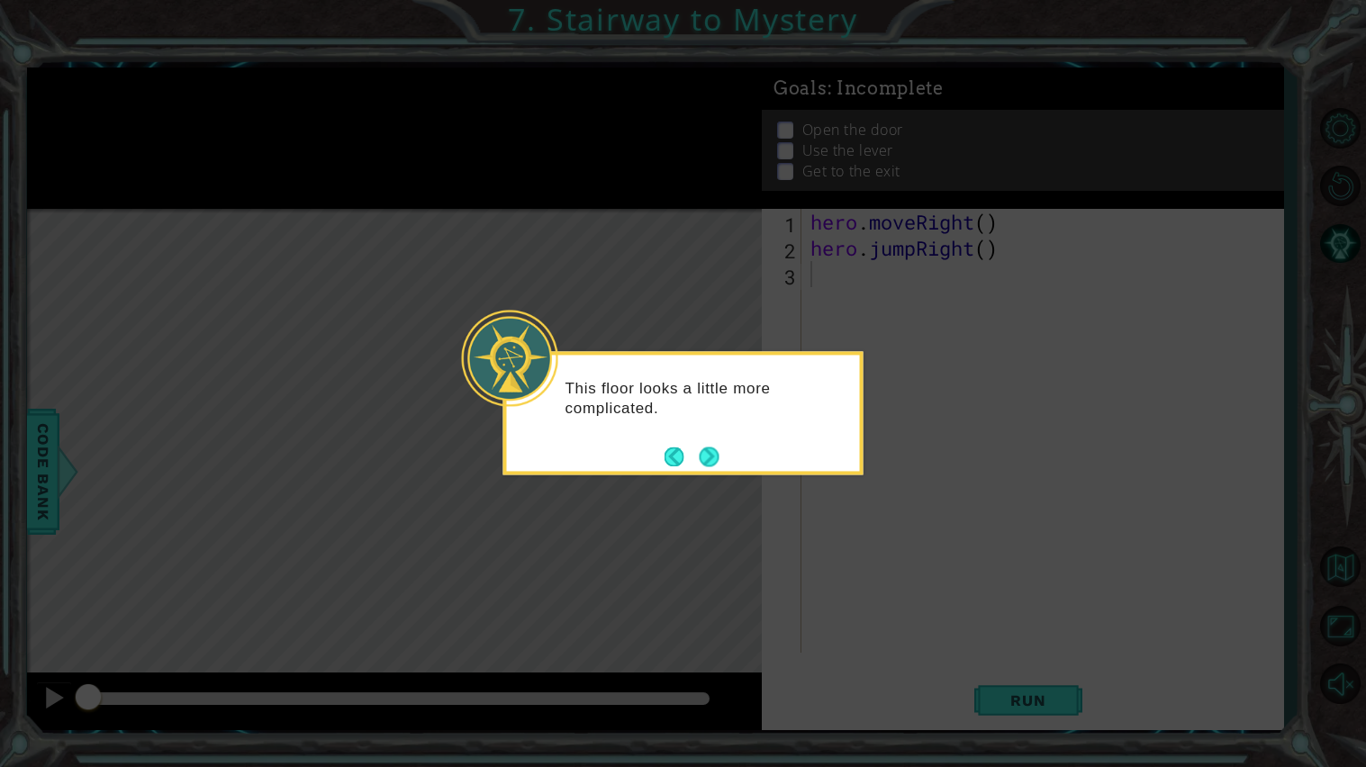
click at [718, 456] on div "This floor looks a little more complicated." at bounding box center [683, 412] width 360 height 123
click at [700, 459] on button "Next" at bounding box center [709, 457] width 20 height 20
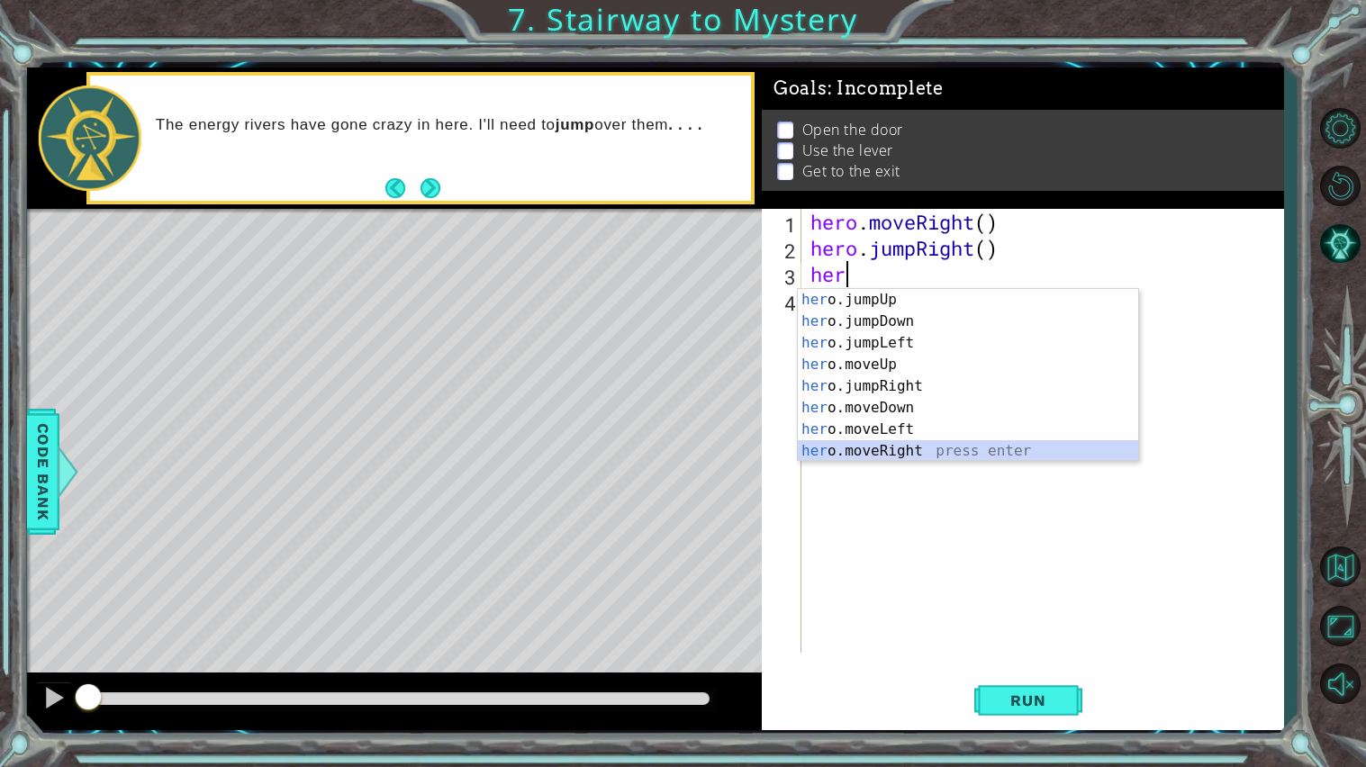
click at [892, 456] on div "her o.jumpUp press enter her o.jumpDown press enter her o.jumpLeft press enter …" at bounding box center [968, 397] width 340 height 216
type textarea "hero.moveRight(1)"
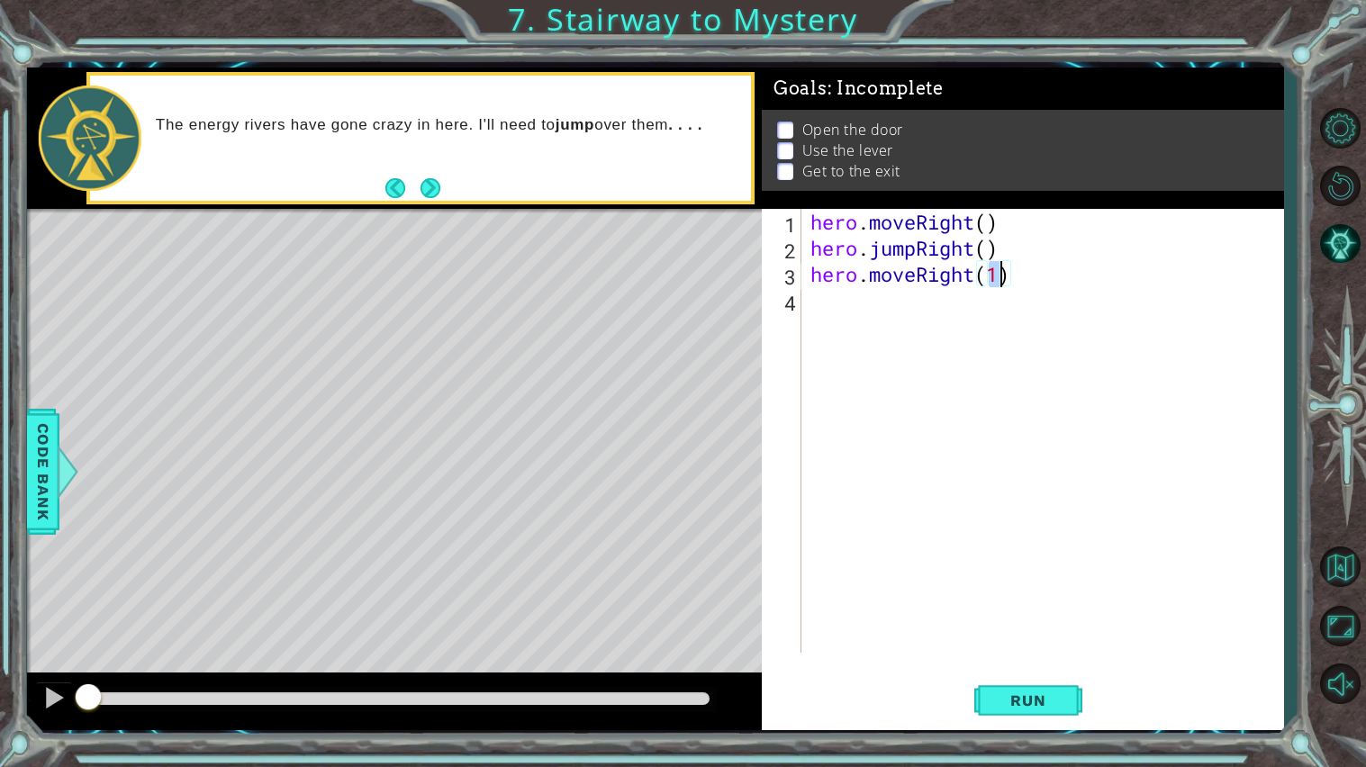
click at [907, 313] on div "hero . moveRight ( ) hero . jumpRight ( ) hero . moveRight ( 1 )" at bounding box center [1047, 457] width 481 height 496
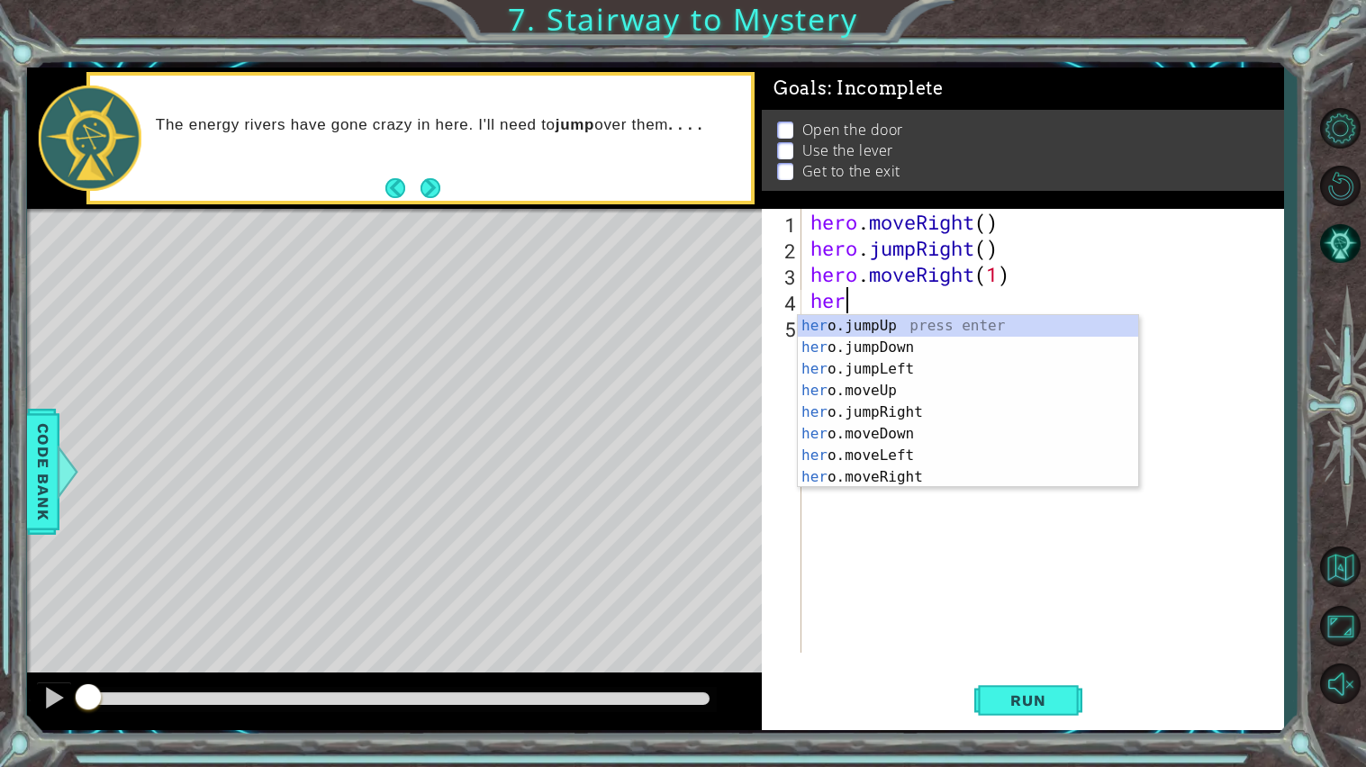
scroll to position [0, 1]
click at [899, 415] on div "hero .jumpUp press enter hero .jumpDown press enter hero .jumpLeft press enter …" at bounding box center [968, 423] width 340 height 216
type textarea "hero.moveUp(1)"
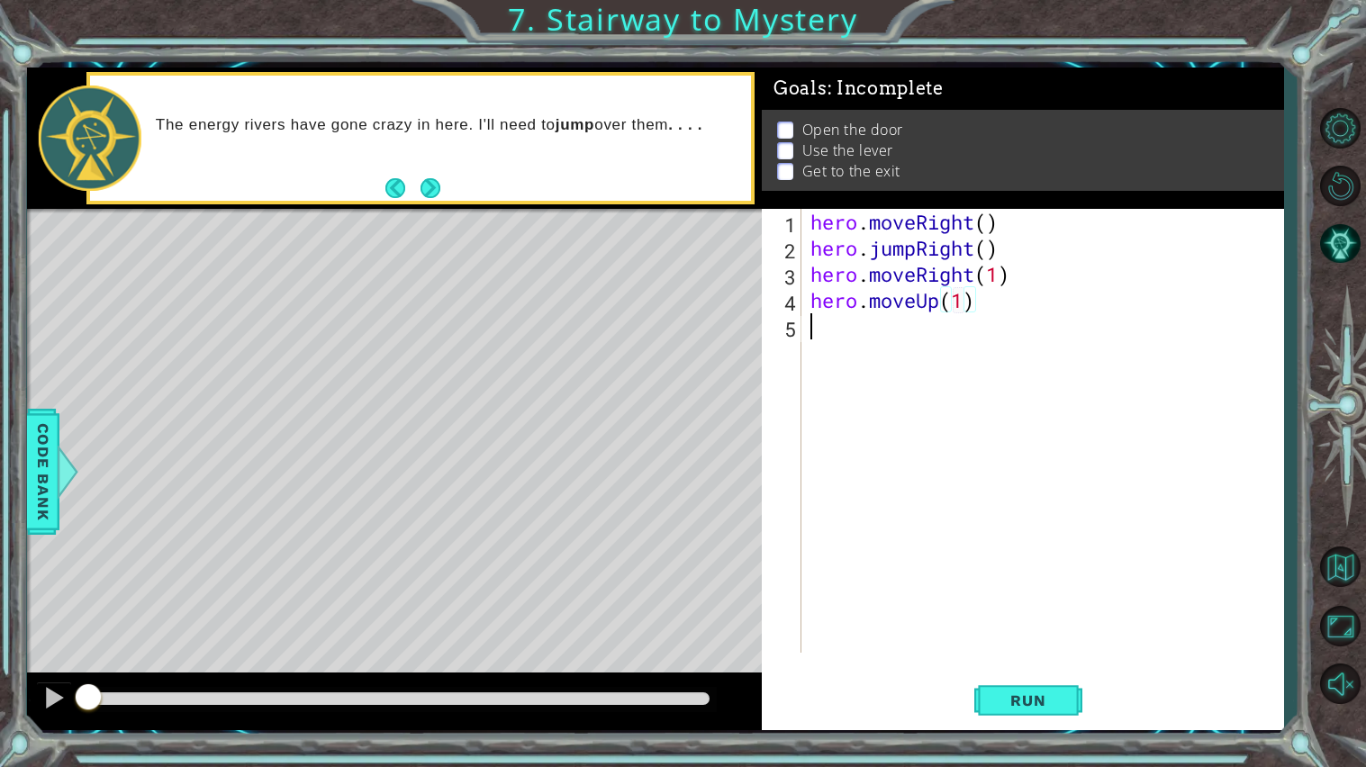
click at [925, 350] on div "hero . moveRight ( ) hero . jumpRight ( ) hero . moveRight ( 1 ) hero . moveUp …" at bounding box center [1047, 457] width 481 height 496
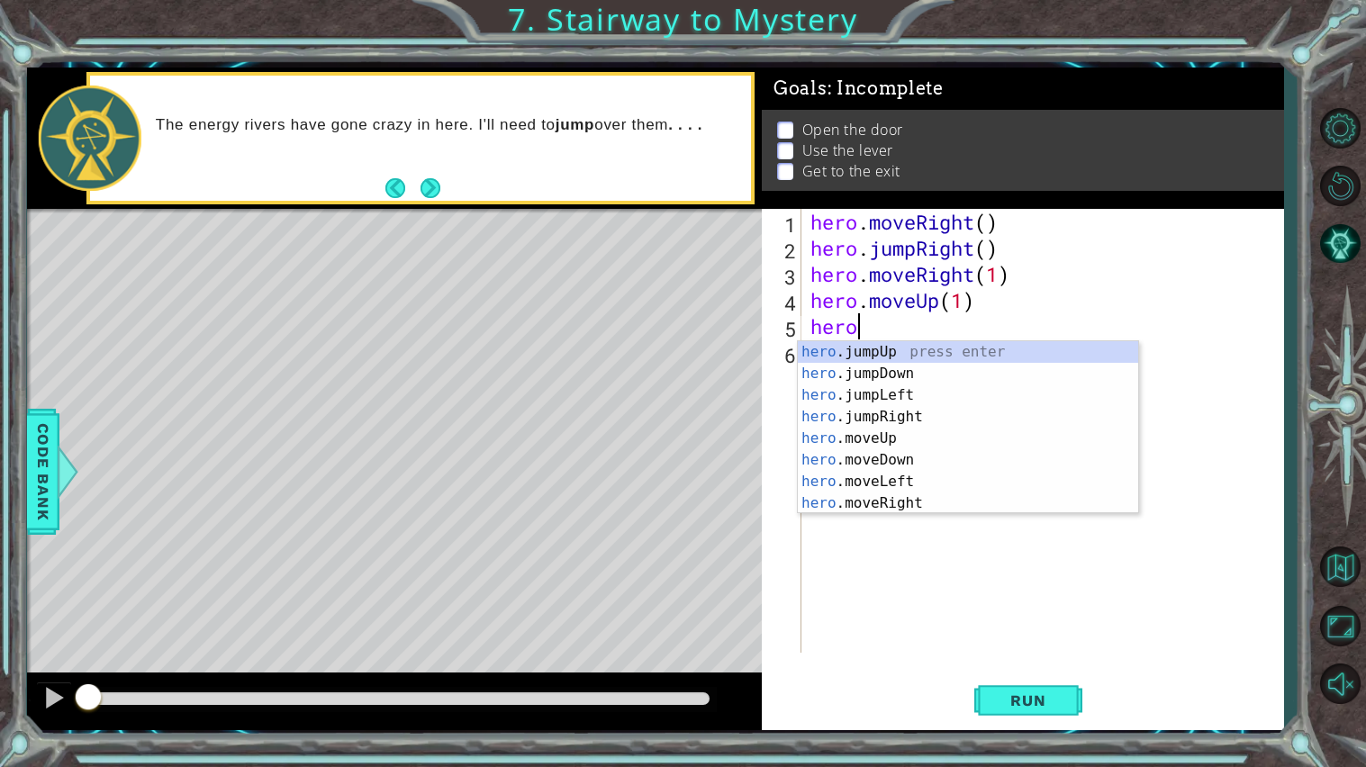
scroll to position [0, 2]
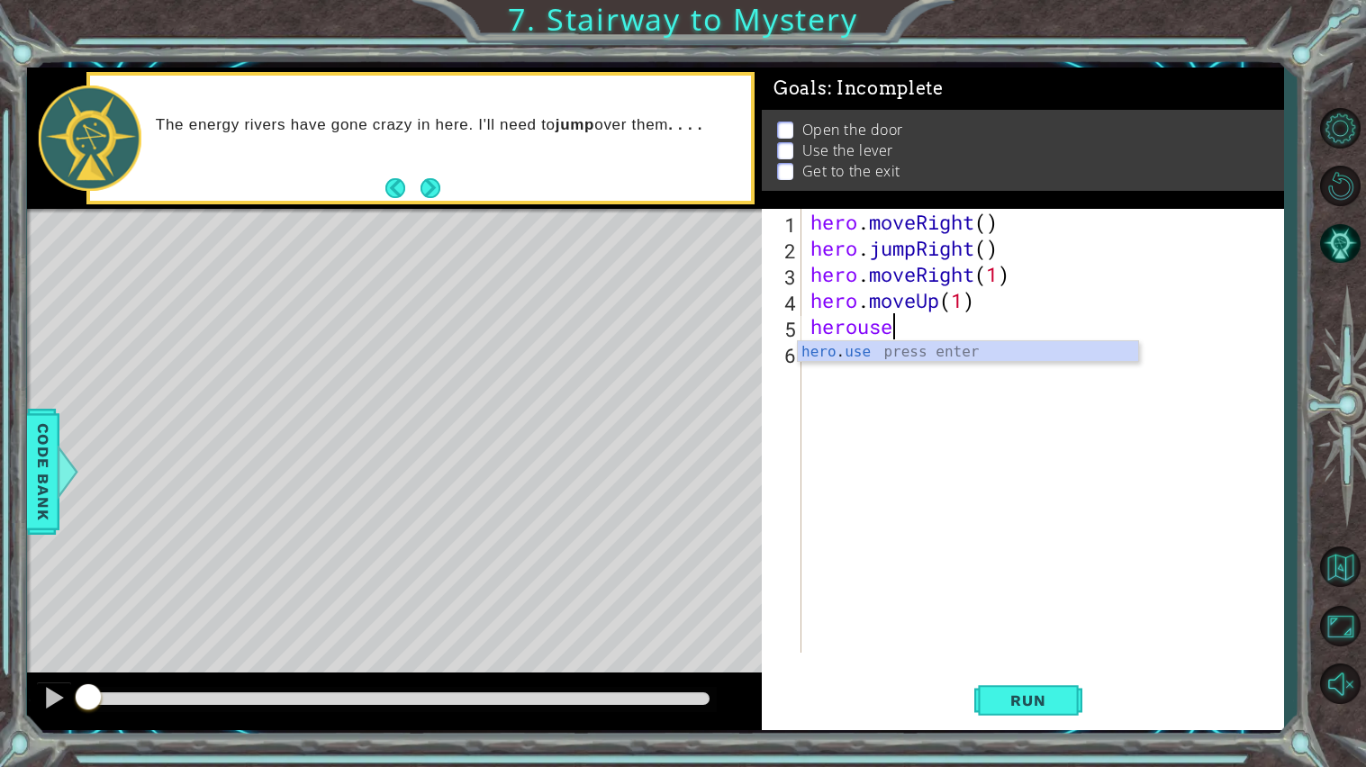
click at [910, 355] on div "hero . use press enter" at bounding box center [968, 373] width 340 height 65
type textarea "hero.use("door")"
click at [951, 364] on div "hero . moveRight ( ) hero . jumpRight ( ) hero . moveRight ( 1 ) hero . moveUp …" at bounding box center [1047, 457] width 481 height 496
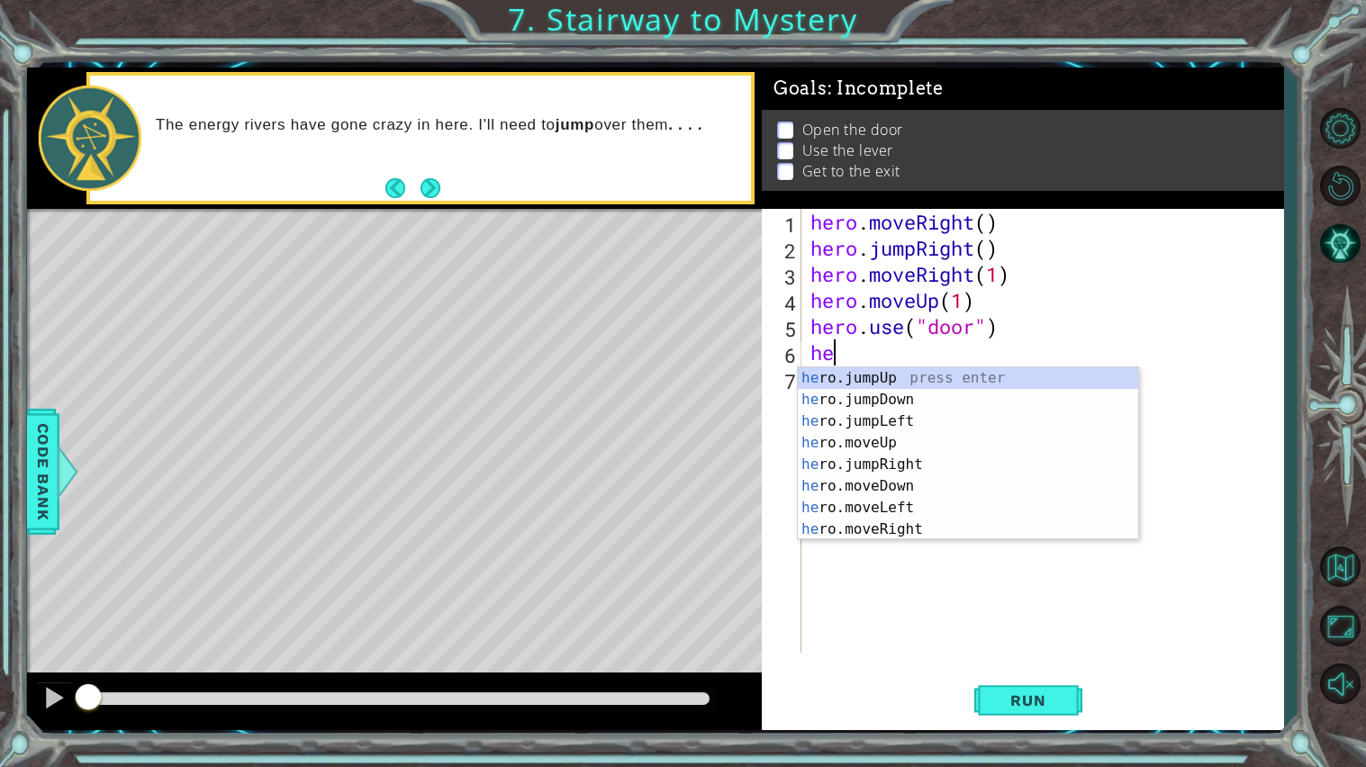
type textarea "her"
click at [932, 375] on div "her o.jumpUp press enter her o.jumpDown press enter her o.jumpLeft press enter …" at bounding box center [968, 475] width 340 height 216
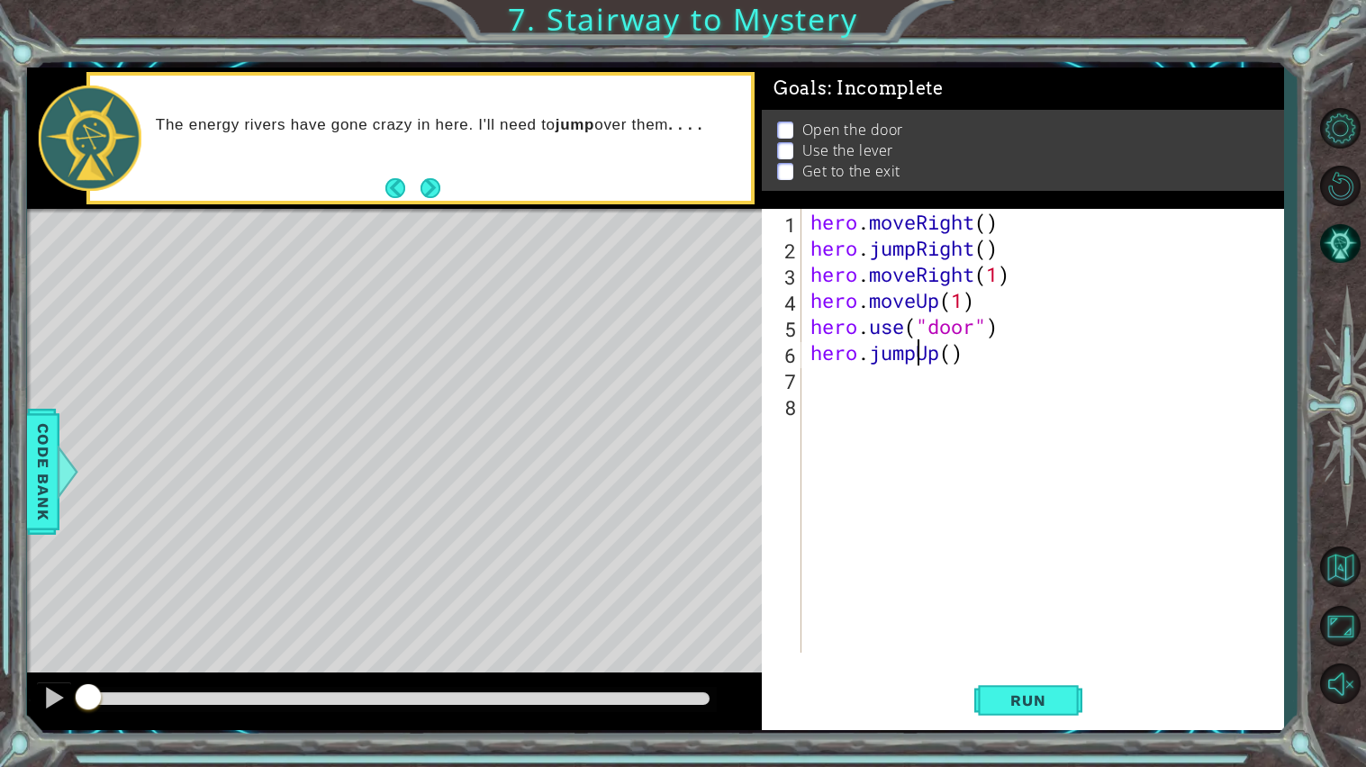
click at [914, 353] on div "hero . moveRight ( ) hero . jumpRight ( ) hero . moveRight ( 1 ) hero . moveUp …" at bounding box center [1047, 457] width 481 height 496
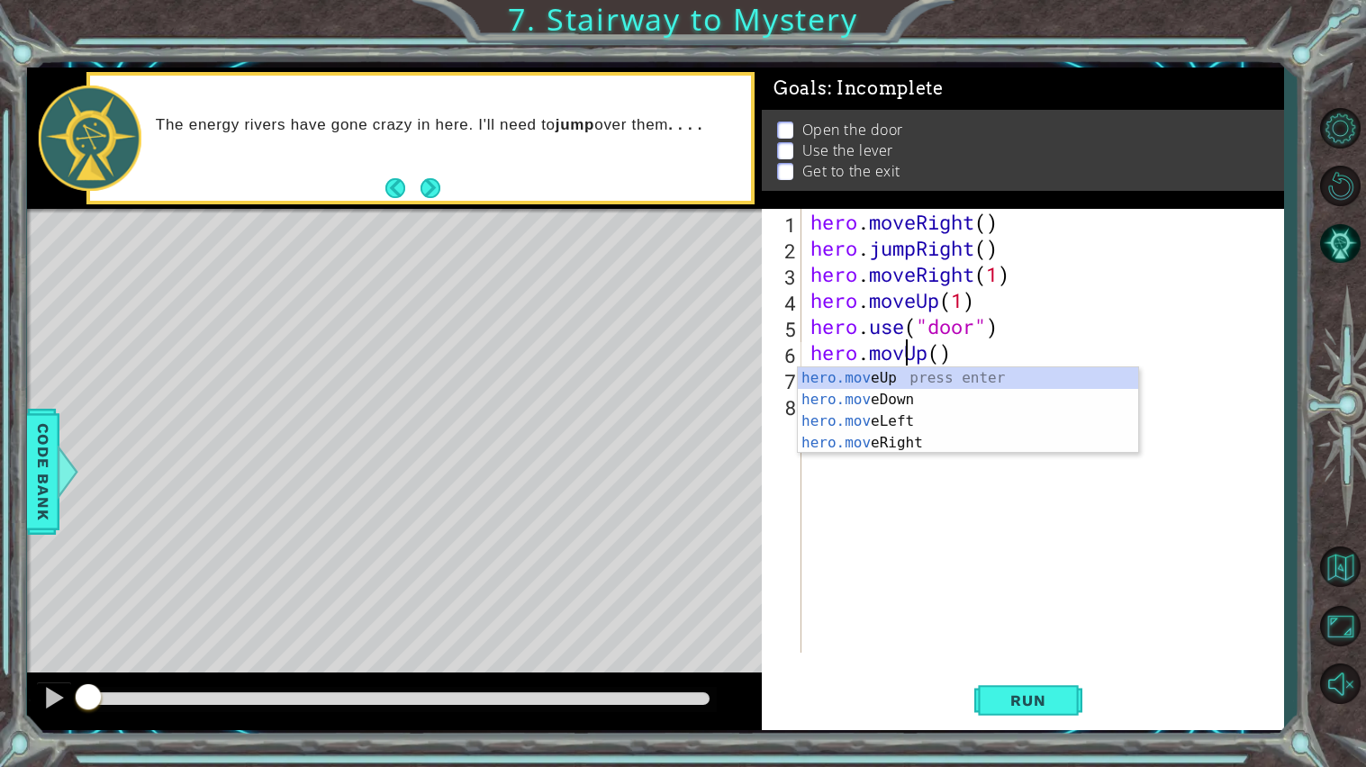
scroll to position [0, 4]
click at [889, 370] on div "hero.move Up press enter hero.move Down press enter hero.move Left press enter …" at bounding box center [968, 432] width 340 height 130
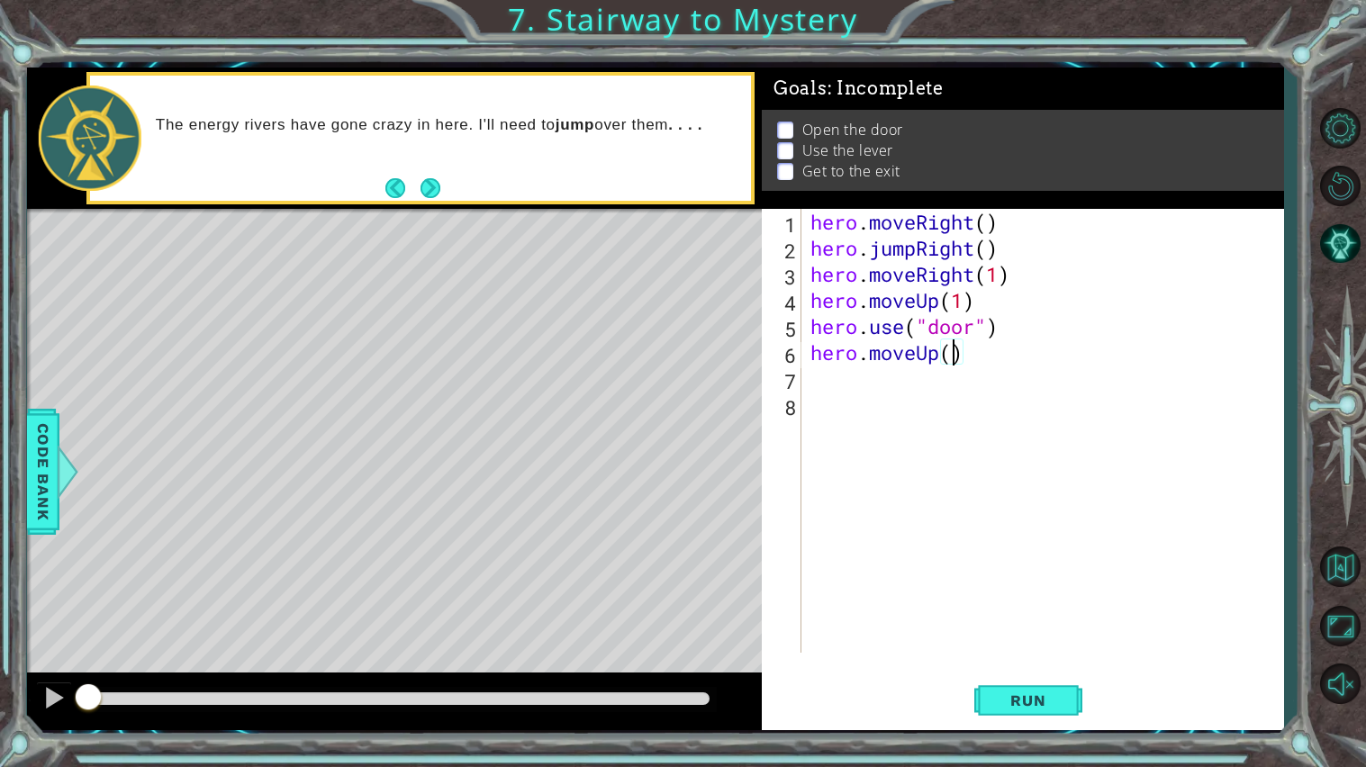
type textarea "hero.moveUp(2)"
click at [935, 398] on div "hero . moveRight ( ) hero . jumpRight ( ) hero . moveRight ( 1 ) hero . moveUp …" at bounding box center [1047, 457] width 481 height 496
click at [933, 390] on div "hero . moveRight ( ) hero . jumpRight ( ) hero . moveRight ( 1 ) hero . moveUp …" at bounding box center [1047, 457] width 481 height 496
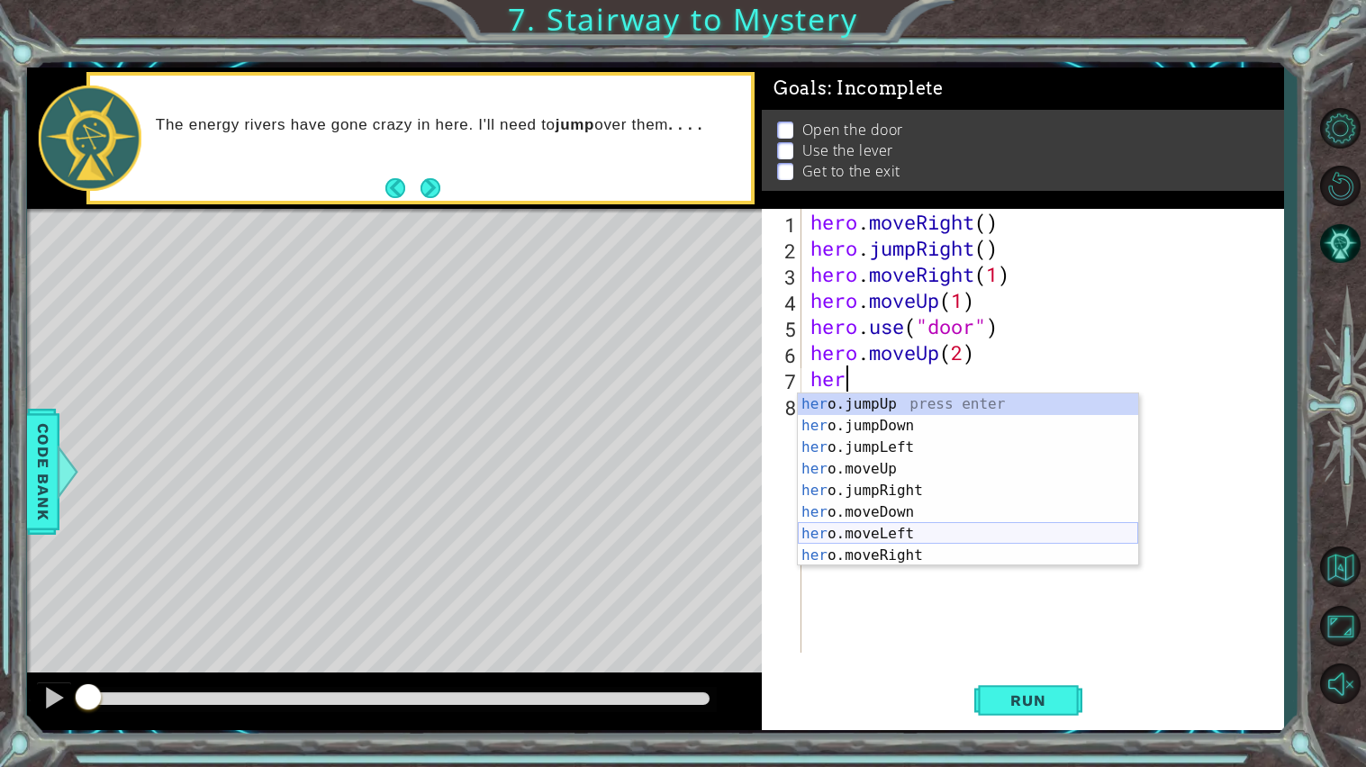
click at [900, 542] on div "her o.jumpUp press enter her o.jumpDown press enter her o.jumpLeft press enter …" at bounding box center [968, 501] width 340 height 216
type textarea "hero.moveLeft(1)"
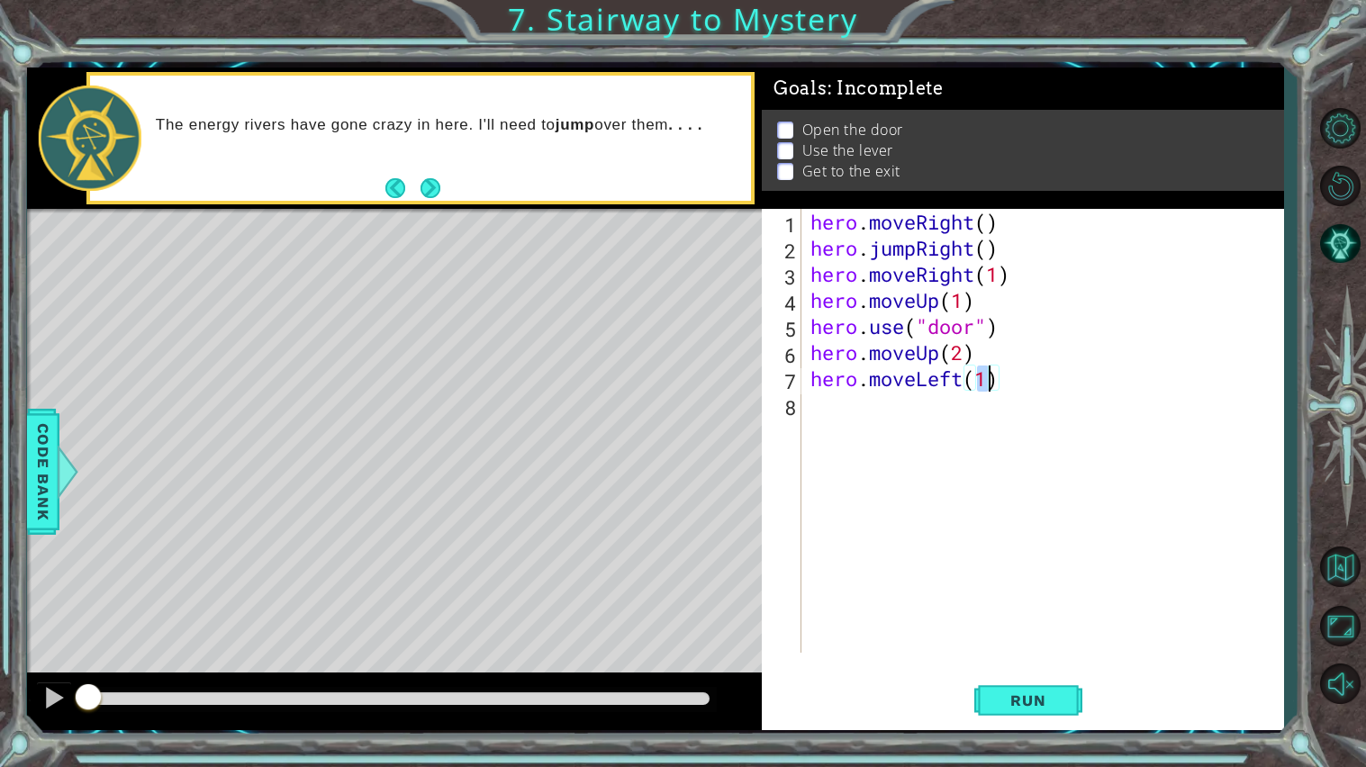
click at [951, 427] on div "hero . moveRight ( ) hero . jumpRight ( ) hero . moveRight ( 1 ) hero . moveUp …" at bounding box center [1047, 457] width 481 height 496
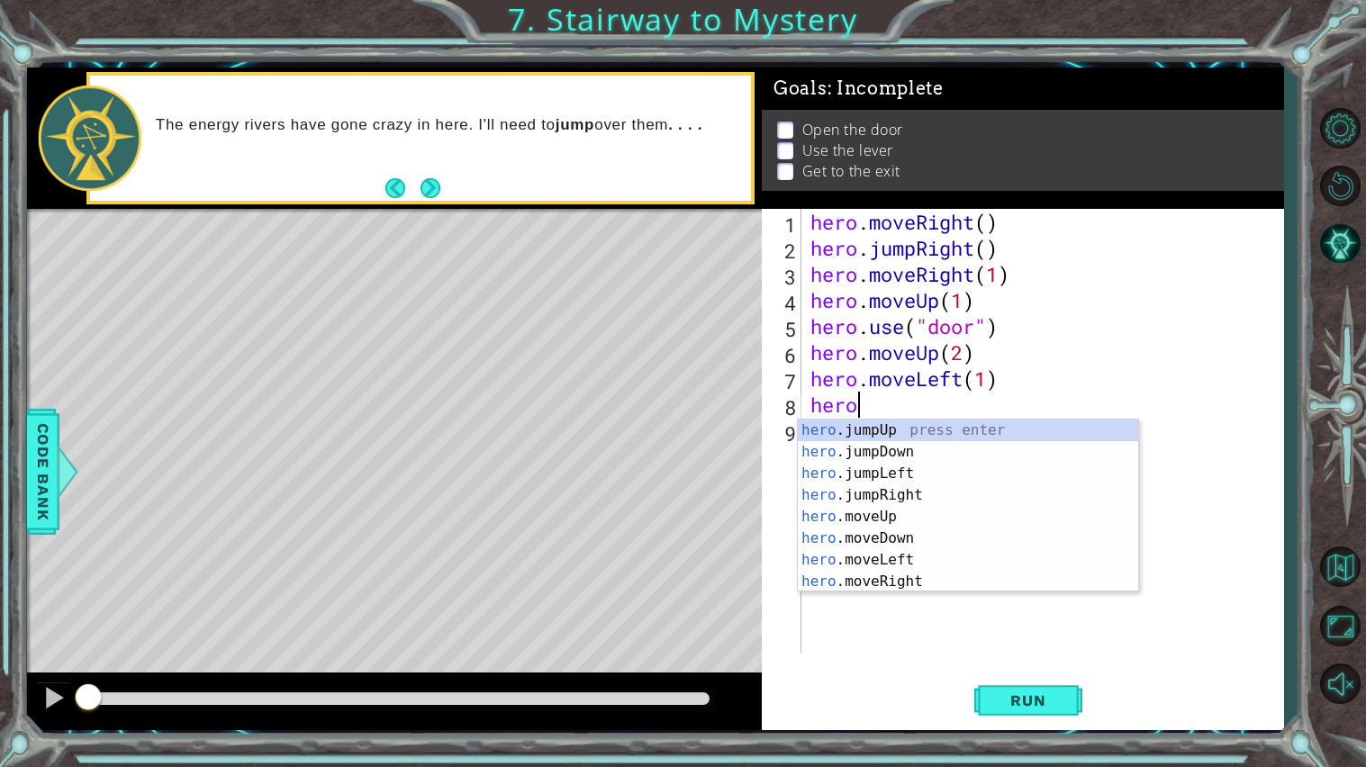
scroll to position [0, 2]
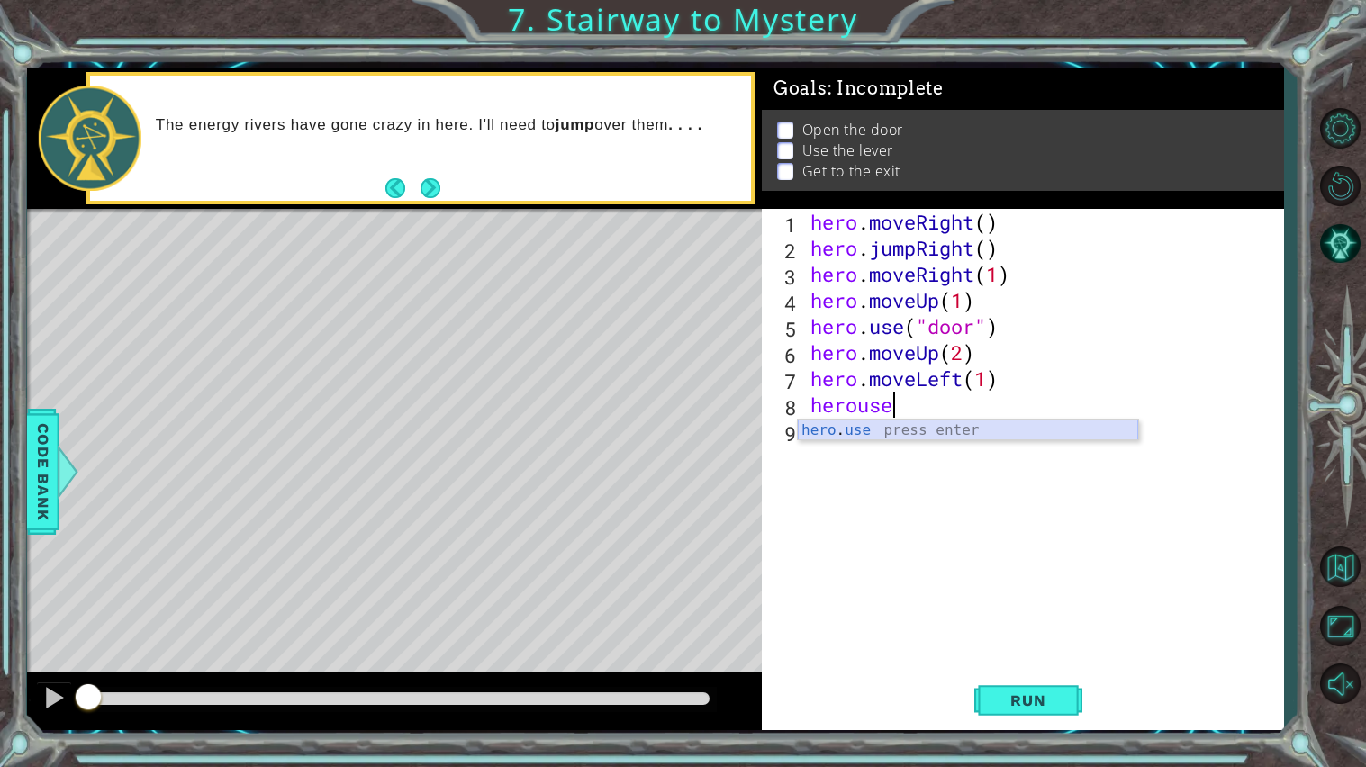
click at [903, 428] on div "hero . use press enter" at bounding box center [968, 452] width 340 height 65
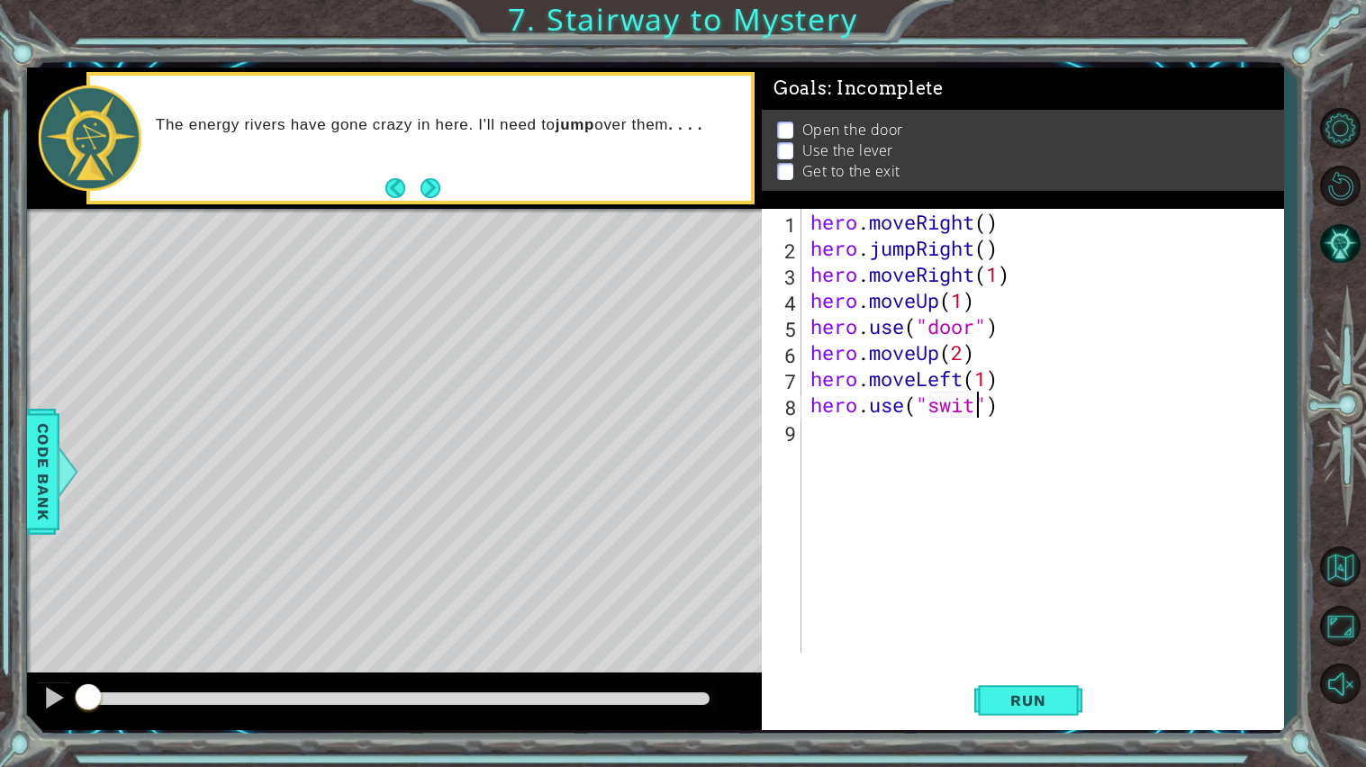
scroll to position [0, 7]
type textarea "hero.use("switch")"
click at [955, 453] on div "hero . moveRight ( ) hero . jumpRight ( ) hero . moveRight ( 1 ) hero . moveUp …" at bounding box center [1047, 457] width 481 height 496
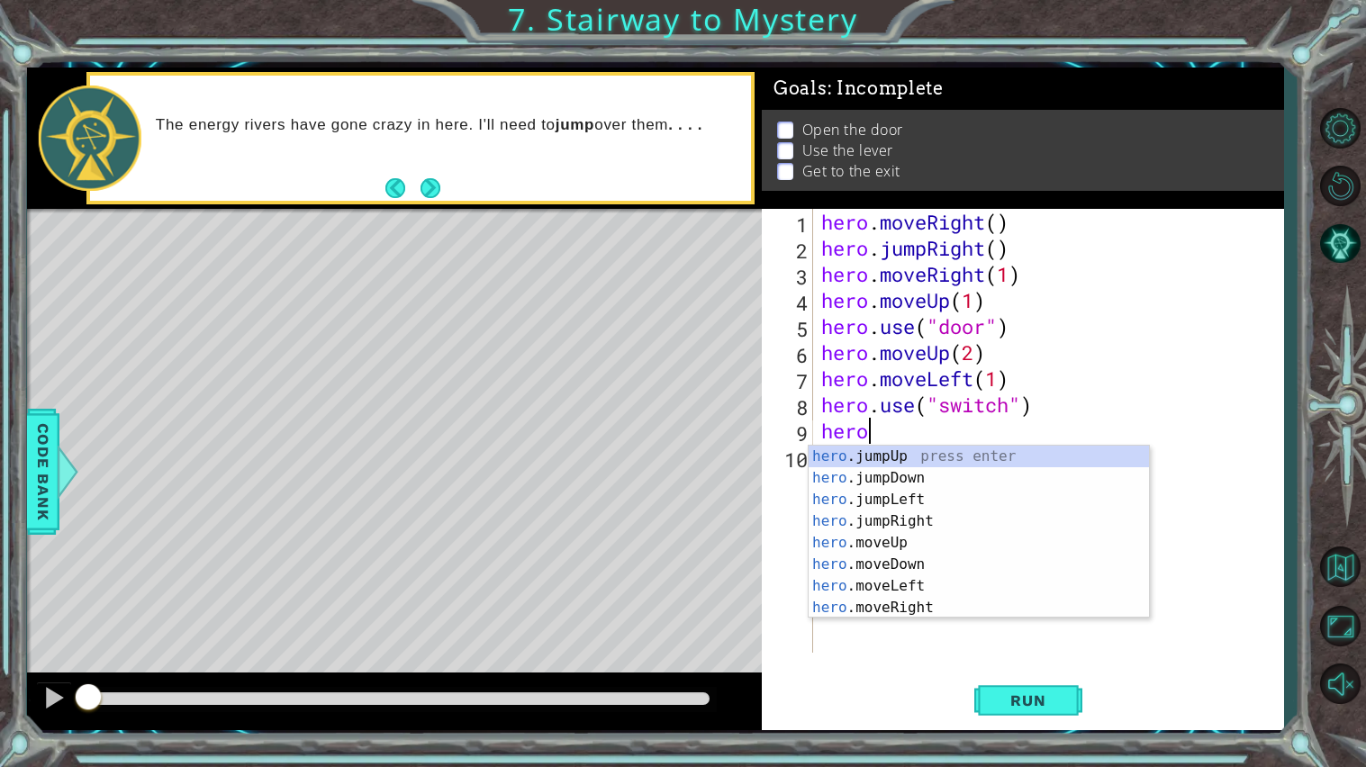
scroll to position [0, 1]
click at [858, 600] on div "hero .jumpUp press enter hero .jumpDown press enter hero .jumpLeft press enter …" at bounding box center [978, 554] width 340 height 216
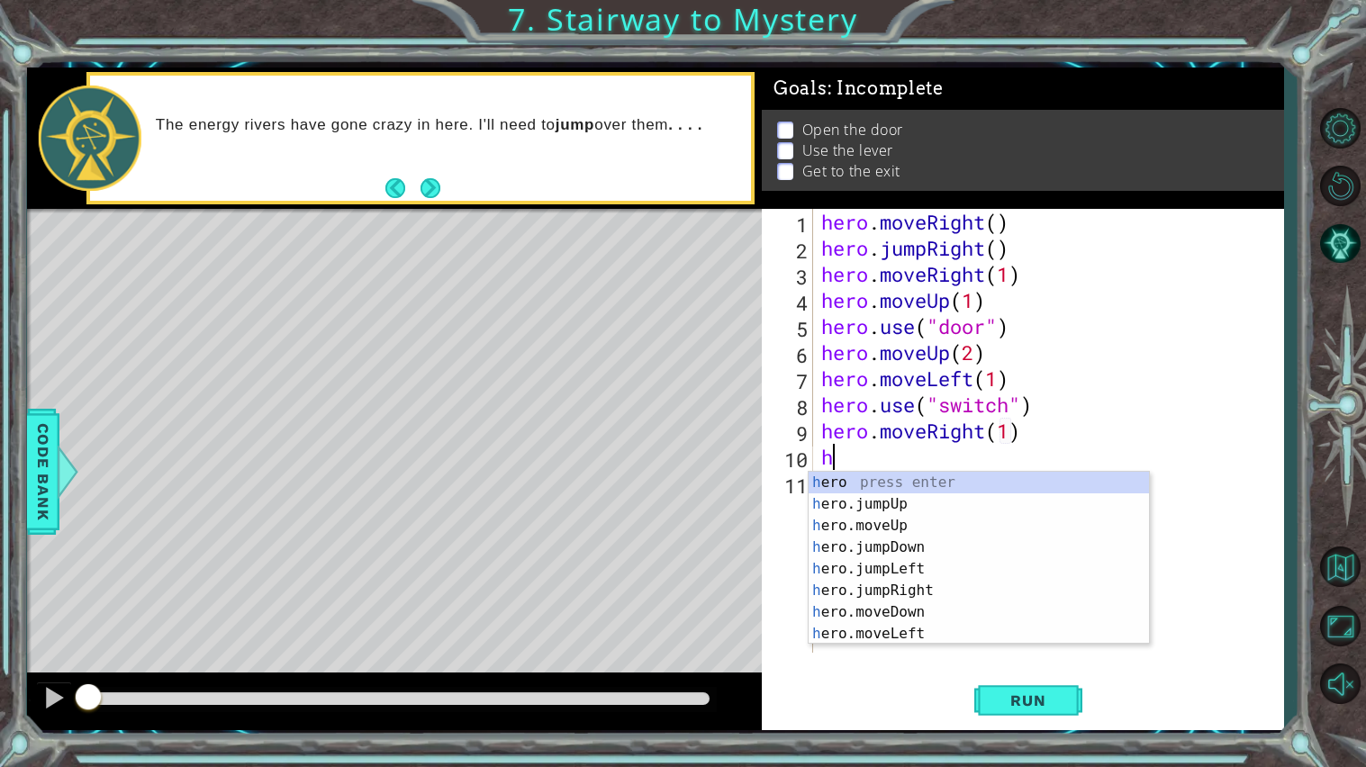
scroll to position [0, 8]
type textarea "hero"
click at [908, 507] on div "hero press enter hero .jumpUp press enter hero .jumpDown press enter hero .jump…" at bounding box center [978, 580] width 340 height 216
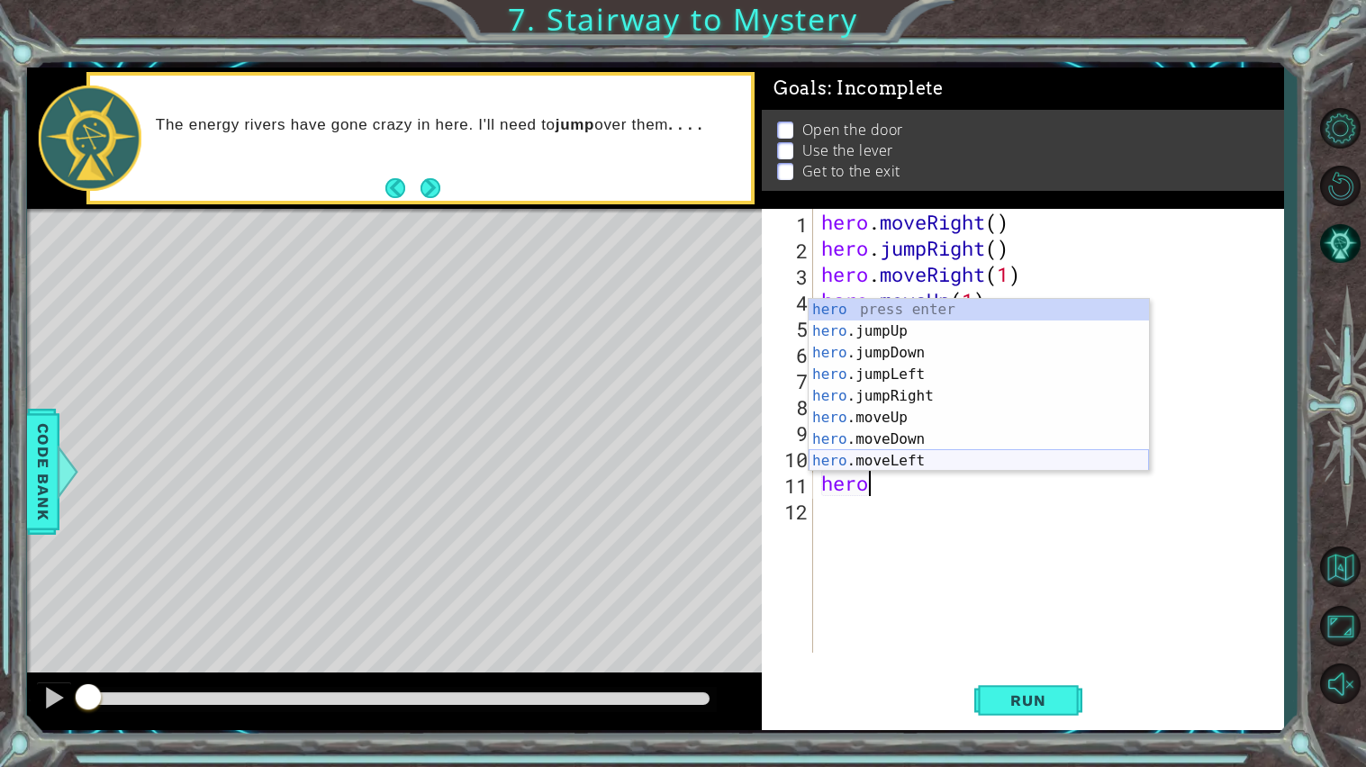
click at [897, 455] on div "hero press enter hero .jumpUp press enter hero .jumpDown press enter hero .jump…" at bounding box center [978, 407] width 340 height 216
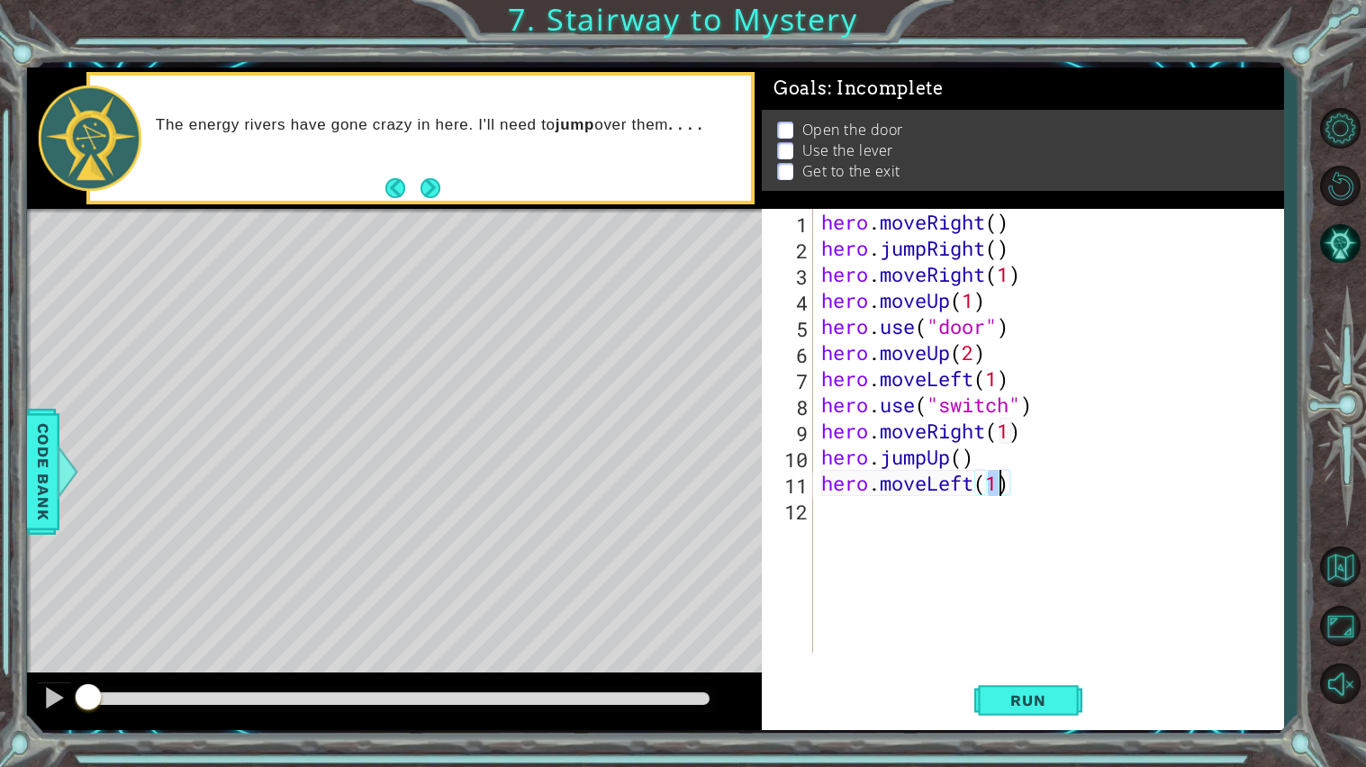
scroll to position [0, 6]
click at [1009, 615] on span "Run" at bounding box center [1027, 700] width 71 height 18
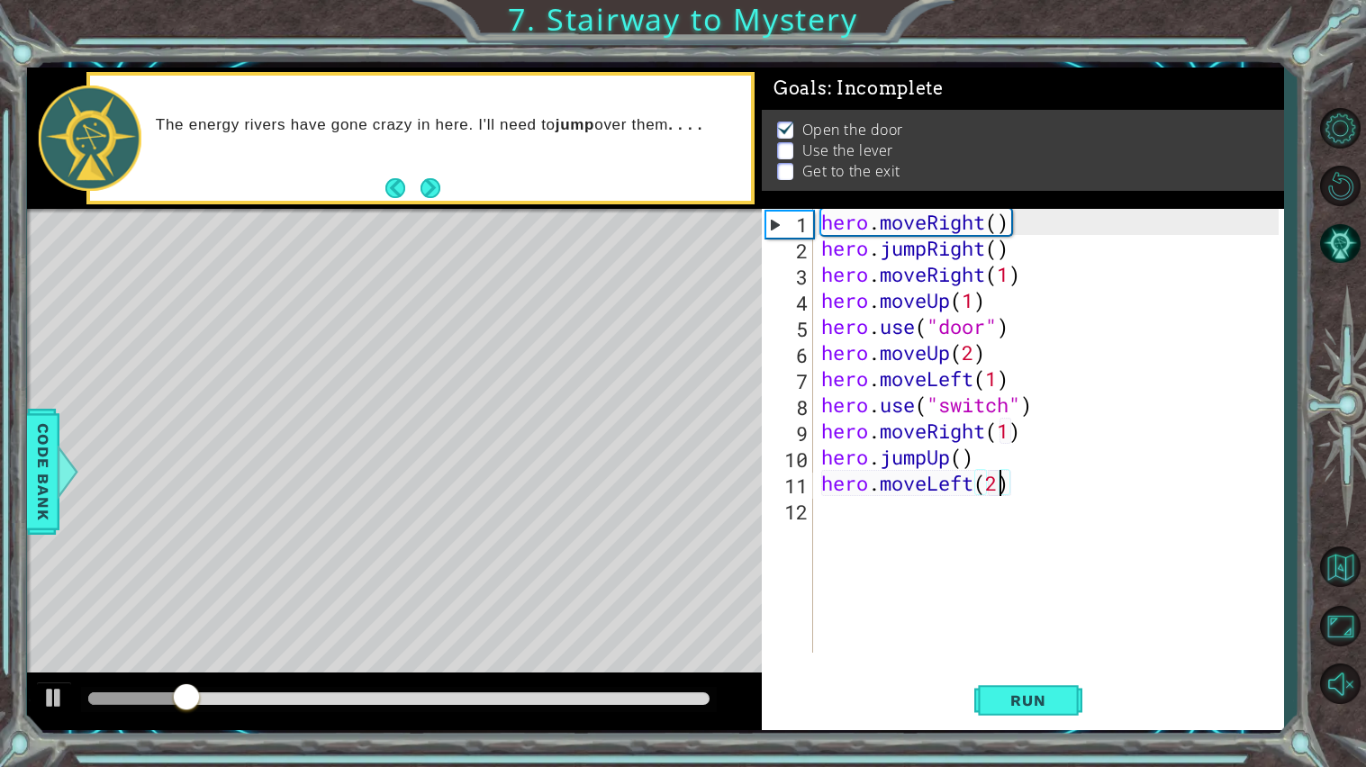
click at [1005, 402] on div "hero . moveRight ( ) hero . jumpRight ( ) hero . moveRight ( 1 ) hero . moveUp …" at bounding box center [1052, 457] width 470 height 496
click at [1010, 402] on div "hero . moveRight ( ) hero . jumpRight ( ) hero . moveRight ( 1 ) hero . moveUp …" at bounding box center [1052, 457] width 470 height 496
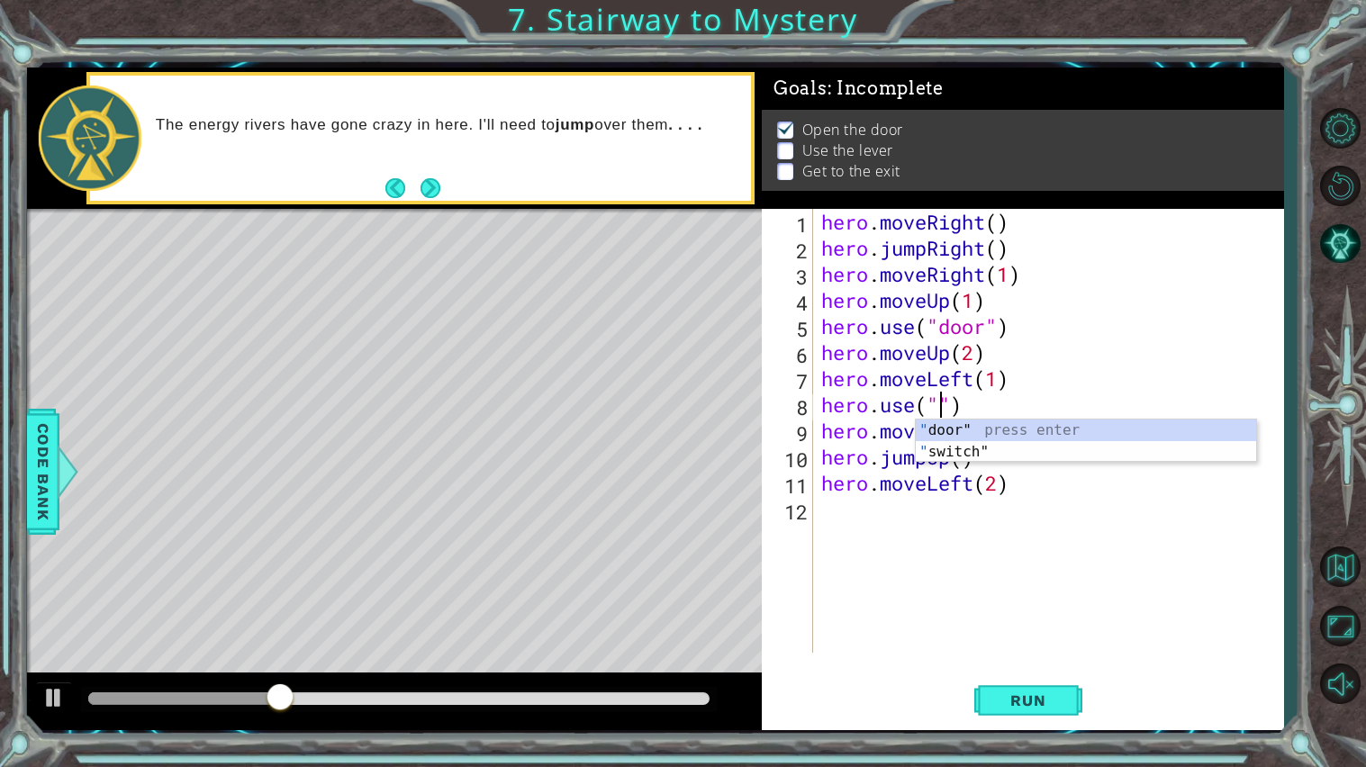
scroll to position [0, 5]
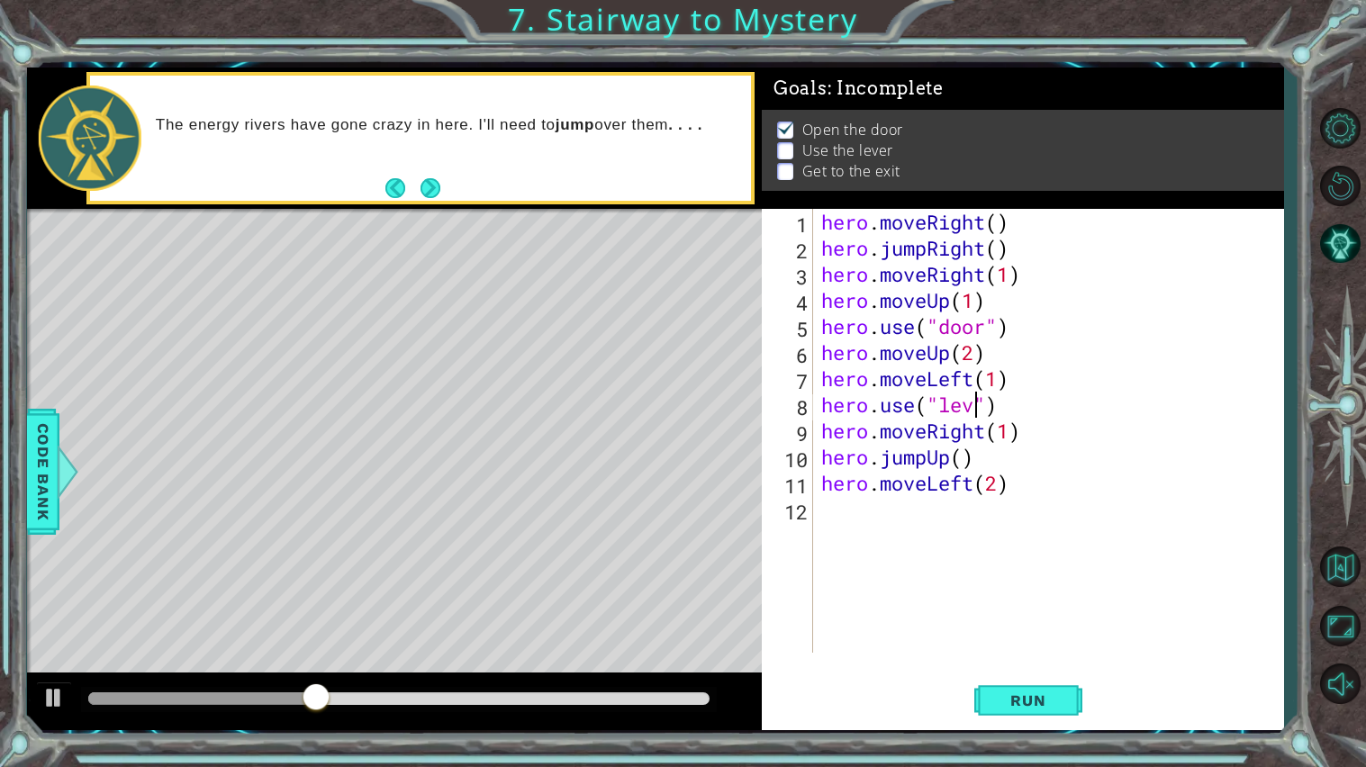
type textarea "hero.use("lever")"
click at [1023, 615] on span "Run" at bounding box center [1027, 700] width 71 height 18
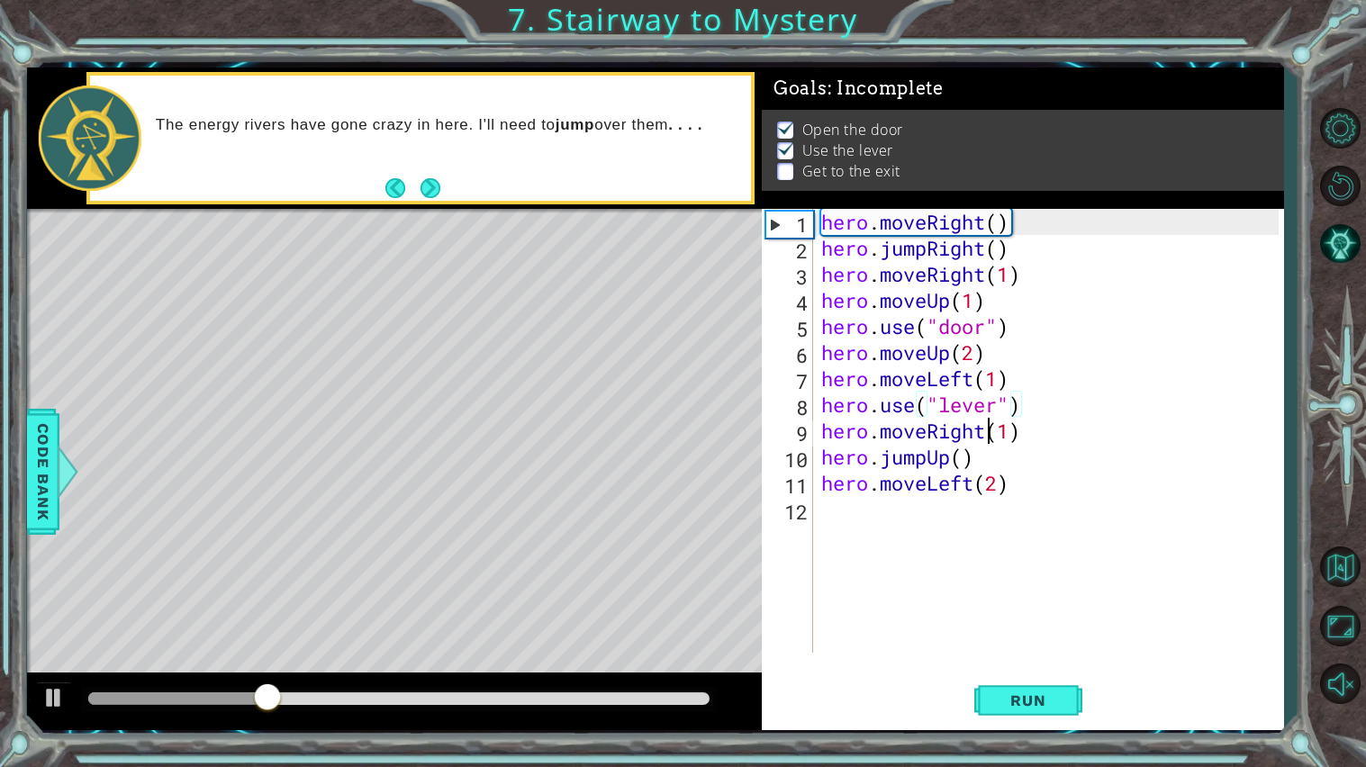
click at [990, 433] on div "hero . moveRight ( ) hero . jumpRight ( ) hero . moveRight ( 1 ) hero . moveUp …" at bounding box center [1052, 457] width 470 height 496
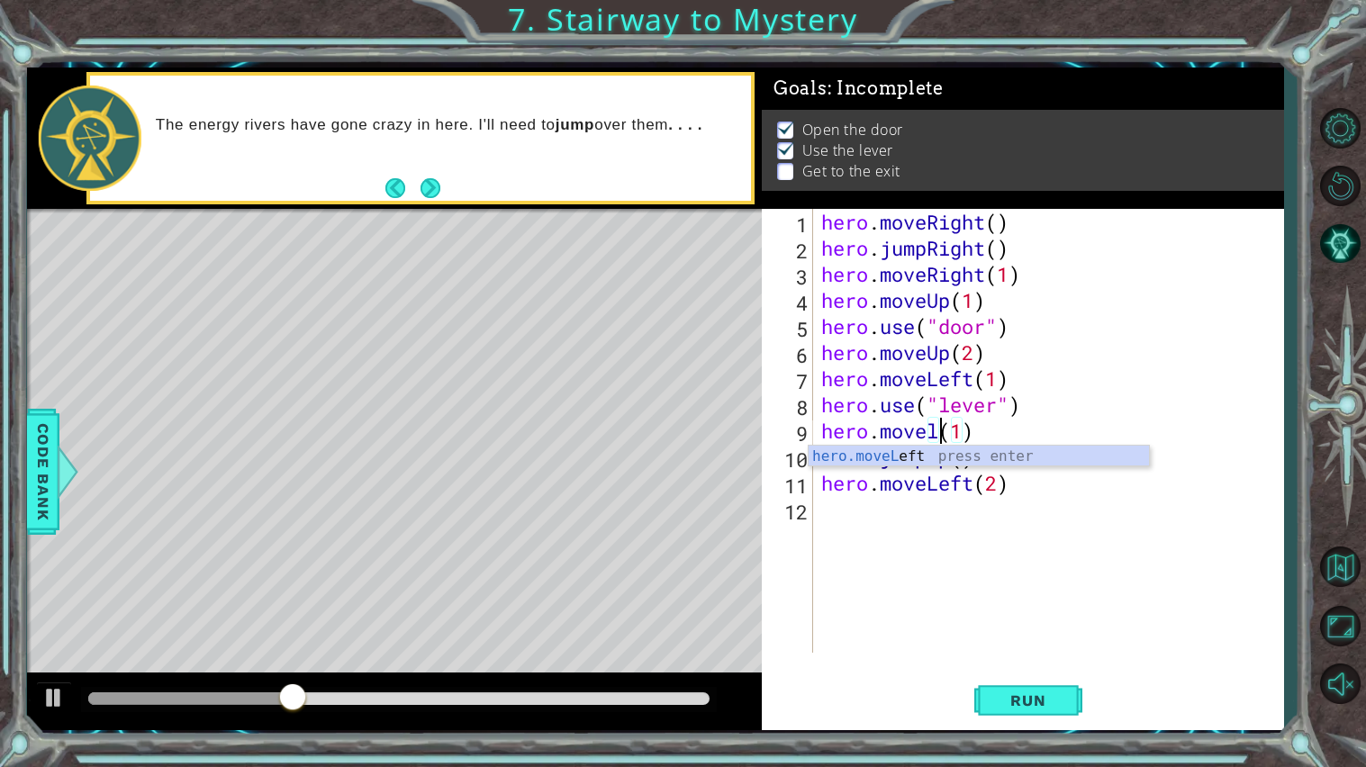
scroll to position [0, 5]
click at [1020, 615] on button "Run" at bounding box center [1028, 700] width 108 height 52
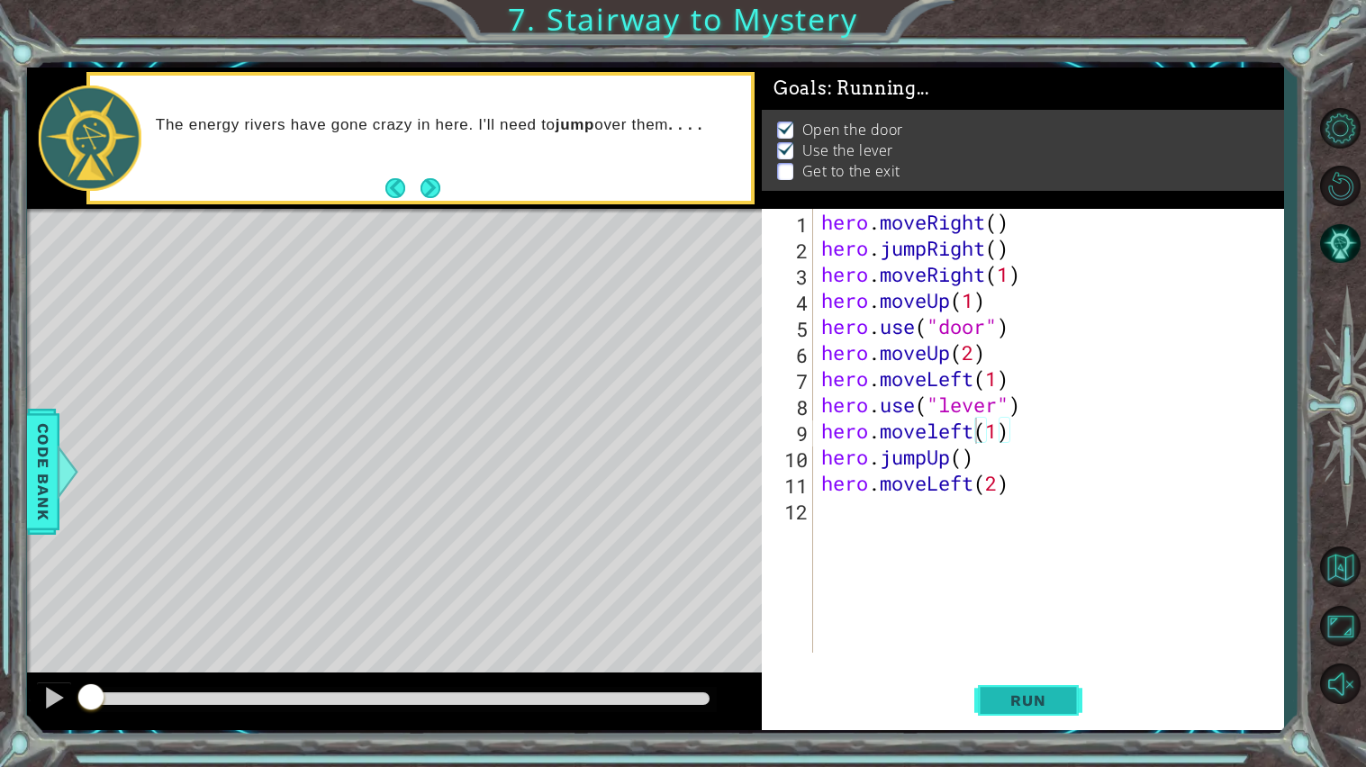
click at [1018, 615] on button "Run" at bounding box center [1028, 700] width 108 height 52
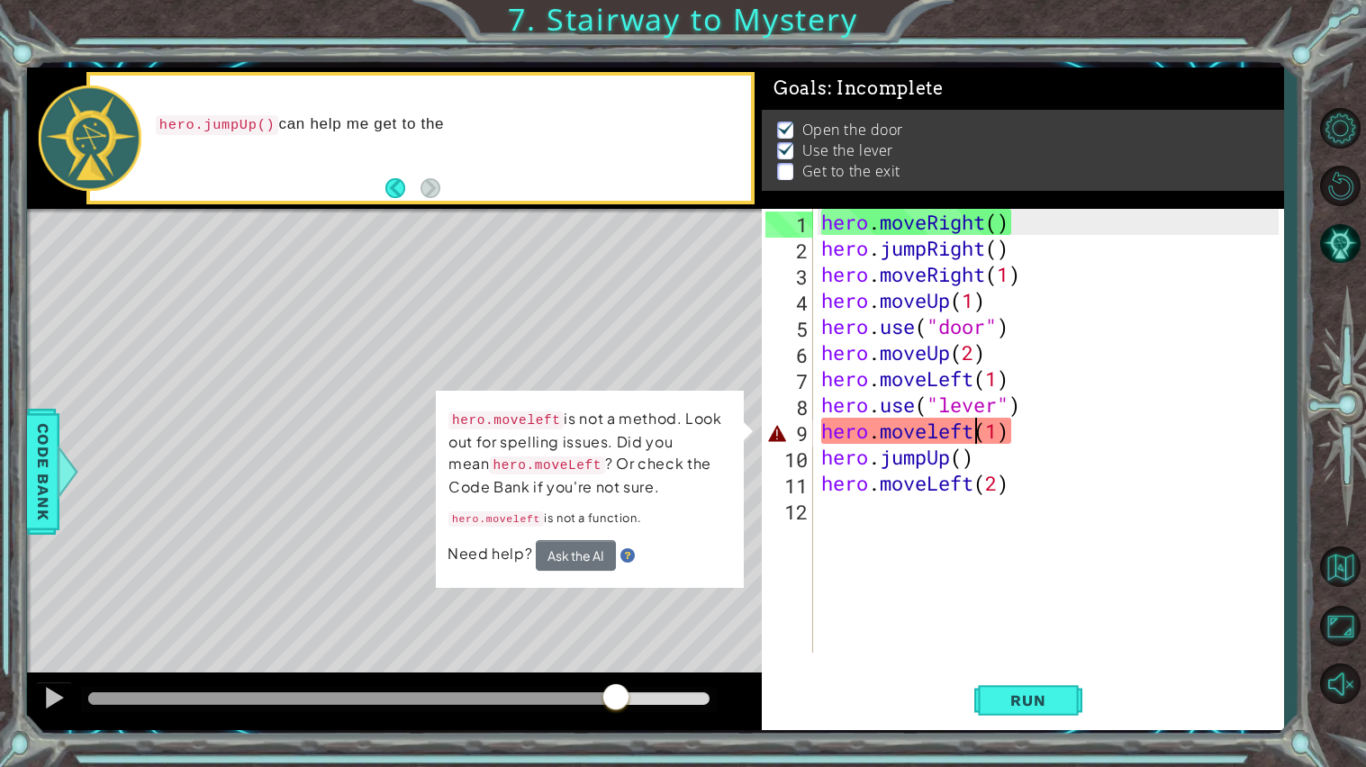
drag, startPoint x: 610, startPoint y: 698, endPoint x: 619, endPoint y: 697, distance: 9.0
click at [619, 615] on div at bounding box center [398, 698] width 621 height 13
click at [979, 441] on div "hero . moveRight ( ) hero . jumpRight ( ) hero . moveRight ( 1 ) hero . moveUp …" at bounding box center [1052, 457] width 470 height 496
click at [848, 420] on div "hero . moveRight ( ) hero . jumpRight ( ) hero . moveRight ( 1 ) hero . moveUp …" at bounding box center [1052, 457] width 470 height 496
click at [1023, 421] on div "hero . moveRight ( ) hero . jumpRight ( ) hero . moveRight ( 1 ) hero . moveUp …" at bounding box center [1052, 457] width 470 height 496
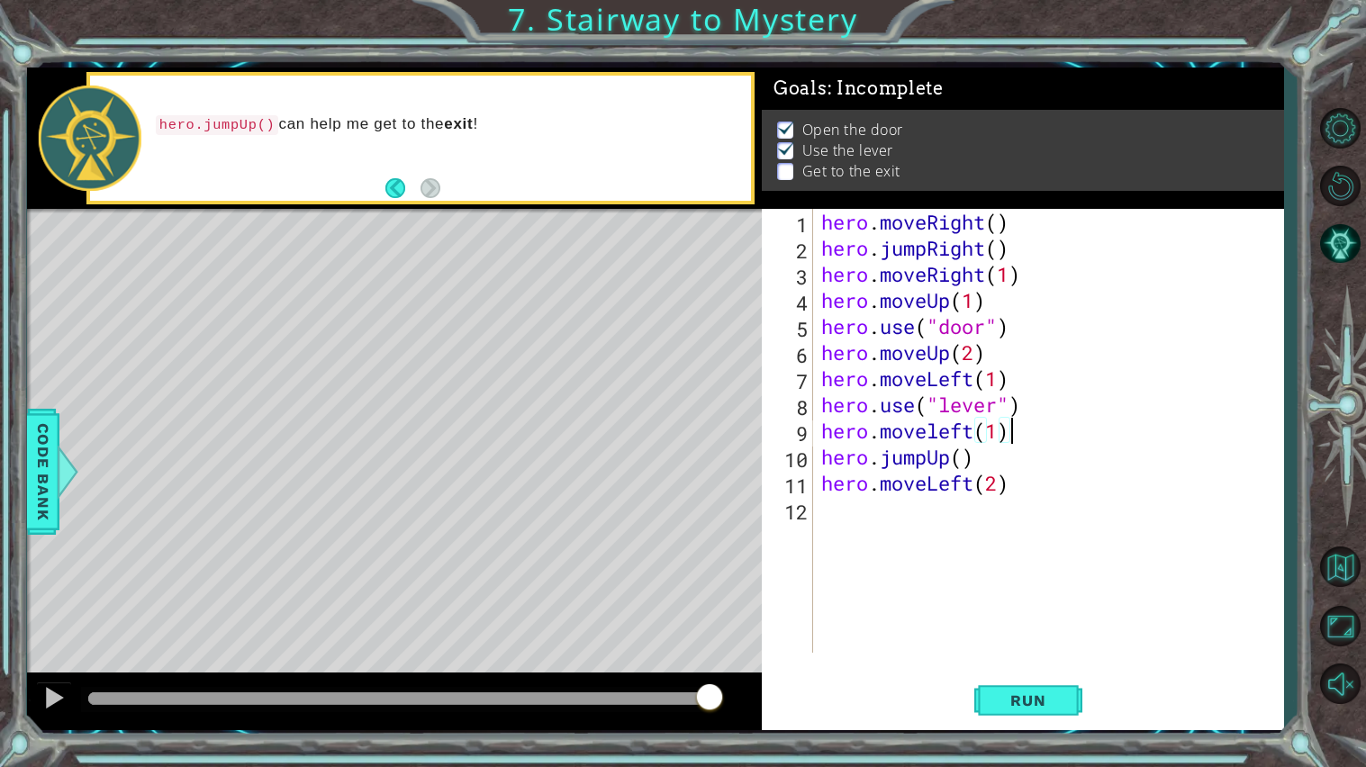
scroll to position [0, 6]
type textarea "hero.moveleft(1)"
click at [1046, 615] on span "Run" at bounding box center [1027, 700] width 71 height 18
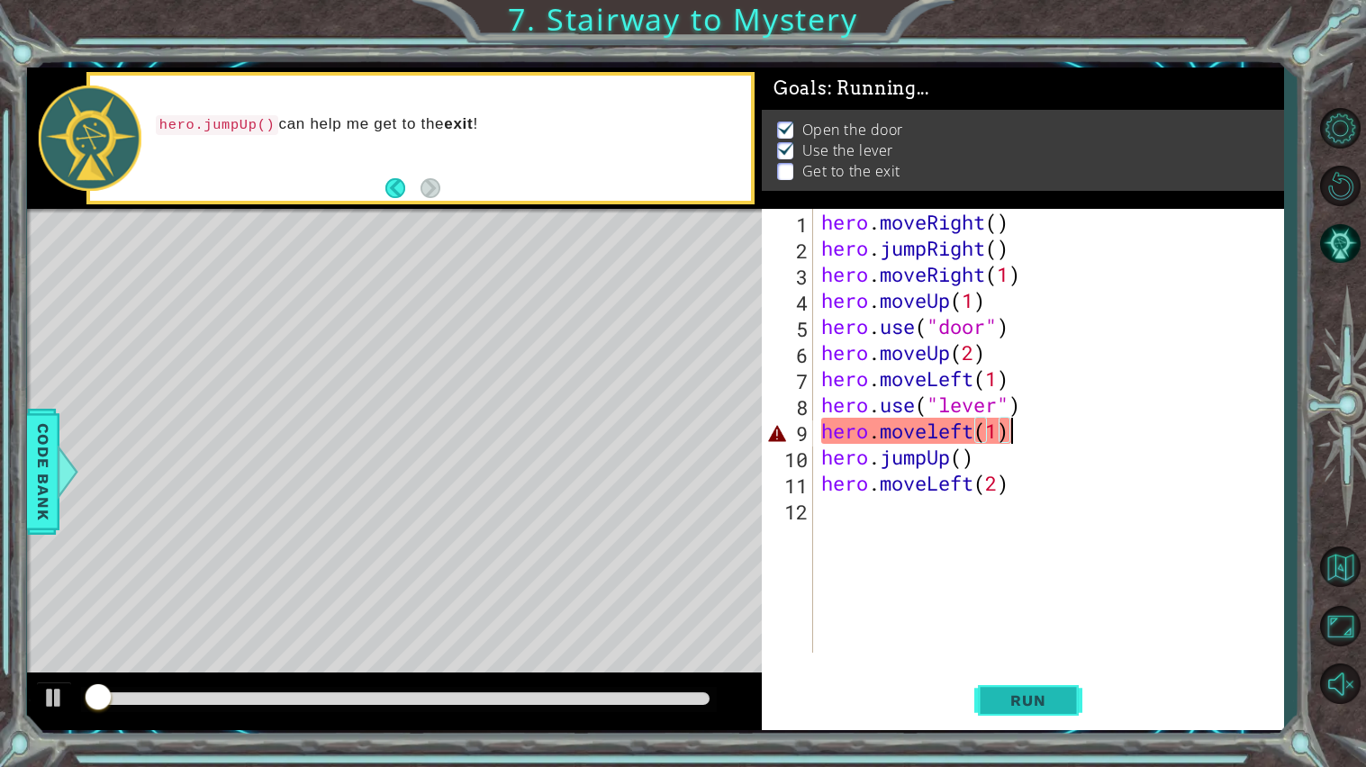
click at [1046, 615] on span "Run" at bounding box center [1027, 700] width 71 height 18
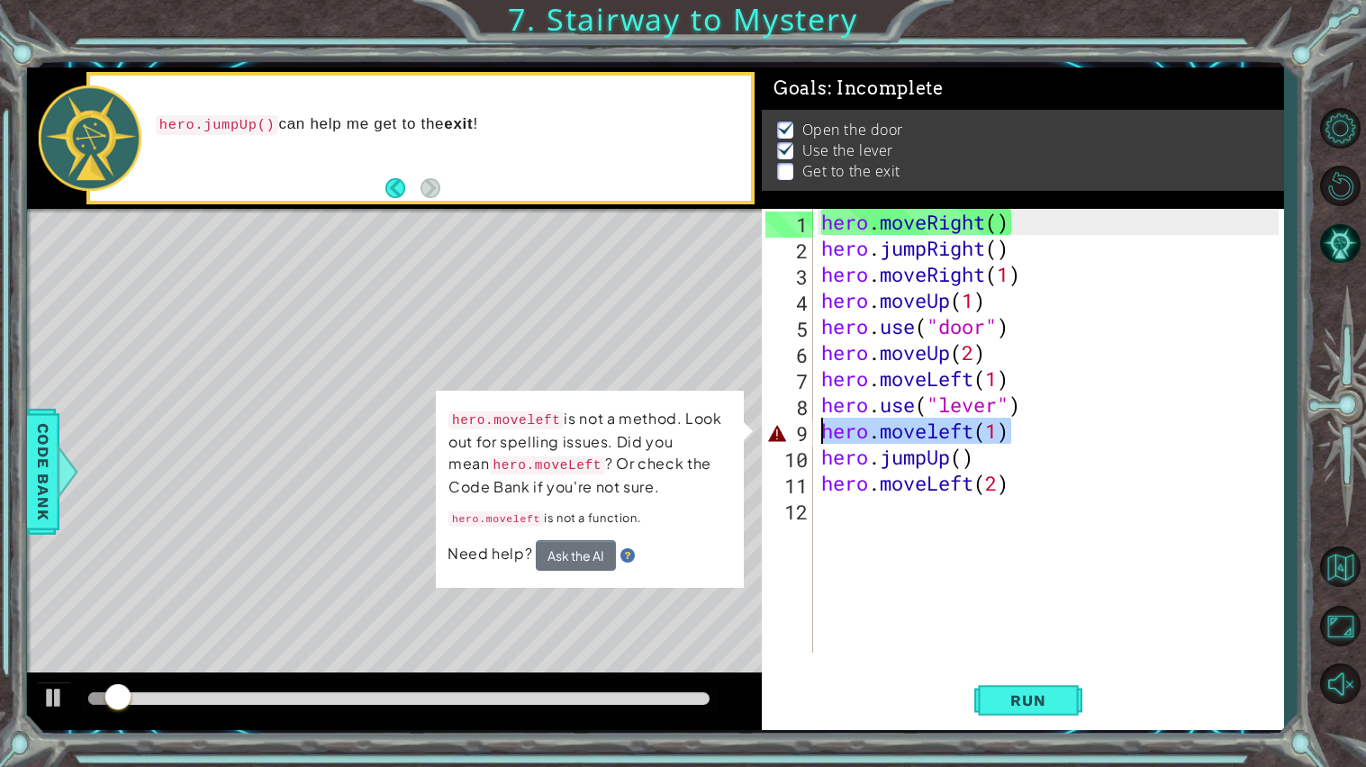
drag, startPoint x: 1066, startPoint y: 428, endPoint x: 827, endPoint y: 442, distance: 239.0
click at [827, 442] on div "hero . moveRight ( ) hero . jumpRight ( ) hero . moveRight ( 1 ) hero . moveUp …" at bounding box center [1052, 457] width 470 height 496
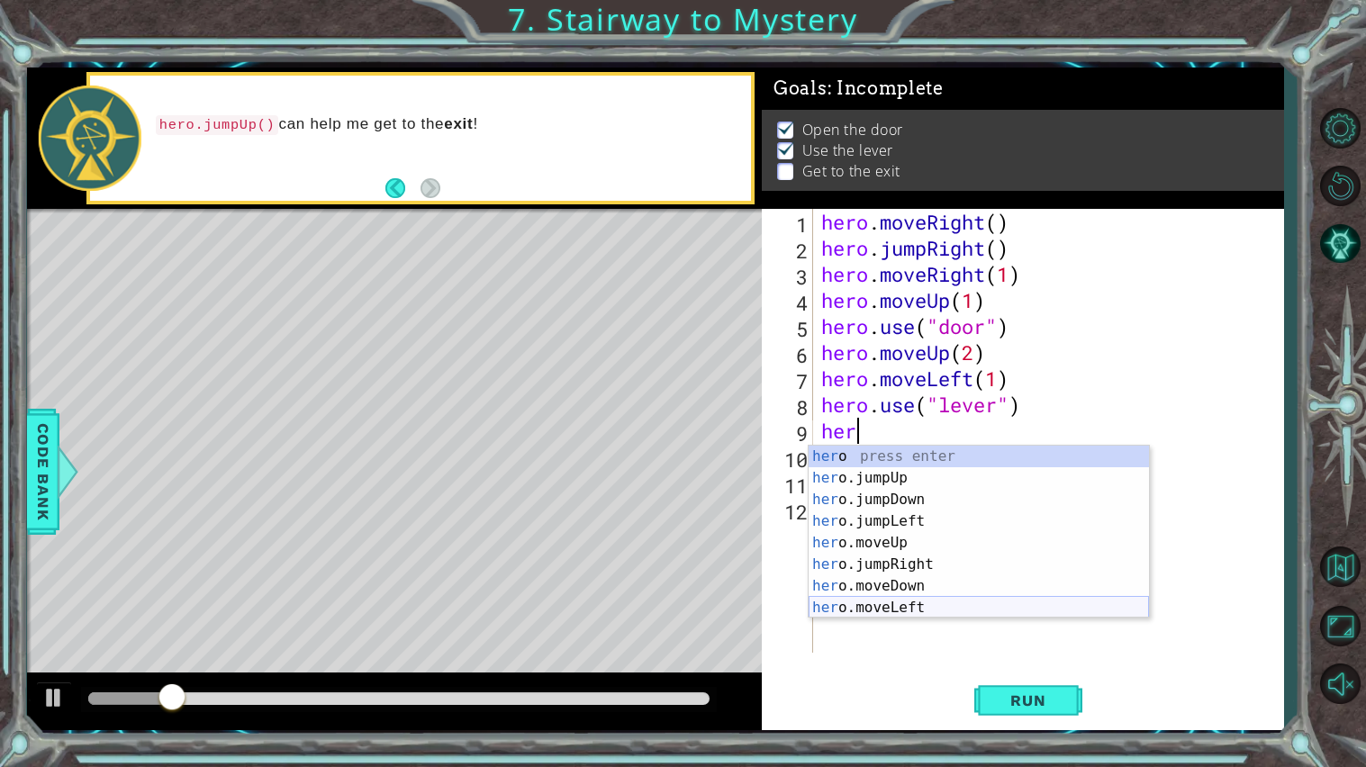
click at [884, 607] on div "her o press enter her o.jumpUp press enter her o.jumpDown press enter her o.jum…" at bounding box center [978, 554] width 340 height 216
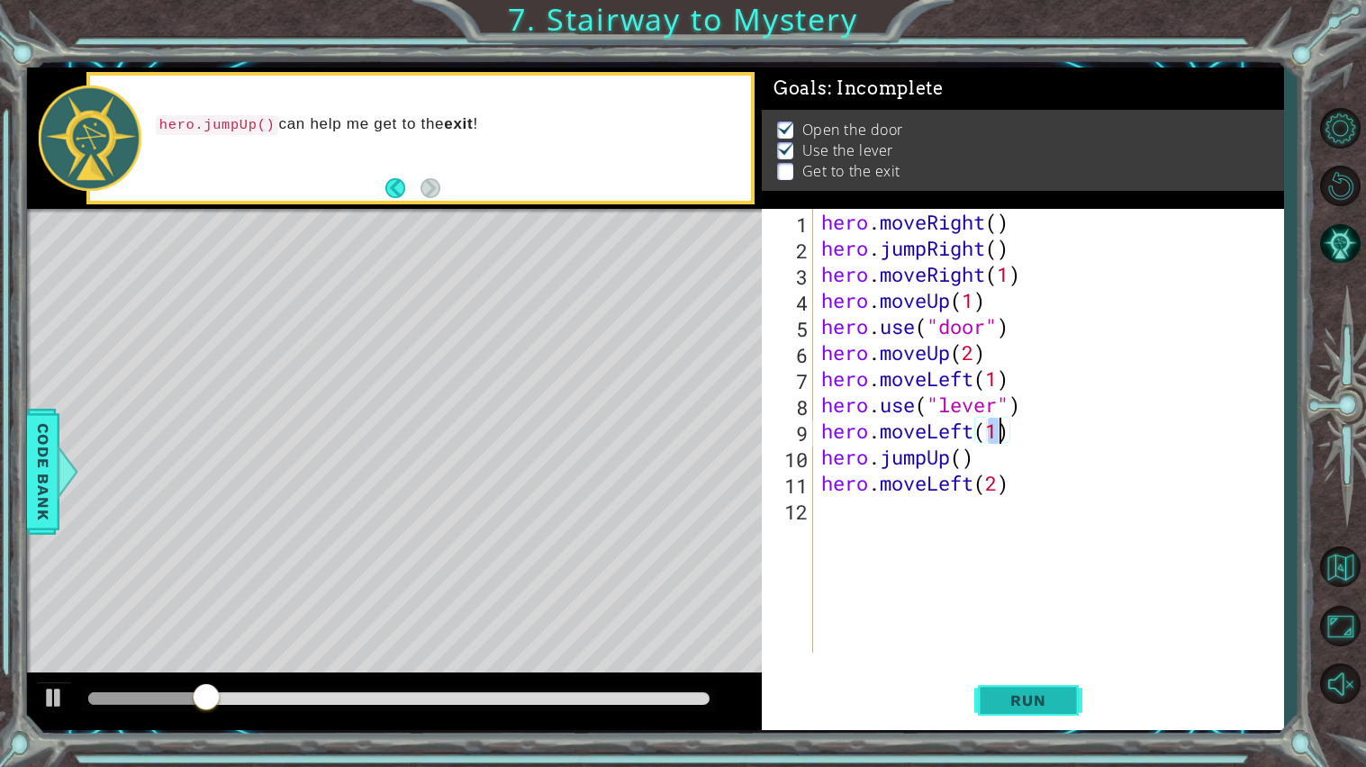
click at [1017, 615] on span "Run" at bounding box center [1027, 700] width 71 height 18
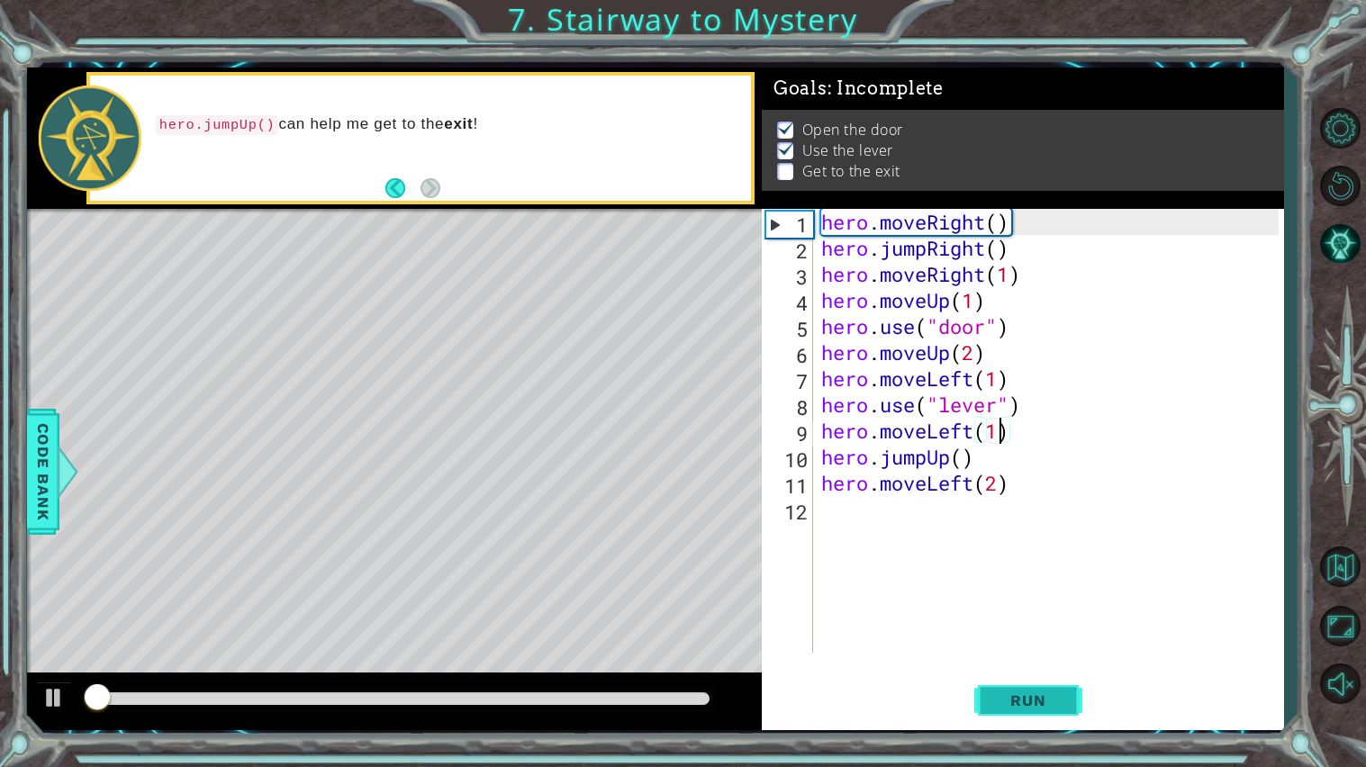
click at [1017, 615] on span "Run" at bounding box center [1027, 700] width 71 height 18
click at [700, 615] on div at bounding box center [398, 698] width 621 height 13
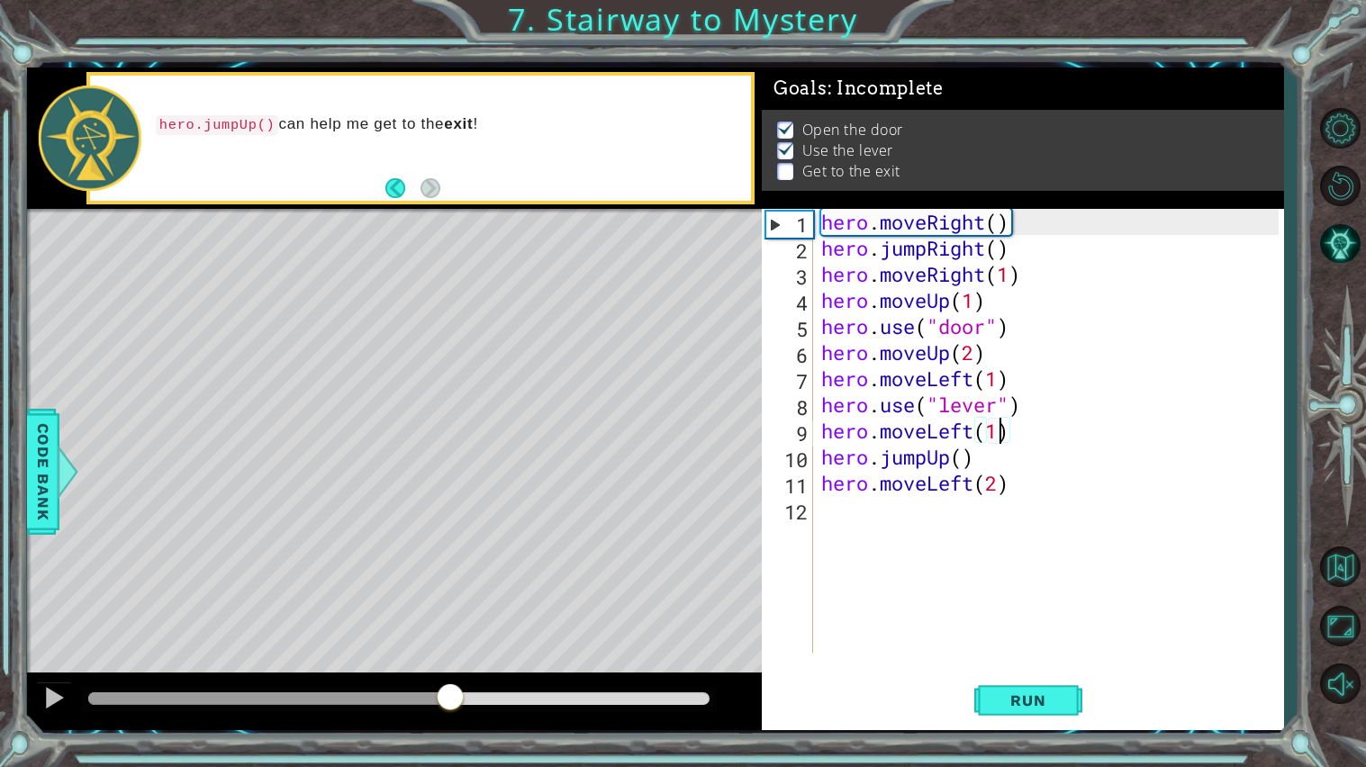
click at [409, 615] on div "methods hero moveDown(steps) moveUp(steps) moveLeft(steps) moveRight(steps) use…" at bounding box center [655, 399] width 1257 height 663
click at [42, 615] on div at bounding box center [53, 697] width 23 height 23
drag, startPoint x: 441, startPoint y: 691, endPoint x: 259, endPoint y: 698, distance: 182.0
click at [259, 615] on div at bounding box center [269, 698] width 32 height 32
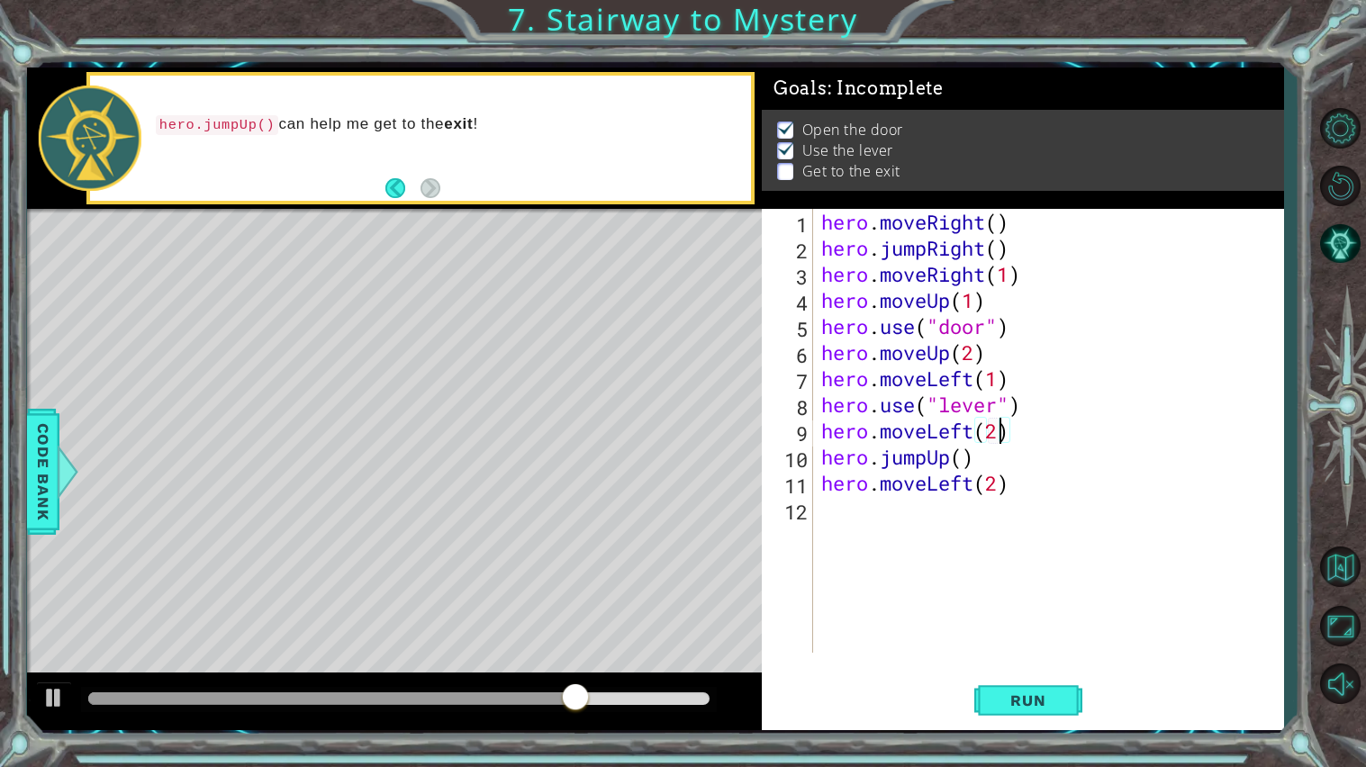
scroll to position [0, 6]
type textarea "hero.moveLeft(2)"
click at [1016, 615] on span "Run" at bounding box center [1027, 700] width 71 height 18
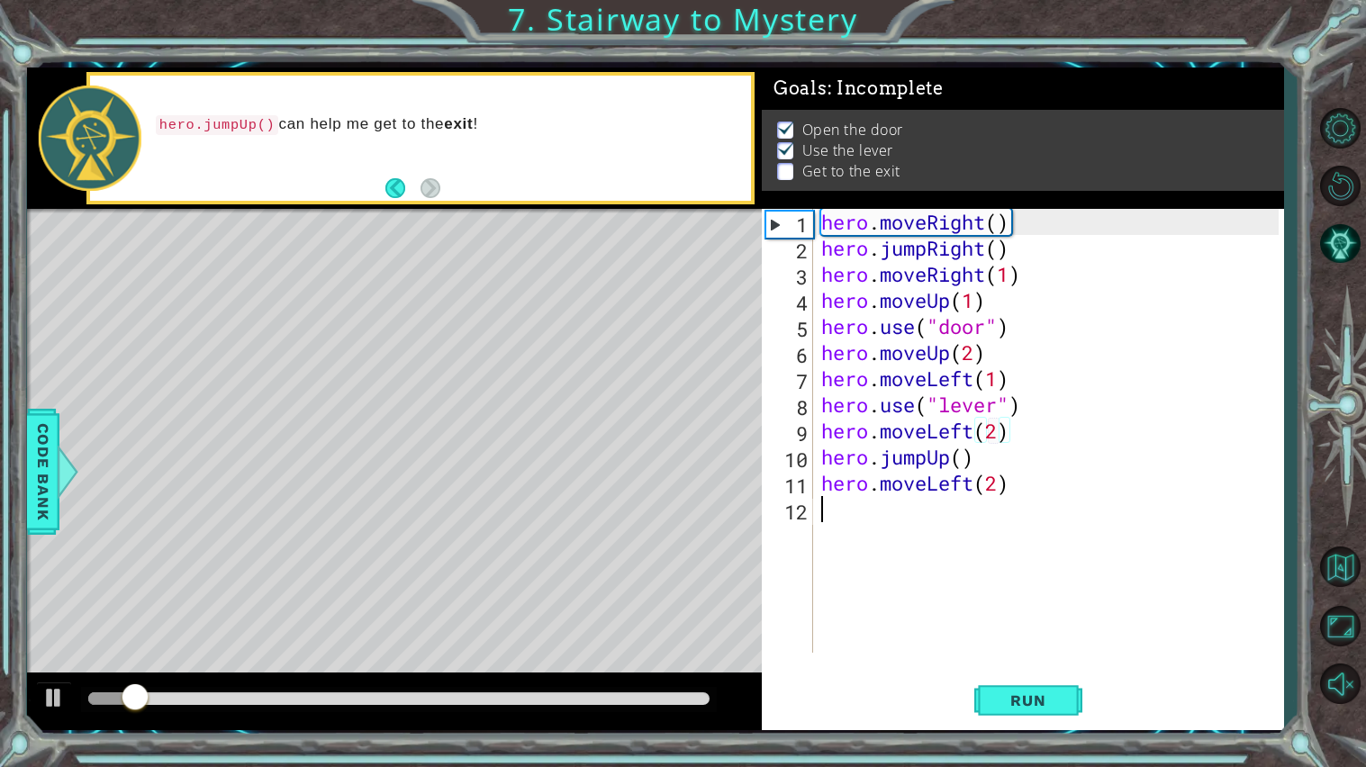
click at [982, 500] on div "hero . moveRight ( ) hero . jumpRight ( ) hero . moveRight ( 1 ) hero . moveUp …" at bounding box center [1052, 457] width 470 height 496
click at [967, 481] on div "hero . moveRight ( ) hero . jumpRight ( ) hero . moveRight ( 1 ) hero . moveUp …" at bounding box center [1052, 457] width 470 height 496
click at [976, 481] on div "hero . moveRight ( ) hero . jumpRight ( ) hero . moveRight ( 1 ) hero . moveUp …" at bounding box center [1052, 457] width 470 height 496
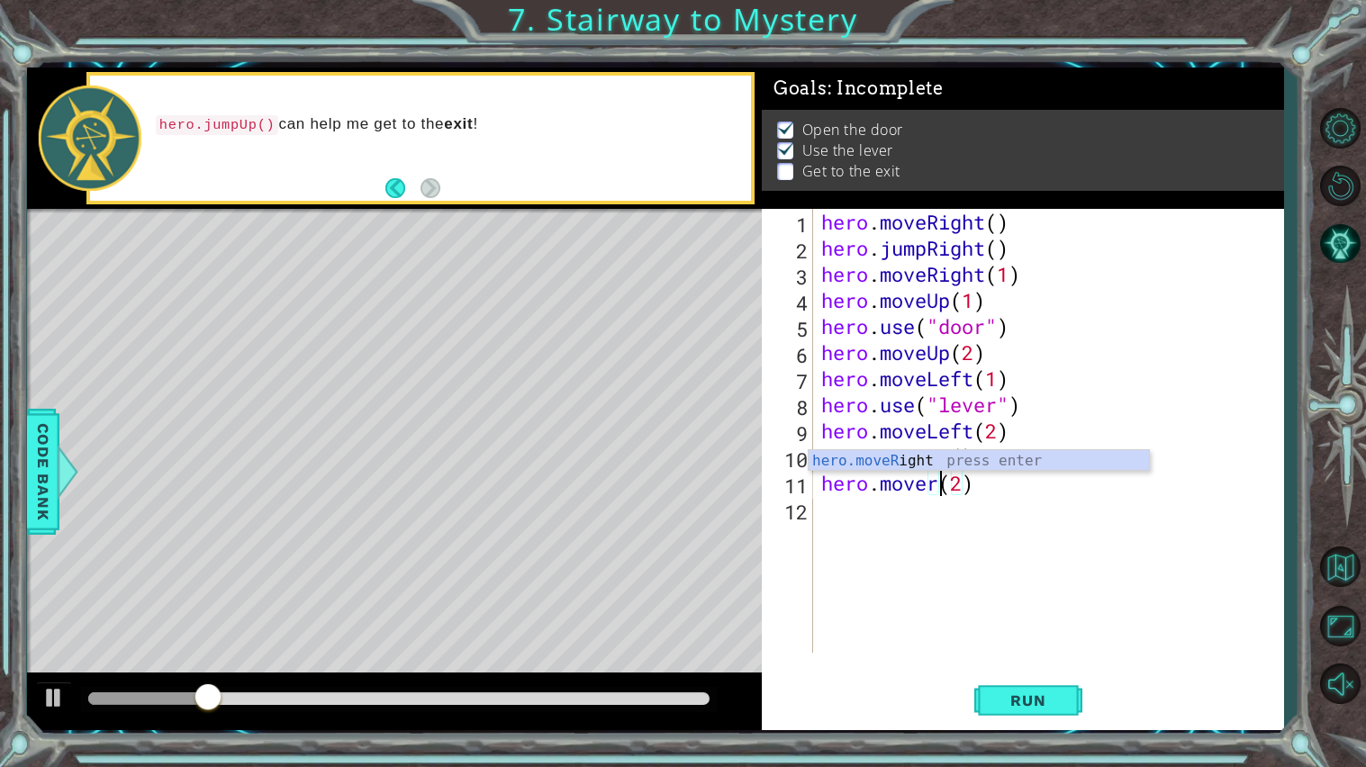
scroll to position [0, 5]
click at [945, 455] on div "hero.moveR ight press enter" at bounding box center [978, 482] width 340 height 65
click at [998, 490] on div "hero . moveRight ( ) hero . jumpRight ( ) hero . moveRight ( 1 ) hero . moveUp …" at bounding box center [1052, 457] width 470 height 496
click at [945, 457] on div "hero.moveRight press enter" at bounding box center [978, 482] width 340 height 65
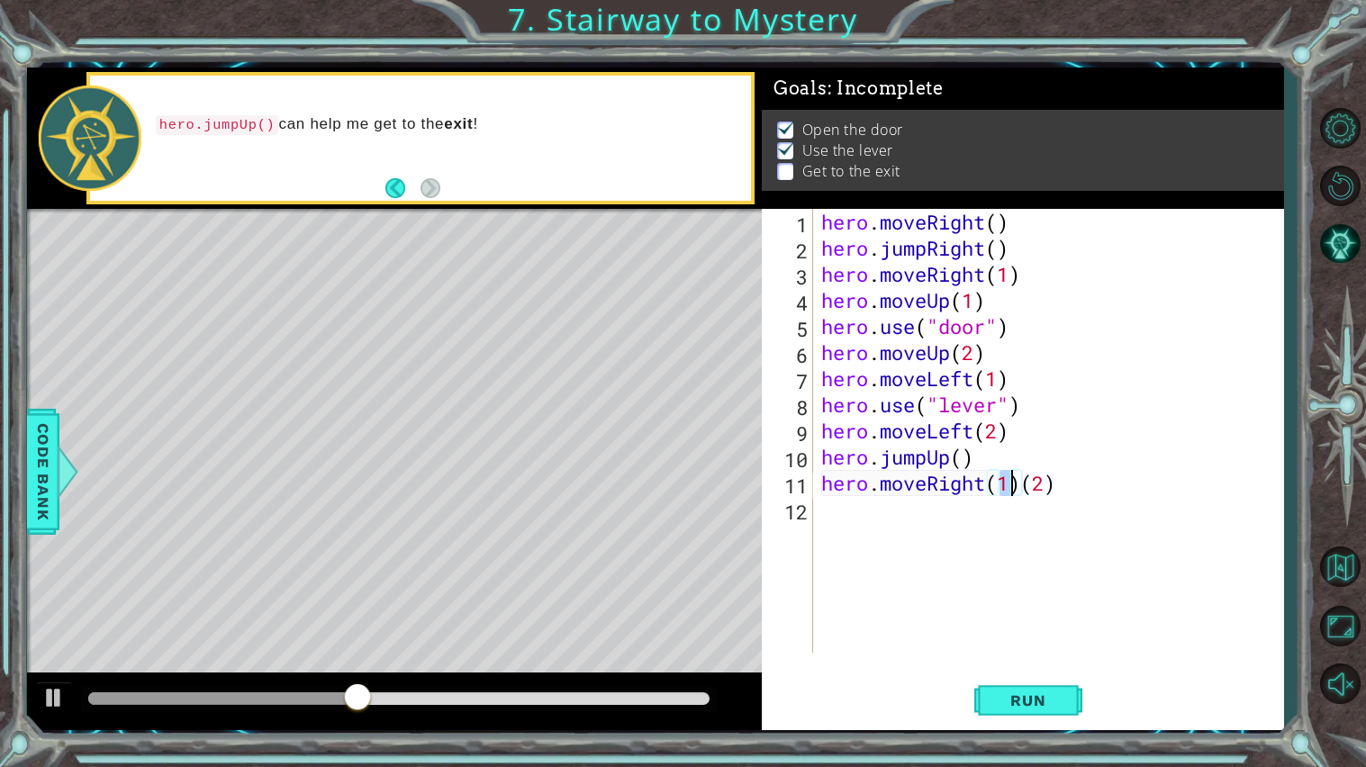
click at [1008, 483] on div "hero . moveRight ( ) hero . jumpRight ( ) hero . moveRight ( 1 ) hero . moveUp …" at bounding box center [1047, 431] width 461 height 444
click at [1071, 483] on div "hero . moveRight ( ) hero . jumpRight ( ) hero . moveRight ( 1 ) hero . moveUp …" at bounding box center [1052, 457] width 470 height 496
type textarea "hero.moveRight(2)"
click at [1023, 615] on button "Run" at bounding box center [1028, 700] width 108 height 52
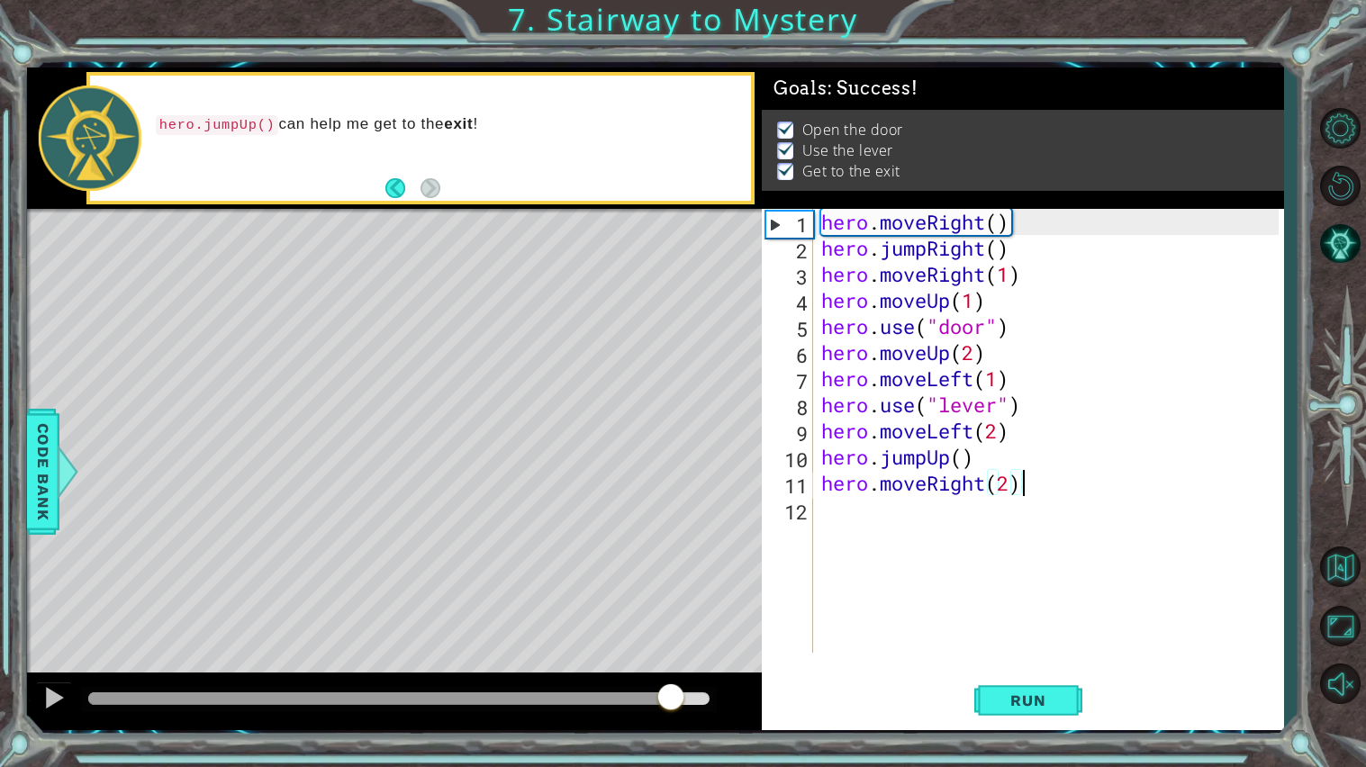
drag, startPoint x: 670, startPoint y: 698, endPoint x: 683, endPoint y: 699, distance: 13.5
click at [683, 615] on div at bounding box center [398, 698] width 621 height 13
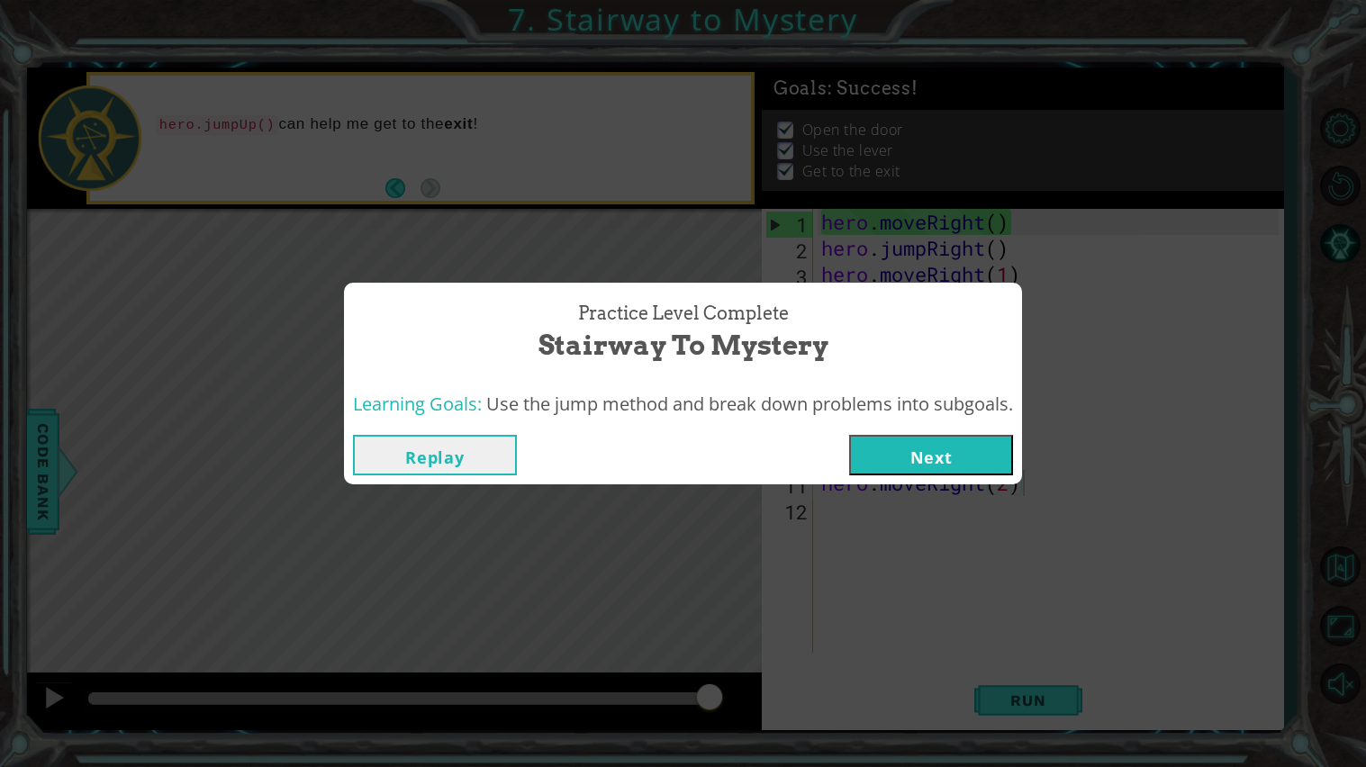
click at [947, 456] on button "Next" at bounding box center [931, 455] width 164 height 41
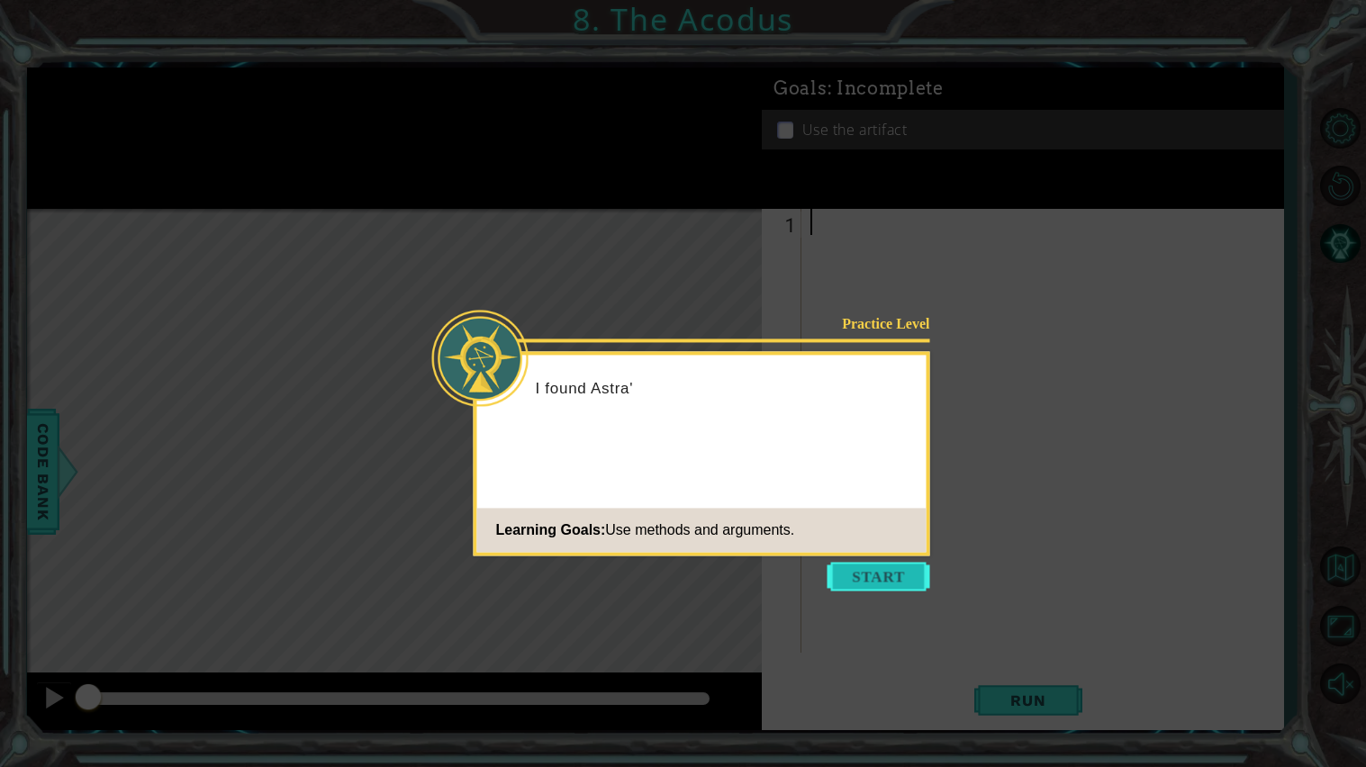
click at [900, 563] on button "Start" at bounding box center [878, 576] width 103 height 29
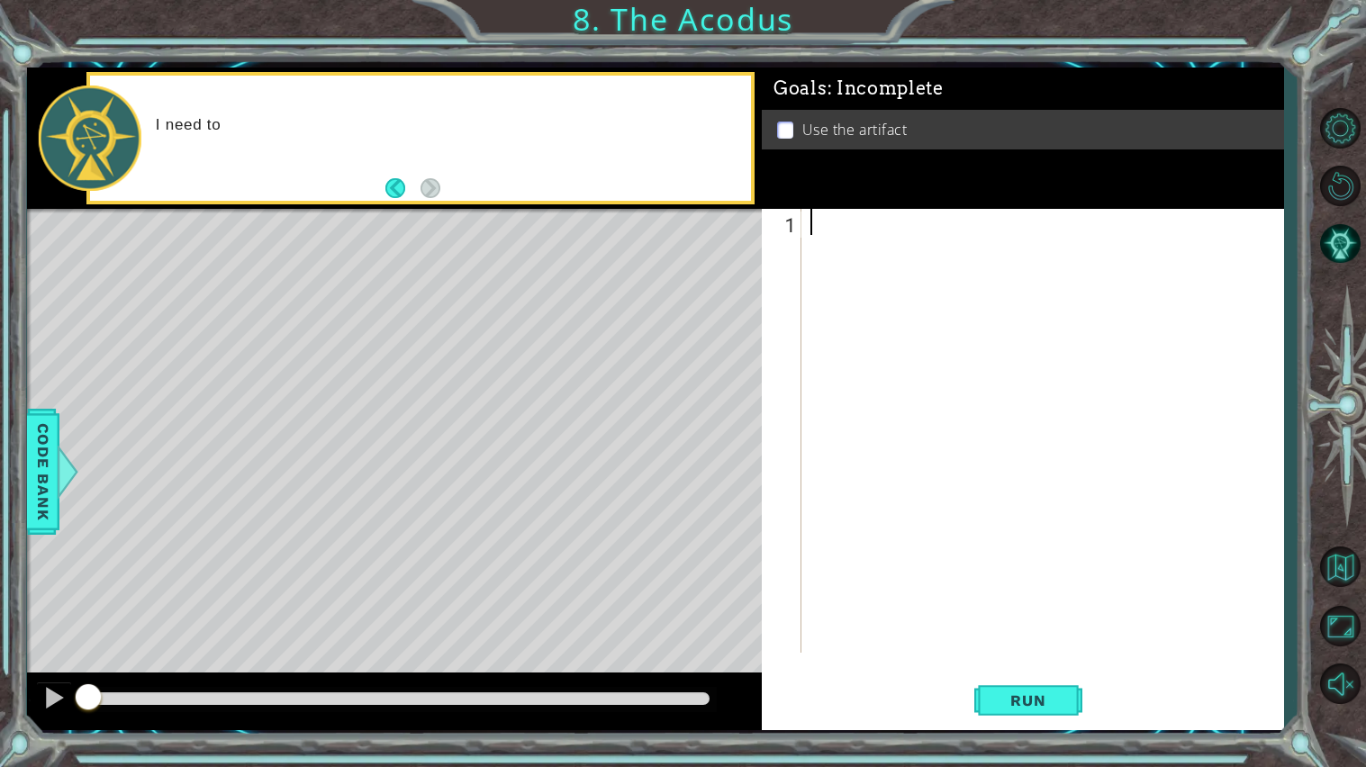
click at [886, 575] on div at bounding box center [1047, 457] width 481 height 496
click at [873, 591] on div at bounding box center [1047, 457] width 481 height 496
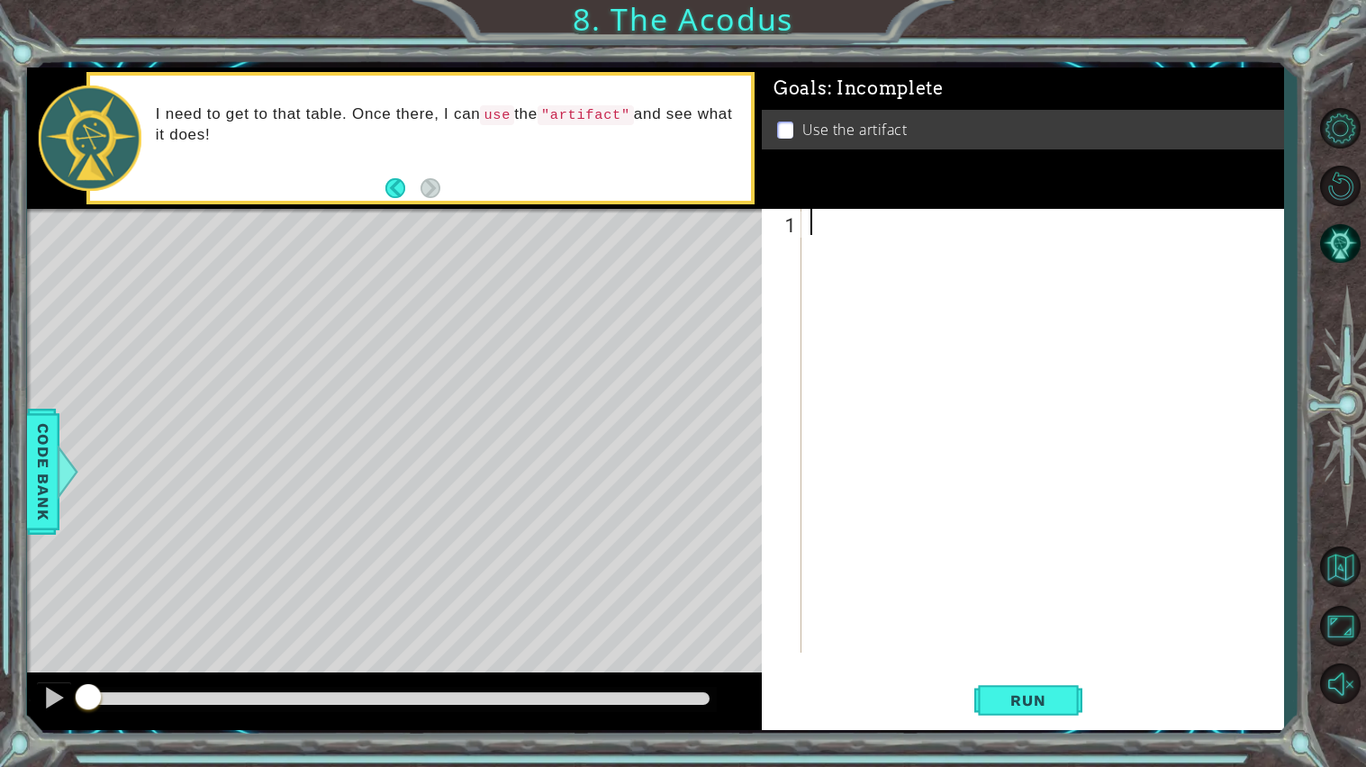
type textarea "u"
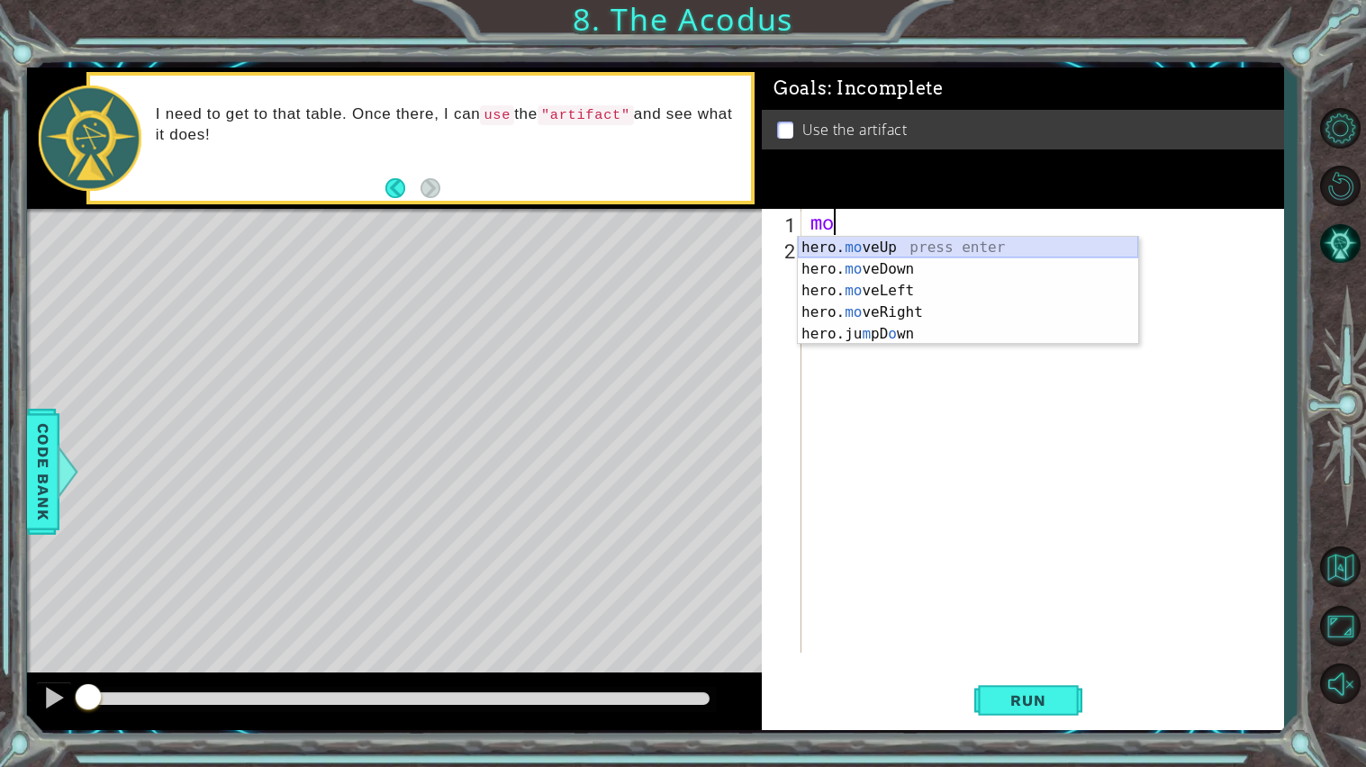
click at [878, 248] on div "hero. mo veUp press enter hero. mo veDown press enter hero. mo veLeft press ent…" at bounding box center [968, 312] width 340 height 151
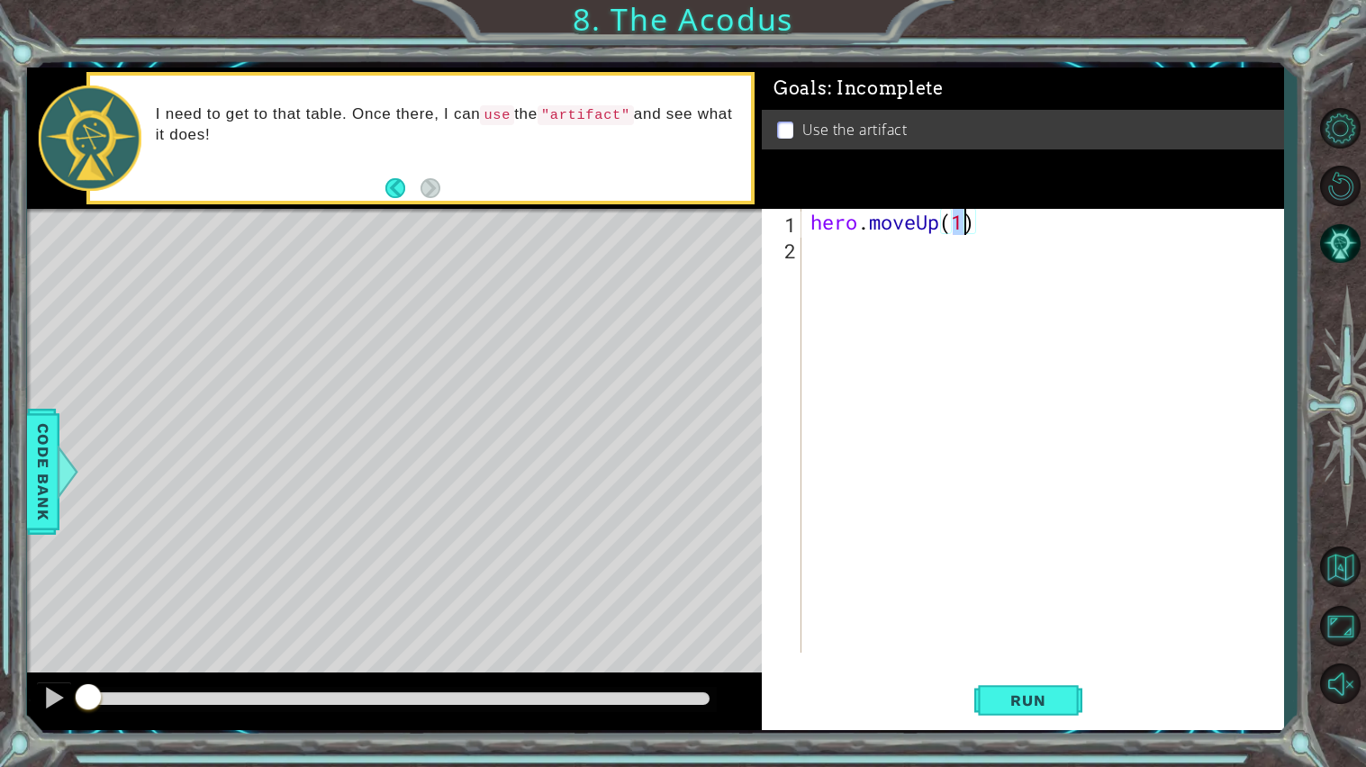
type textarea "hero.moveUp(2)"
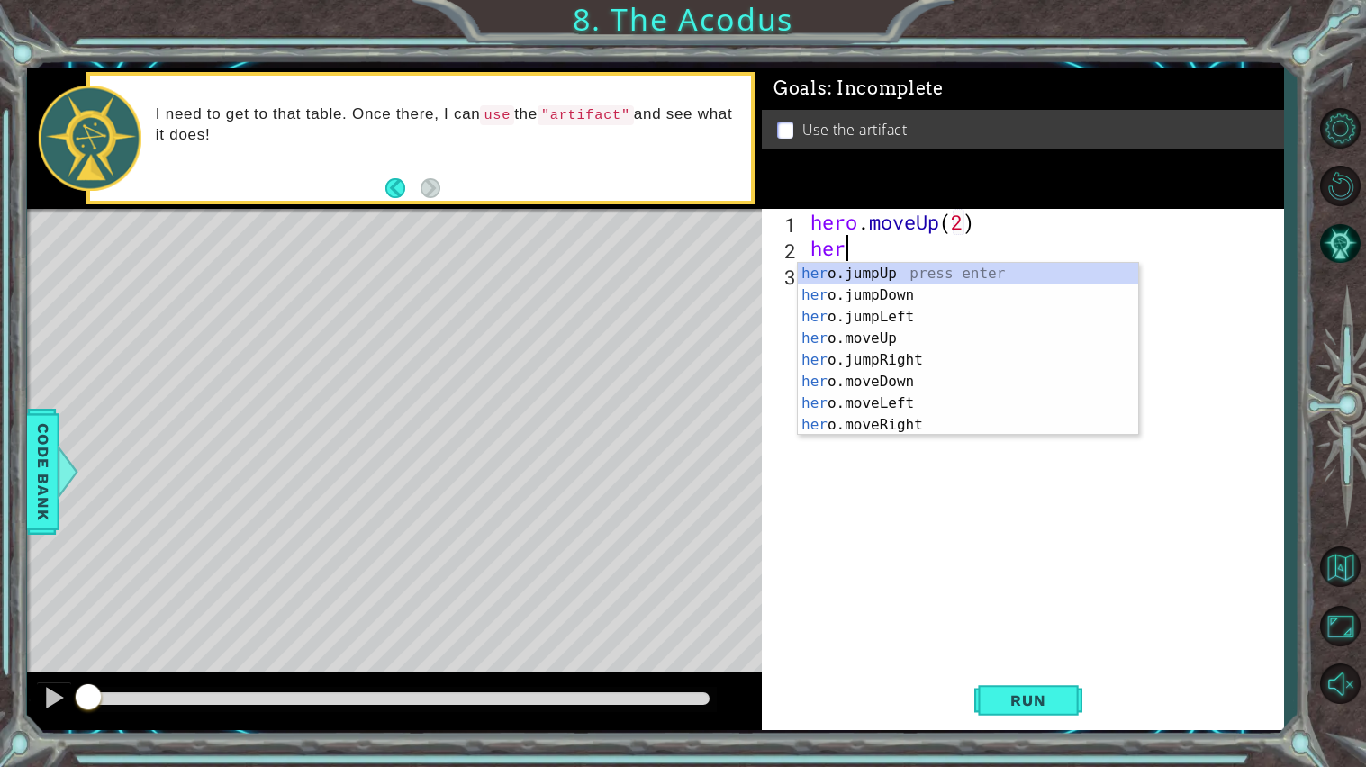
scroll to position [0, 1]
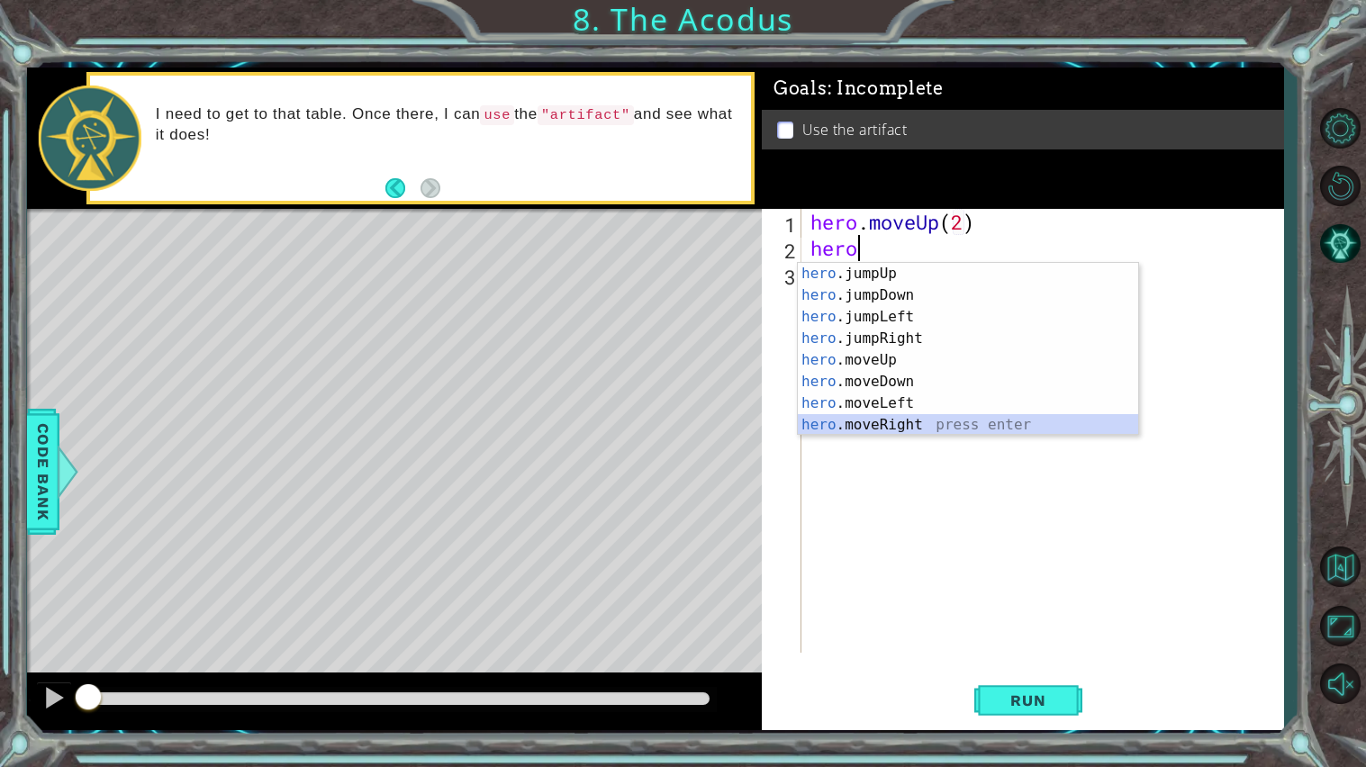
click at [880, 421] on div "hero .jumpUp press enter hero .jumpDown press enter hero .jumpLeft press enter …" at bounding box center [968, 371] width 340 height 216
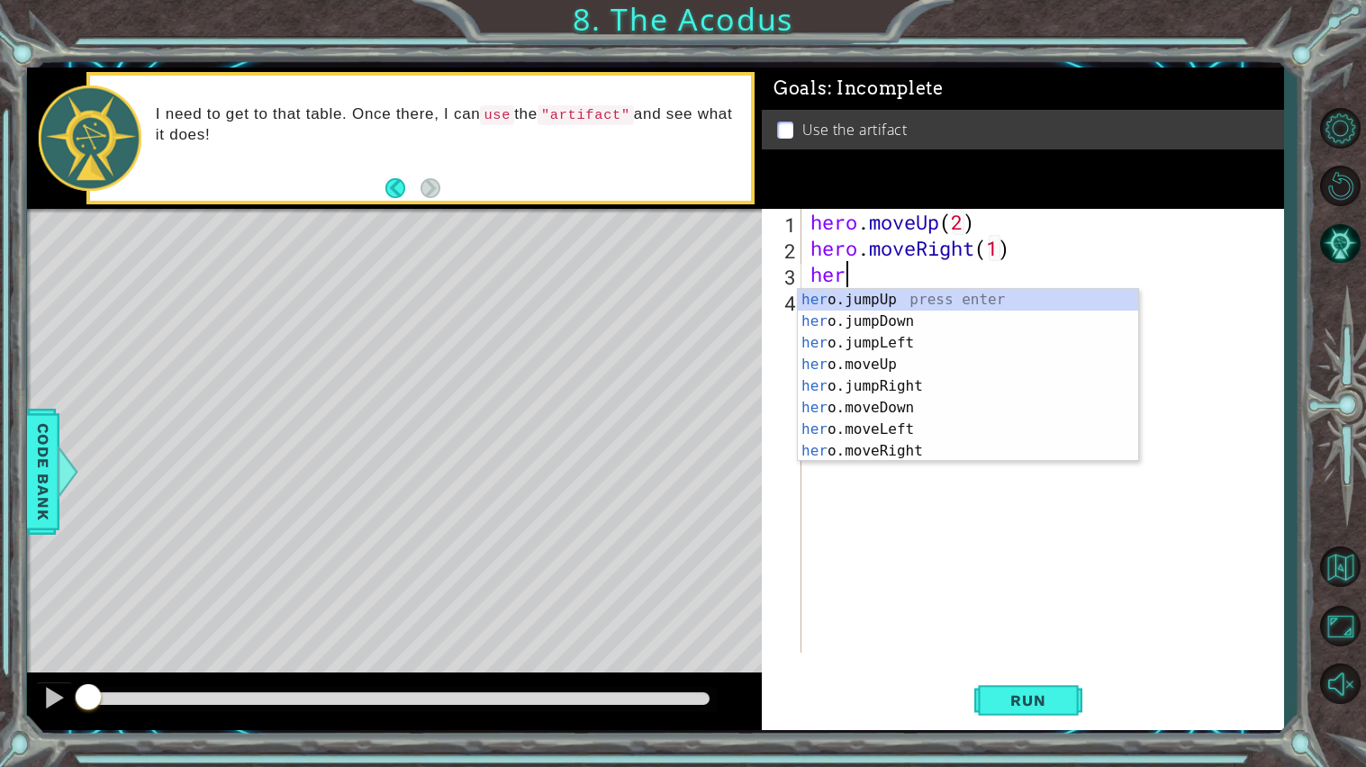
scroll to position [0, 10]
click at [888, 415] on div "hero .jumpUp press enter hero .jumpDown press enter hero .jumpLeft press enter …" at bounding box center [968, 397] width 340 height 216
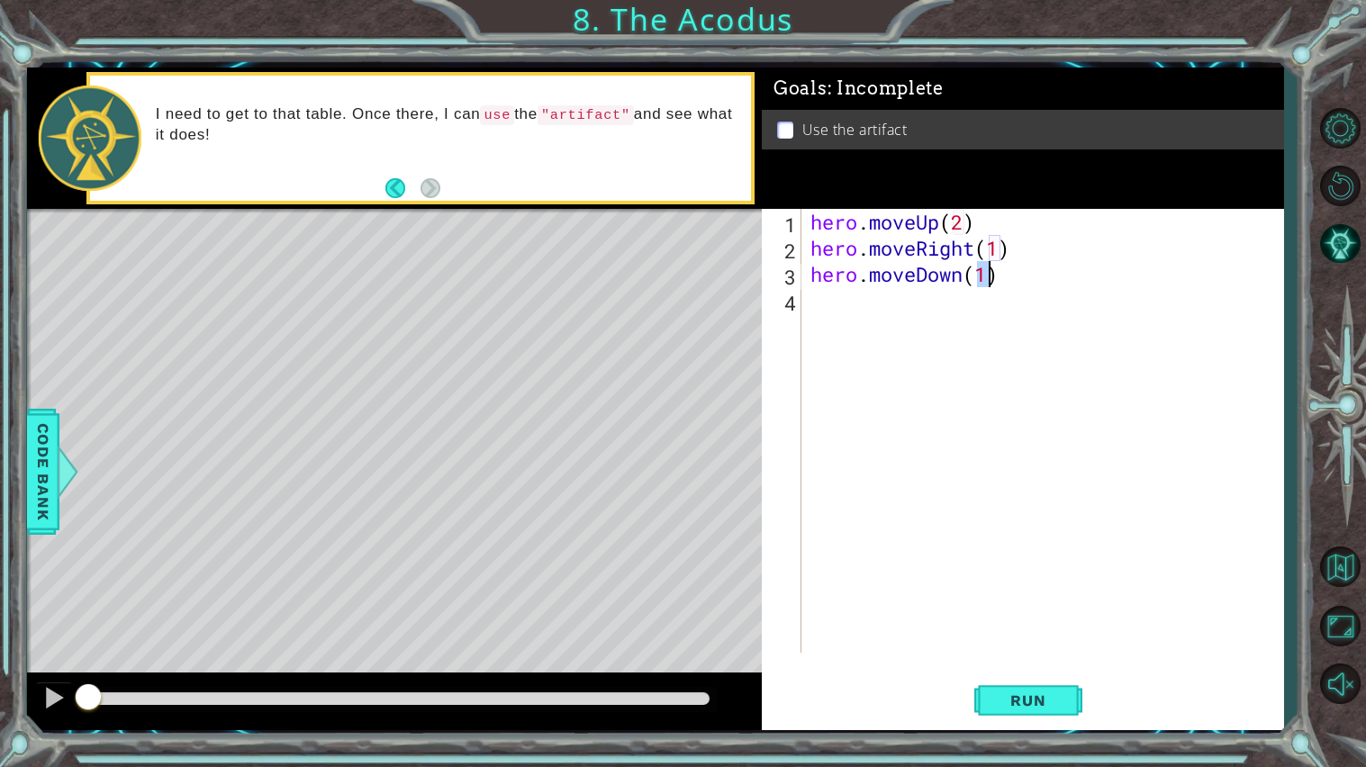
scroll to position [0, 6]
type textarea "hero.moveDown(2)"
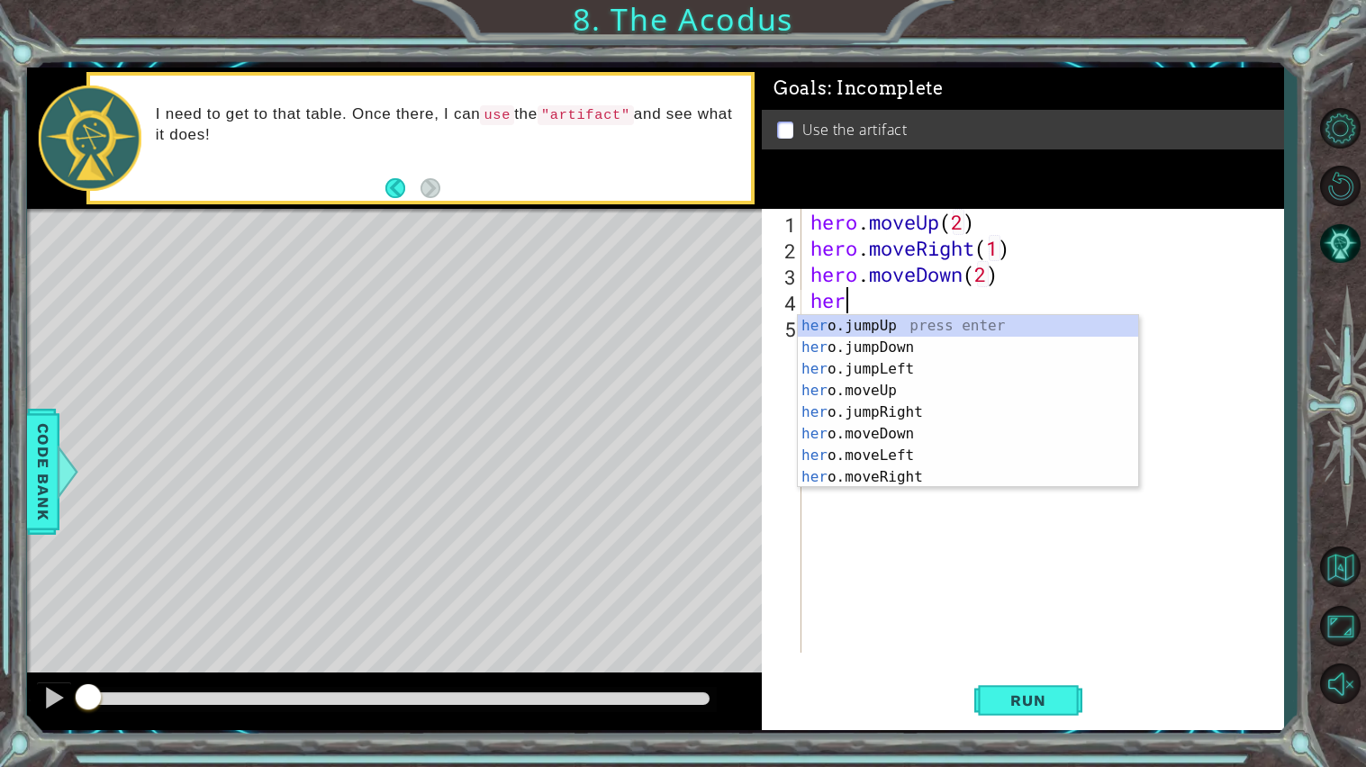
type textarea "hero"
click at [900, 384] on div "hero .jumpUp press enter hero .jumpDown press enter hero .jumpLeft press enter …" at bounding box center [968, 423] width 340 height 216
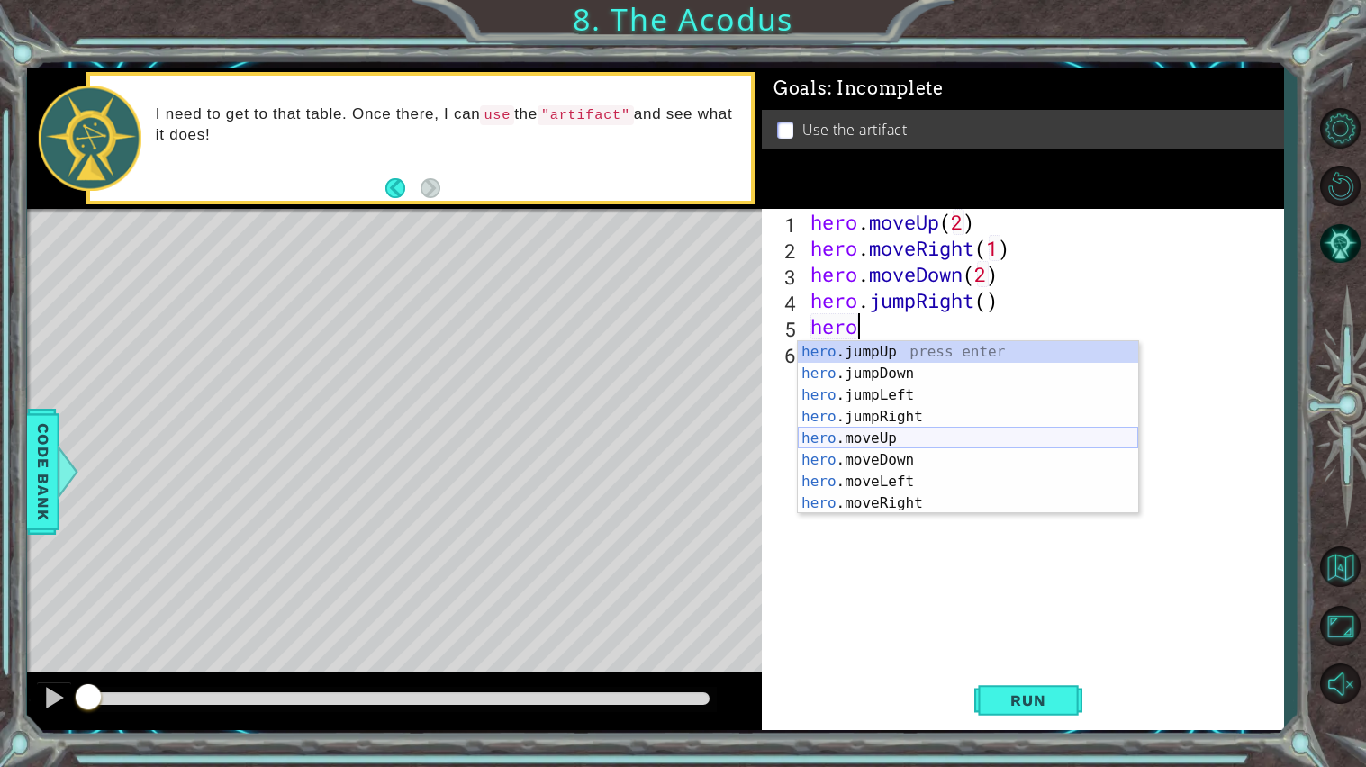
click at [906, 436] on div "hero .jumpUp press enter hero .jumpDown press enter hero .jumpLeft press enter …" at bounding box center [968, 449] width 340 height 216
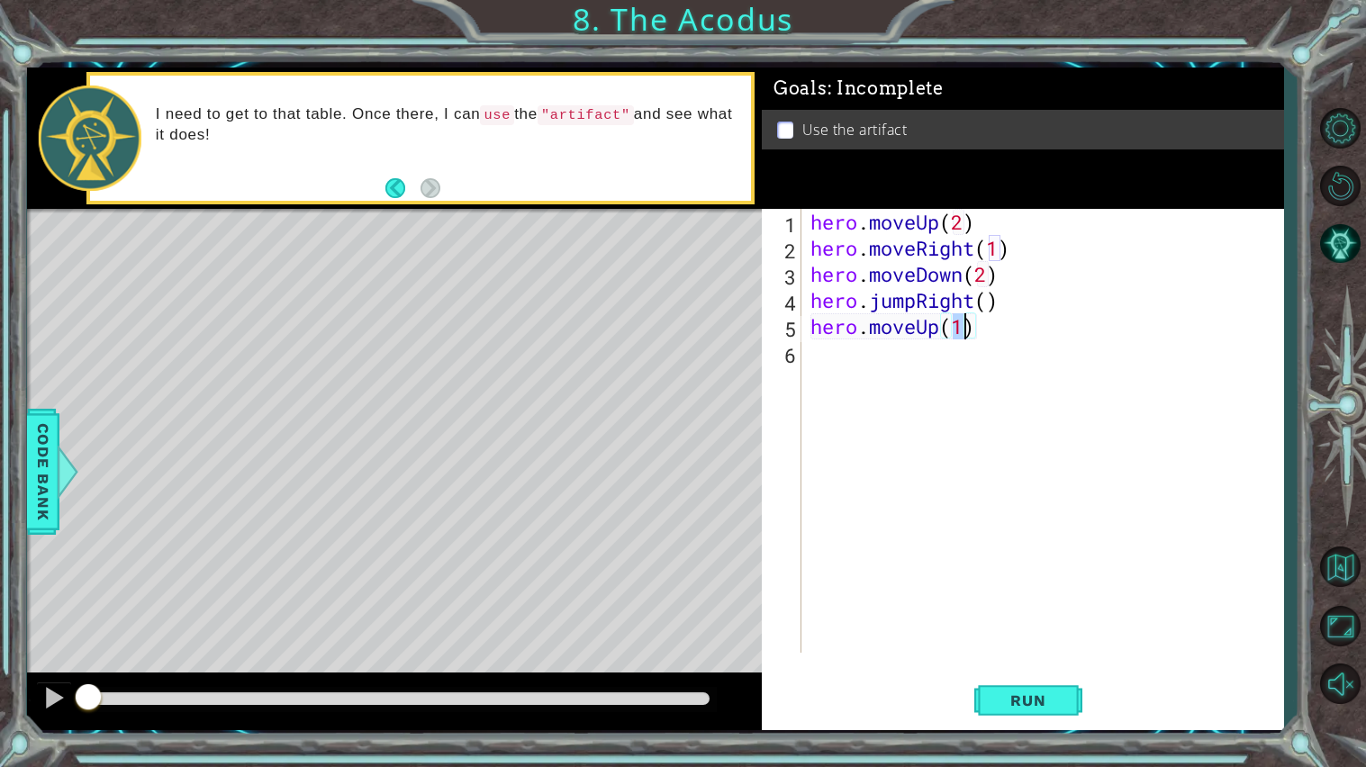
type textarea "hero.moveUp(2)"
click at [968, 389] on div "hero . moveUp ( 2 ) hero . moveRight ( 1 ) hero . moveDown ( 2 ) hero . jumpRig…" at bounding box center [1047, 457] width 481 height 496
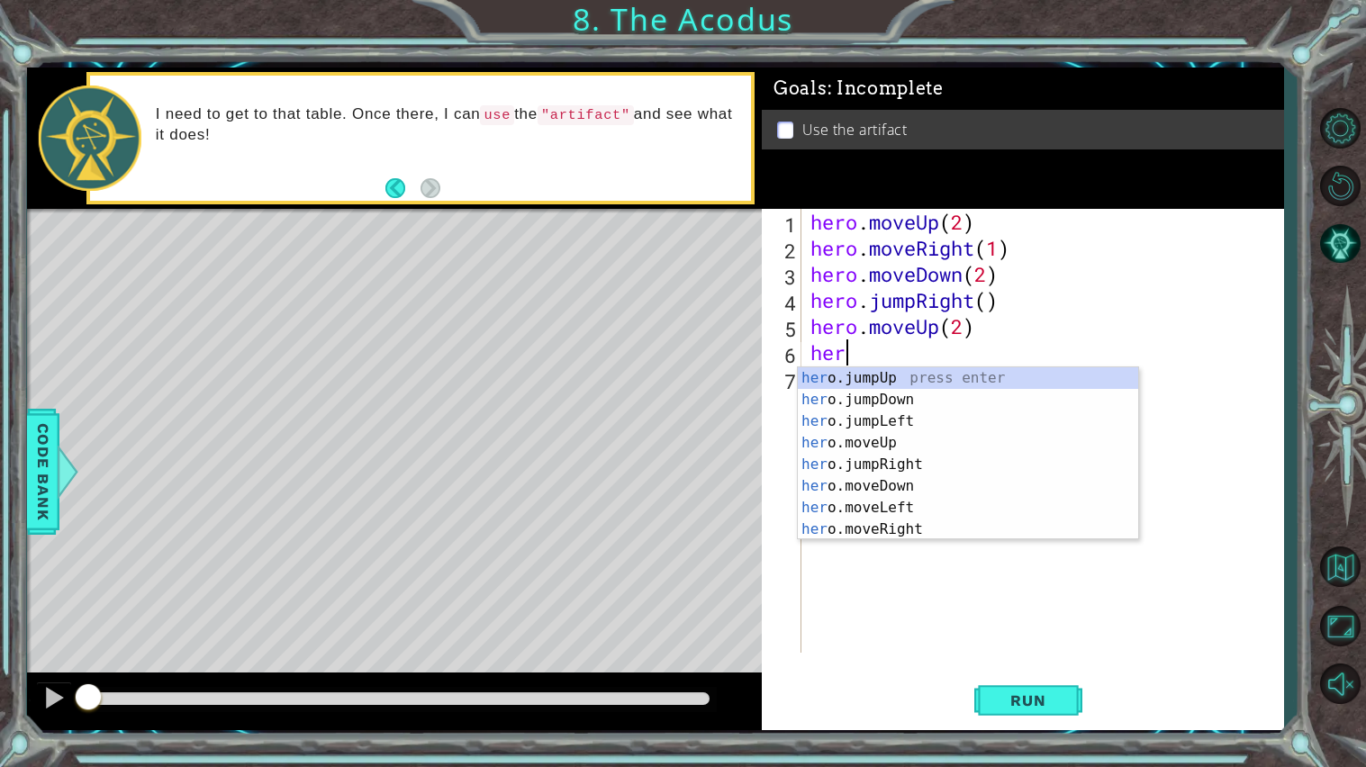
scroll to position [0, 1]
type textarea "hero"
click at [931, 444] on div "hero .jumpUp press enter hero .jumpDown press enter hero .jumpLeft press enter …" at bounding box center [968, 475] width 340 height 216
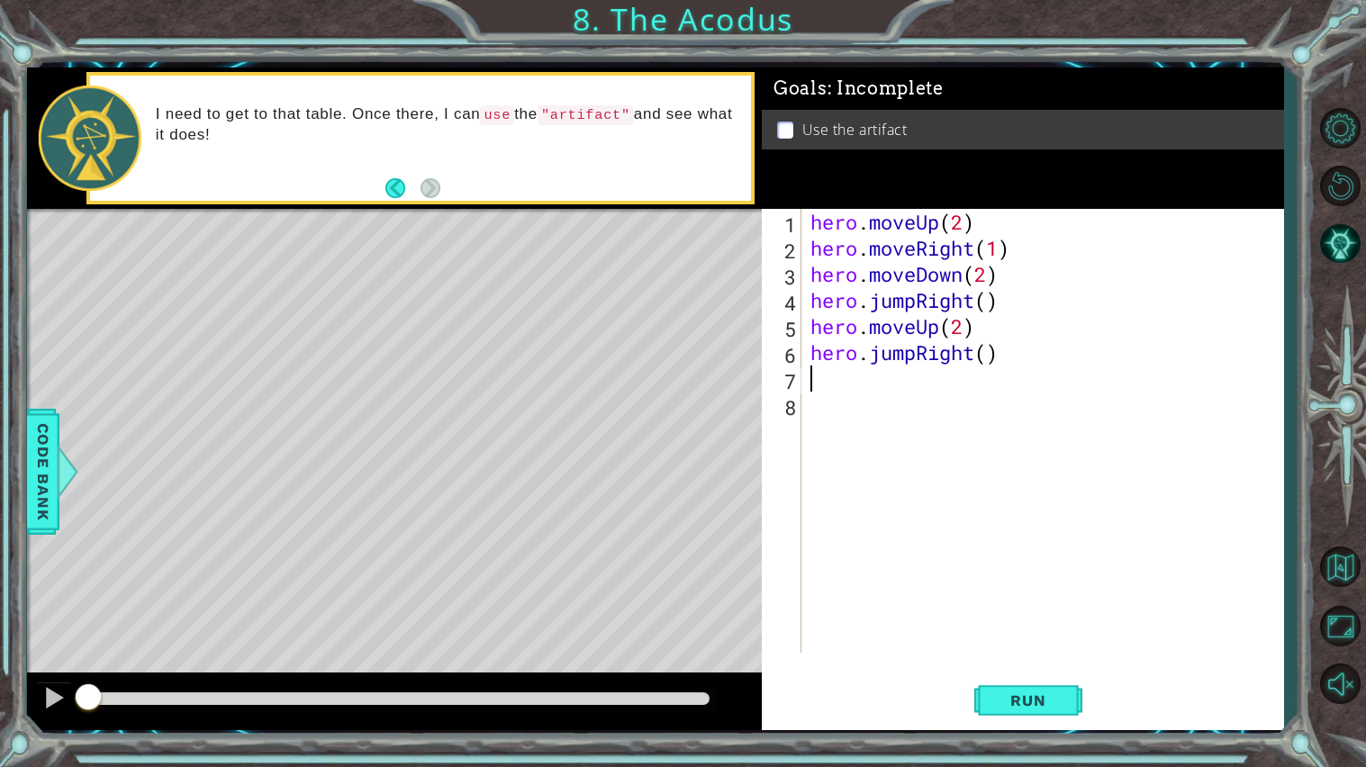
click at [917, 352] on div "hero . moveUp ( 2 ) hero . moveRight ( 1 ) hero . moveDown ( 2 ) hero . jumpRig…" at bounding box center [1047, 457] width 481 height 496
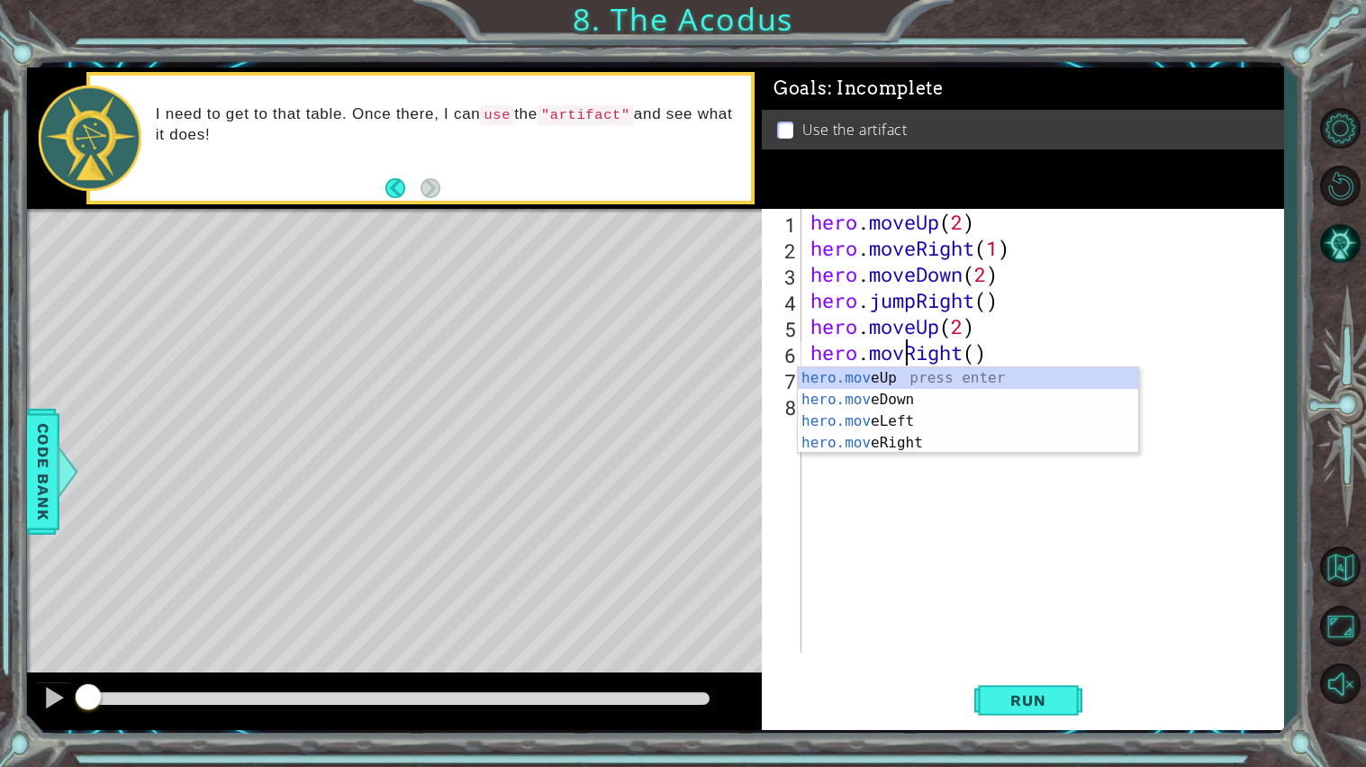
scroll to position [0, 4]
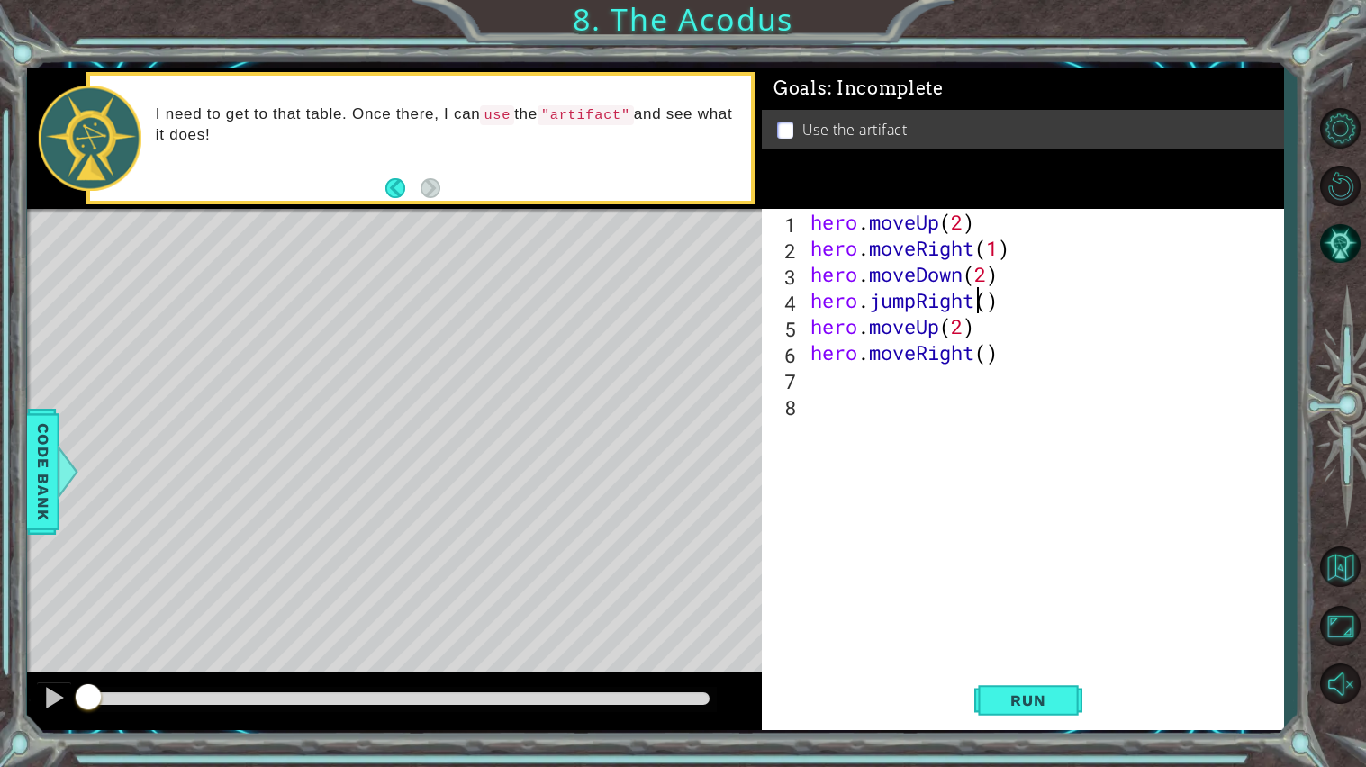
click at [971, 307] on div "hero . moveUp ( 2 ) hero . moveRight ( 1 ) hero . moveDown ( 2 ) hero . jumpRig…" at bounding box center [1047, 457] width 481 height 496
click at [998, 615] on button "Run" at bounding box center [1028, 700] width 108 height 52
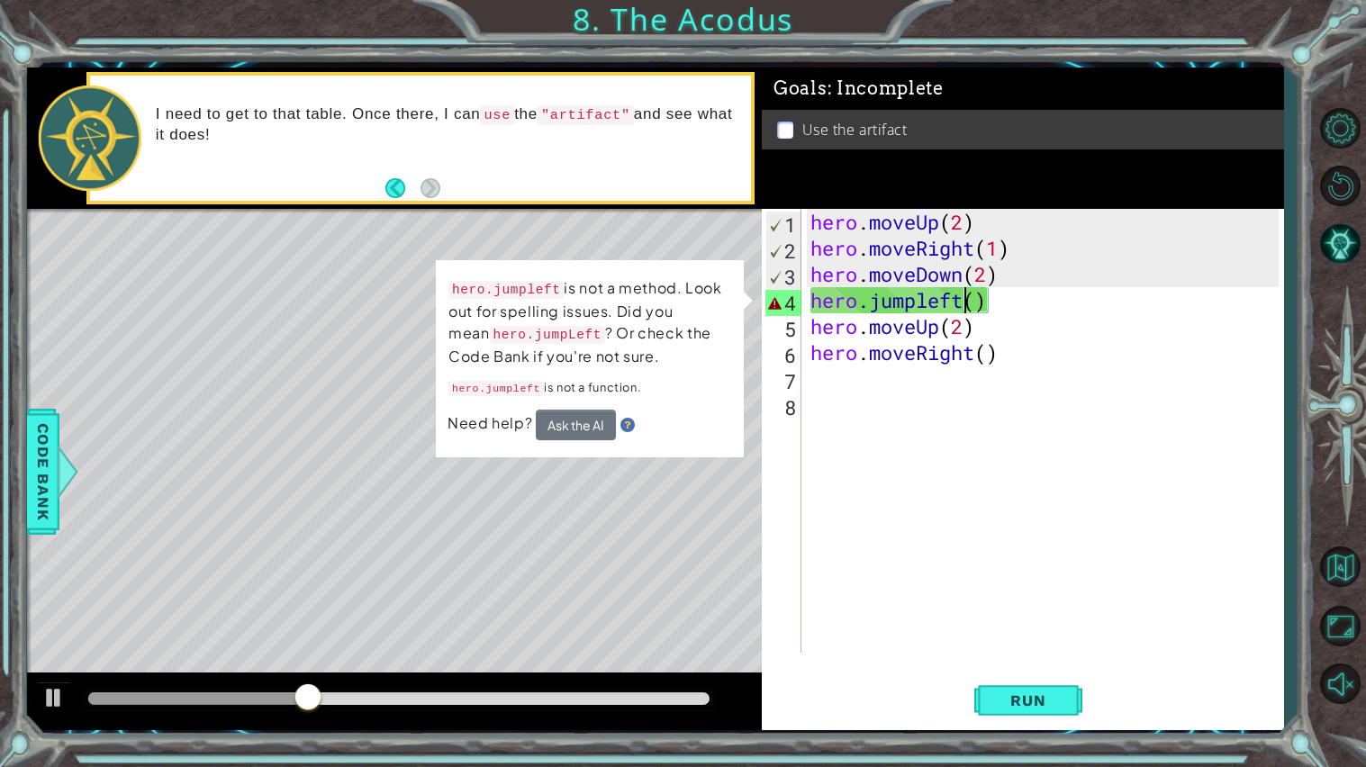
click at [972, 257] on div "hero . moveUp ( 2 ) hero . moveRight ( 1 ) hero . moveDown ( 2 ) hero . jumplef…" at bounding box center [1047, 457] width 481 height 496
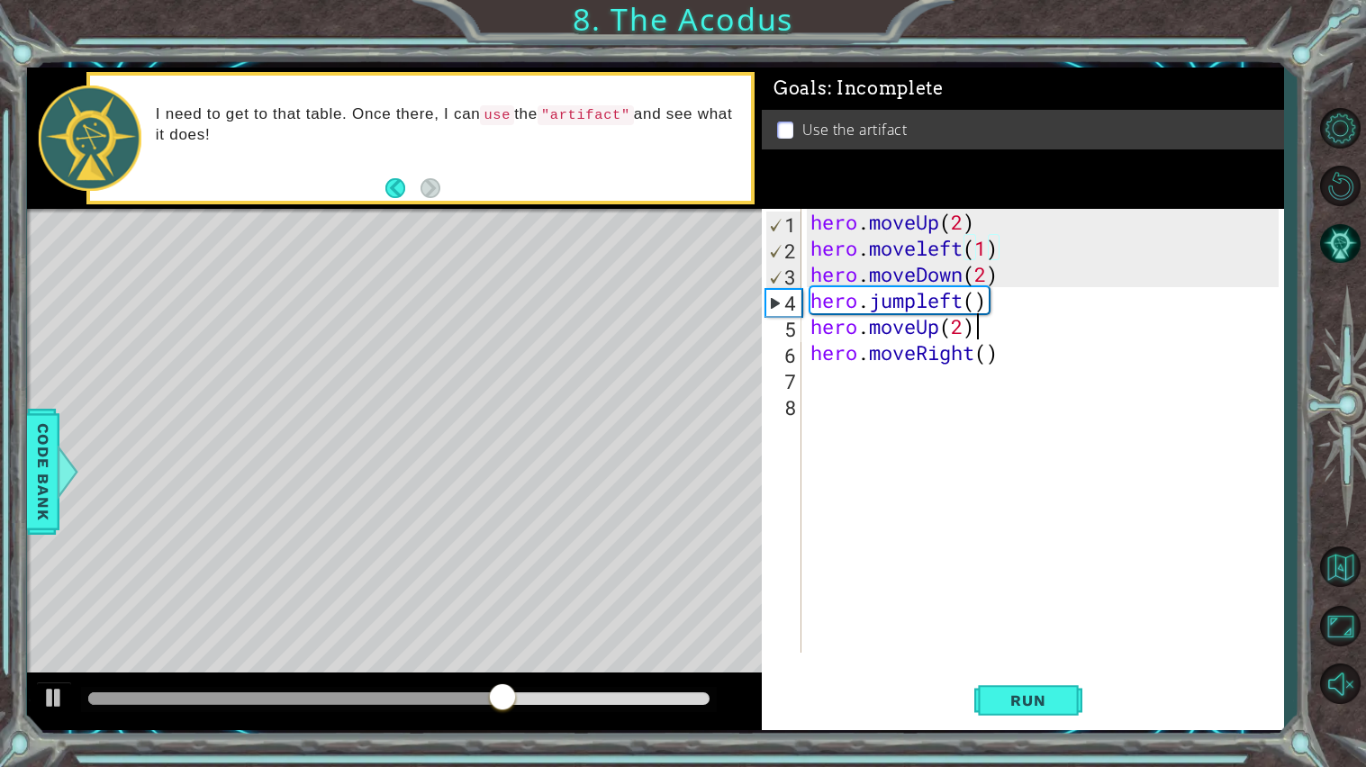
click at [1026, 329] on div "hero . moveUp ( 2 ) hero . moveleft ( 1 ) hero . moveDown ( 2 ) hero . jumpleft…" at bounding box center [1047, 457] width 481 height 496
type textarea "hero.moveUp(2)"
click at [972, 615] on div "Run" at bounding box center [1028, 700] width 522 height 52
click at [1002, 615] on span "Run" at bounding box center [1027, 700] width 71 height 18
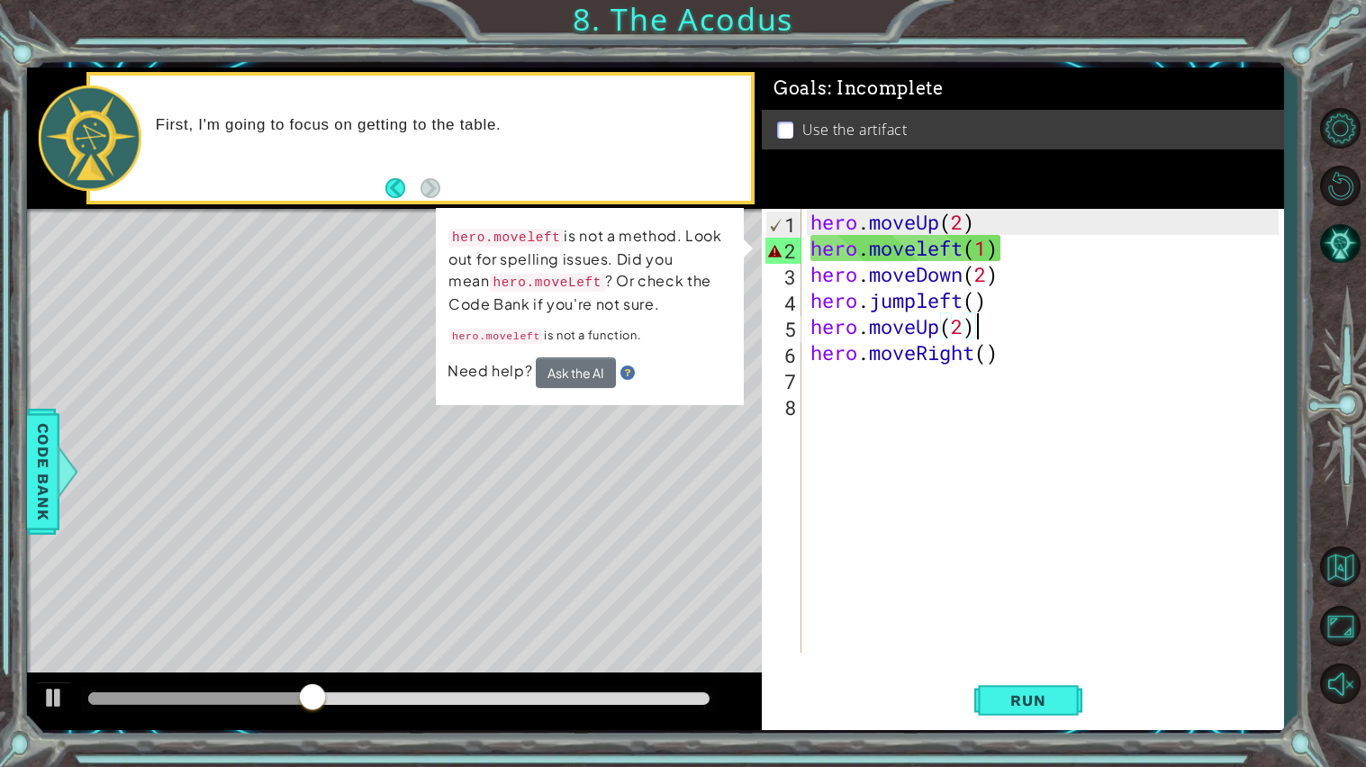
click at [856, 510] on div "hero . moveUp ( 2 ) hero . moveleft ( 1 ) hero . moveDown ( 2 ) hero . jumpleft…" at bounding box center [1047, 457] width 481 height 496
drag, startPoint x: 730, startPoint y: 251, endPoint x: 669, endPoint y: 364, distance: 128.1
click at [669, 364] on div "hero.moveleft is not a method. Look out for spelling issues. Did you mean hero.…" at bounding box center [590, 306] width 308 height 197
click at [1060, 245] on div "hero . moveUp ( 2 ) hero . moveleft ( 1 ) hero . moveDown ( 2 ) hero . jumpleft…" at bounding box center [1047, 457] width 481 height 496
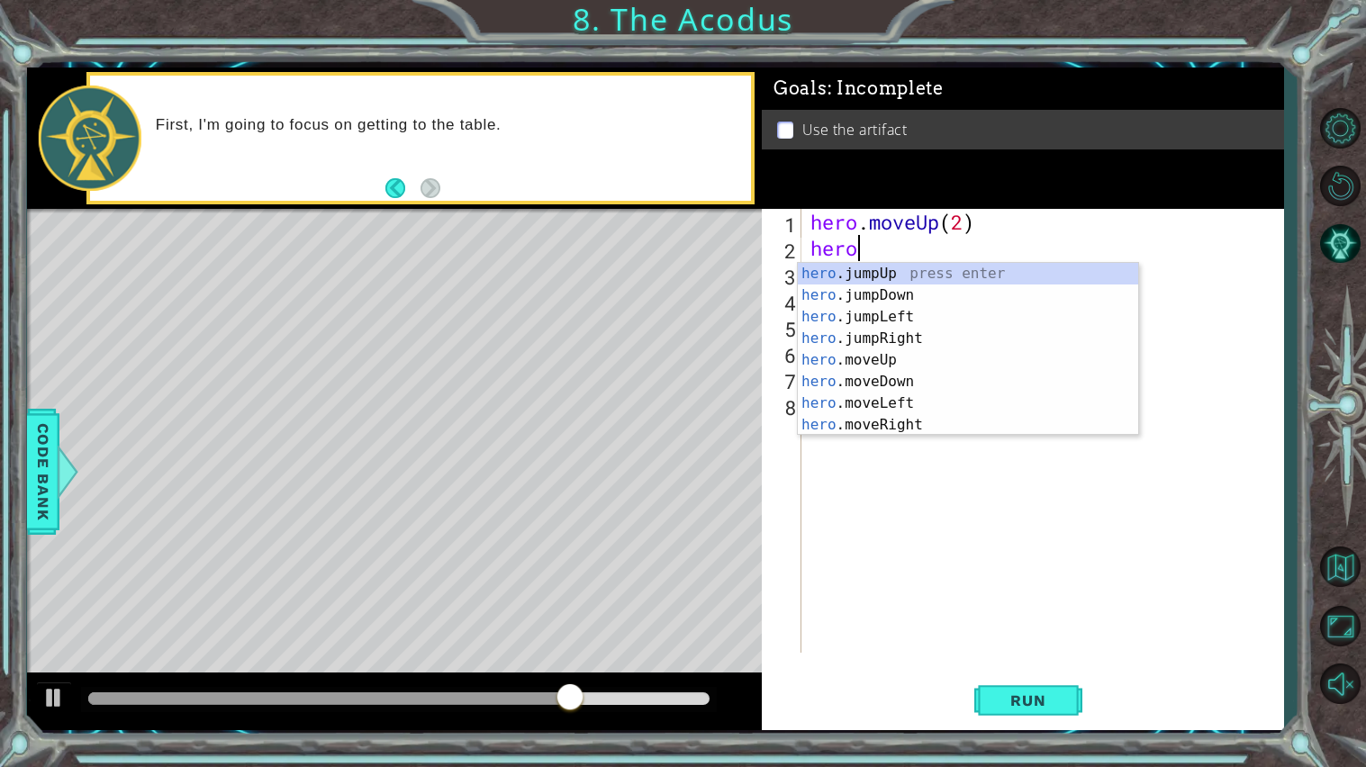
type textarea "h"
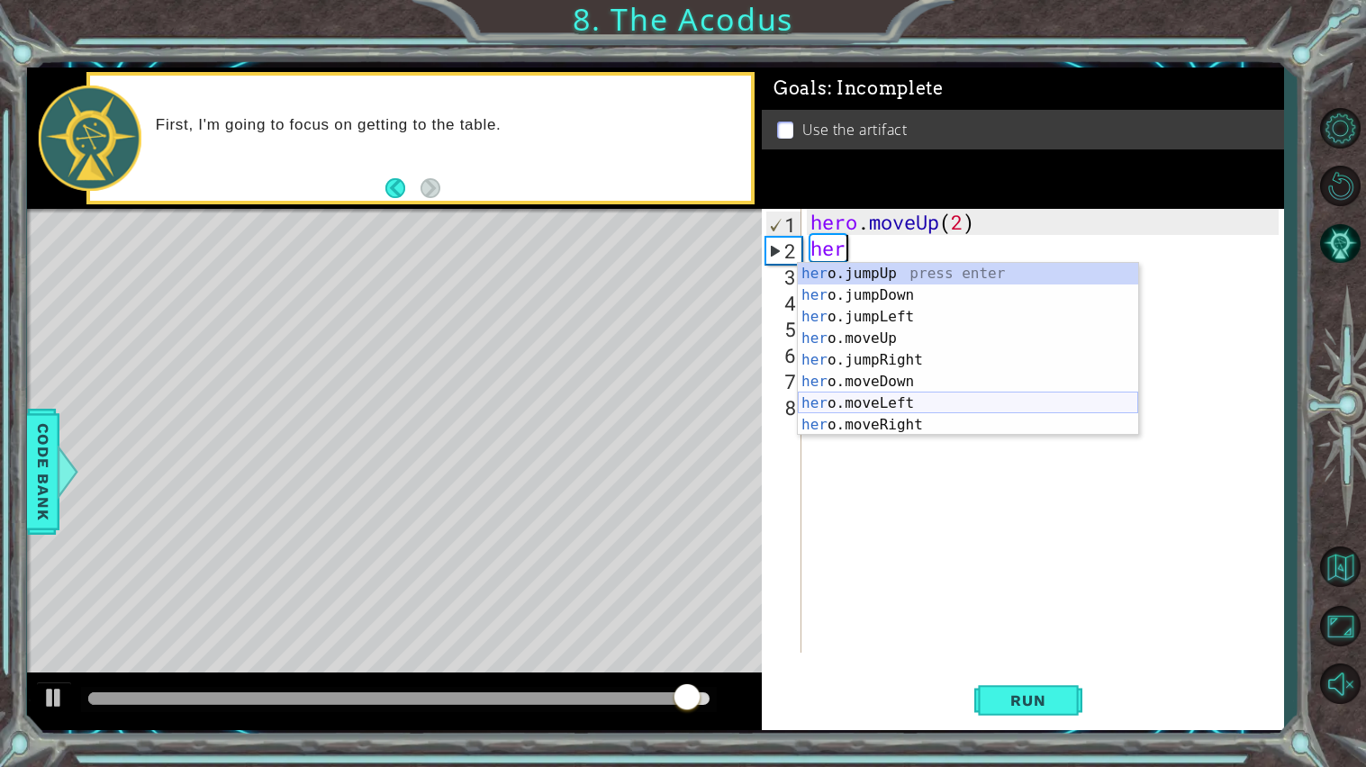
click at [909, 400] on div "her o.jumpUp press enter her o.jumpDown press enter her o.jumpLeft press enter …" at bounding box center [968, 371] width 340 height 216
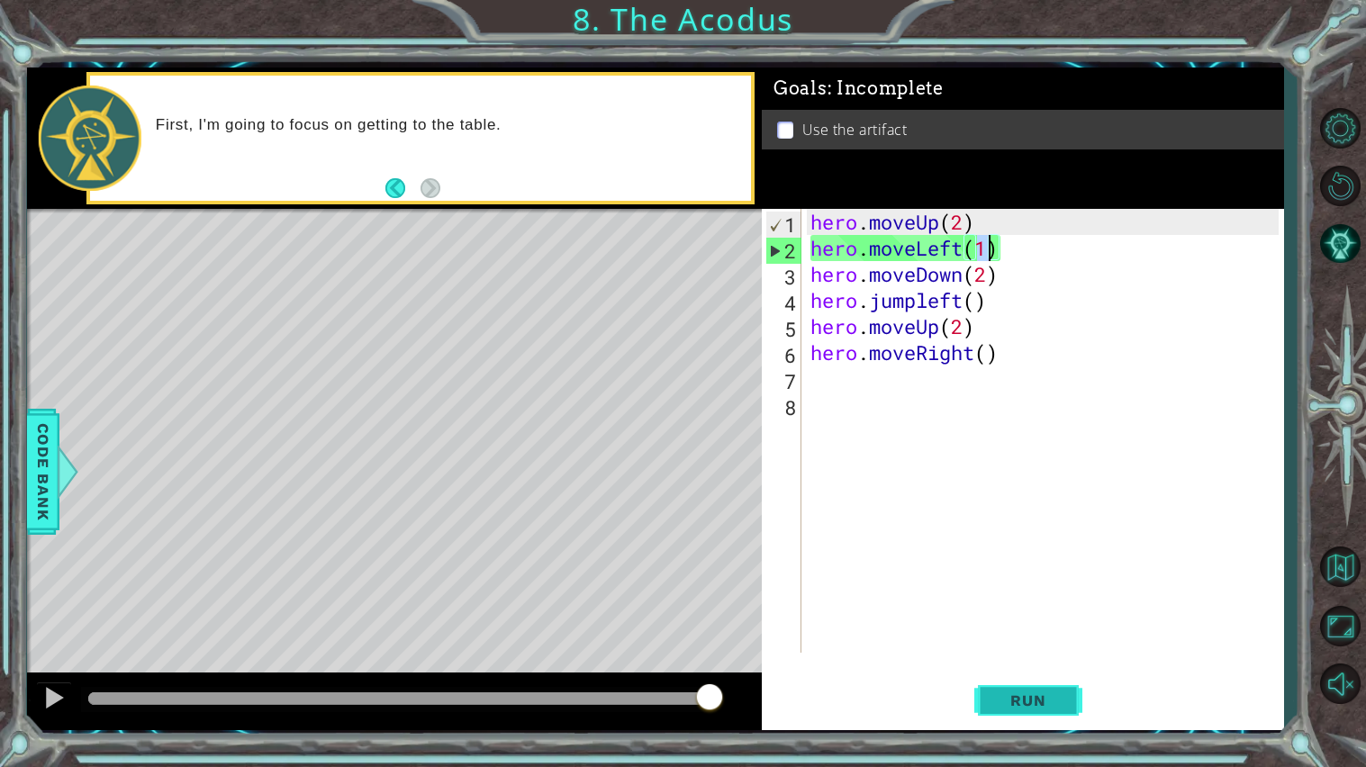
click at [1034, 615] on button "Run" at bounding box center [1028, 700] width 108 height 52
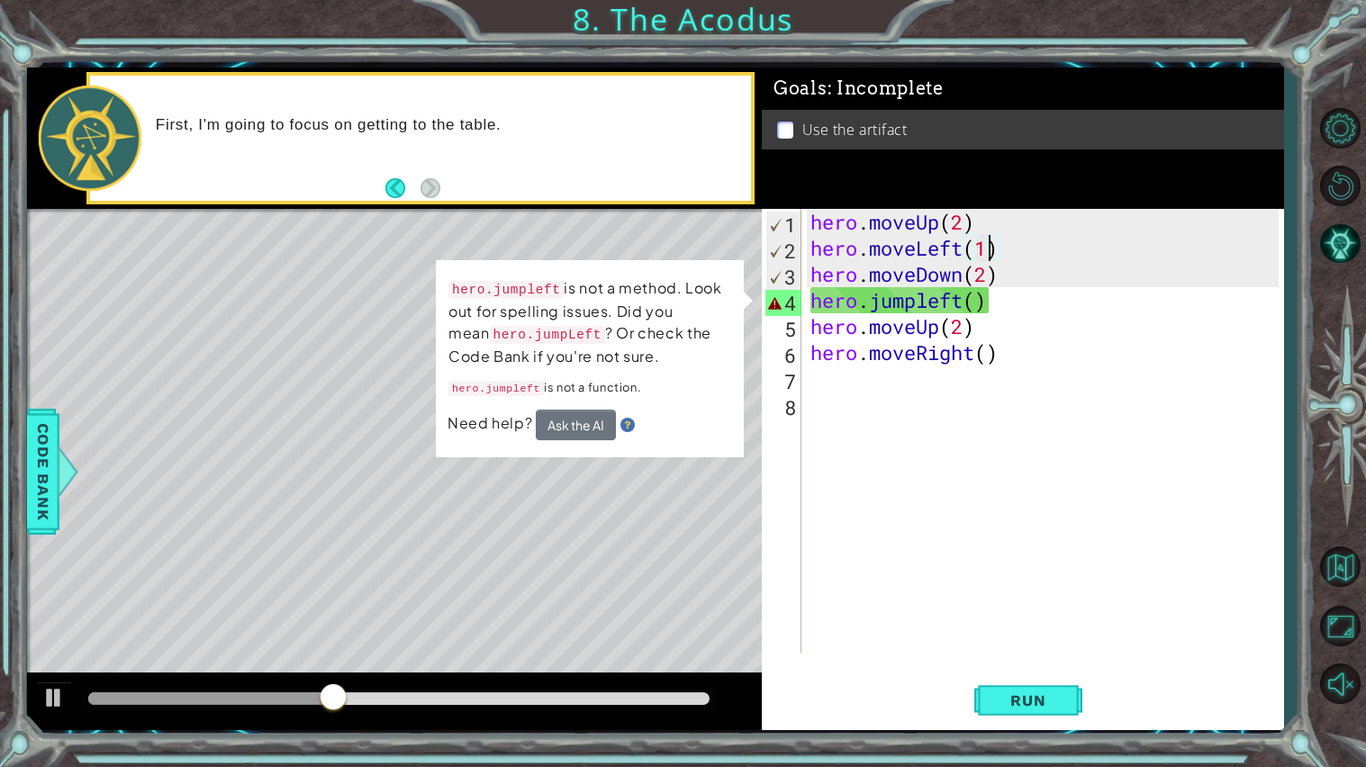
click at [977, 303] on div "hero . moveUp ( 2 ) hero . moveLeft ( 1 ) hero . moveDown ( 2 ) hero . jumpleft…" at bounding box center [1047, 457] width 481 height 496
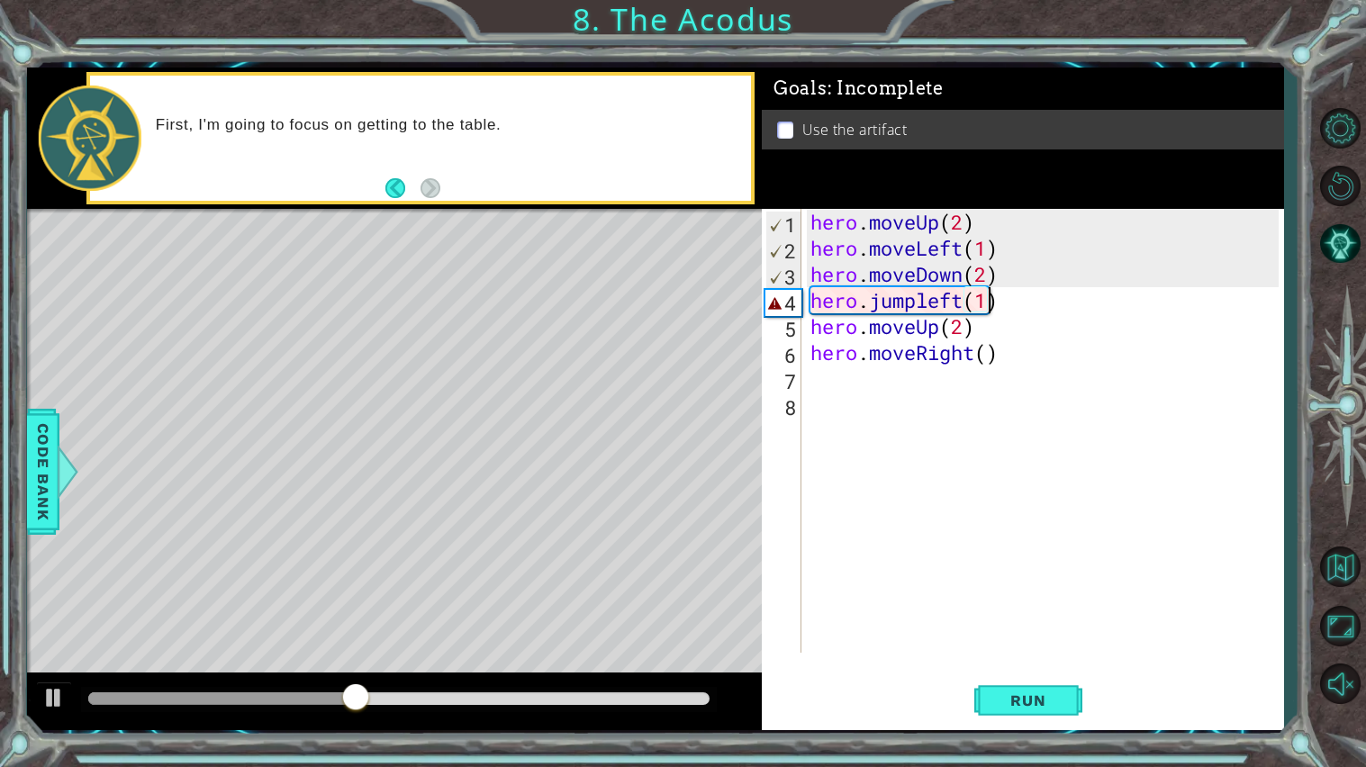
scroll to position [0, 6]
click at [1017, 615] on span "Run" at bounding box center [1027, 700] width 71 height 18
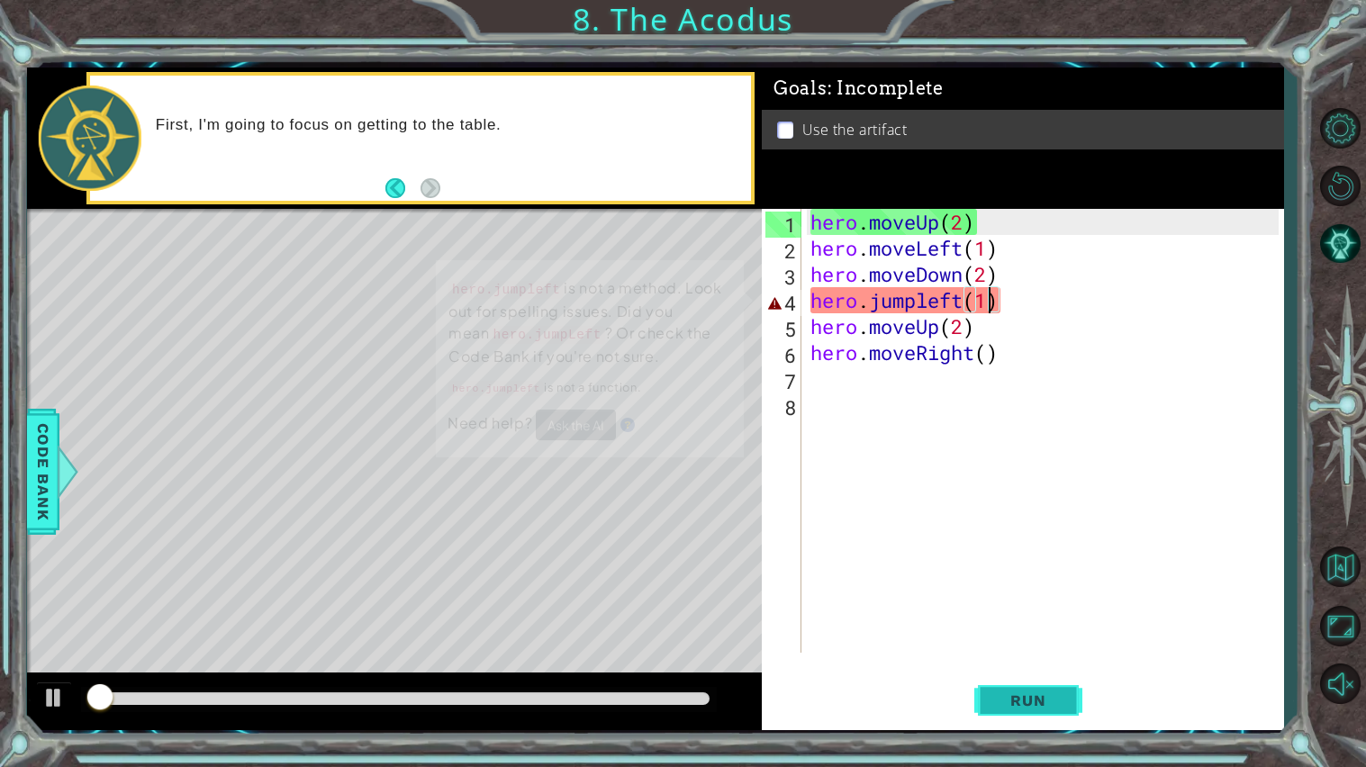
click at [1017, 615] on span "Run" at bounding box center [1027, 700] width 71 height 18
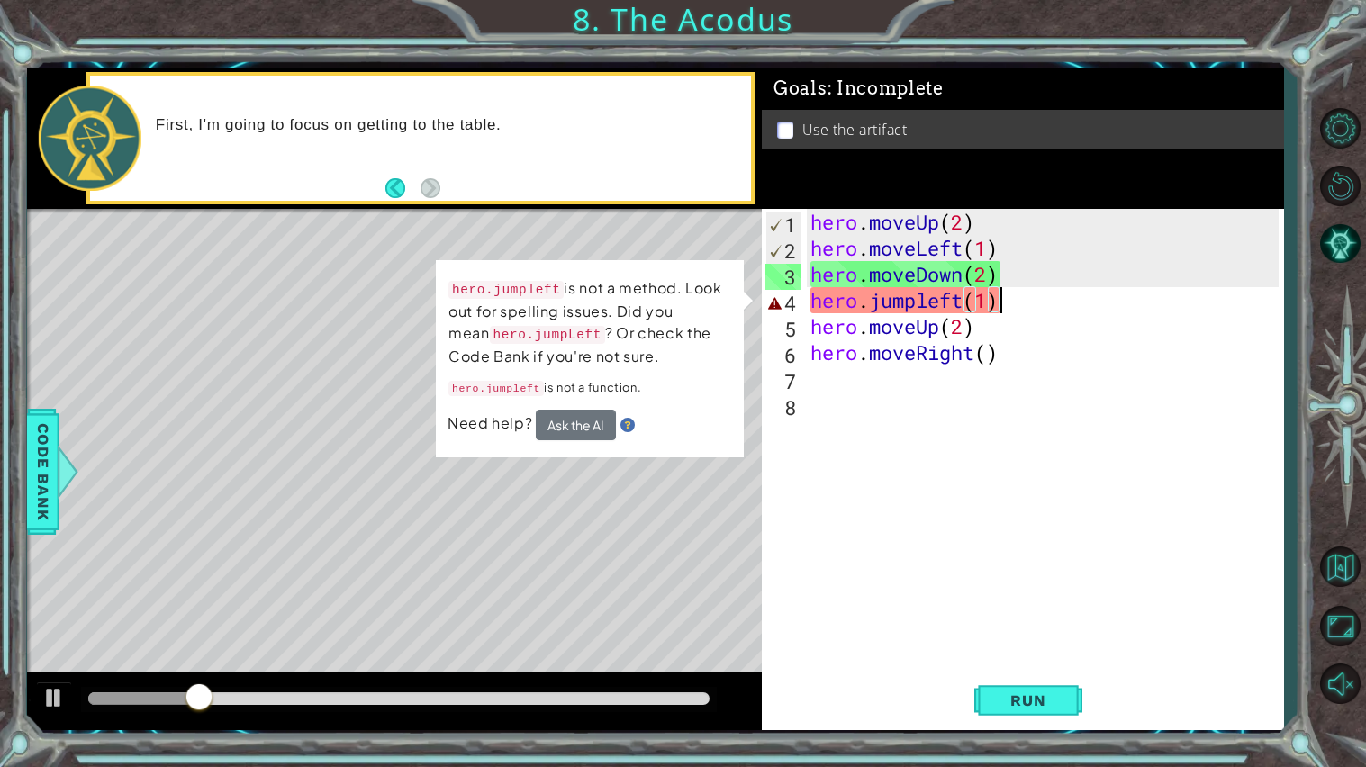
drag, startPoint x: 1073, startPoint y: 297, endPoint x: 726, endPoint y: 315, distance: 348.0
click at [726, 315] on div "1 ההההההההההההההההההההההההההההההההההההההההההההההההההההההההההההההההההההההההההההה…" at bounding box center [655, 399] width 1257 height 663
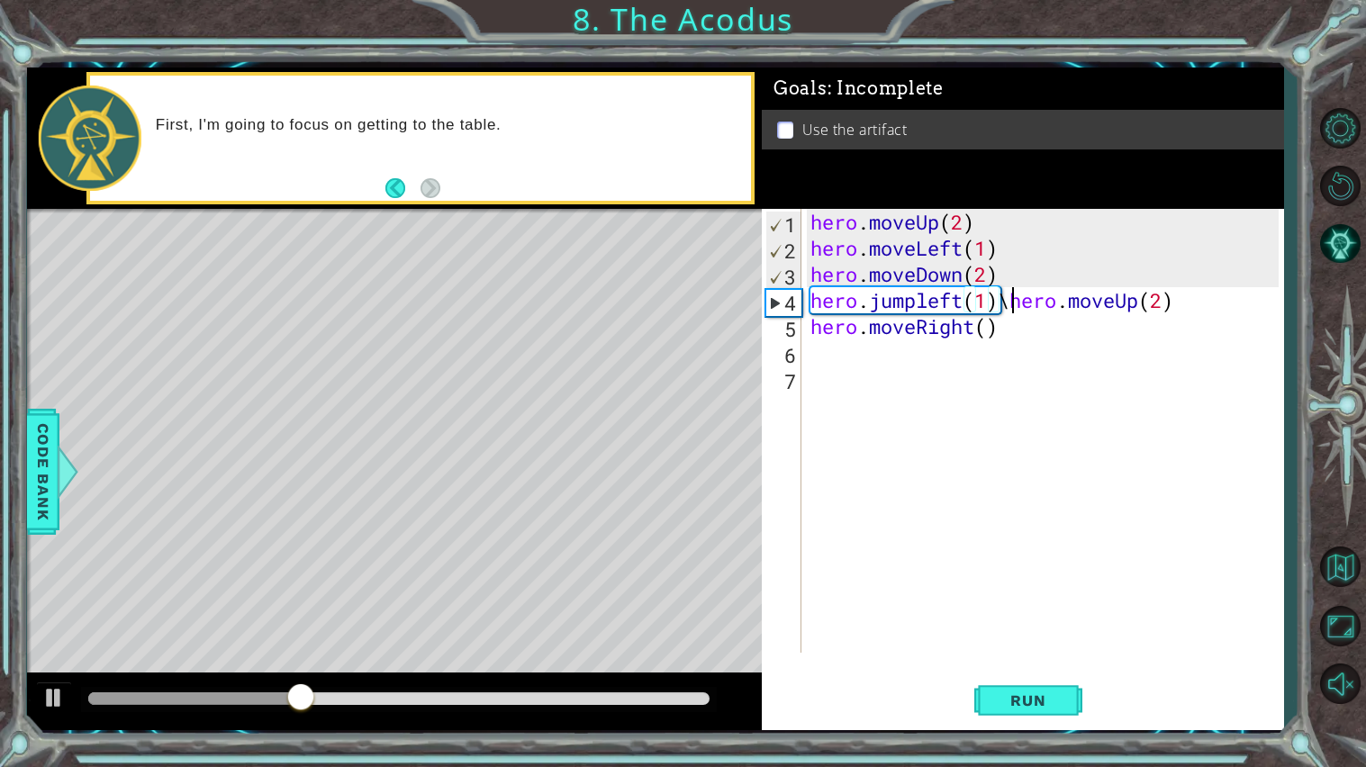
scroll to position [0, 8]
click at [1004, 304] on div "hero . moveUp ( 2 ) hero . moveLeft ( 1 ) hero . moveDown ( 2 ) hero . jumpleft…" at bounding box center [1047, 457] width 481 height 496
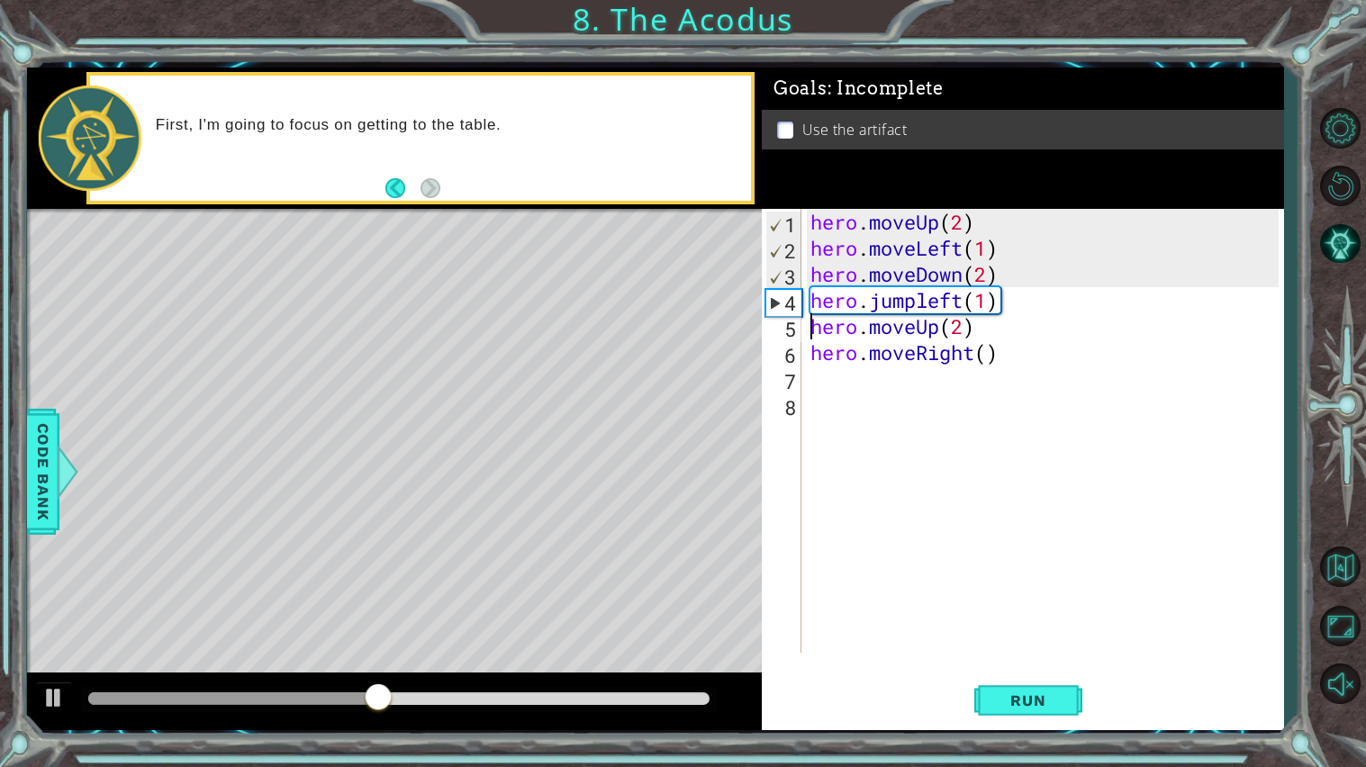
click at [1006, 303] on div "hero . moveUp ( 2 ) hero . moveLeft ( 1 ) hero . moveDown ( 2 ) hero . jumpleft…" at bounding box center [1047, 457] width 481 height 496
click at [926, 307] on div "hero . moveUp ( 2 ) hero . moveLeft ( 1 ) hero . moveDown ( 2 ) hero . jumpleft…" at bounding box center [1047, 457] width 481 height 496
type textarea "hero.jumpleft(1)"
click at [1068, 615] on button "Run" at bounding box center [1028, 700] width 108 height 52
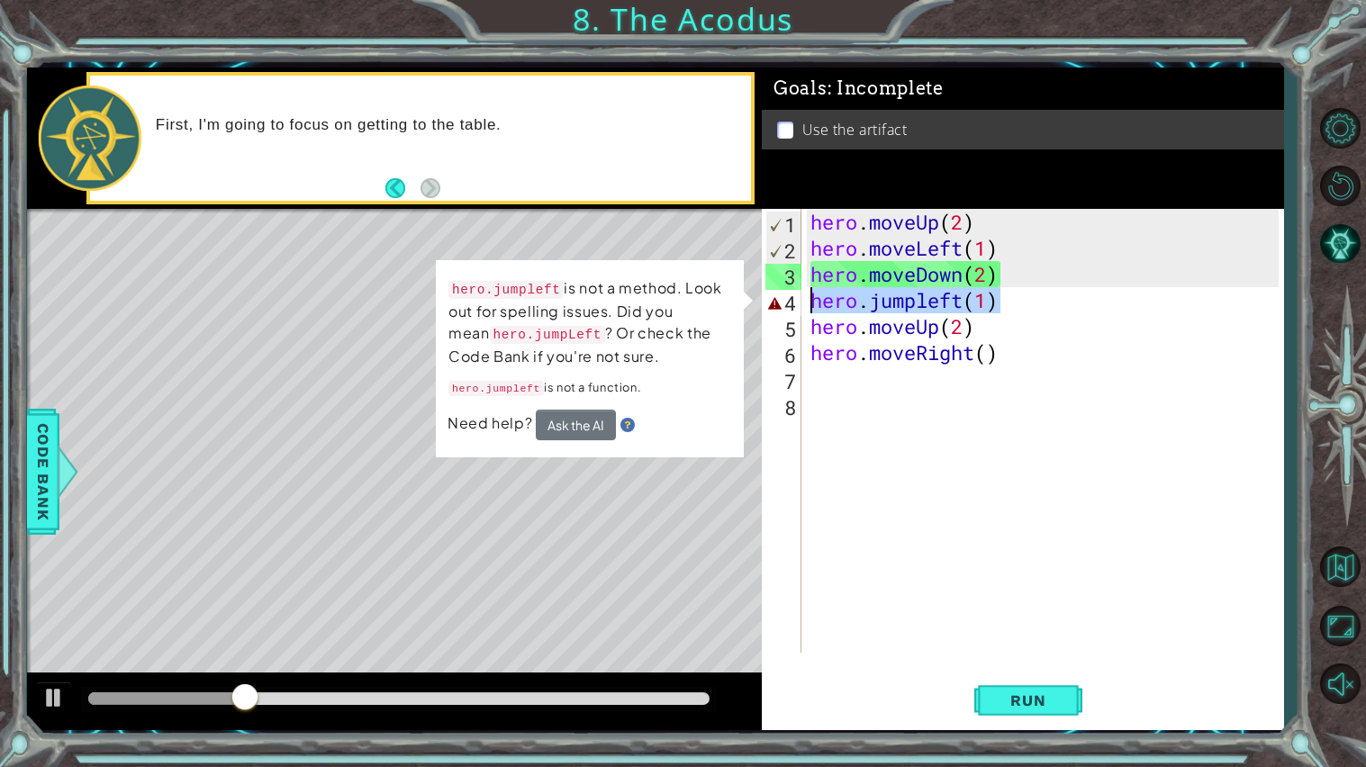
drag, startPoint x: 1015, startPoint y: 304, endPoint x: 783, endPoint y: 301, distance: 231.4
click at [783, 301] on div "hero.jumpleft(1) 1 2 3 4 5 6 7 8 hero . moveUp ( 2 ) hero . moveLeft ( 1 ) hero…" at bounding box center [1020, 431] width 517 height 444
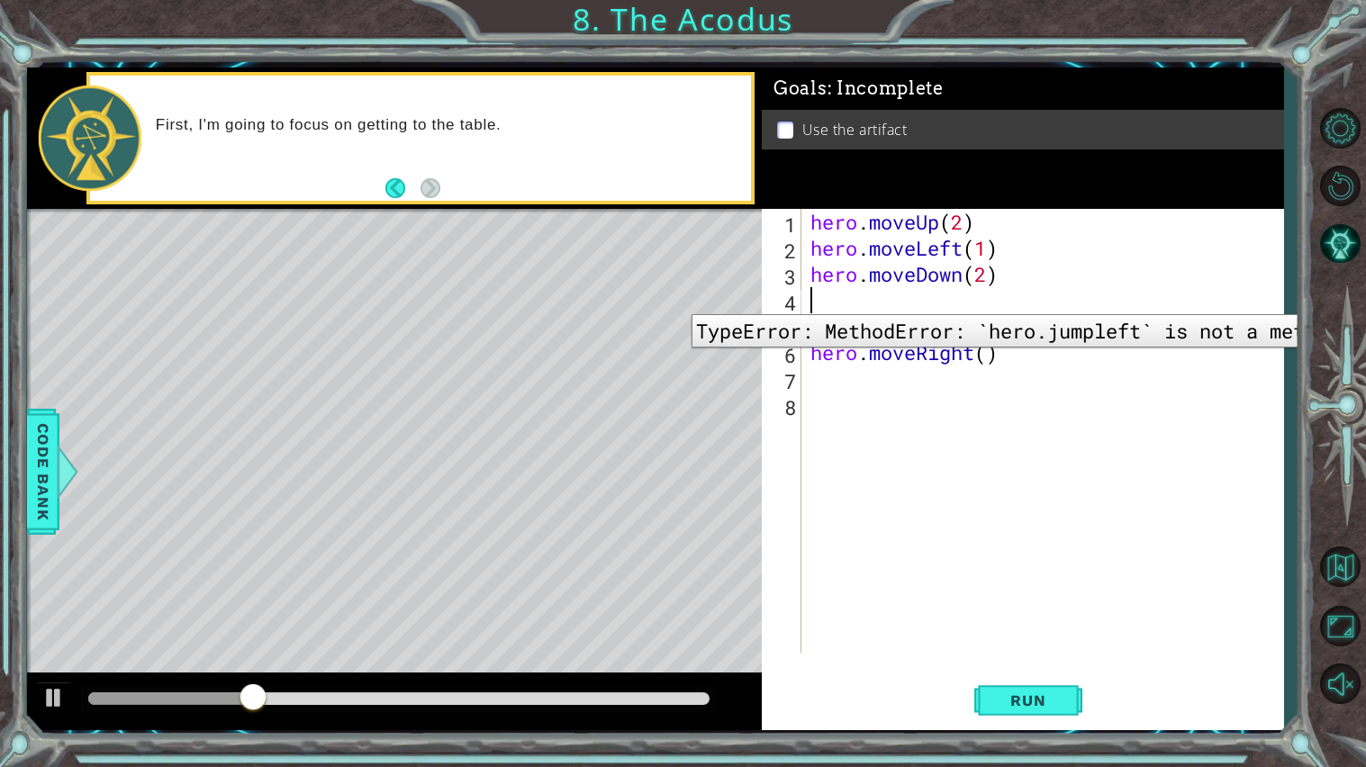
scroll to position [0, 0]
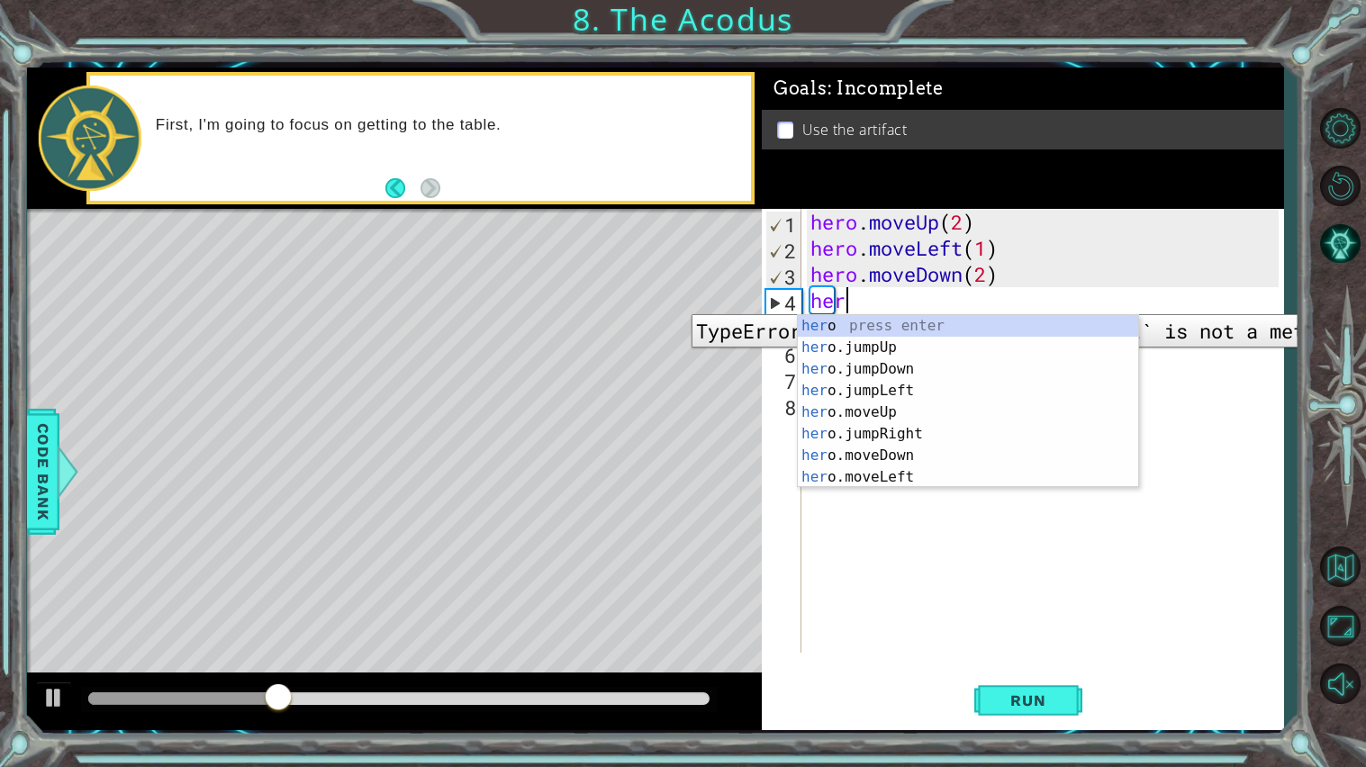
type textarea "hero"
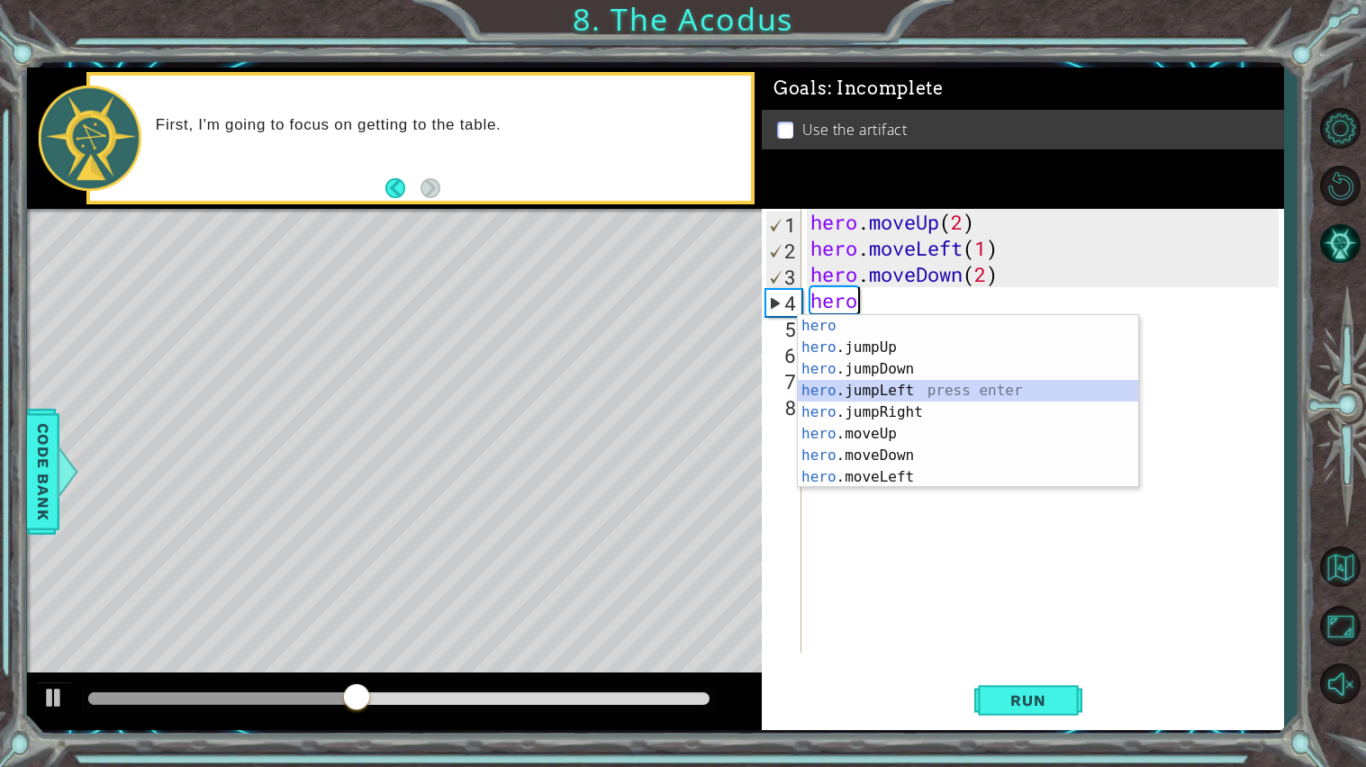
click at [879, 390] on div "hero press enter hero .jumpUp press enter hero .jumpDown press enter hero .jump…" at bounding box center [968, 423] width 340 height 216
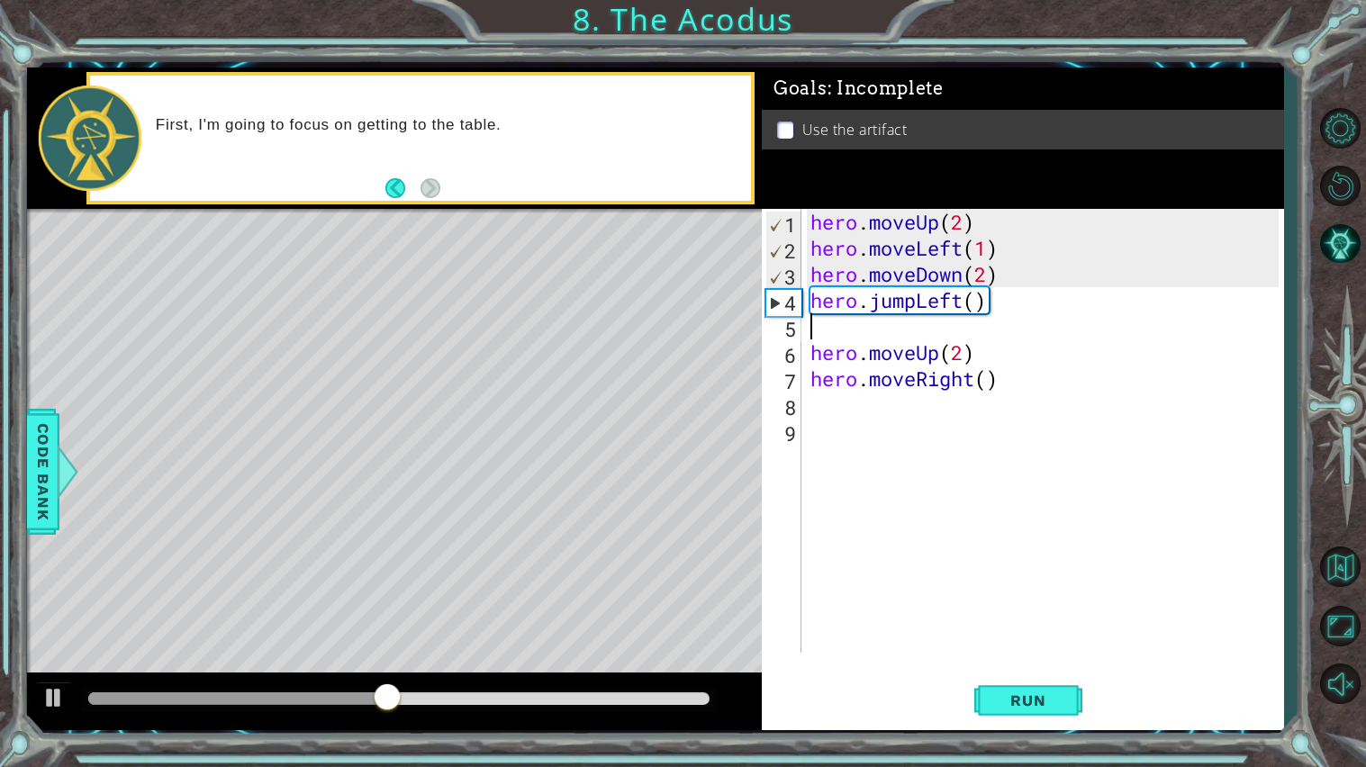
type textarea "hero.jumpLeft()"
click at [999, 615] on span "Run" at bounding box center [1027, 700] width 71 height 18
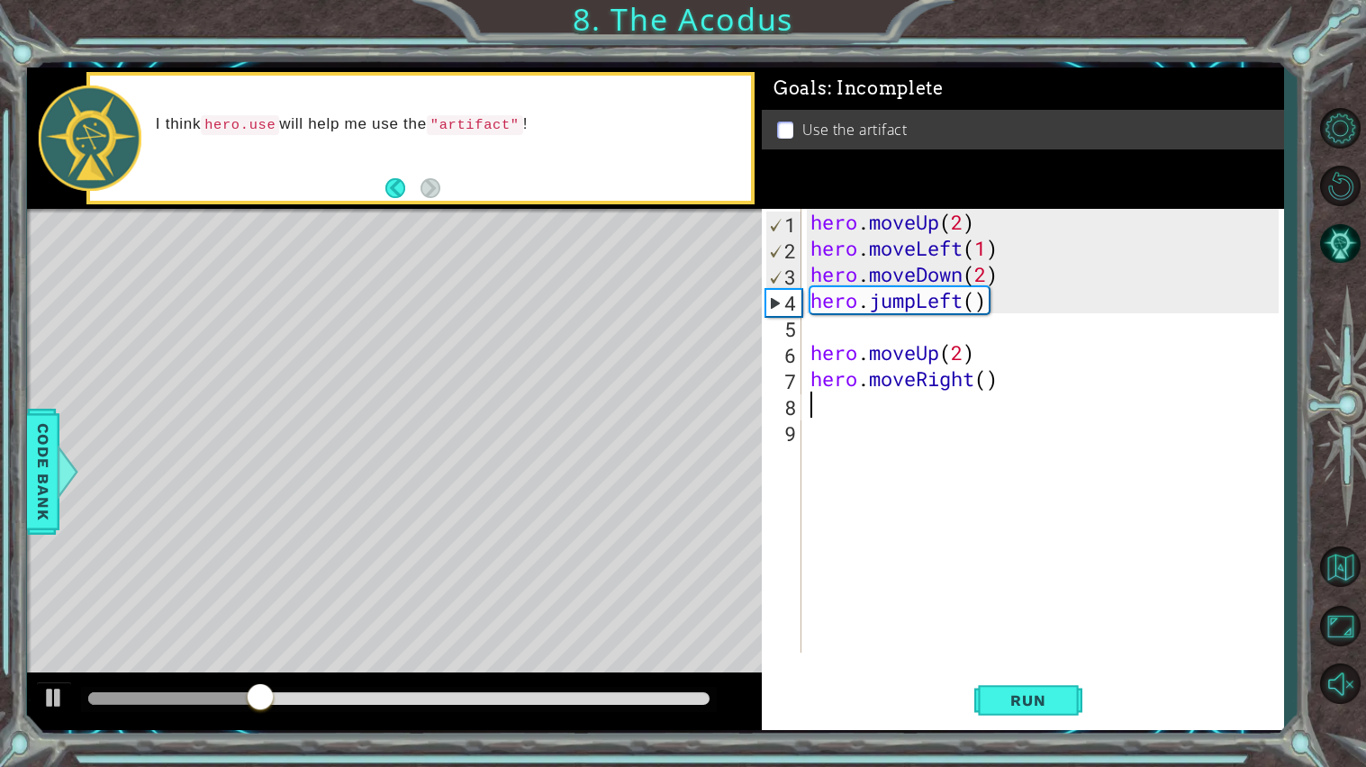
click at [864, 404] on div "hero . moveUp ( 2 ) hero . moveLeft ( 1 ) hero . moveDown ( 2 ) hero . jumpLeft…" at bounding box center [1047, 457] width 481 height 496
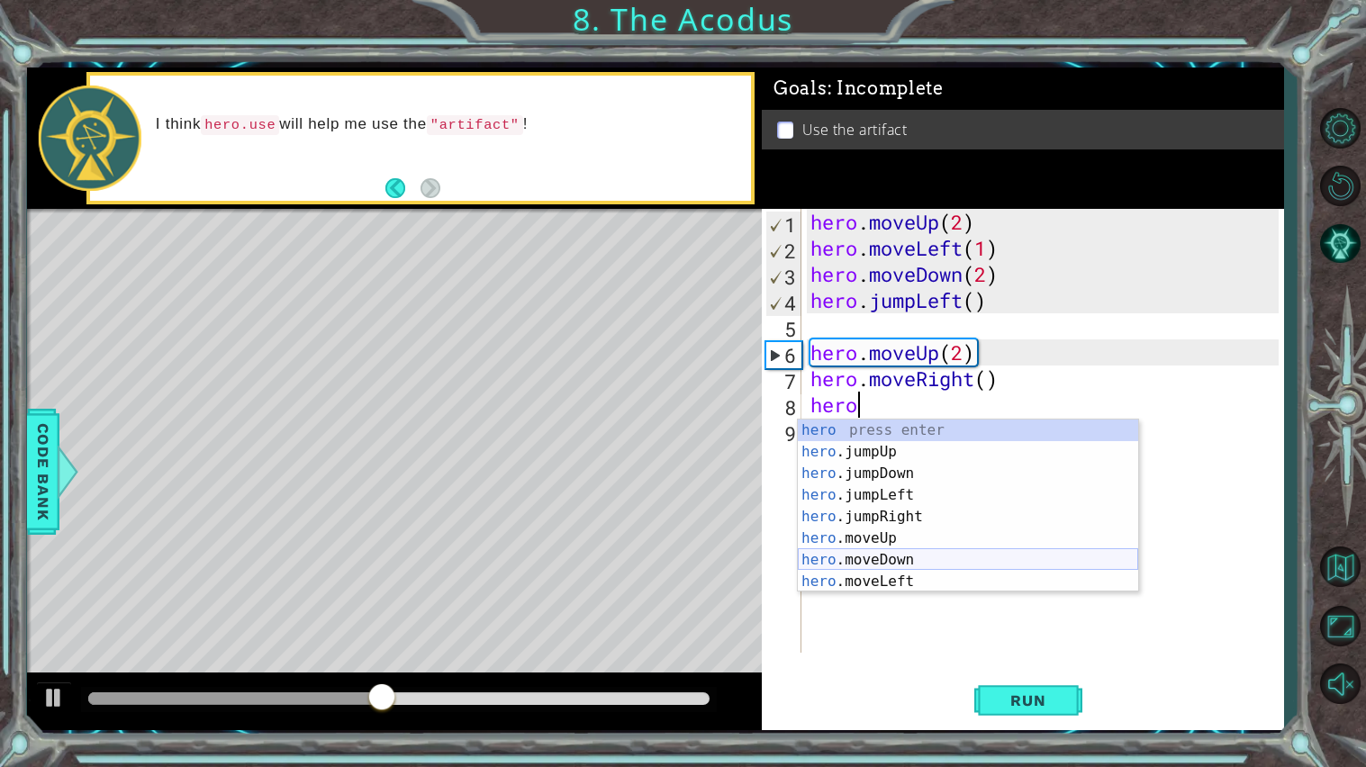
scroll to position [0, 2]
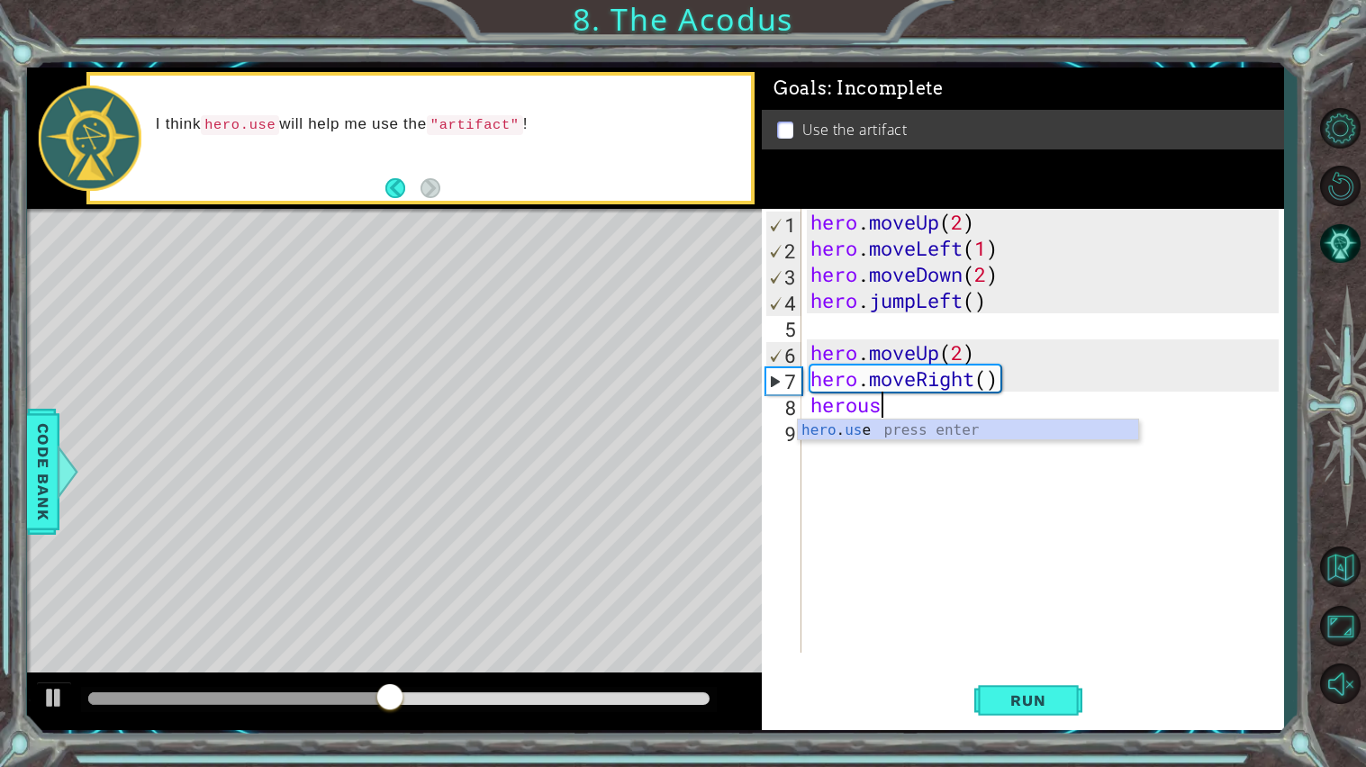
type textarea "herouse"
click at [914, 441] on div "hero . moveUp ( 2 ) hero . moveLeft ( 1 ) hero . moveDown ( 2 ) hero . jumpLeft…" at bounding box center [1047, 457] width 481 height 496
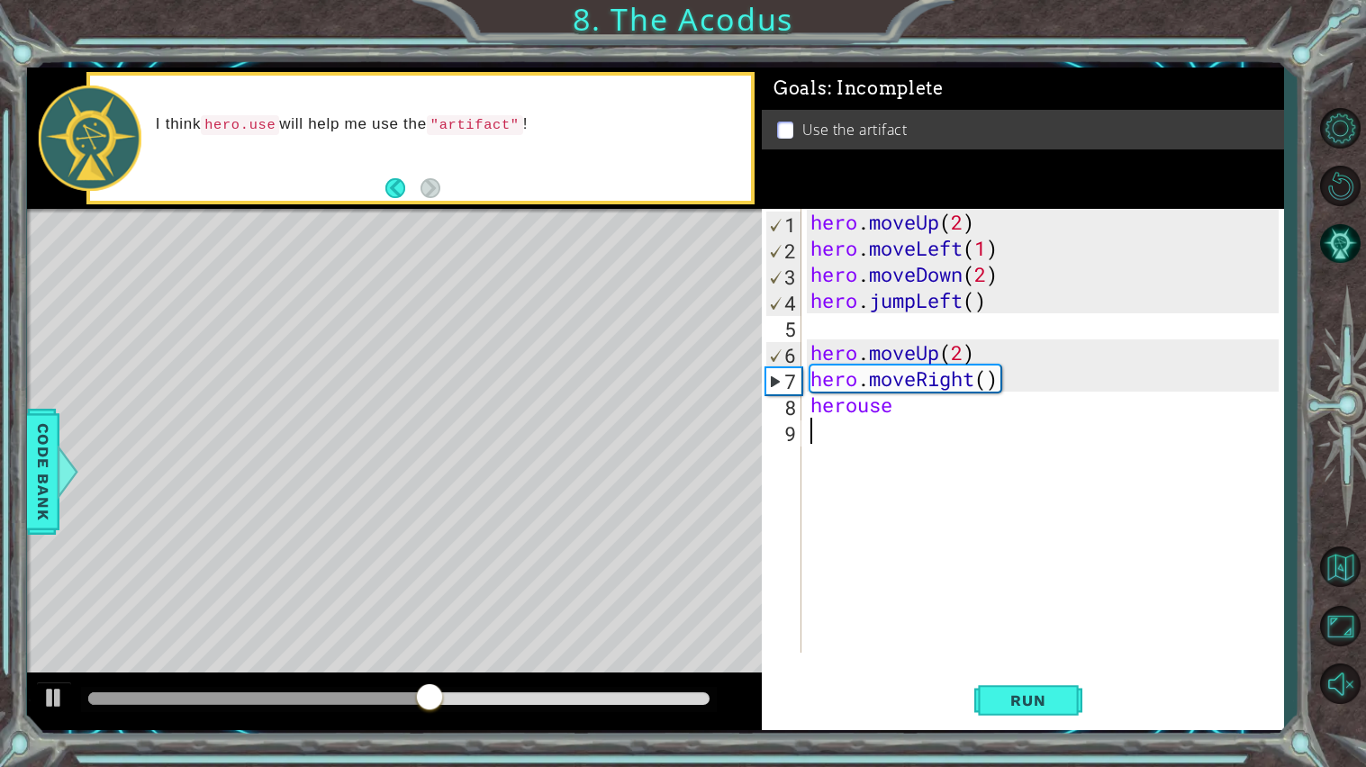
scroll to position [0, 0]
click at [927, 420] on div "hero . moveUp ( 2 ) hero . moveLeft ( 1 ) hero . moveDown ( 2 ) hero . jumpLeft…" at bounding box center [1047, 457] width 481 height 496
click at [858, 413] on div "hero . moveUp ( 2 ) hero . moveLeft ( 1 ) hero . moveDown ( 2 ) hero . jumpLeft…" at bounding box center [1047, 457] width 481 height 496
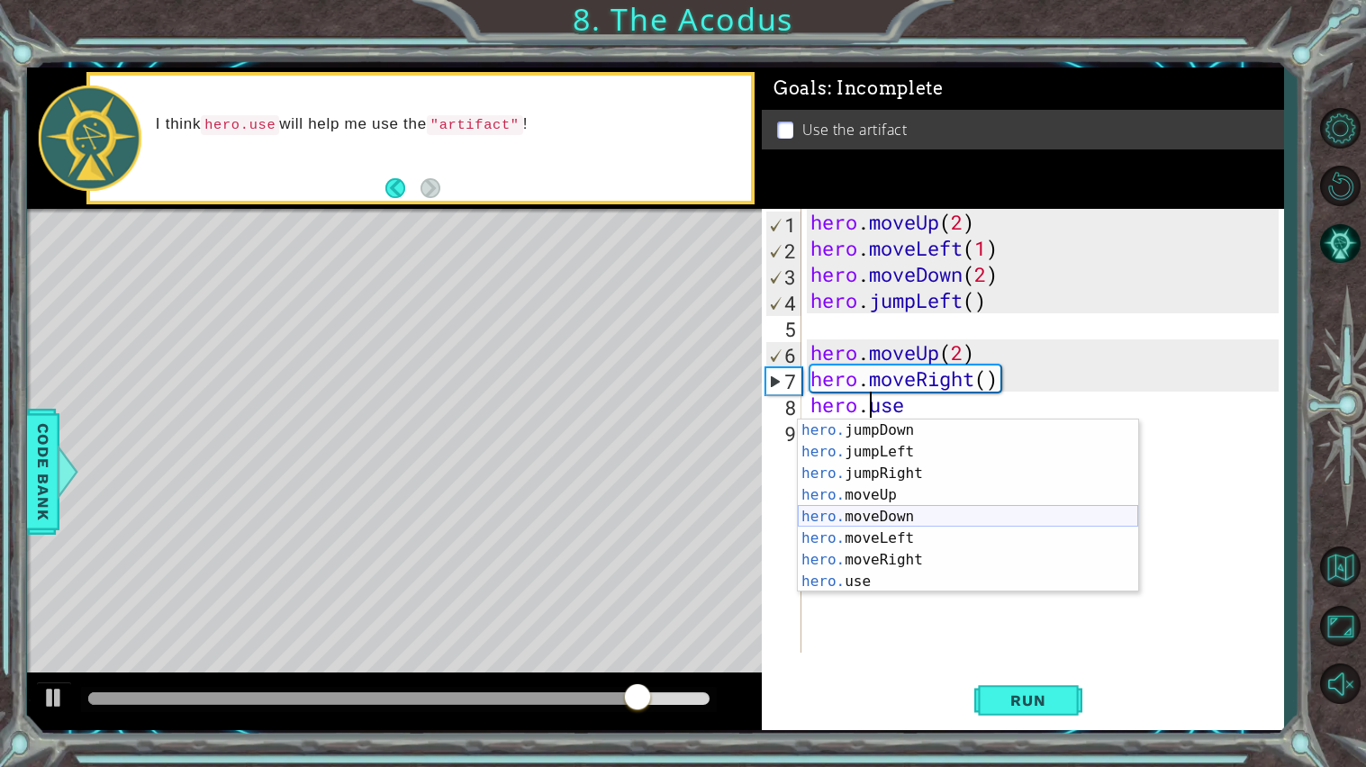
scroll to position [22, 0]
click at [868, 587] on div "hero. jumpDown press enter hero. jumpLeft press enter hero. jumpRight press ent…" at bounding box center [968, 528] width 340 height 216
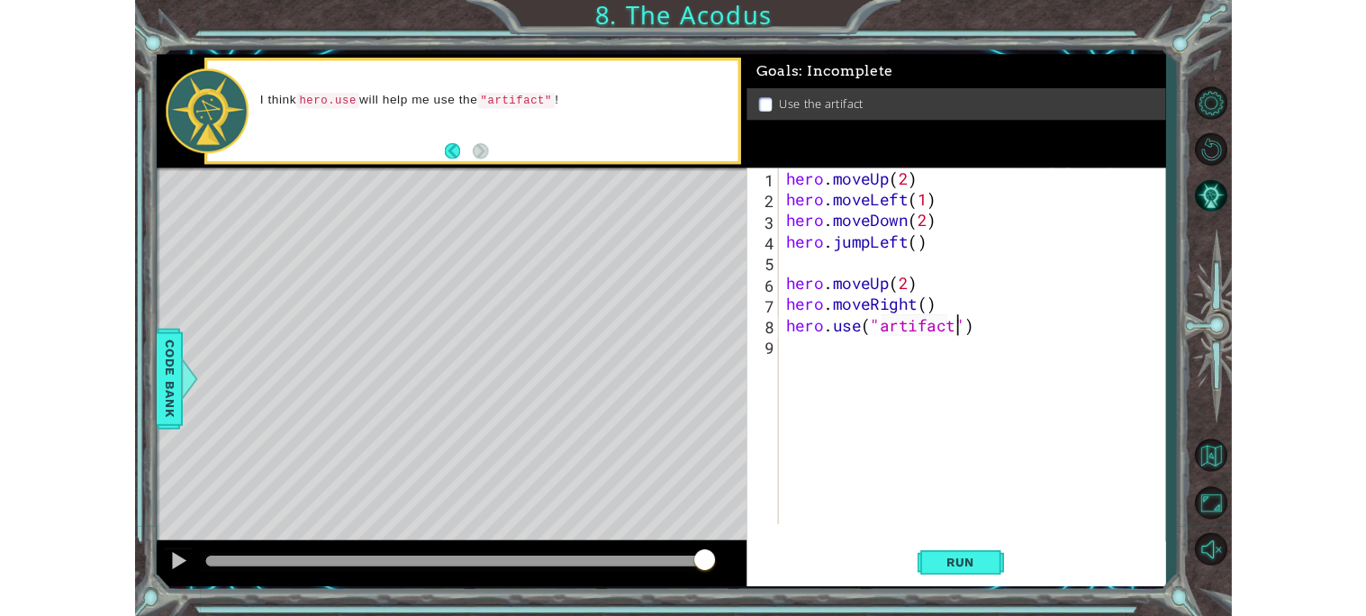
scroll to position [0, 10]
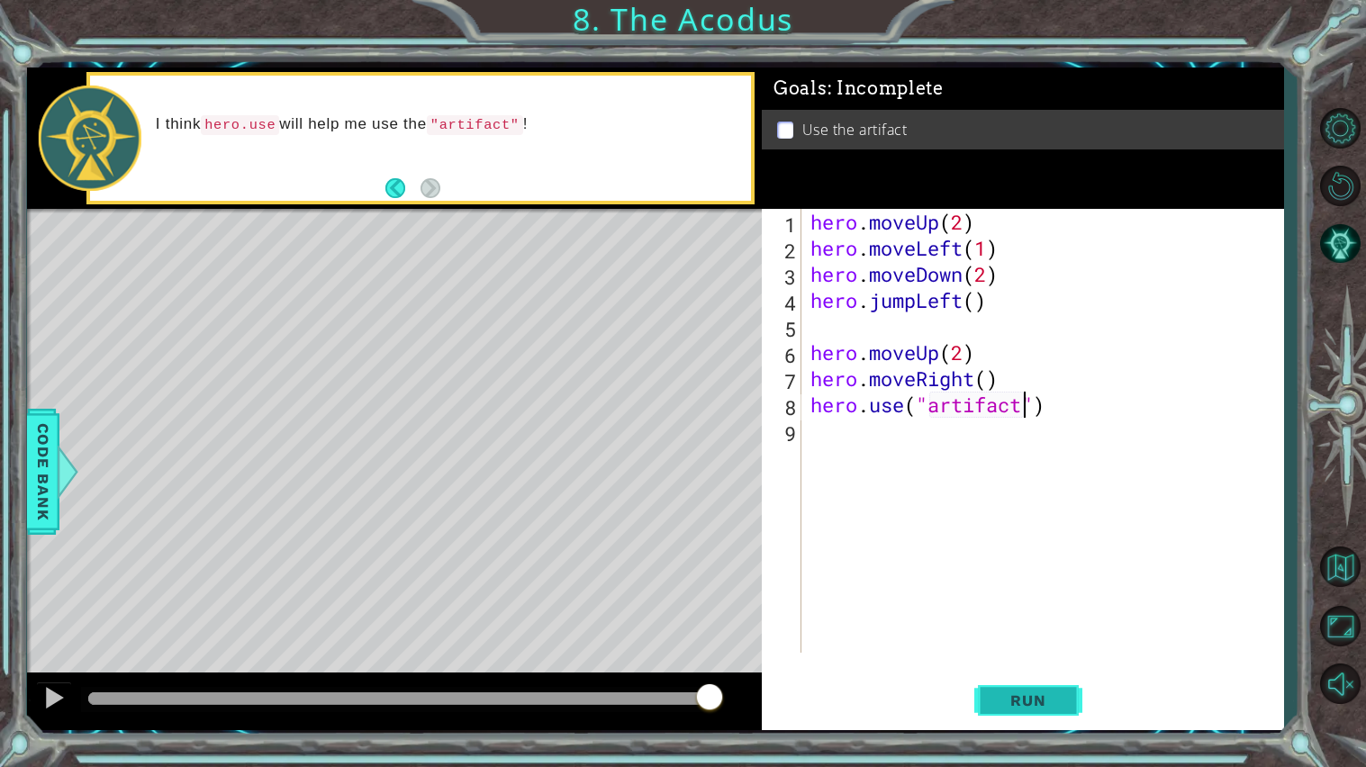
type textarea "hero.use("artifact")"
click at [1061, 615] on span "Run" at bounding box center [1027, 700] width 71 height 18
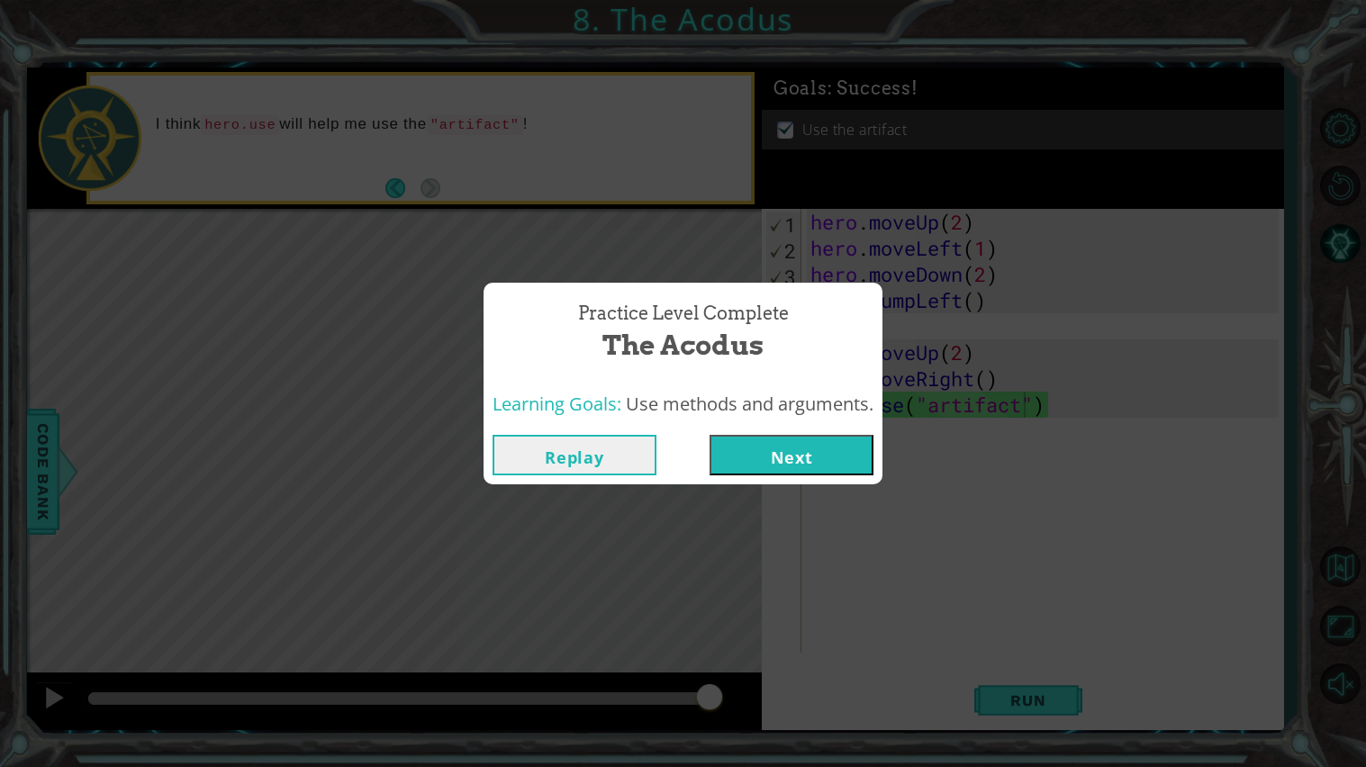
click at [811, 471] on button "Next" at bounding box center [791, 455] width 164 height 41
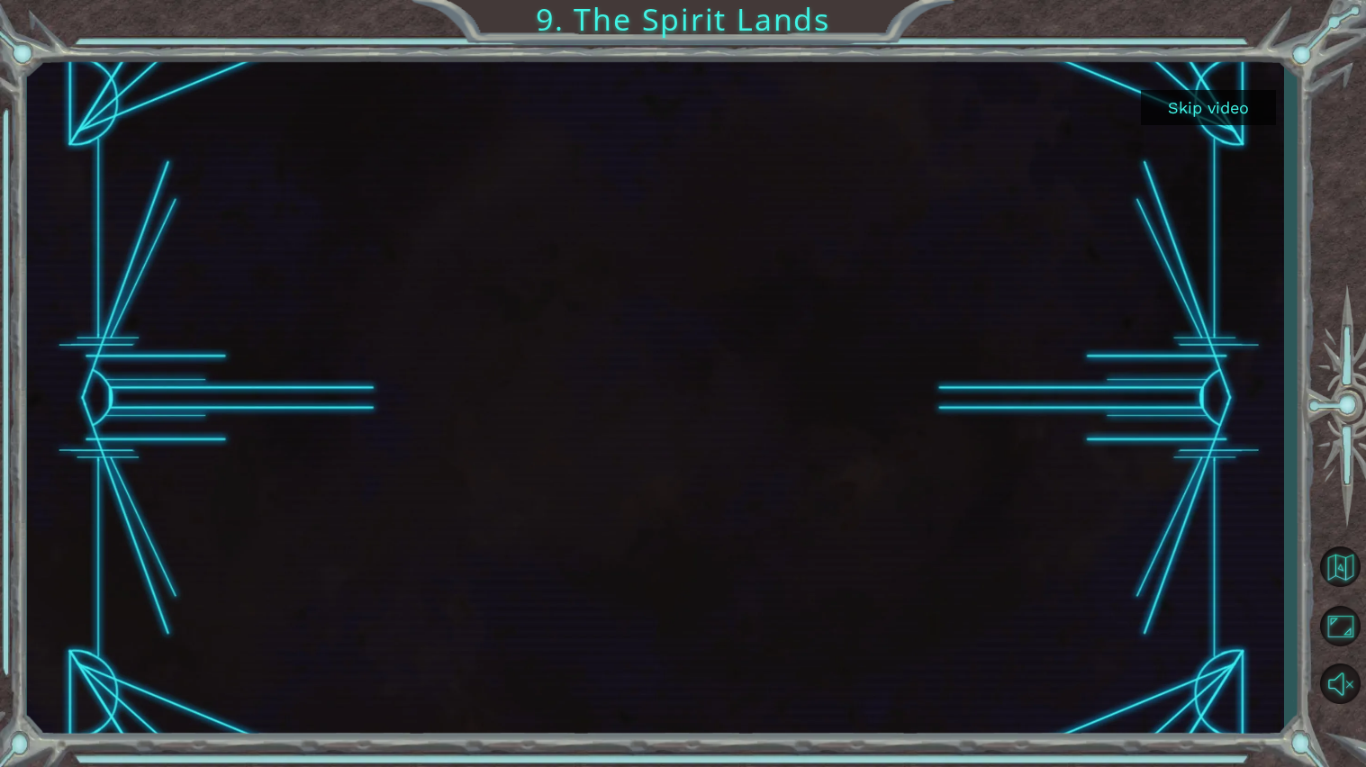
click at [811, 471] on div at bounding box center [655, 398] width 1201 height 675
